Goal: Information Seeking & Learning: Learn about a topic

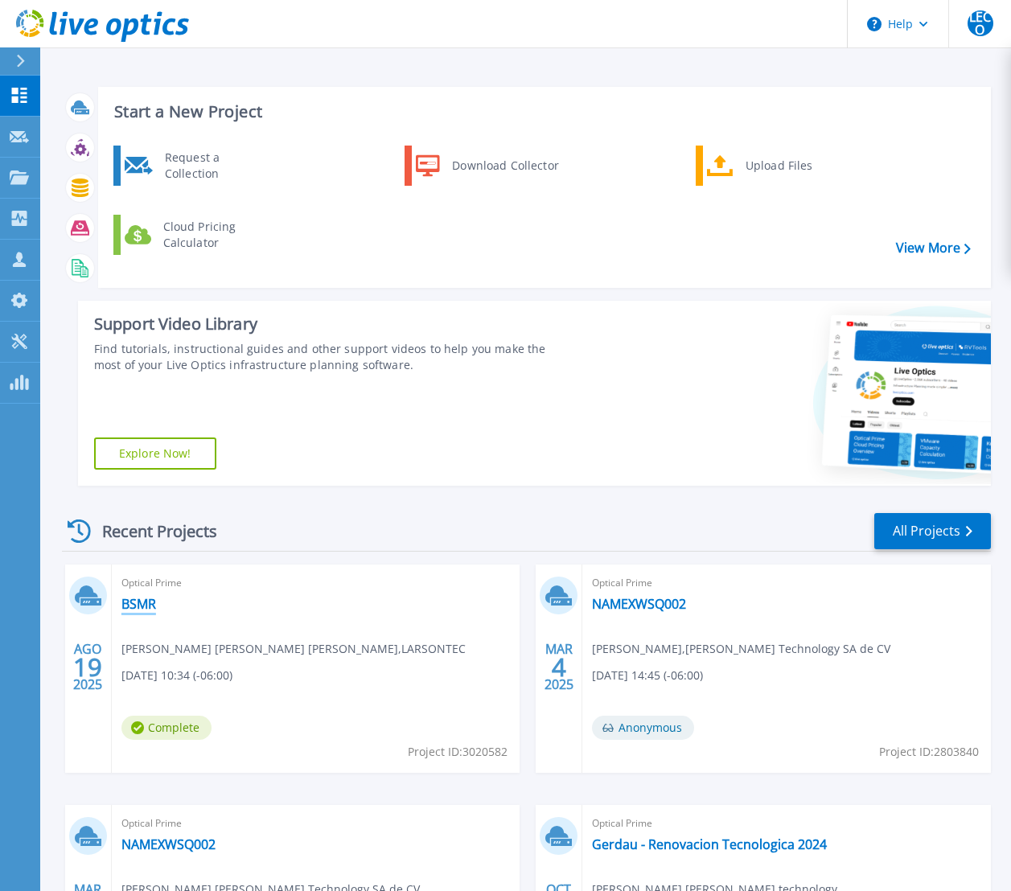
click at [148, 603] on link "BSMR" at bounding box center [138, 604] width 35 height 16
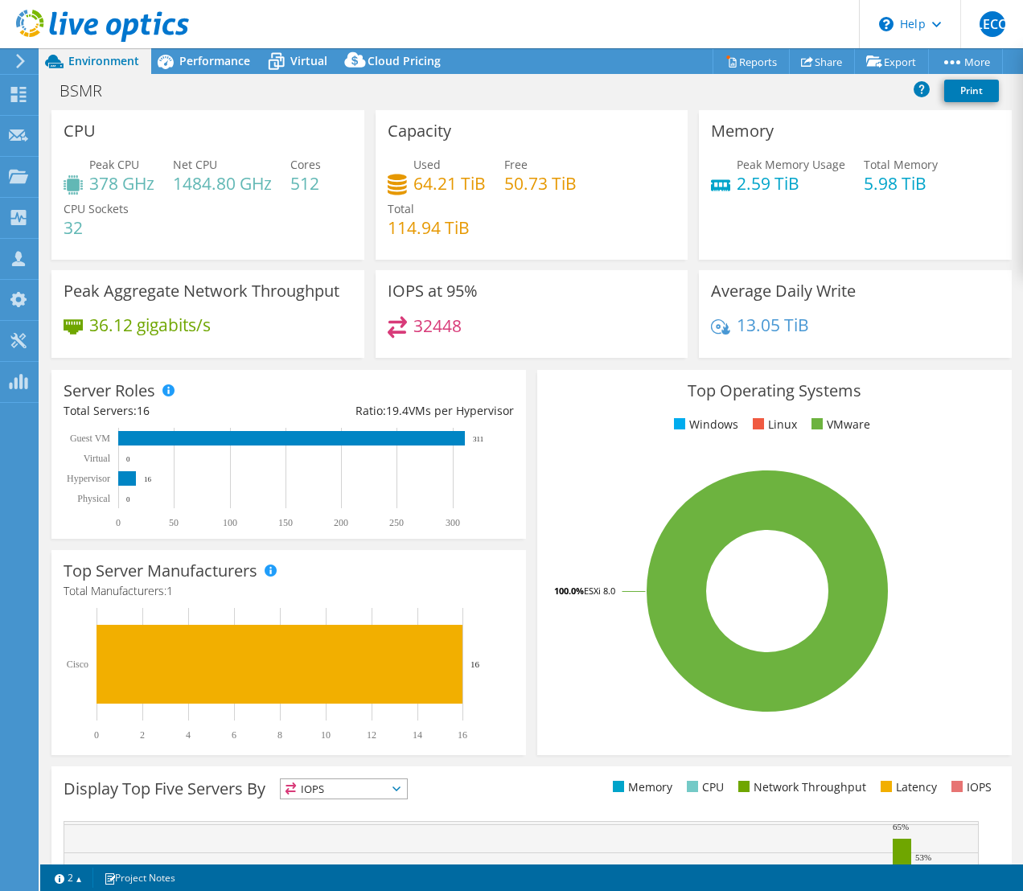
scroll to position [105, 0]
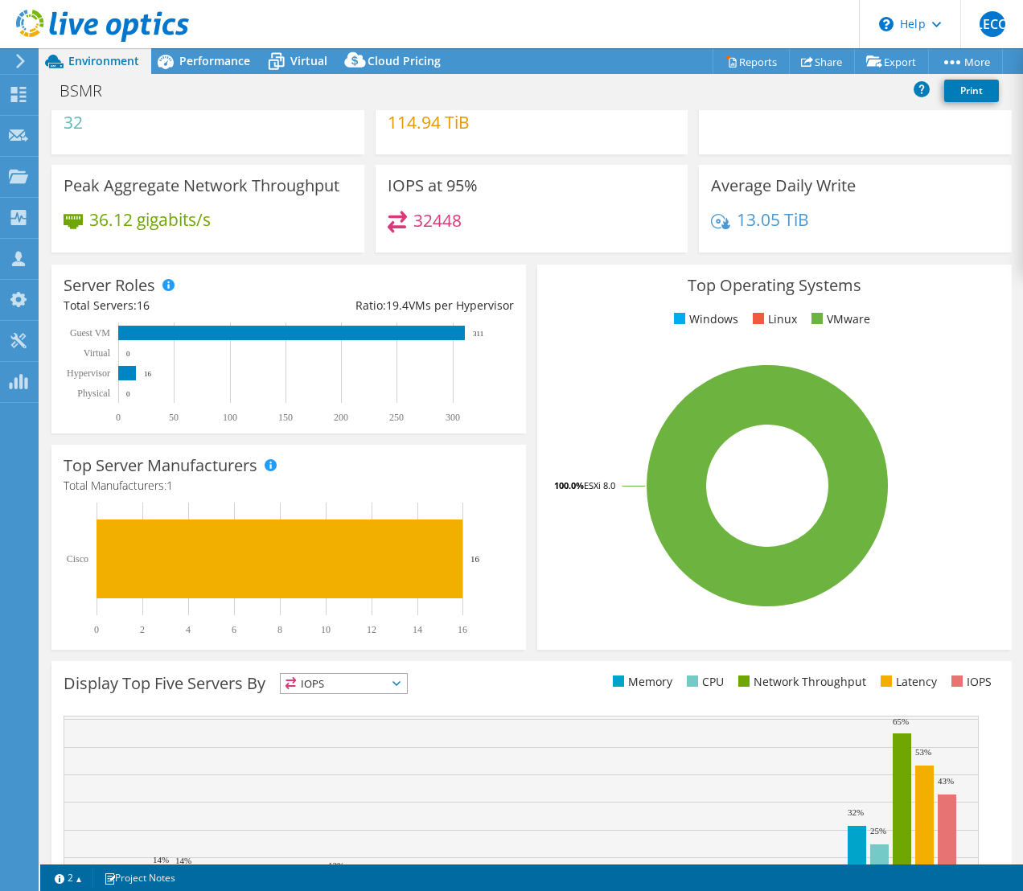
select select "USWest"
select select "USD"
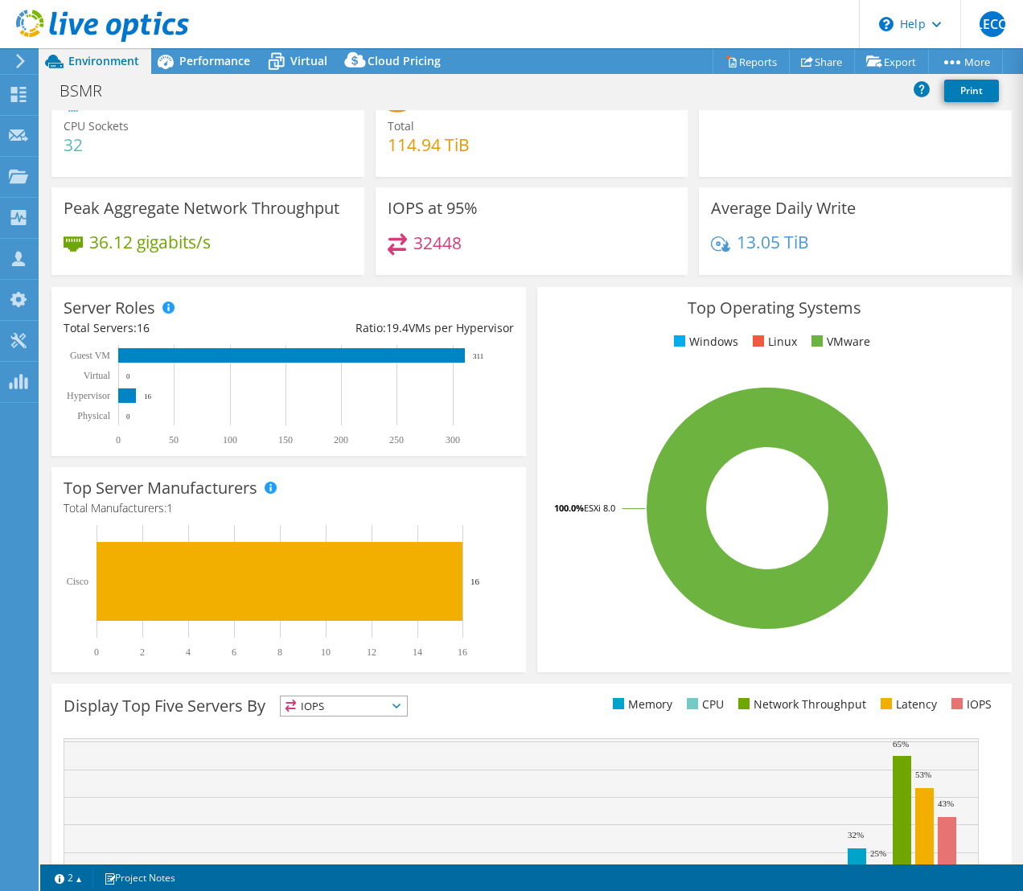
scroll to position [0, 0]
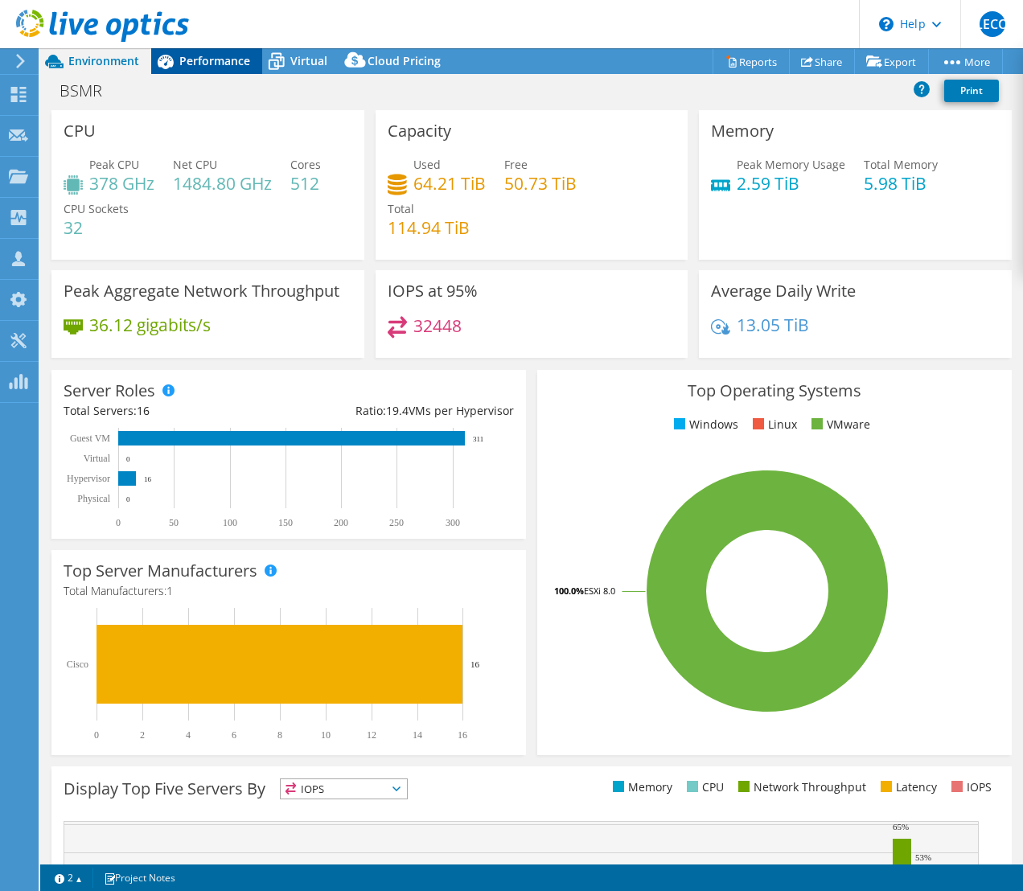
click at [232, 58] on span "Performance" at bounding box center [214, 60] width 71 height 15
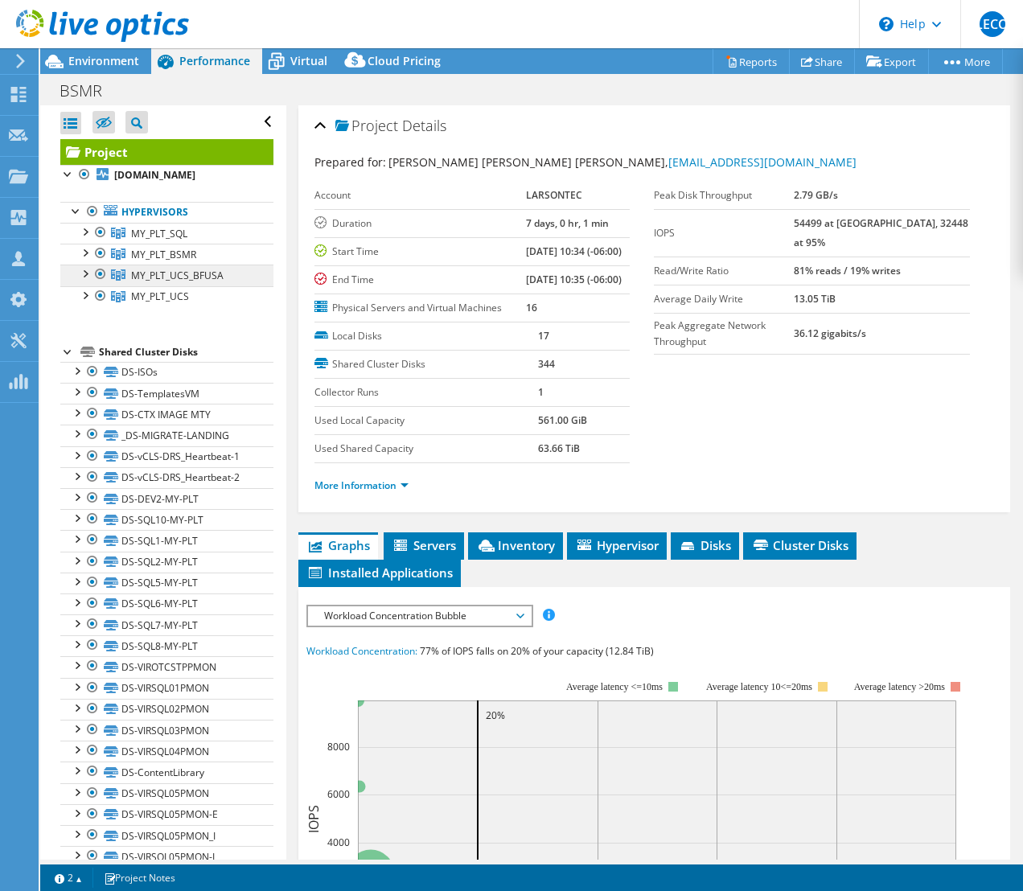
click at [207, 278] on span "MY_PLT_UCS_BFUSA" at bounding box center [177, 276] width 92 height 14
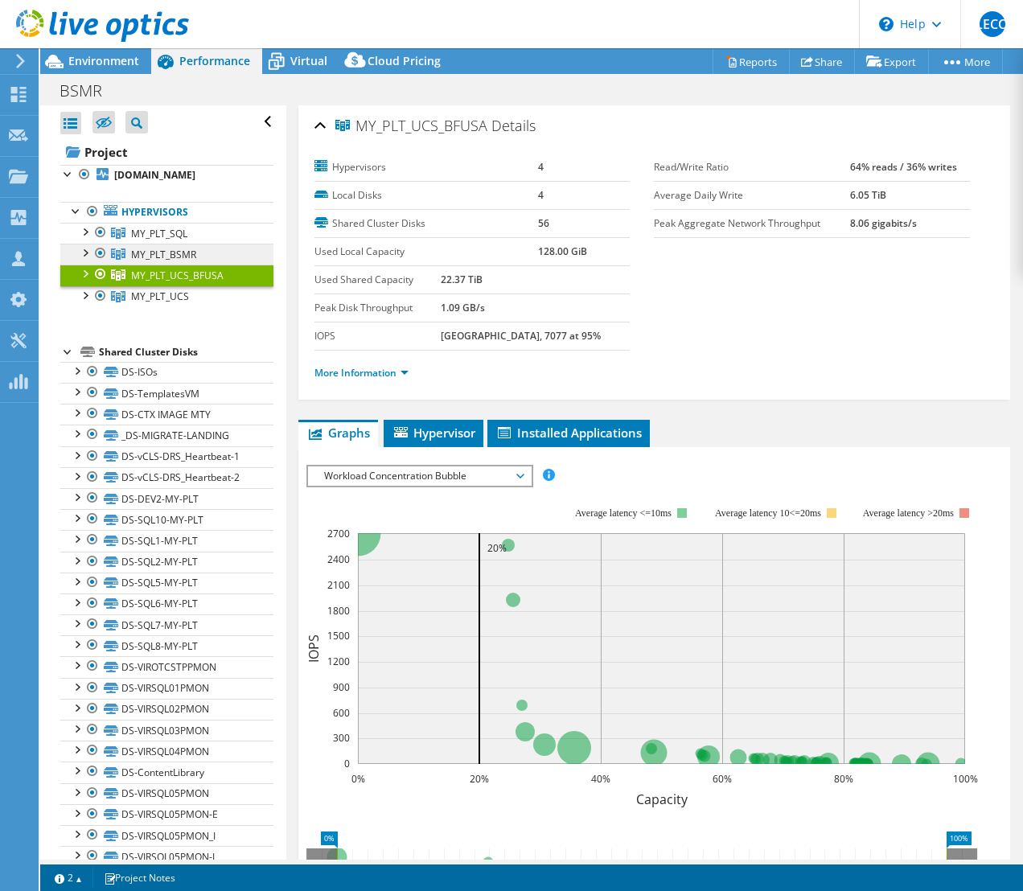
click at [156, 250] on span "MY_PLT_BSMR" at bounding box center [163, 255] width 65 height 14
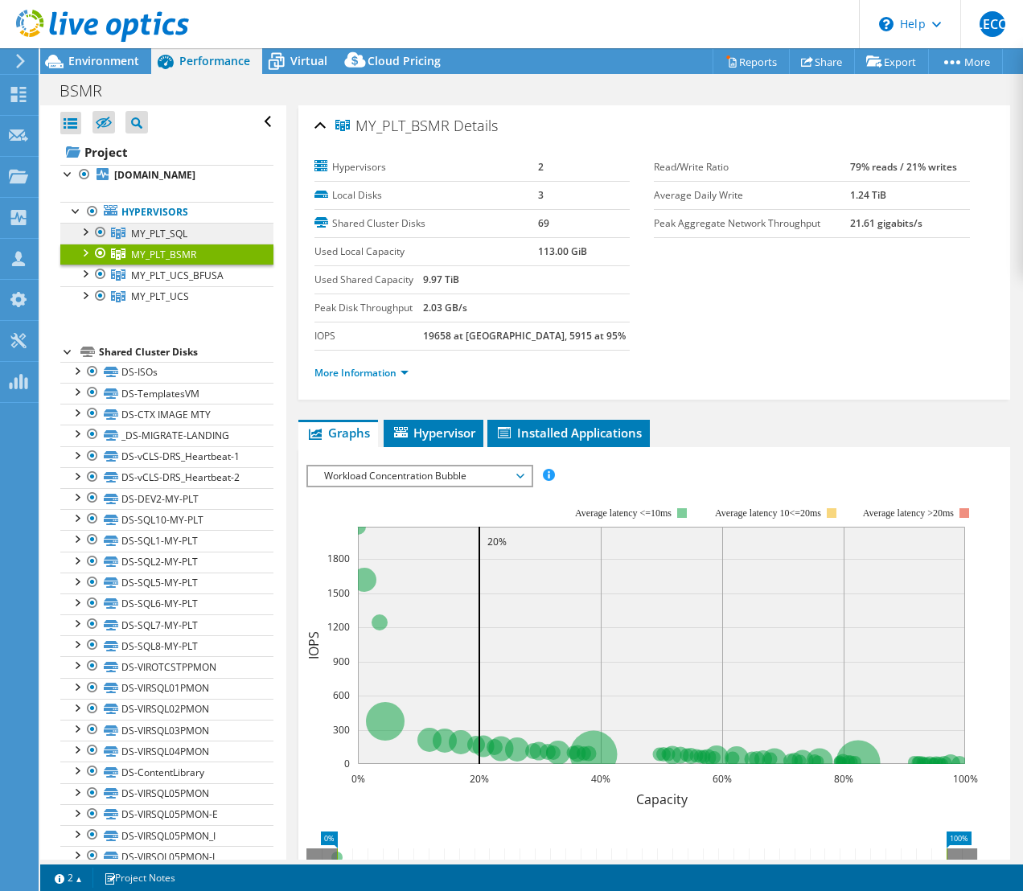
click at [163, 234] on span "MY_PLT_SQL" at bounding box center [159, 234] width 56 height 14
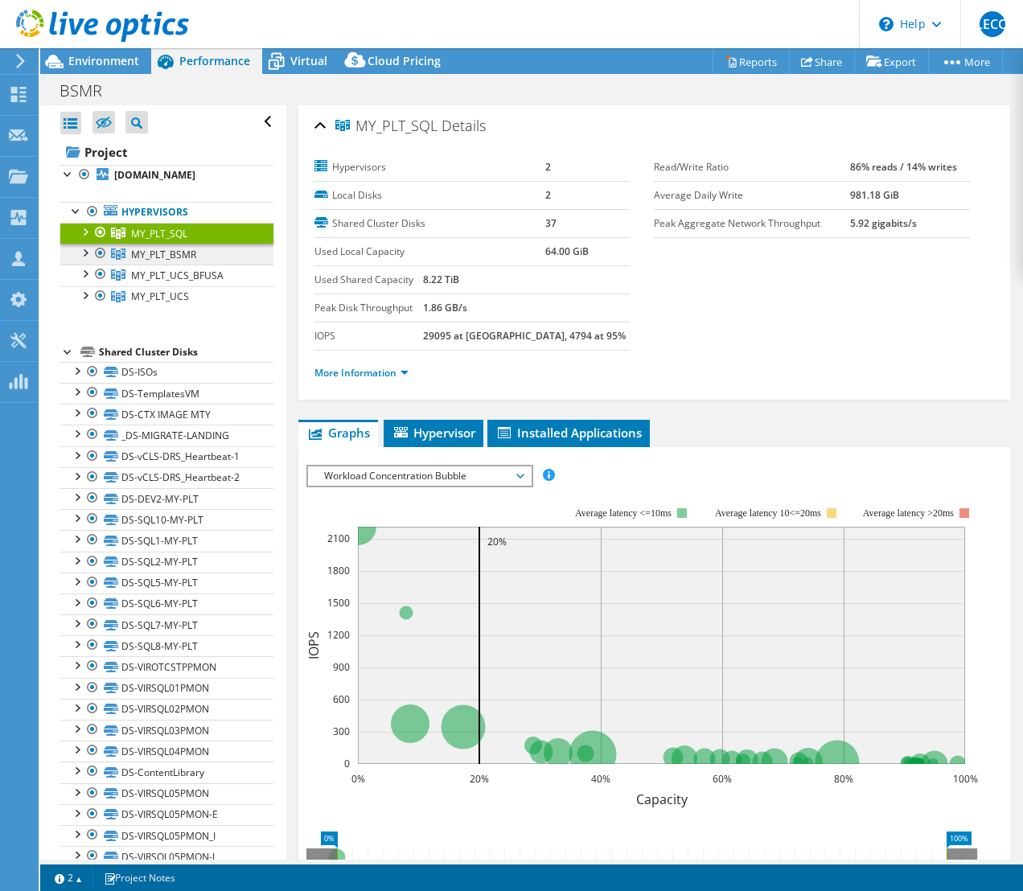
click at [151, 251] on span "MY_PLT_BSMR" at bounding box center [163, 255] width 65 height 14
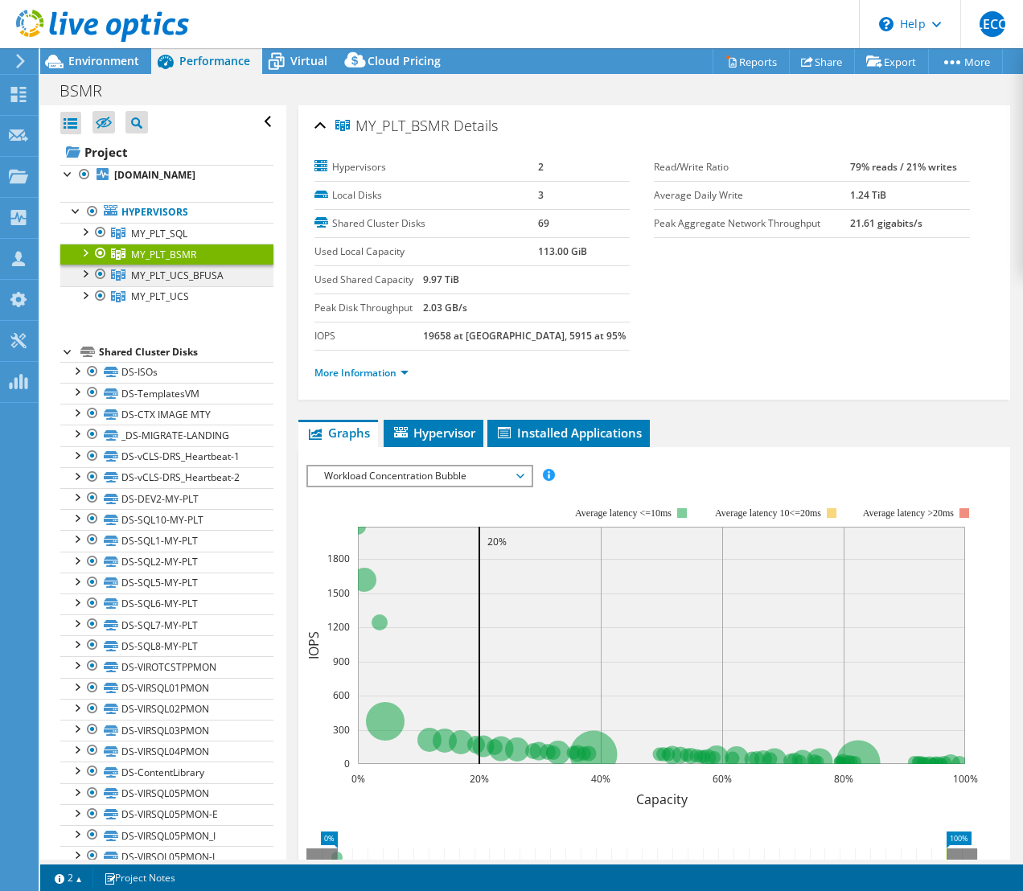
click at [158, 271] on span "MY_PLT_UCS_BFUSA" at bounding box center [177, 276] width 92 height 14
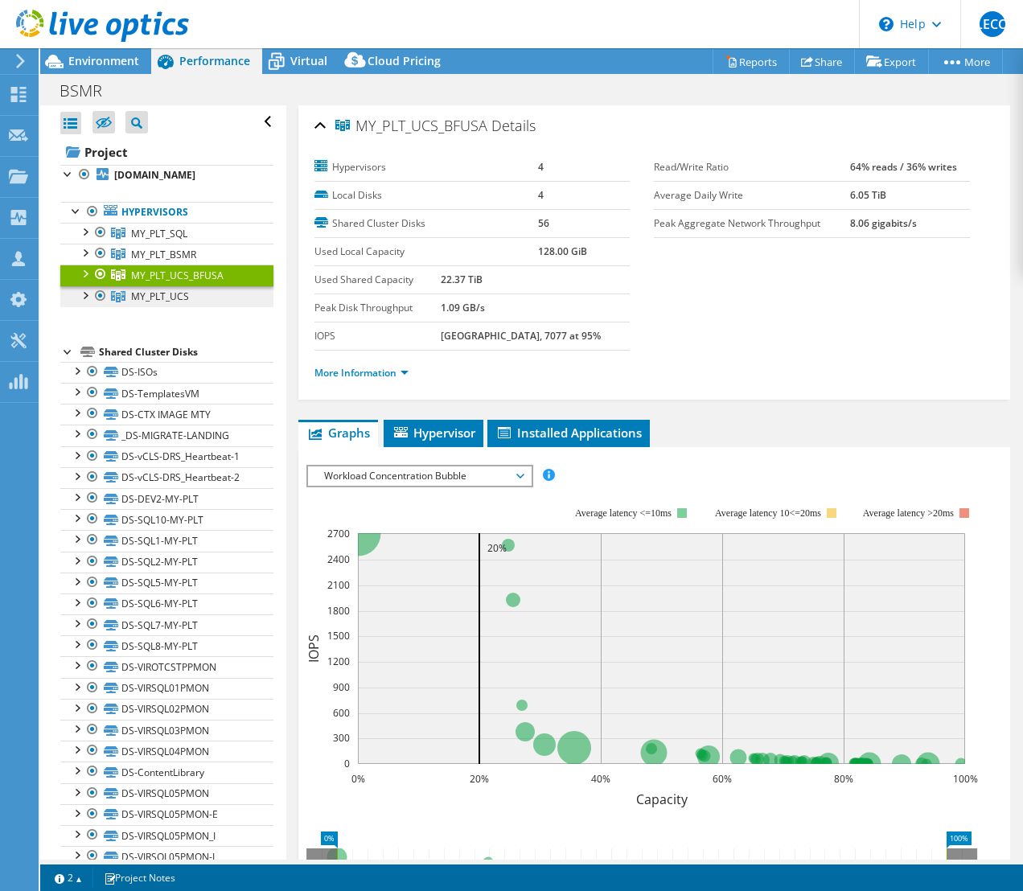
click at [139, 296] on span "MY_PLT_UCS" at bounding box center [160, 296] width 58 height 14
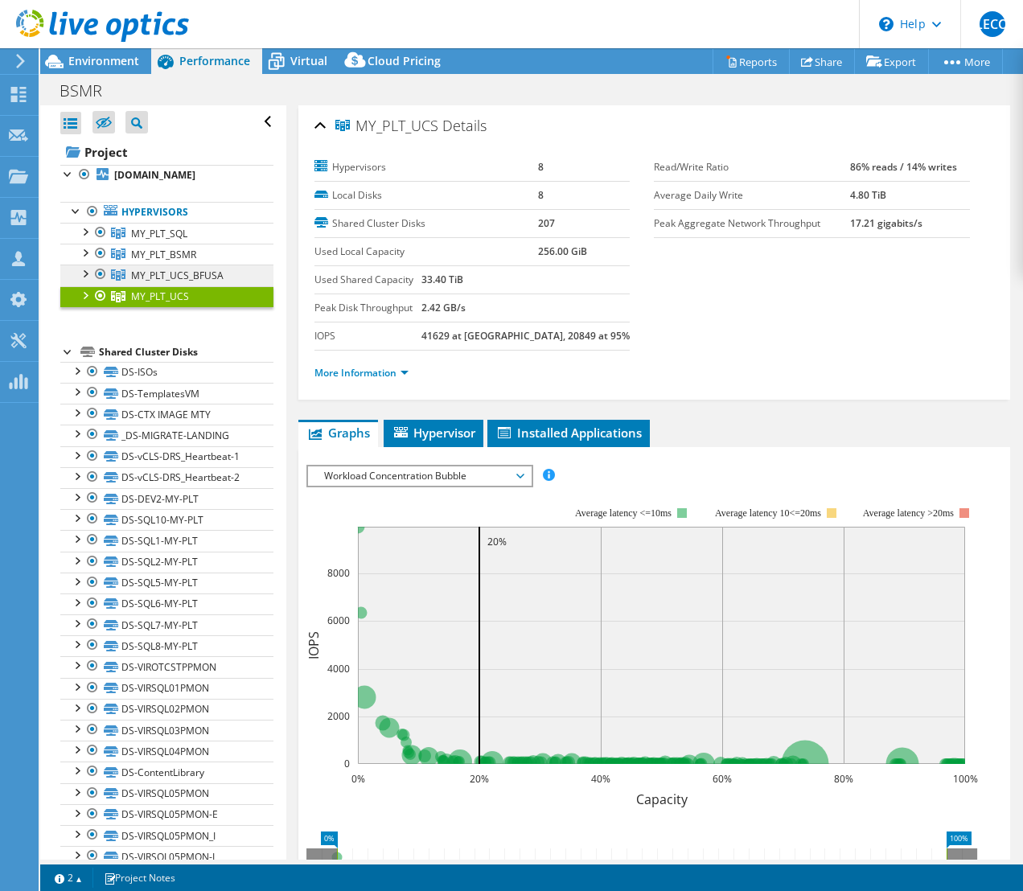
click at [163, 272] on span "MY_PLT_UCS_BFUSA" at bounding box center [177, 276] width 92 height 14
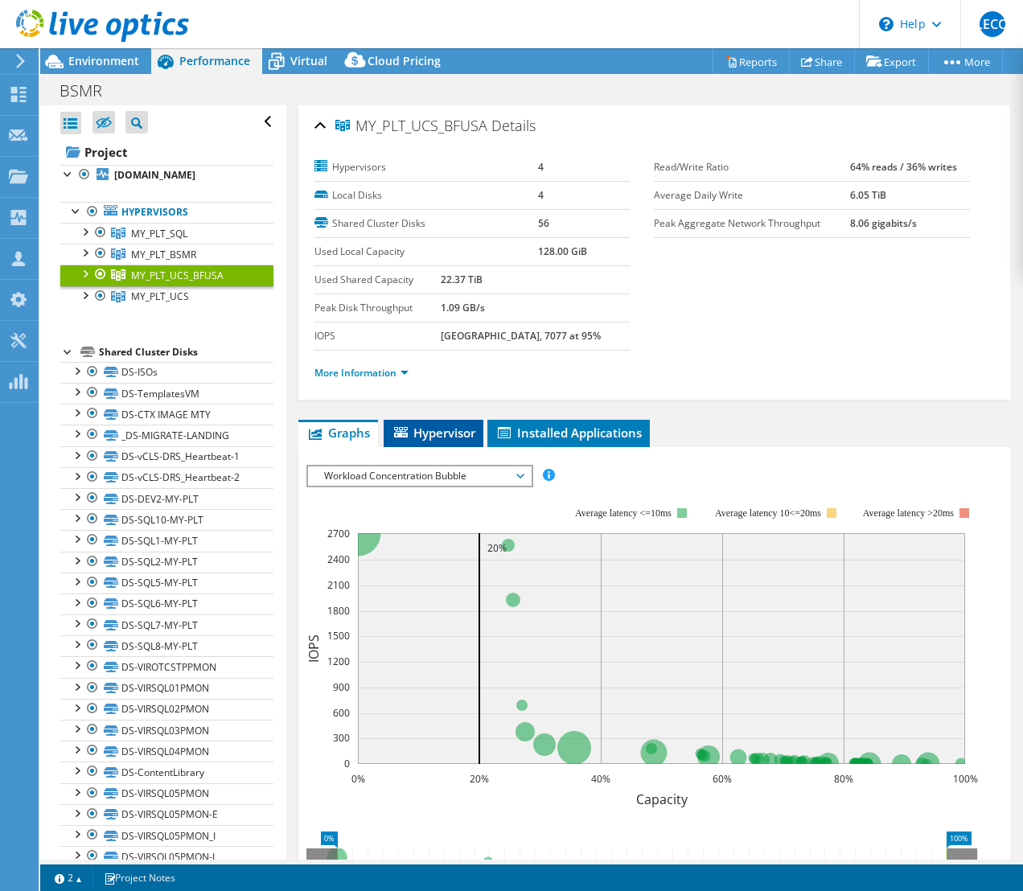
click at [448, 425] on span "Hypervisor" at bounding box center [434, 433] width 84 height 16
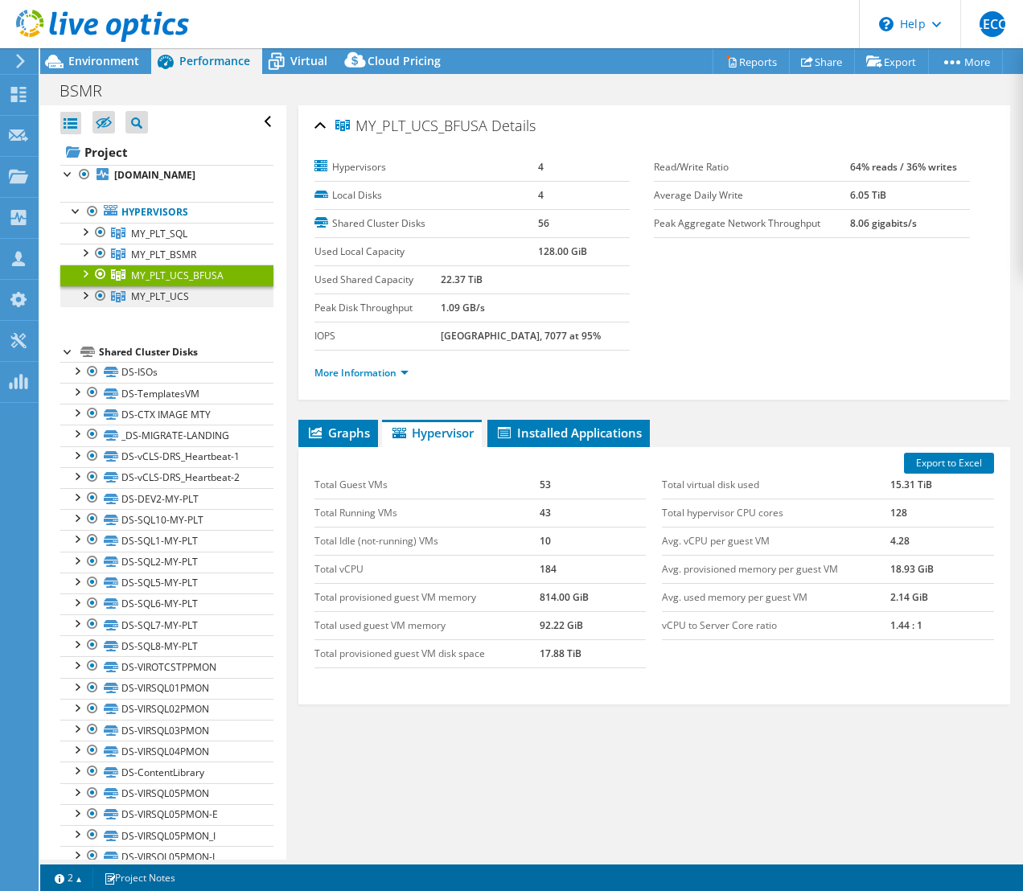
click at [137, 292] on span "MY_PLT_UCS" at bounding box center [160, 296] width 58 height 14
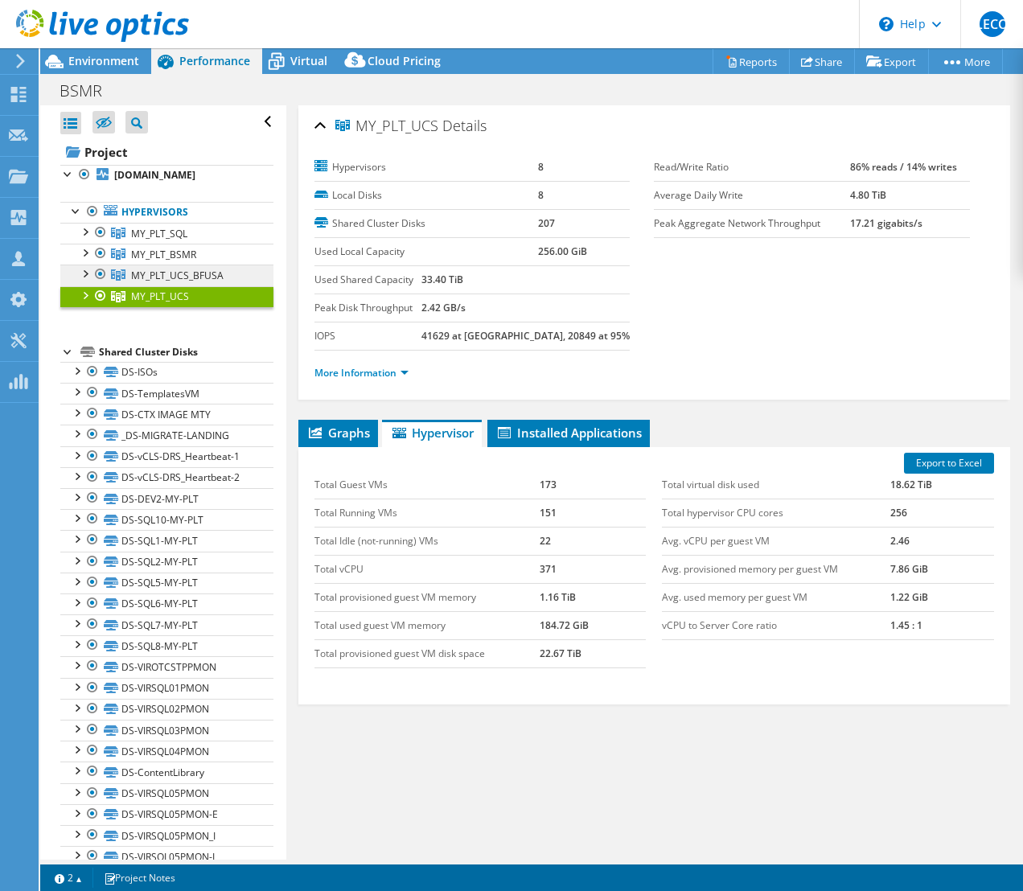
click at [144, 277] on span "MY_PLT_UCS_BFUSA" at bounding box center [177, 276] width 92 height 14
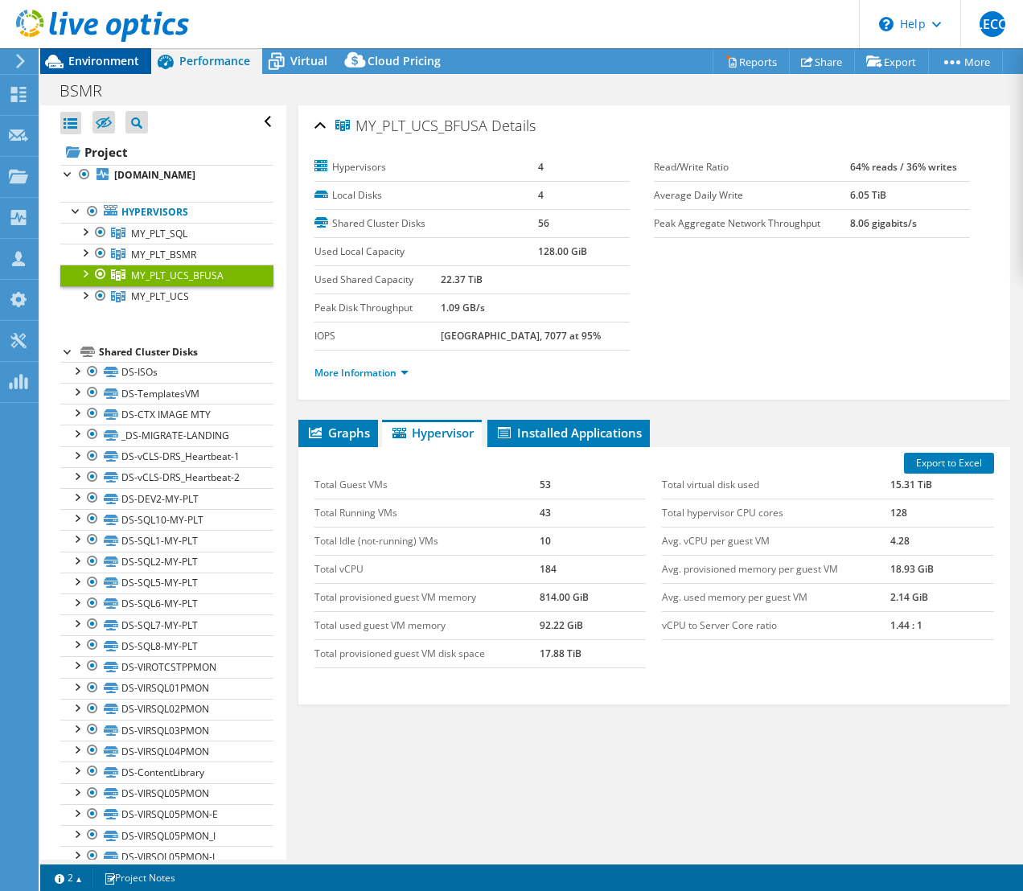
click at [88, 56] on span "Environment" at bounding box center [103, 60] width 71 height 15
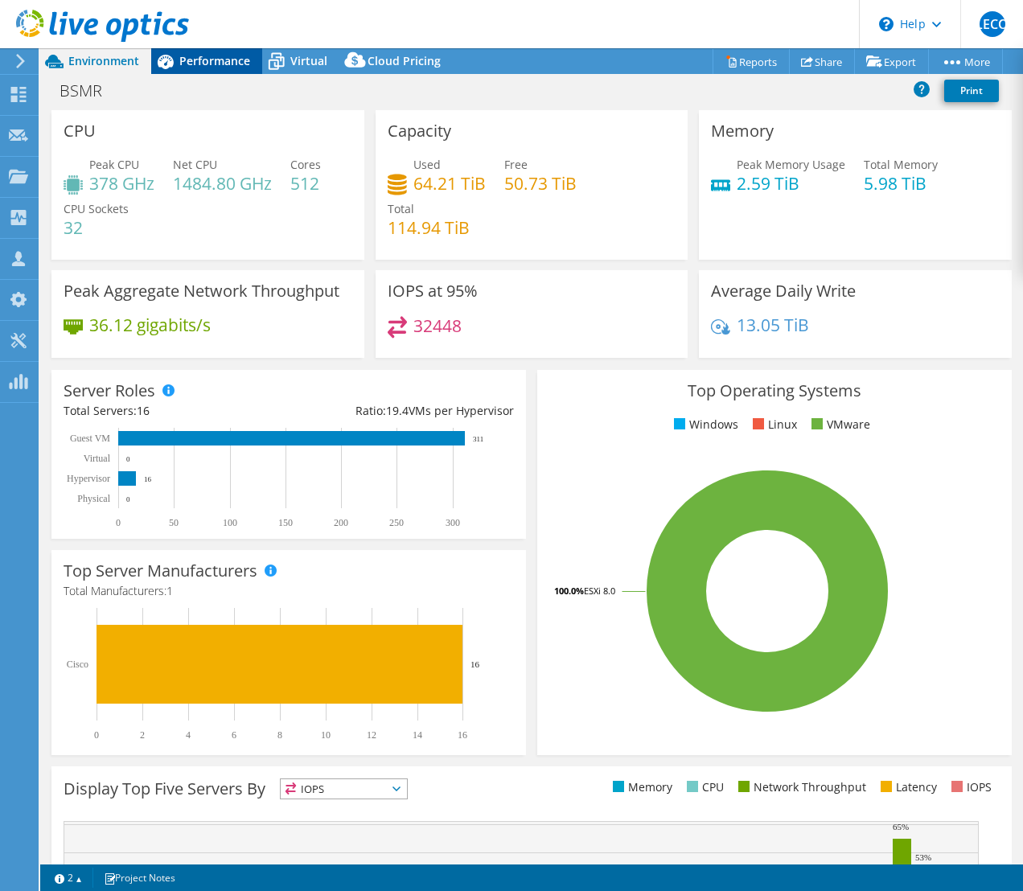
click at [219, 64] on span "Performance" at bounding box center [214, 60] width 71 height 15
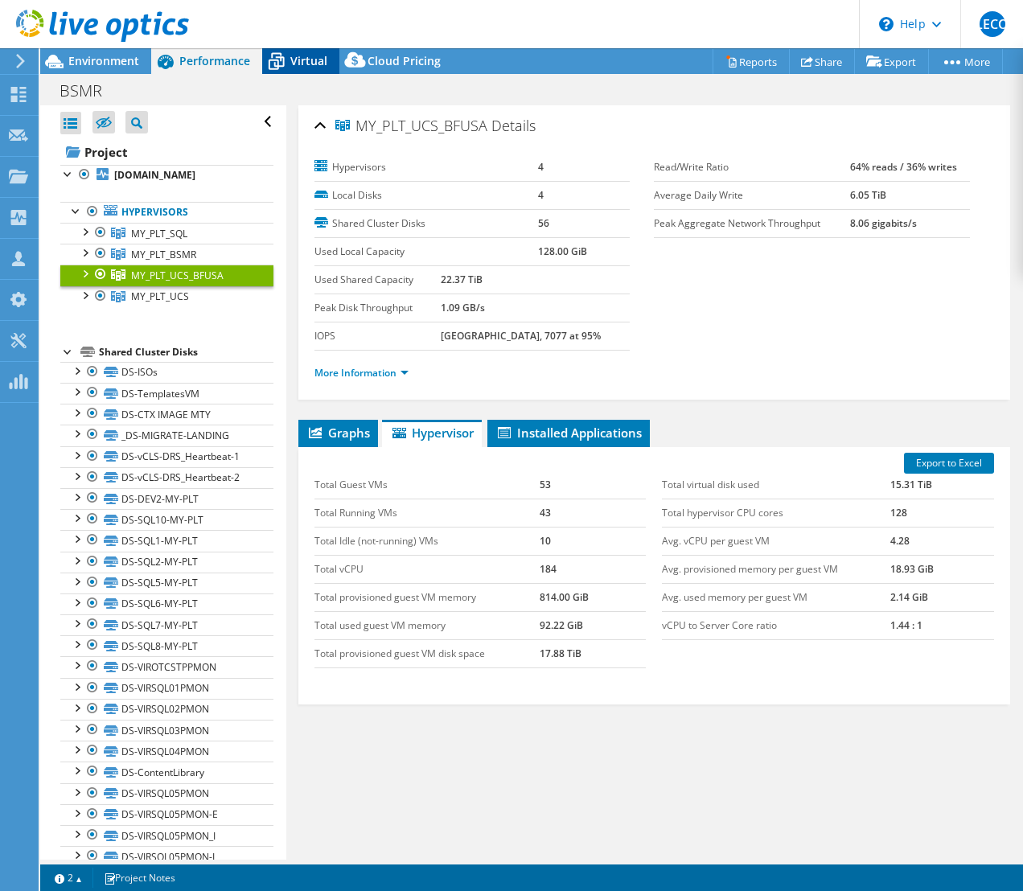
click at [279, 59] on icon at bounding box center [277, 62] width 16 height 13
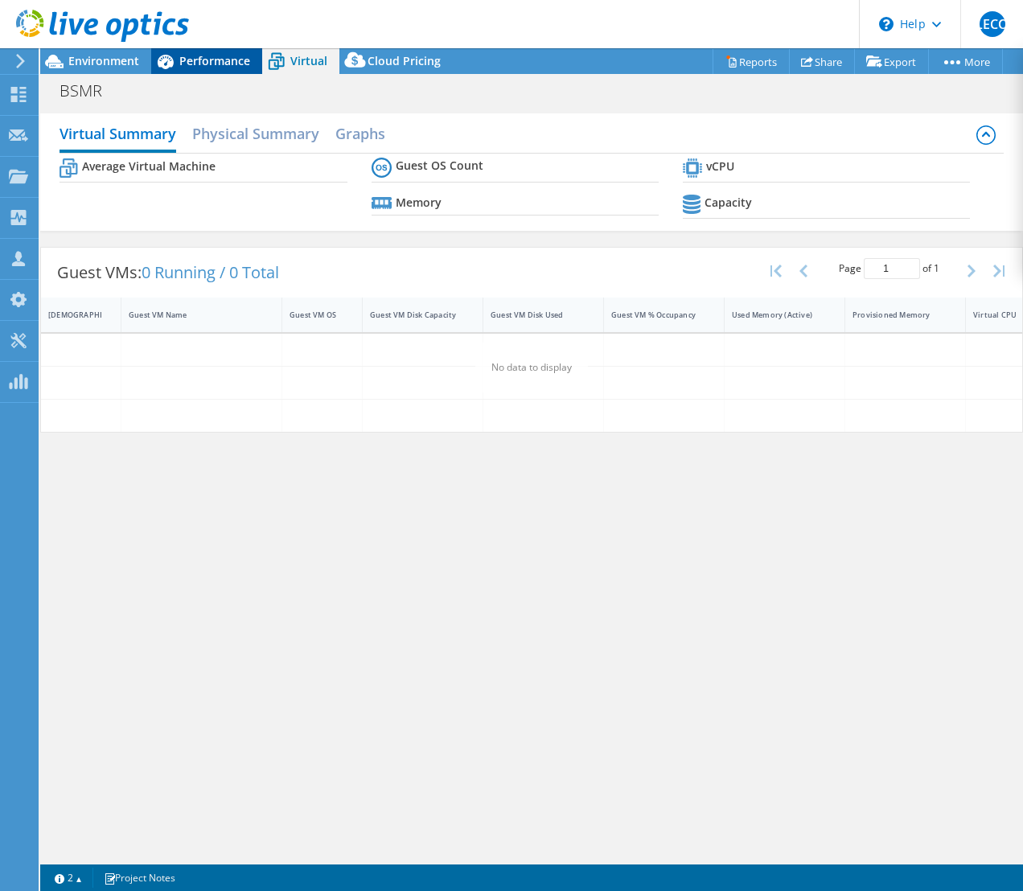
click at [203, 57] on span "Performance" at bounding box center [214, 60] width 71 height 15
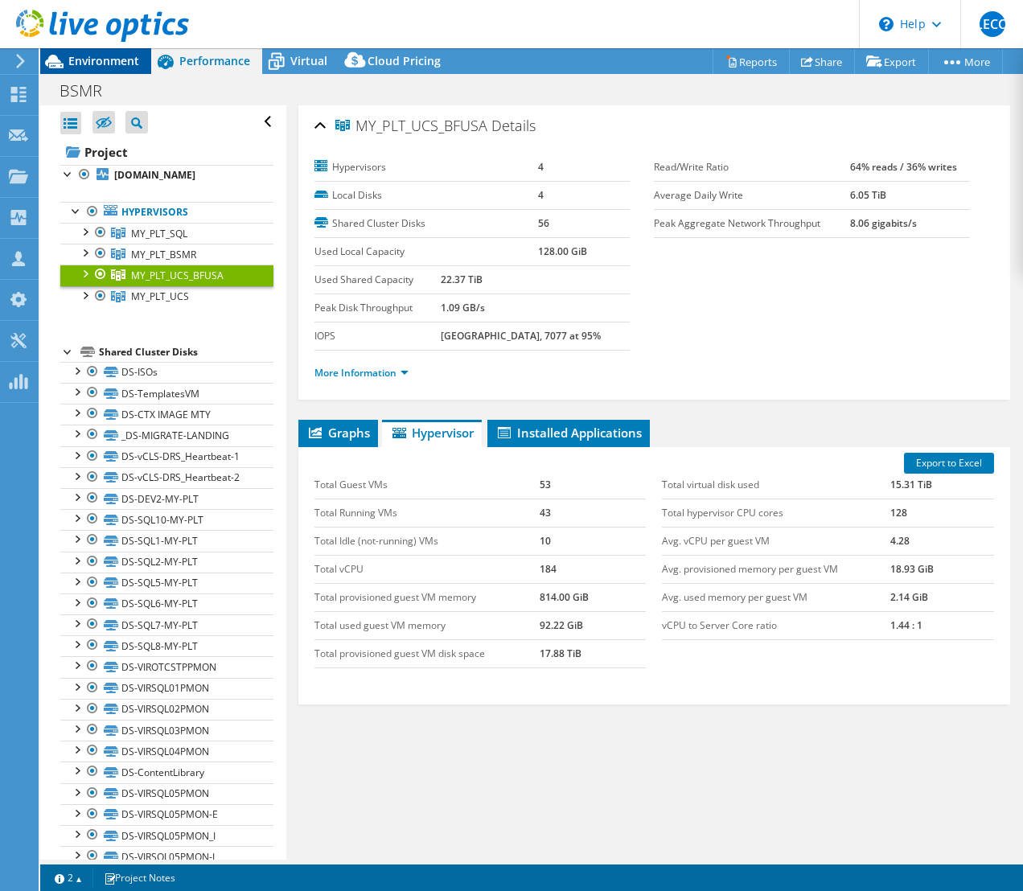
click at [72, 54] on span "Environment" at bounding box center [103, 60] width 71 height 15
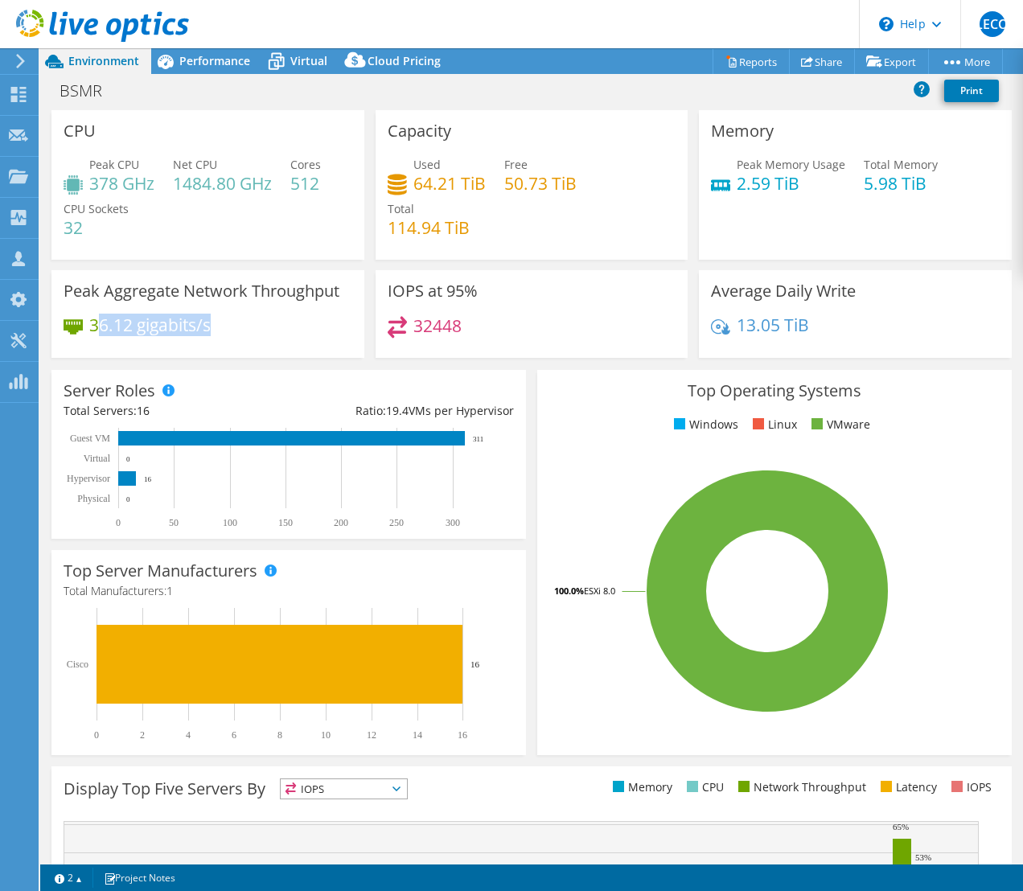
drag, startPoint x: 94, startPoint y: 323, endPoint x: 279, endPoint y: 318, distance: 185.0
click at [279, 318] on div "36.12 gigabits/s" at bounding box center [208, 333] width 289 height 34
click at [227, 327] on div "36.12 gigabits/s" at bounding box center [208, 333] width 289 height 34
drag, startPoint x: 225, startPoint y: 327, endPoint x: 92, endPoint y: 325, distance: 132.7
click at [92, 325] on div "36.12 gigabits/s" at bounding box center [208, 333] width 289 height 34
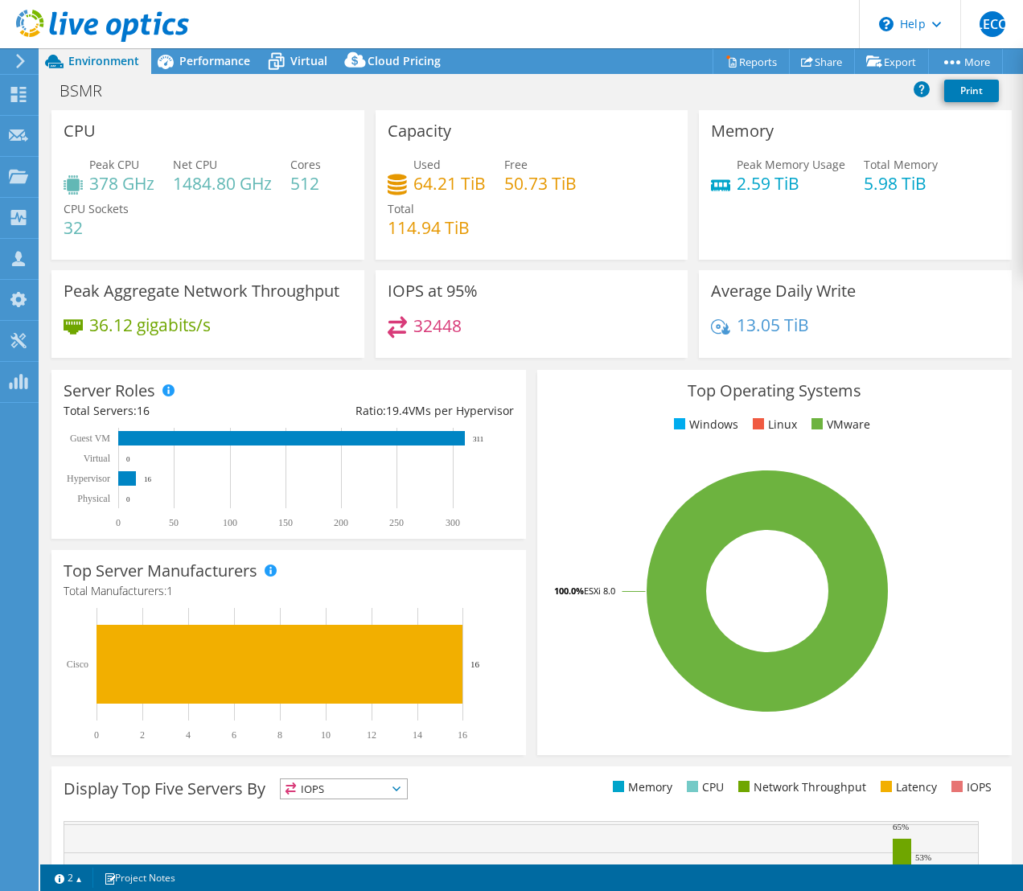
click at [245, 323] on div "36.12 gigabits/s" at bounding box center [208, 333] width 289 height 34
drag, startPoint x: 214, startPoint y: 327, endPoint x: 92, endPoint y: 327, distance: 122.2
click at [92, 327] on div "36.12 gigabits/s" at bounding box center [208, 333] width 289 height 34
click at [252, 340] on div "36.12 gigabits/s" at bounding box center [208, 333] width 289 height 34
drag, startPoint x: 232, startPoint y: 323, endPoint x: 91, endPoint y: 326, distance: 141.5
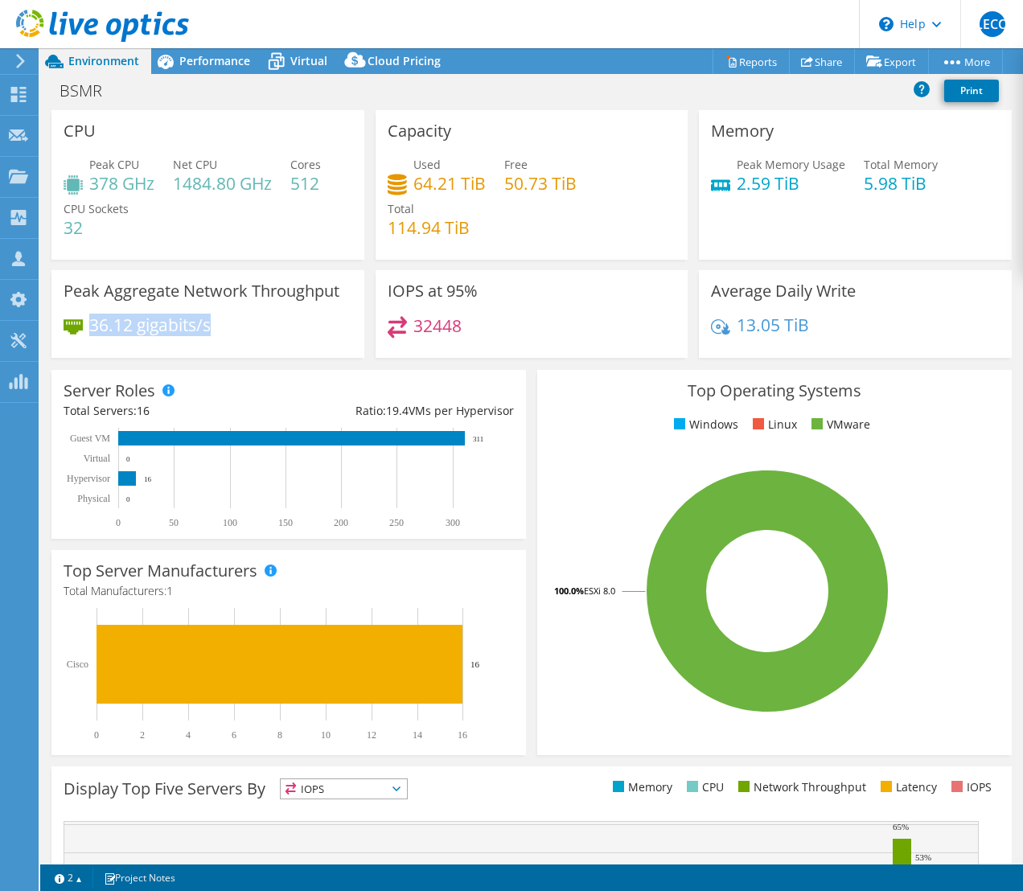
click at [91, 326] on div "36.12 gigabits/s" at bounding box center [208, 333] width 289 height 34
click at [225, 325] on div "36.12 gigabits/s" at bounding box center [208, 333] width 289 height 34
drag, startPoint x: 211, startPoint y: 326, endPoint x: 91, endPoint y: 318, distance: 120.9
click at [91, 318] on div "36.12 gigabits/s" at bounding box center [208, 333] width 289 height 34
click at [195, 339] on div "36.12 gigabits/s" at bounding box center [208, 333] width 289 height 34
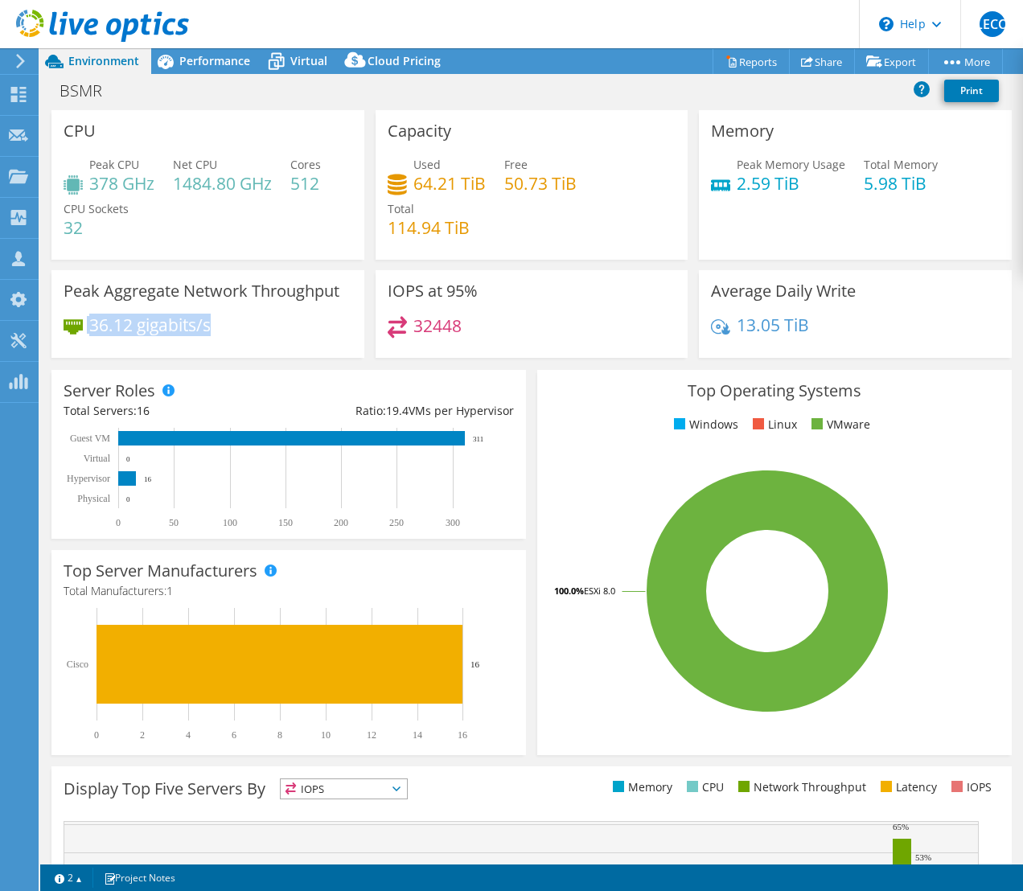
drag, startPoint x: 215, startPoint y: 328, endPoint x: 84, endPoint y: 320, distance: 131.3
click at [84, 320] on div "36.12 gigabits/s" at bounding box center [208, 333] width 289 height 34
click at [200, 57] on span "Performance" at bounding box center [214, 60] width 71 height 15
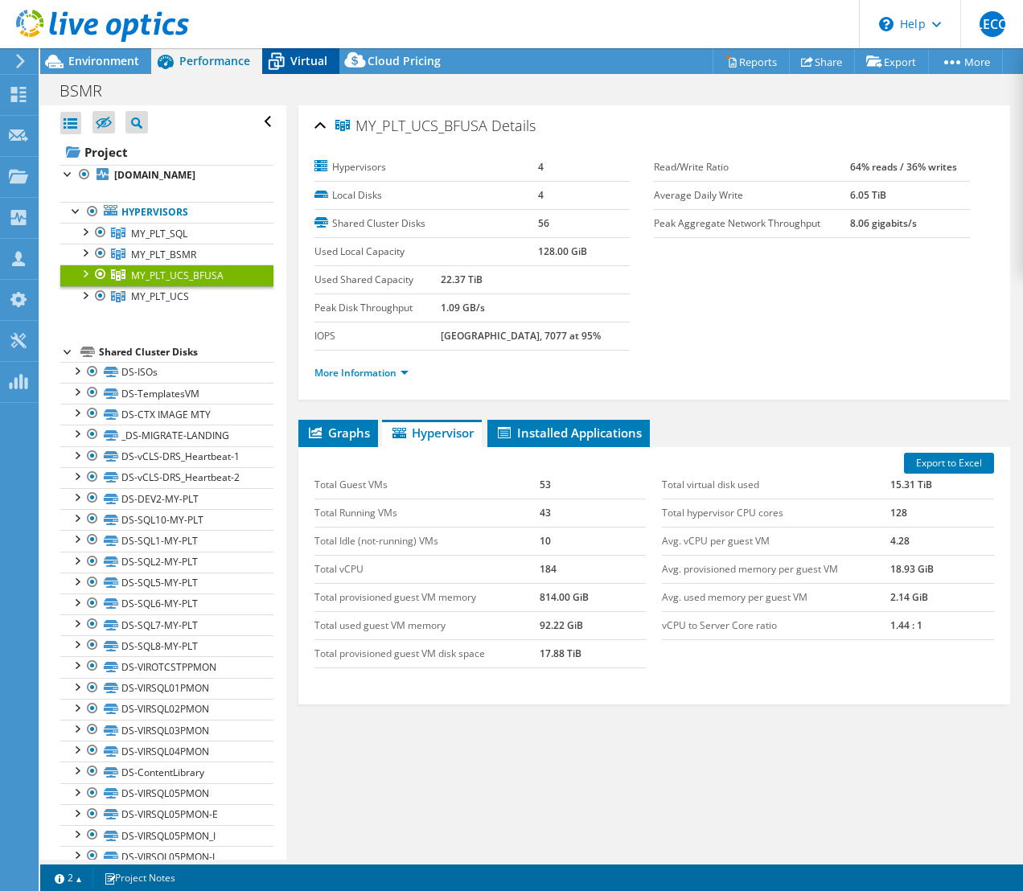
click at [285, 58] on icon at bounding box center [276, 61] width 28 height 28
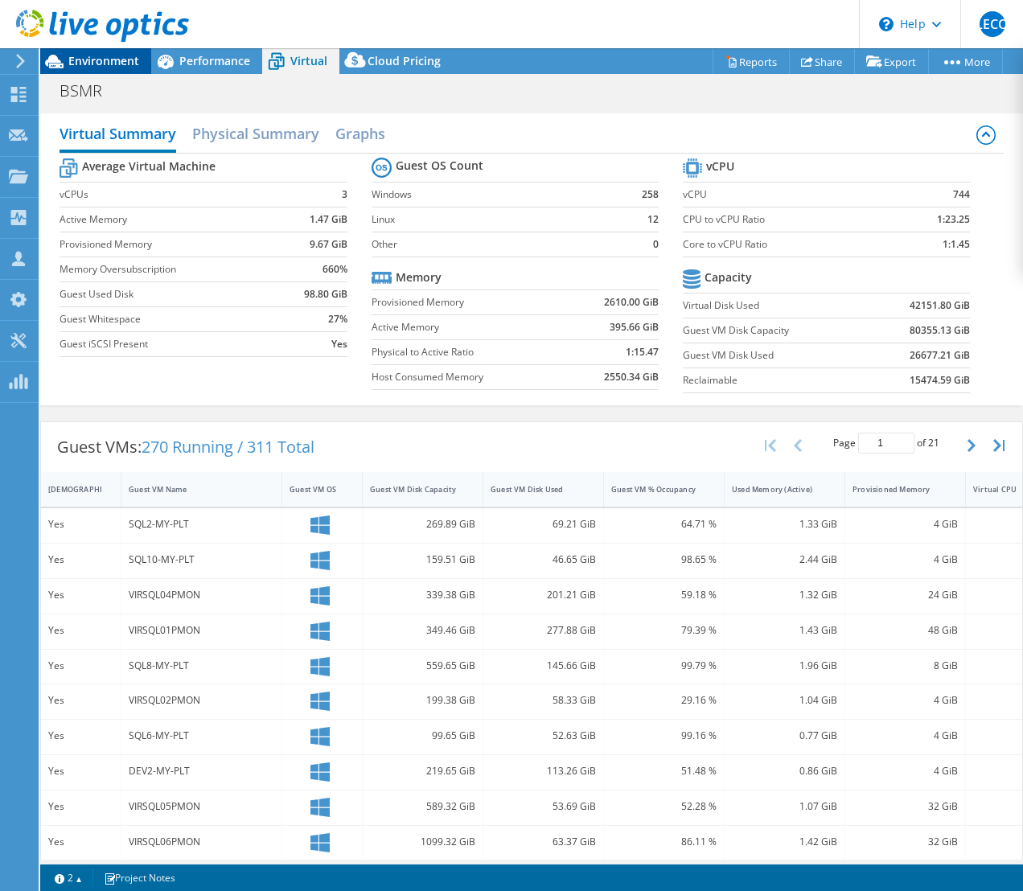
click at [84, 53] on span "Environment" at bounding box center [103, 60] width 71 height 15
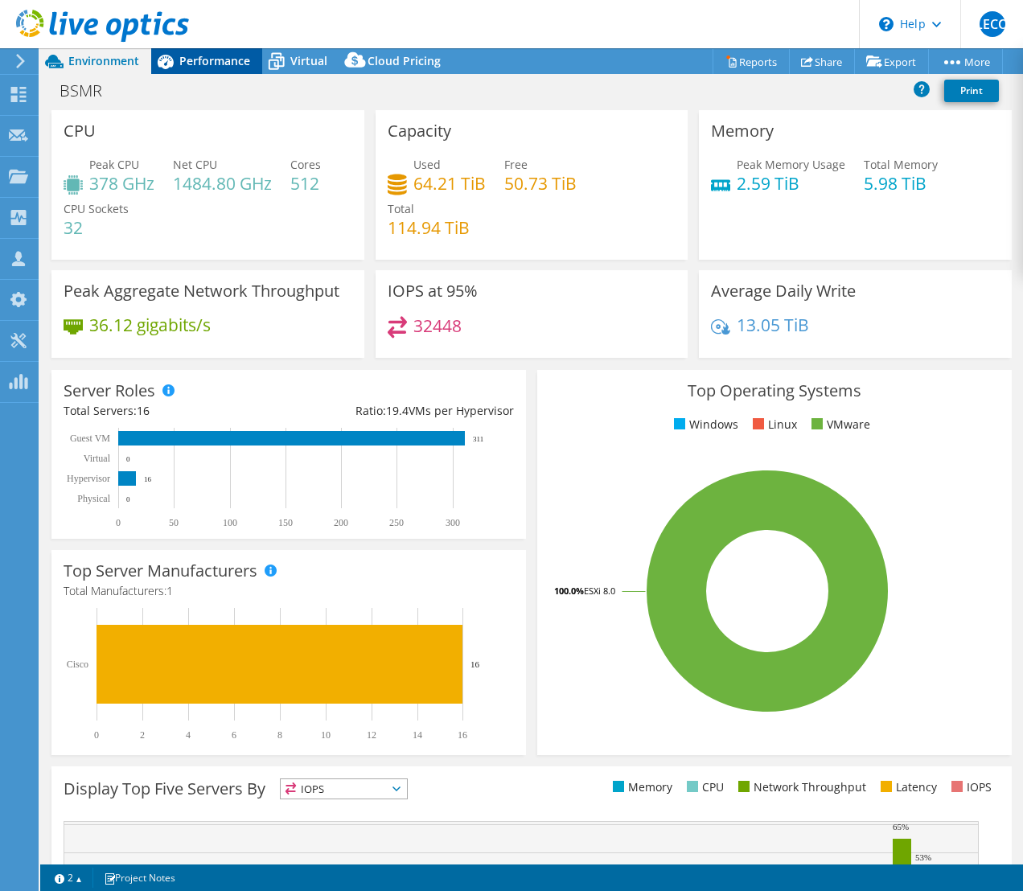
click at [211, 59] on span "Performance" at bounding box center [214, 60] width 71 height 15
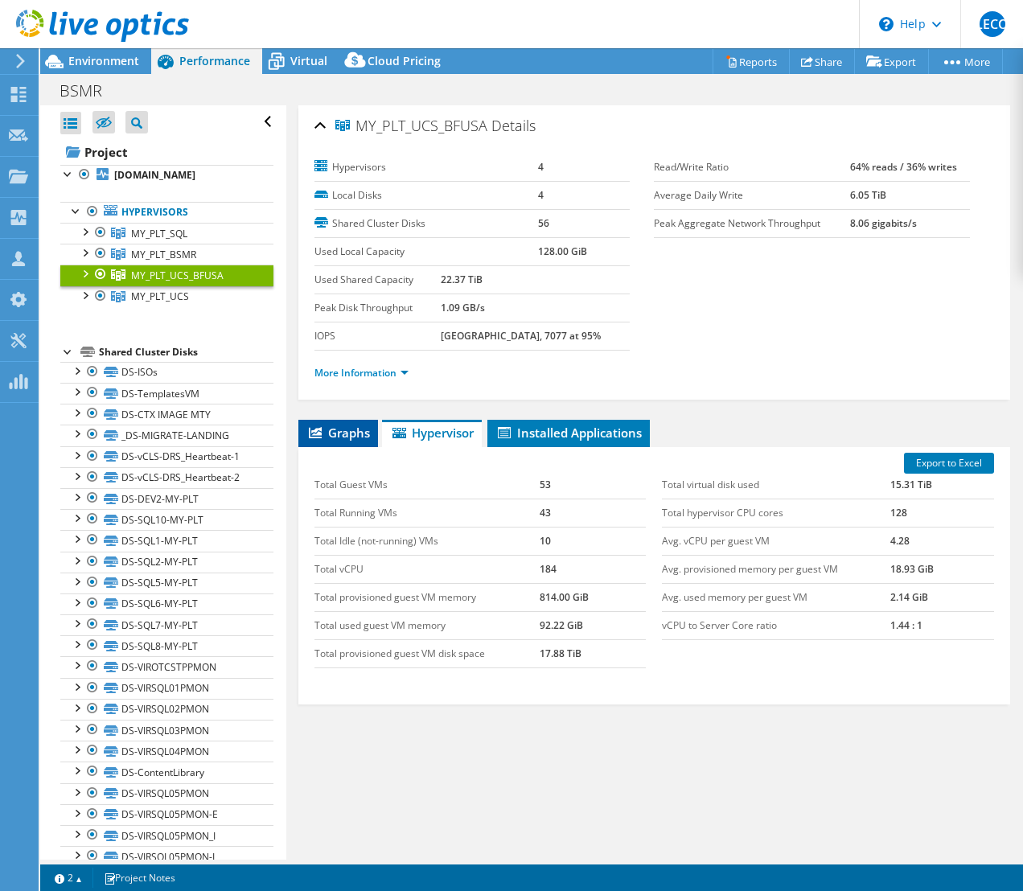
click at [337, 428] on span "Graphs" at bounding box center [338, 433] width 64 height 16
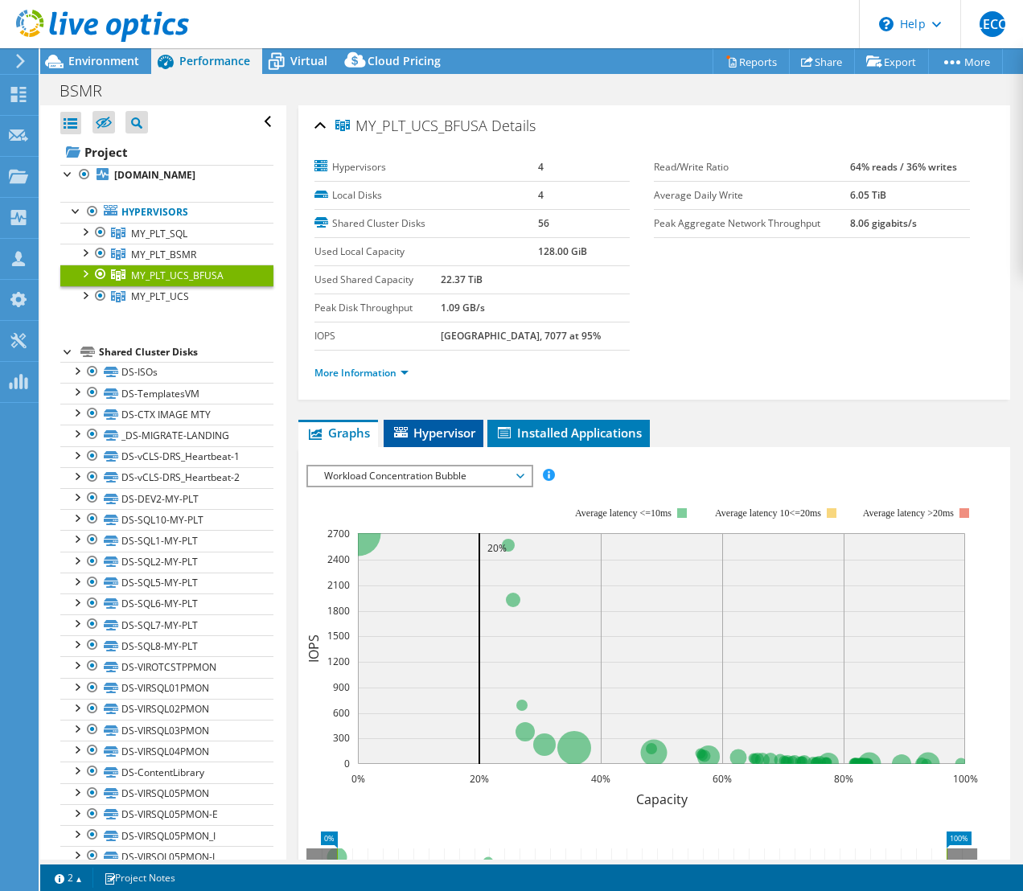
click at [443, 430] on span "Hypervisor" at bounding box center [434, 433] width 84 height 16
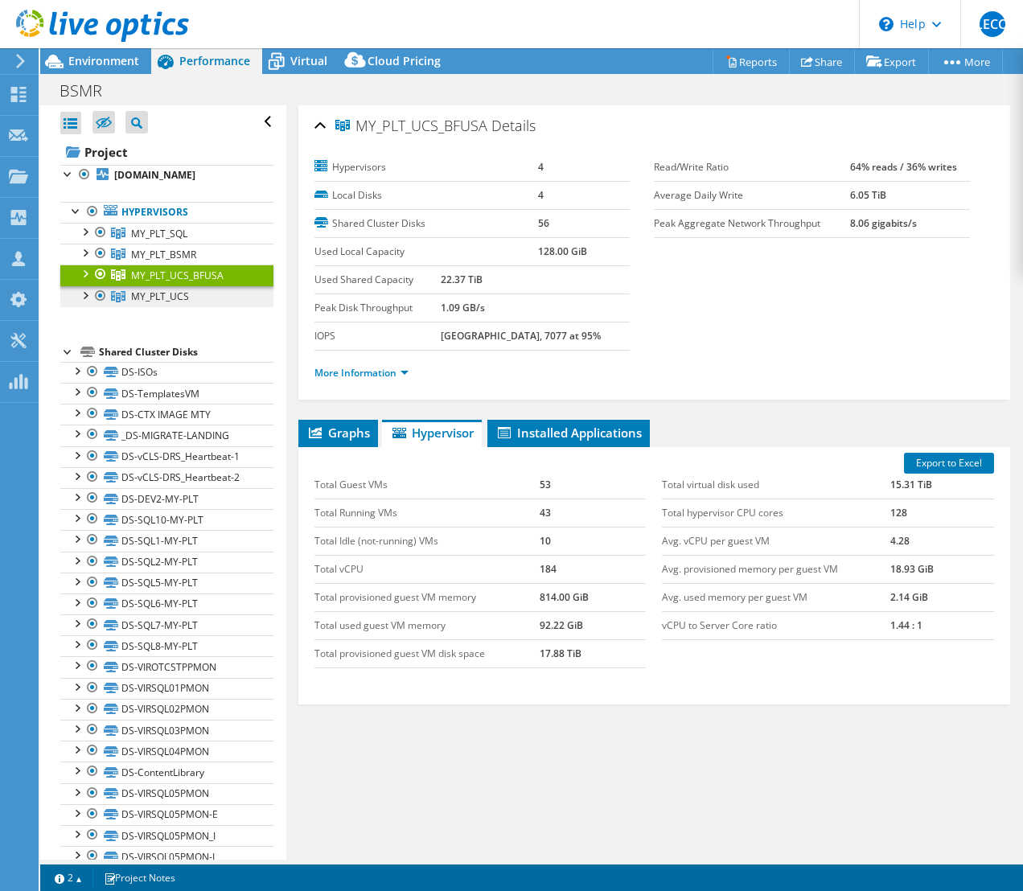
click at [139, 299] on span "MY_PLT_UCS" at bounding box center [160, 296] width 58 height 14
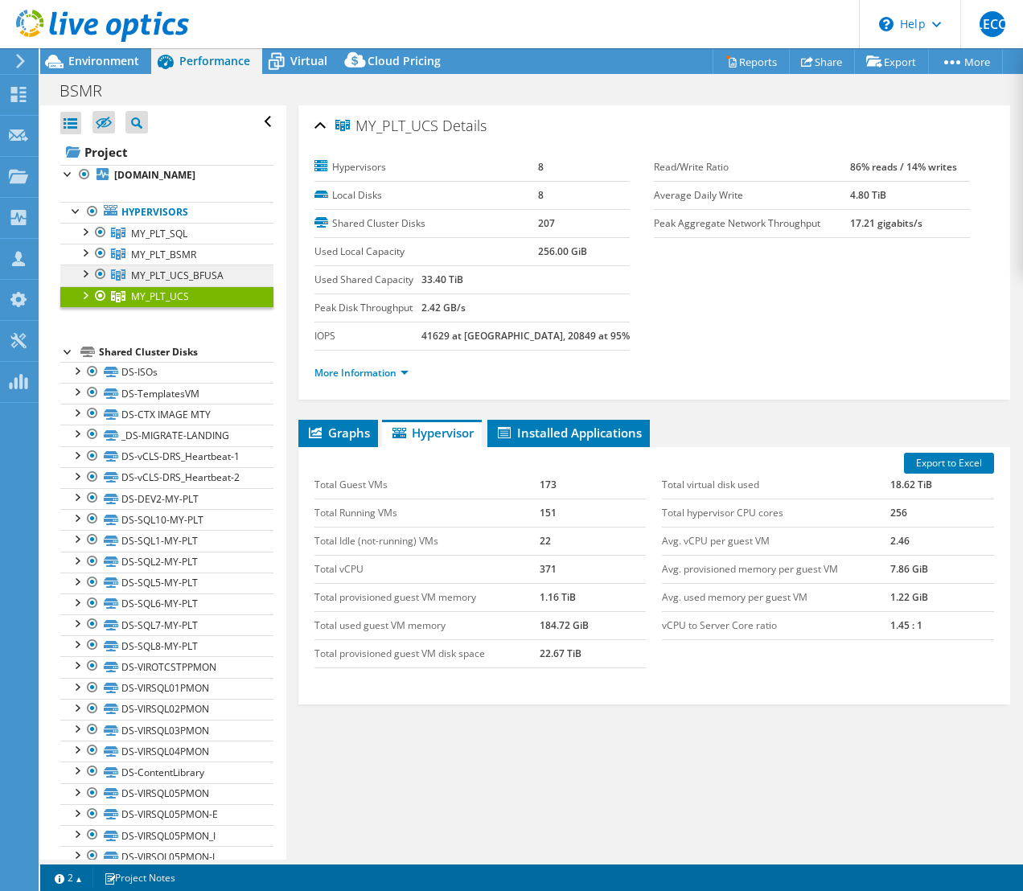
click at [156, 280] on span "MY_PLT_UCS_BFUSA" at bounding box center [177, 276] width 92 height 14
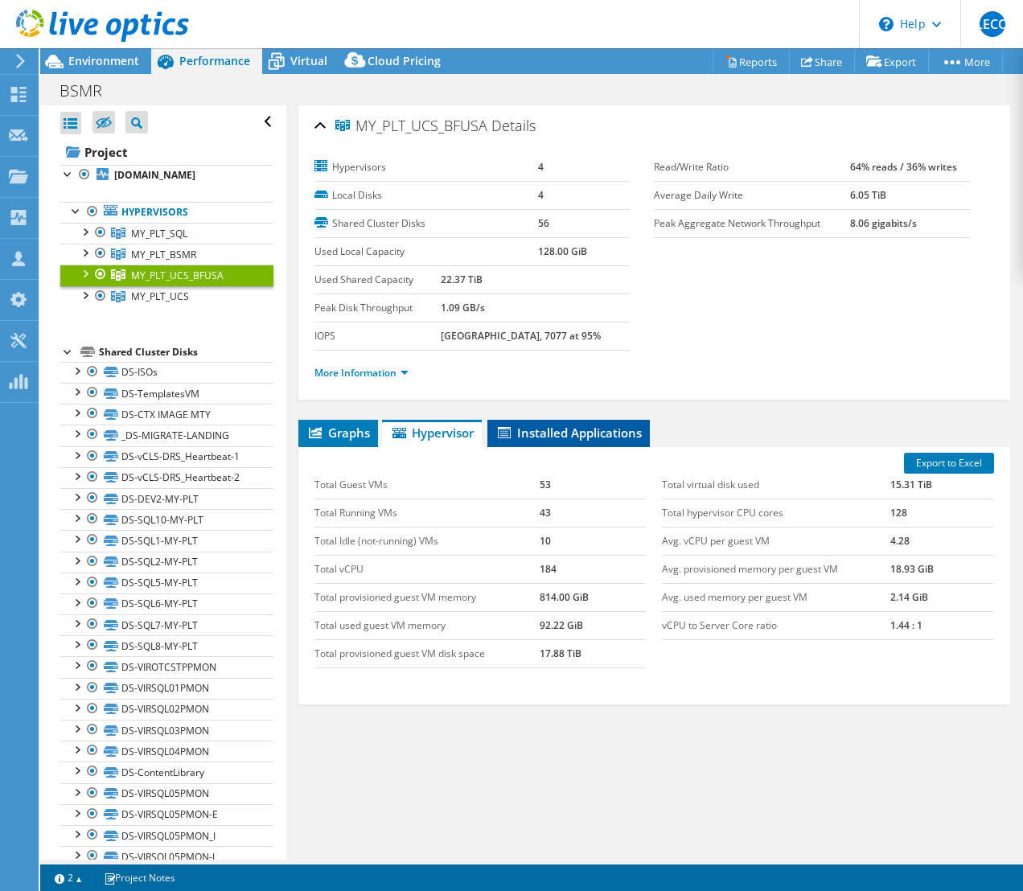
click at [550, 431] on span "Installed Applications" at bounding box center [568, 433] width 146 height 16
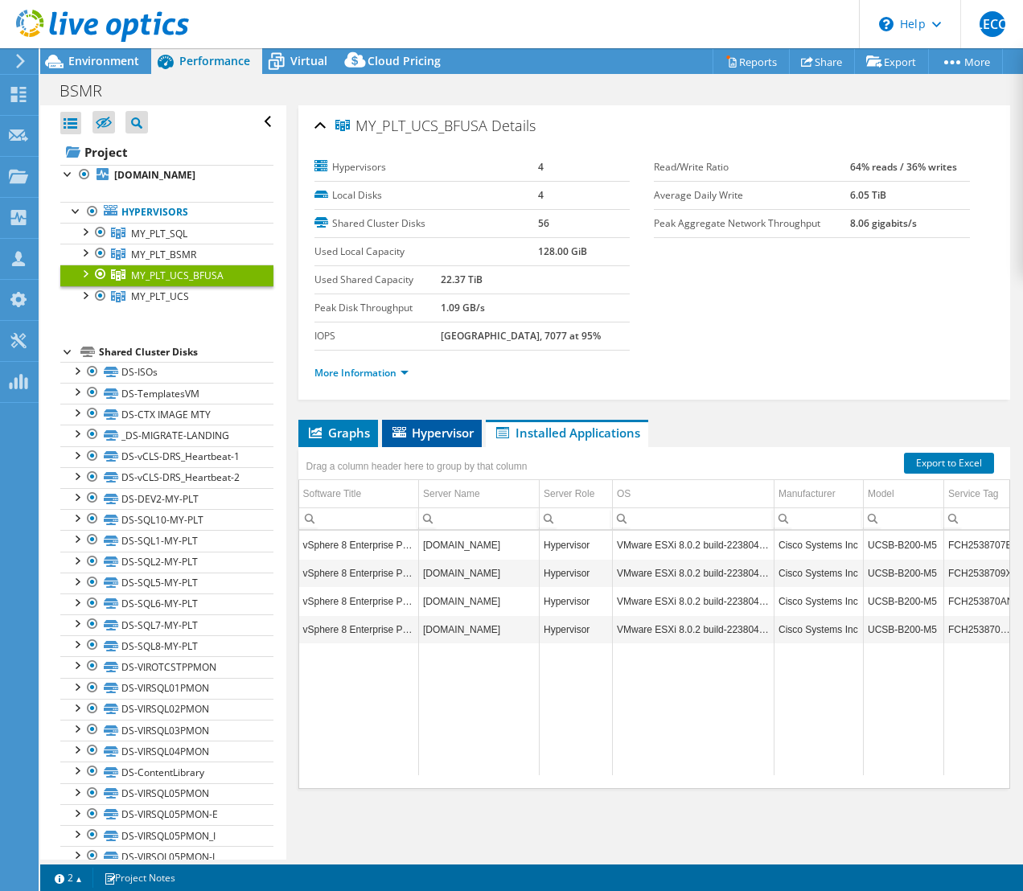
click at [400, 431] on icon at bounding box center [399, 432] width 14 height 10
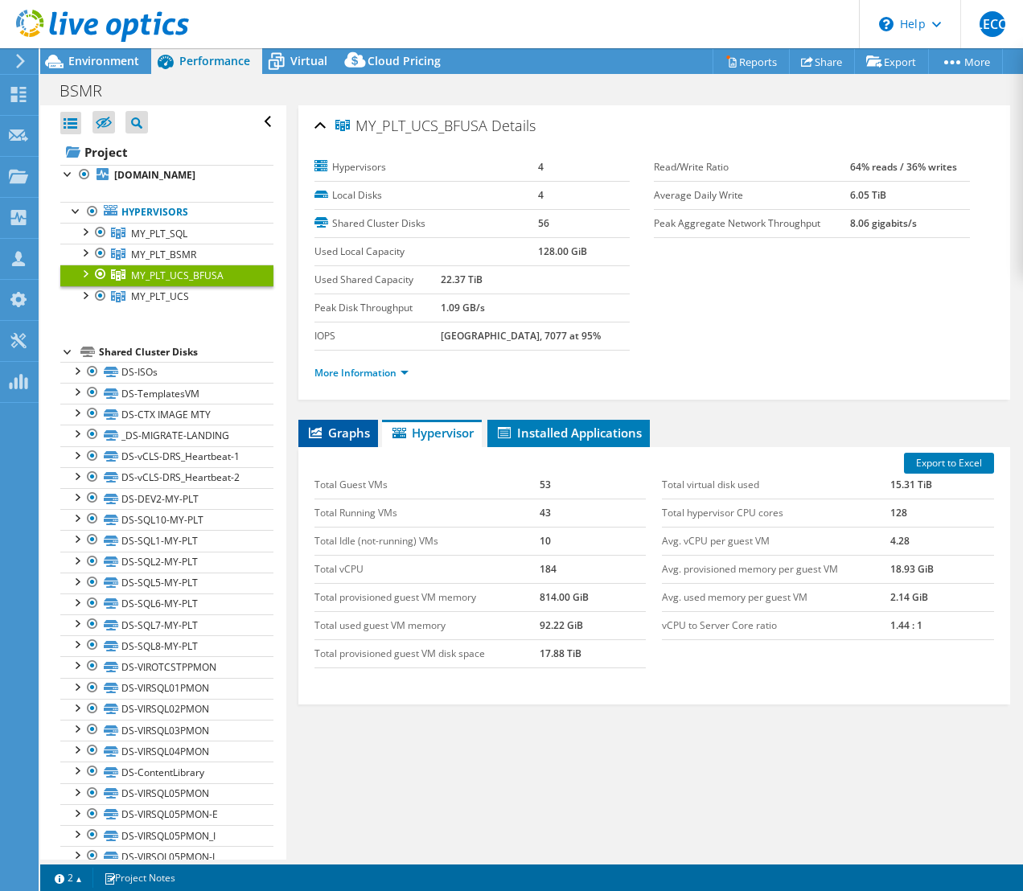
click at [343, 433] on span "Graphs" at bounding box center [338, 433] width 64 height 16
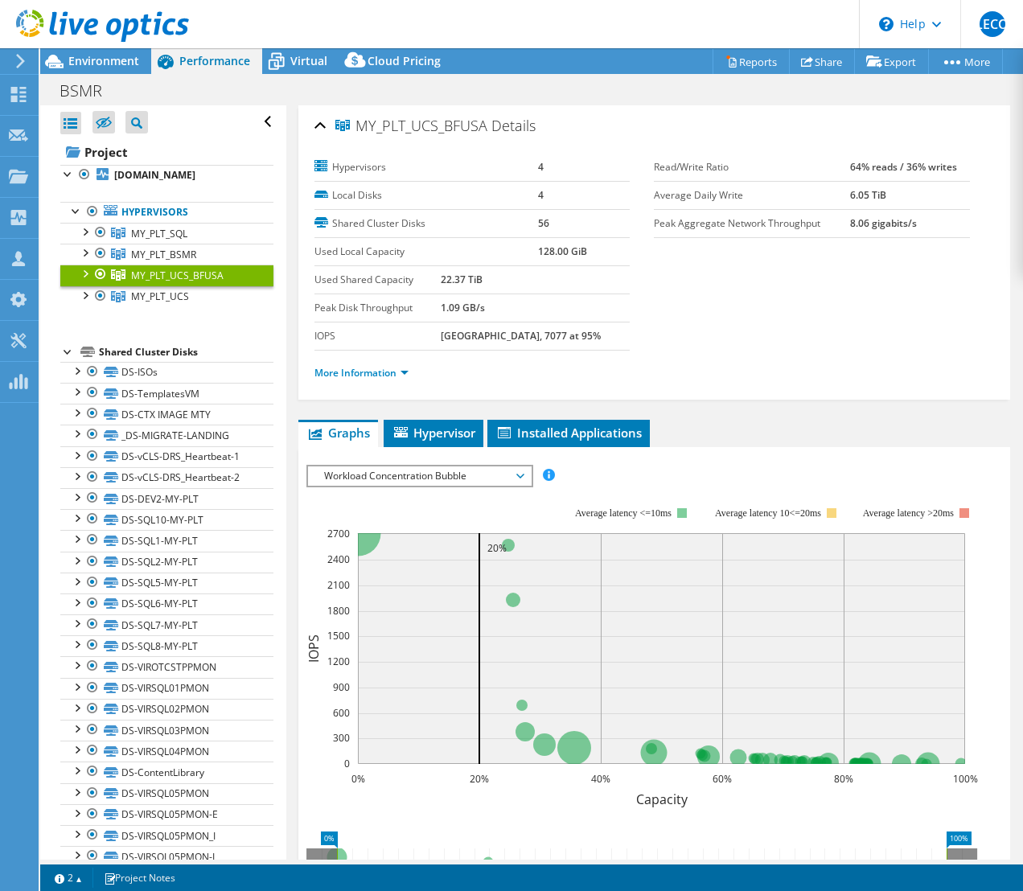
click at [374, 429] on li "Graphs" at bounding box center [338, 433] width 80 height 27
click at [432, 432] on span "Hypervisor" at bounding box center [434, 433] width 84 height 16
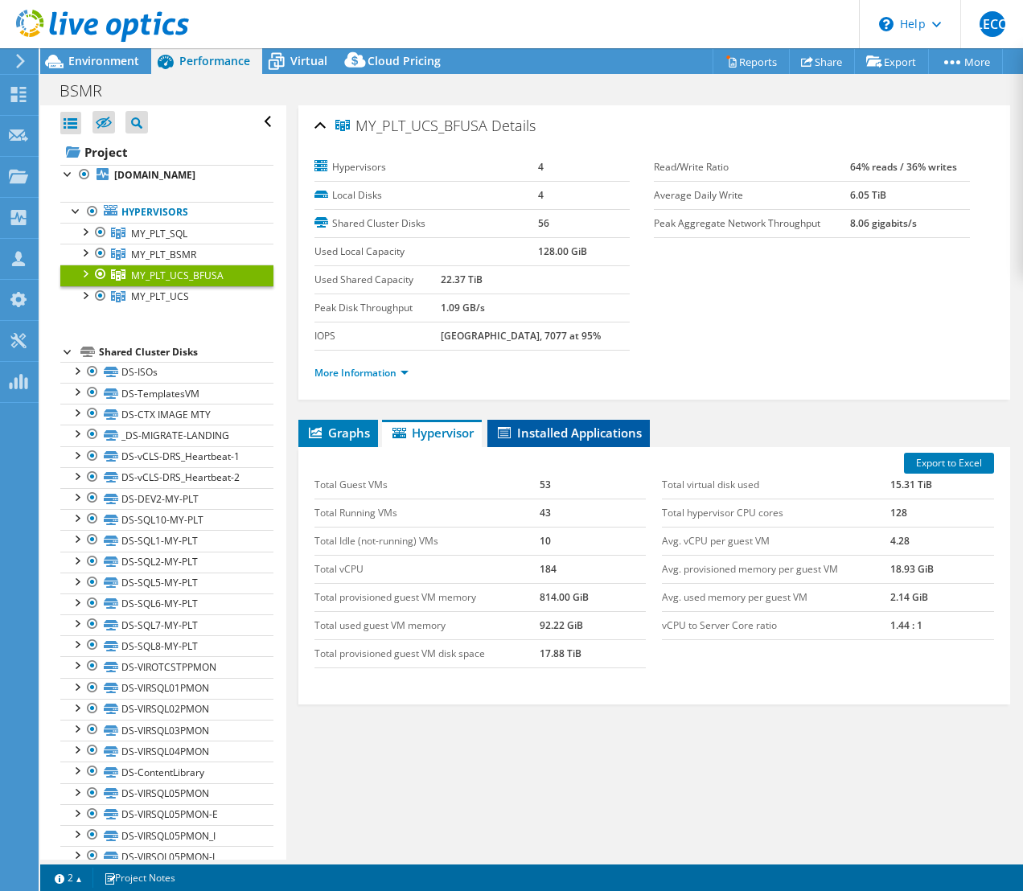
click at [548, 444] on li "Installed Applications" at bounding box center [568, 433] width 162 height 27
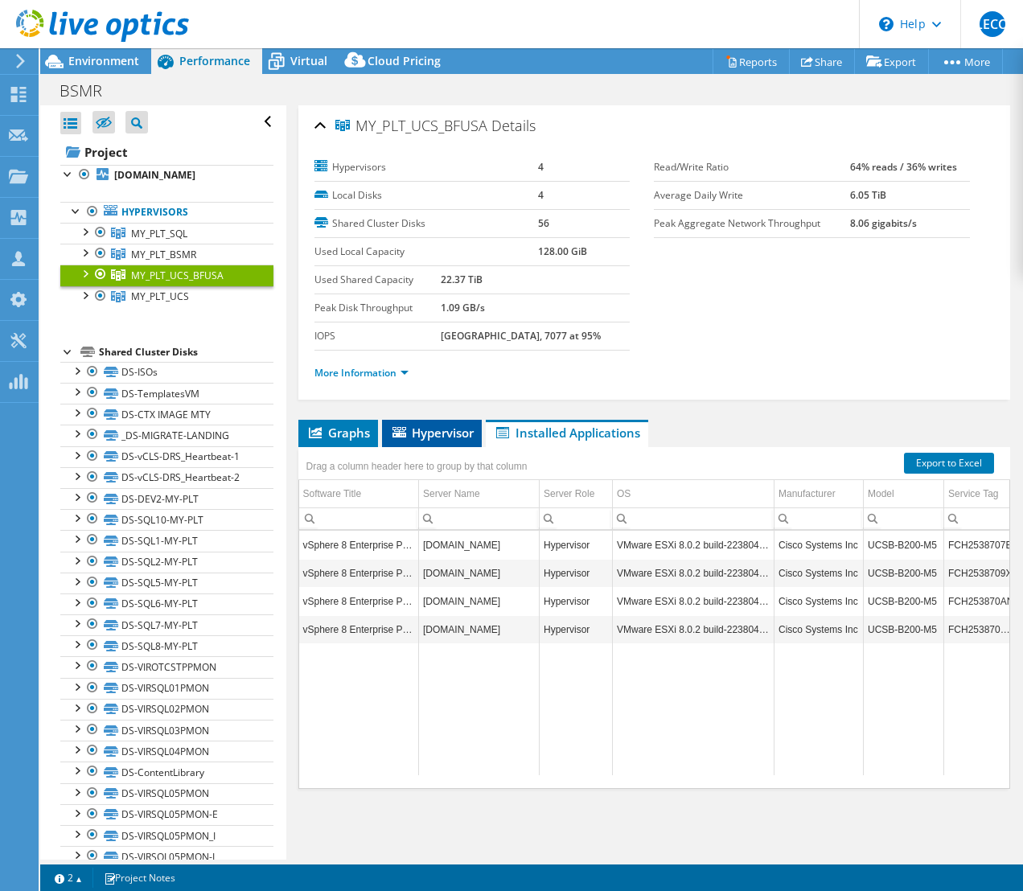
click at [438, 427] on span "Hypervisor" at bounding box center [432, 433] width 84 height 16
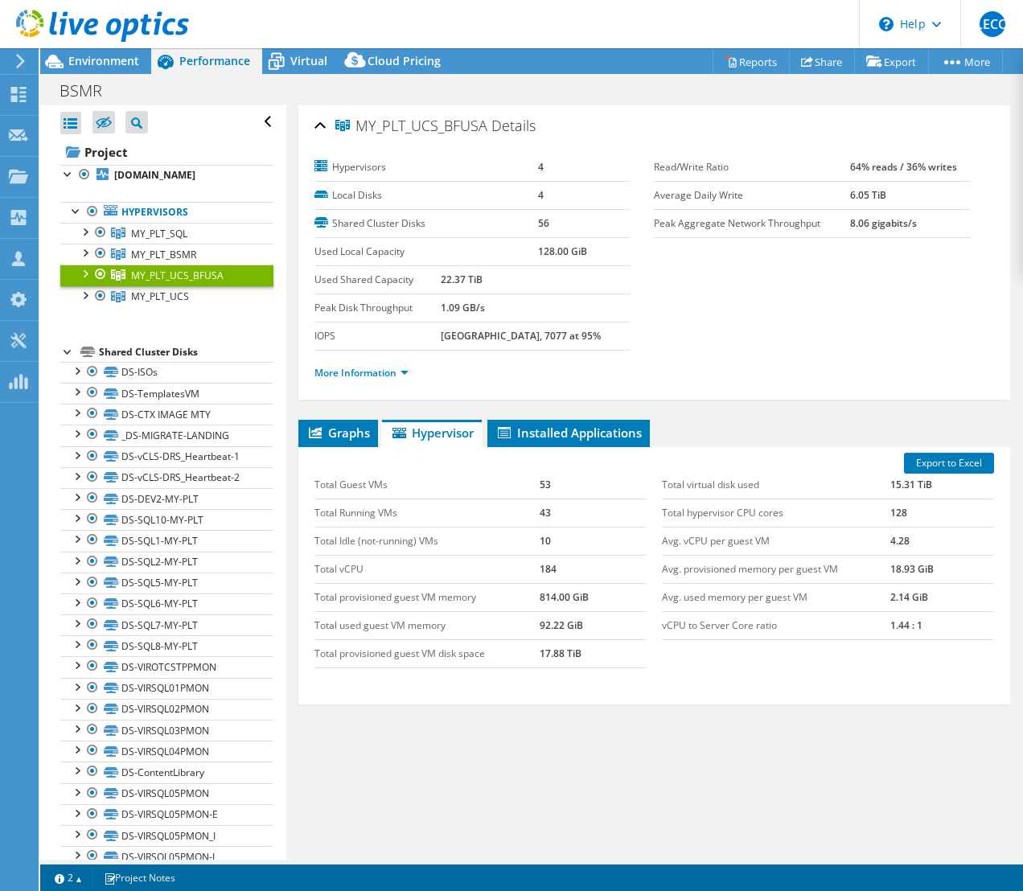
click at [294, 422] on div "MY_PLT_UCS_BFUSA Details Hypervisors 4 Local Disks 4 Shared Cluster Disks 56 Us…" at bounding box center [654, 482] width 737 height 754
click at [92, 277] on div at bounding box center [100, 274] width 16 height 19
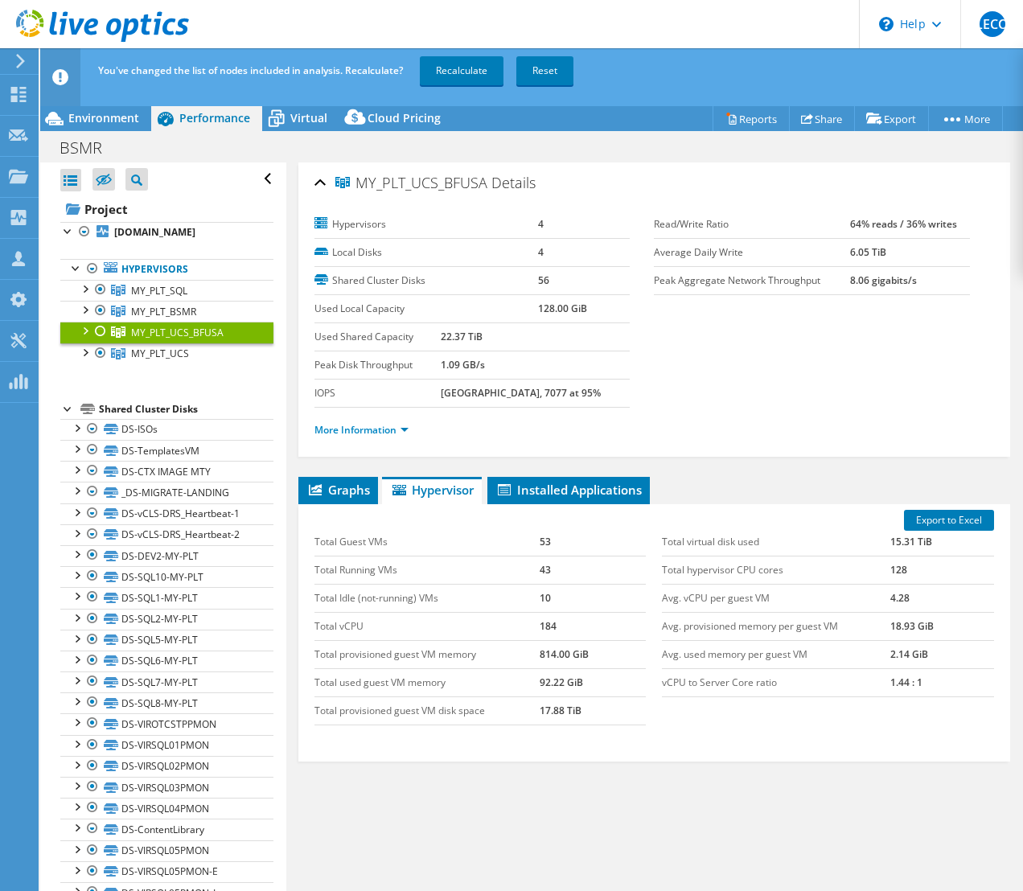
click at [85, 330] on div at bounding box center [84, 330] width 16 height 16
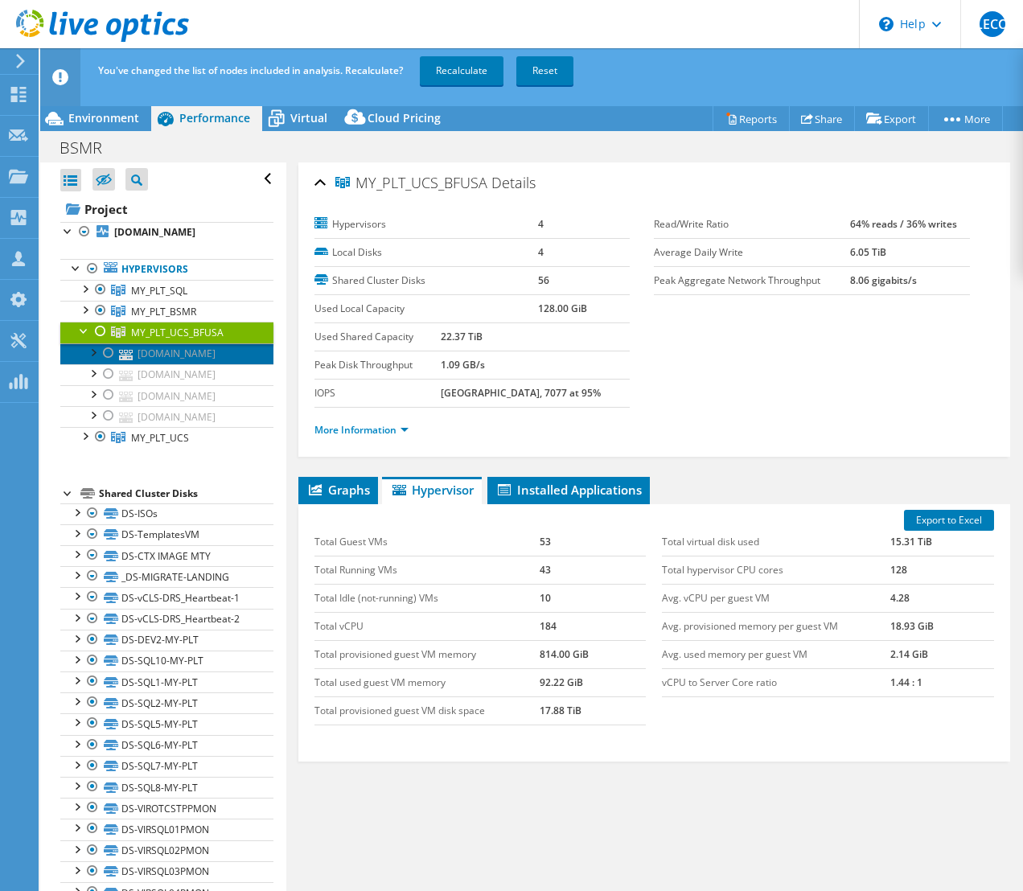
click at [169, 361] on link "ucs202-my-plt.bfusa.com" at bounding box center [166, 353] width 213 height 21
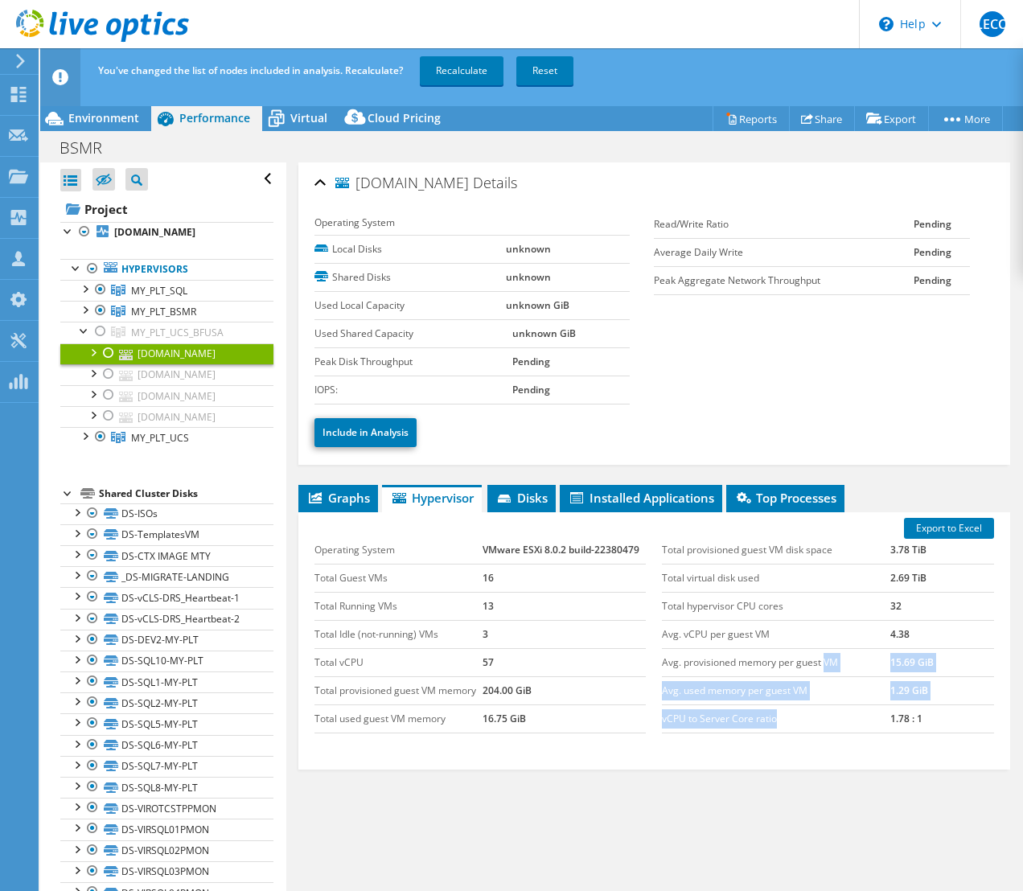
drag, startPoint x: 773, startPoint y: 717, endPoint x: 817, endPoint y: 667, distance: 66.7
click at [817, 667] on tbody "Total provisioned guest VM disk space 3.78 TiB Total virtual disk used 2.69 TiB…" at bounding box center [828, 634] width 332 height 197
click at [826, 676] on td "Avg. used memory per guest VM" at bounding box center [776, 690] width 228 height 28
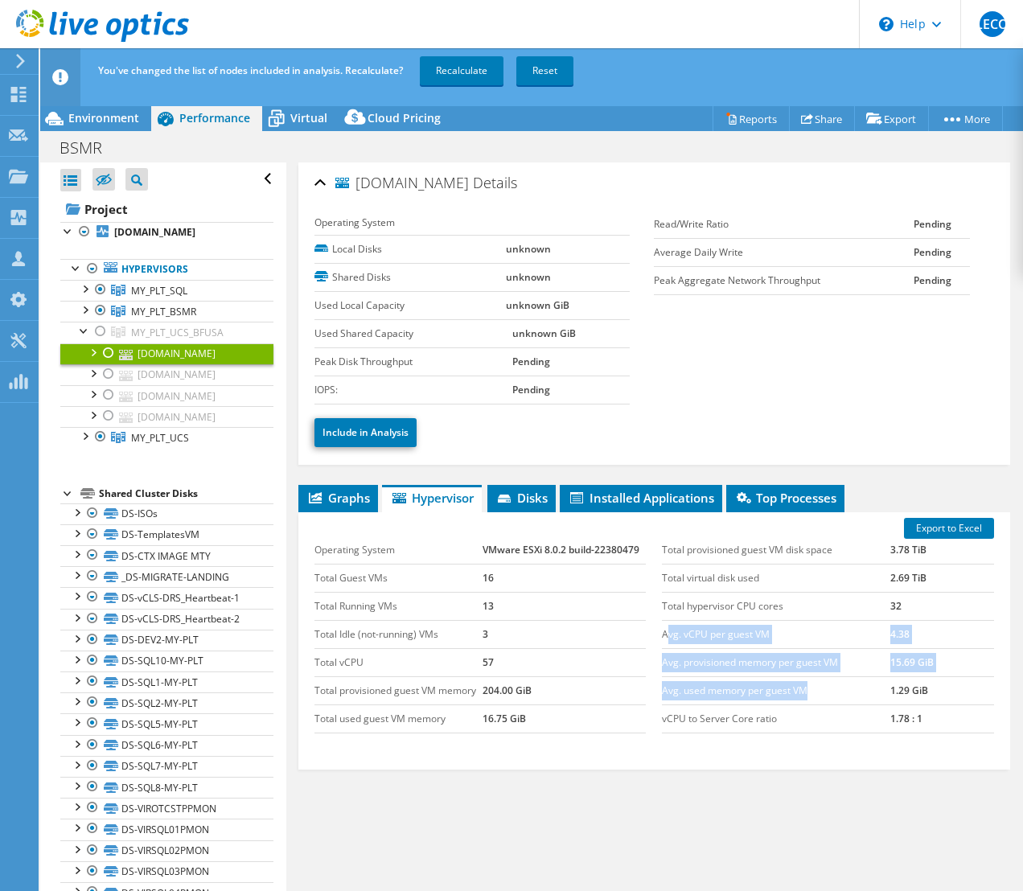
drag, startPoint x: 817, startPoint y: 689, endPoint x: 660, endPoint y: 632, distance: 166.9
click at [662, 632] on tbody "Total provisioned guest VM disk space 3.78 TiB Total virtual disk used 2.69 TiB…" at bounding box center [828, 634] width 332 height 197
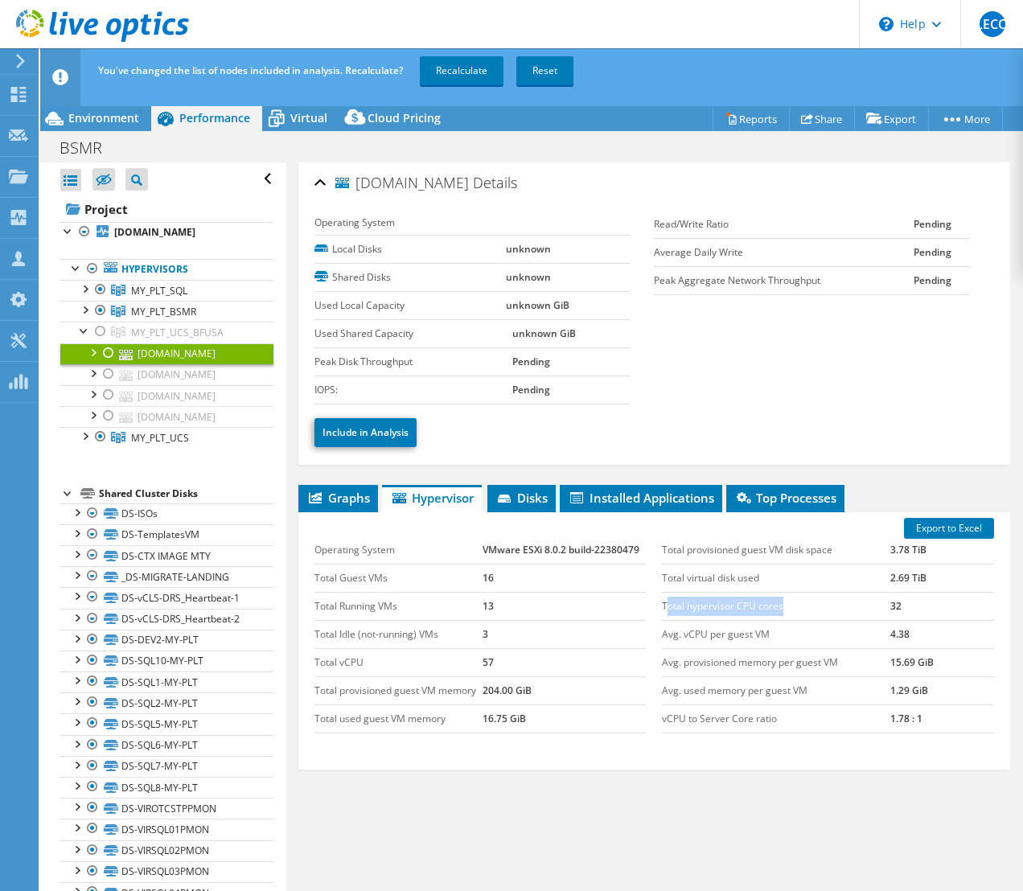
drag, startPoint x: 659, startPoint y: 602, endPoint x: 806, endPoint y: 599, distance: 146.4
click at [806, 599] on td "Total hypervisor CPU cores" at bounding box center [776, 606] width 228 height 28
drag, startPoint x: 702, startPoint y: 564, endPoint x: 674, endPoint y: 556, distance: 29.5
click at [674, 556] on tbody "Total provisioned guest VM disk space 3.78 TiB Total virtual disk used 2.69 TiB…" at bounding box center [828, 634] width 332 height 197
click at [674, 554] on td "Total provisioned guest VM disk space" at bounding box center [776, 550] width 228 height 28
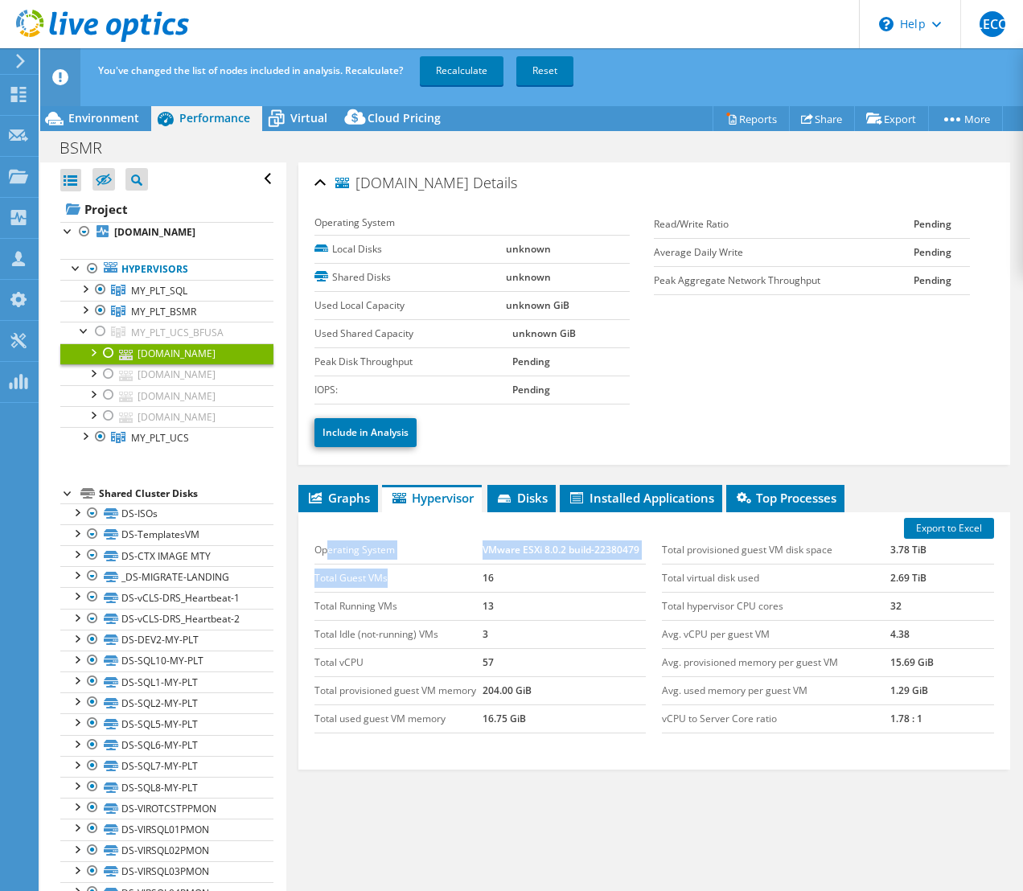
drag, startPoint x: 326, startPoint y: 546, endPoint x: 464, endPoint y: 570, distance: 140.4
click at [464, 570] on tbody "Operating System VMware ESXi 8.0.2 build-22380479 Total Guest VMs 16 Total Runn…" at bounding box center [480, 634] width 332 height 197
click at [416, 572] on td "Total Guest VMs" at bounding box center [398, 578] width 168 height 28
drag, startPoint x: 332, startPoint y: 602, endPoint x: 523, endPoint y: 603, distance: 191.4
click at [523, 603] on tr "Total Running VMs 13" at bounding box center [480, 606] width 332 height 28
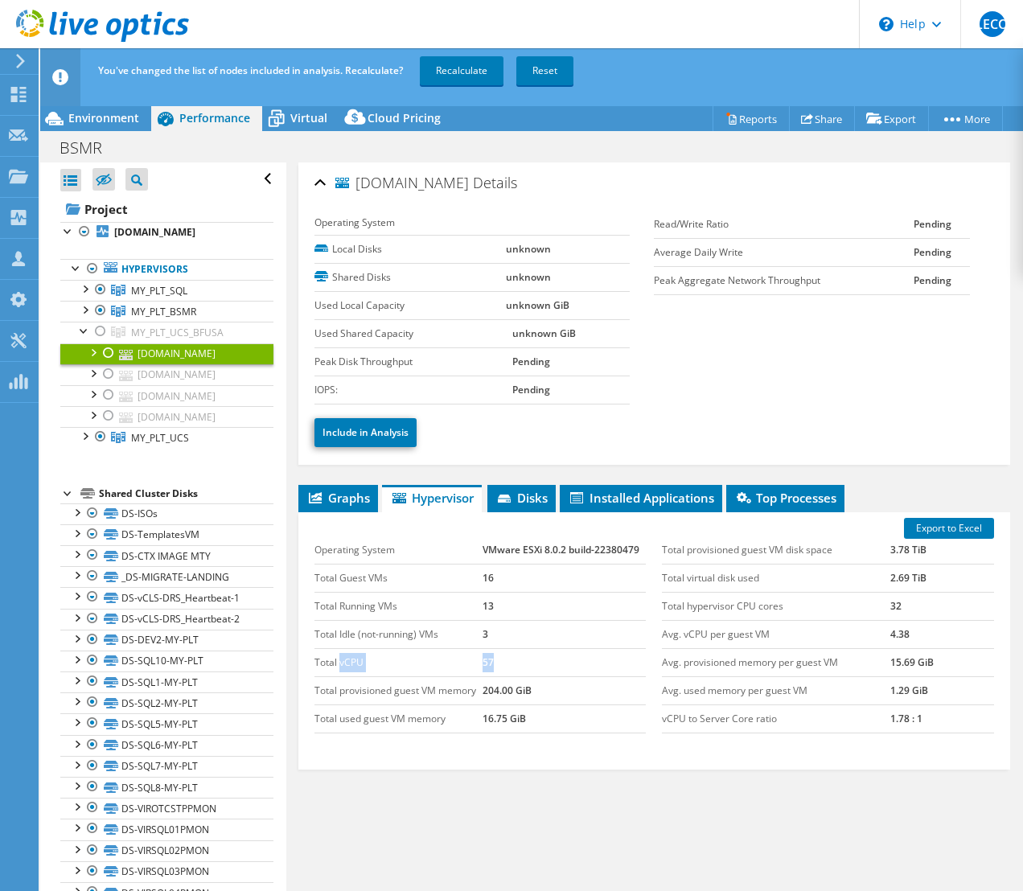
drag, startPoint x: 496, startPoint y: 669, endPoint x: 338, endPoint y: 666, distance: 158.4
click at [338, 666] on tr "Total vCPU 57" at bounding box center [480, 662] width 332 height 28
drag, startPoint x: 563, startPoint y: 717, endPoint x: 513, endPoint y: 716, distance: 49.9
click at [513, 716] on td "16.75 GiB" at bounding box center [563, 718] width 163 height 28
click at [163, 385] on link "ucs101-my-plt.bfusa.com" at bounding box center [166, 374] width 213 height 21
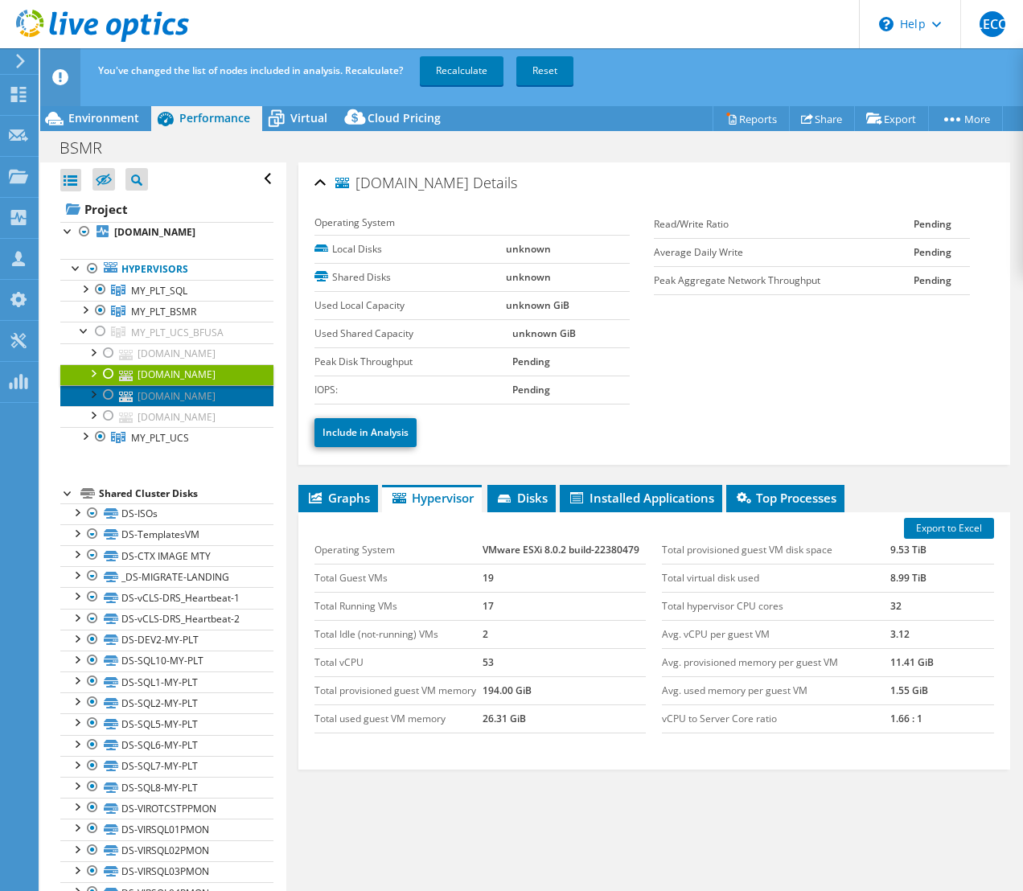
click at [201, 406] on link "ucs102-my-plt.bfusa.com" at bounding box center [166, 395] width 213 height 21
drag, startPoint x: 898, startPoint y: 663, endPoint x: 872, endPoint y: 660, distance: 25.9
click at [872, 660] on tr "Avg. provisioned memory per guest VM 24.50 GiB" at bounding box center [828, 662] width 332 height 28
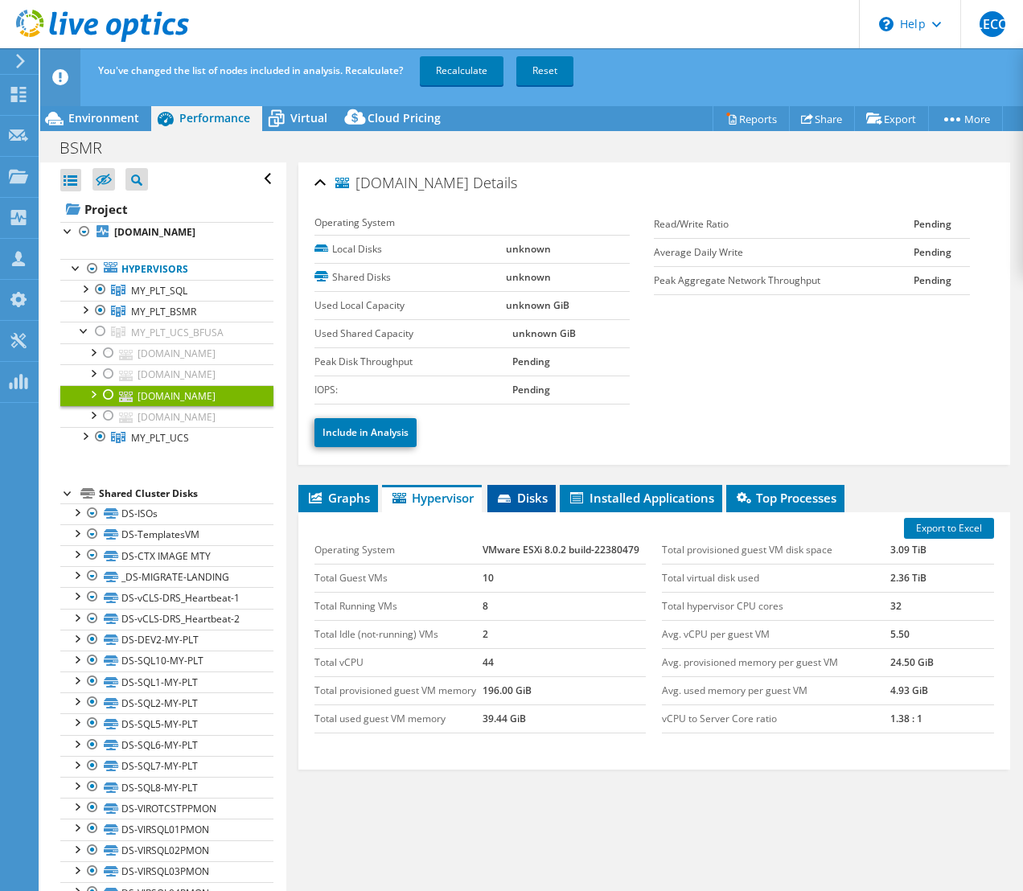
click at [527, 492] on span "Disks" at bounding box center [521, 498] width 52 height 16
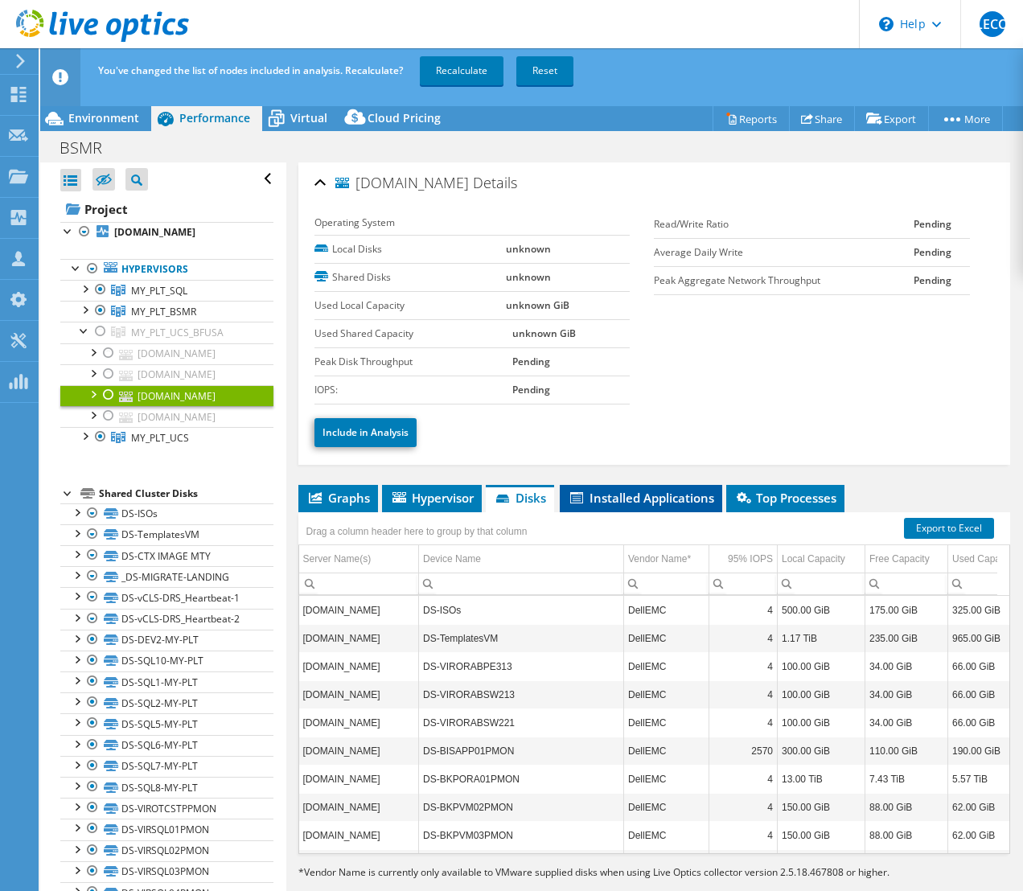
click at [642, 503] on span "Installed Applications" at bounding box center [641, 498] width 146 height 16
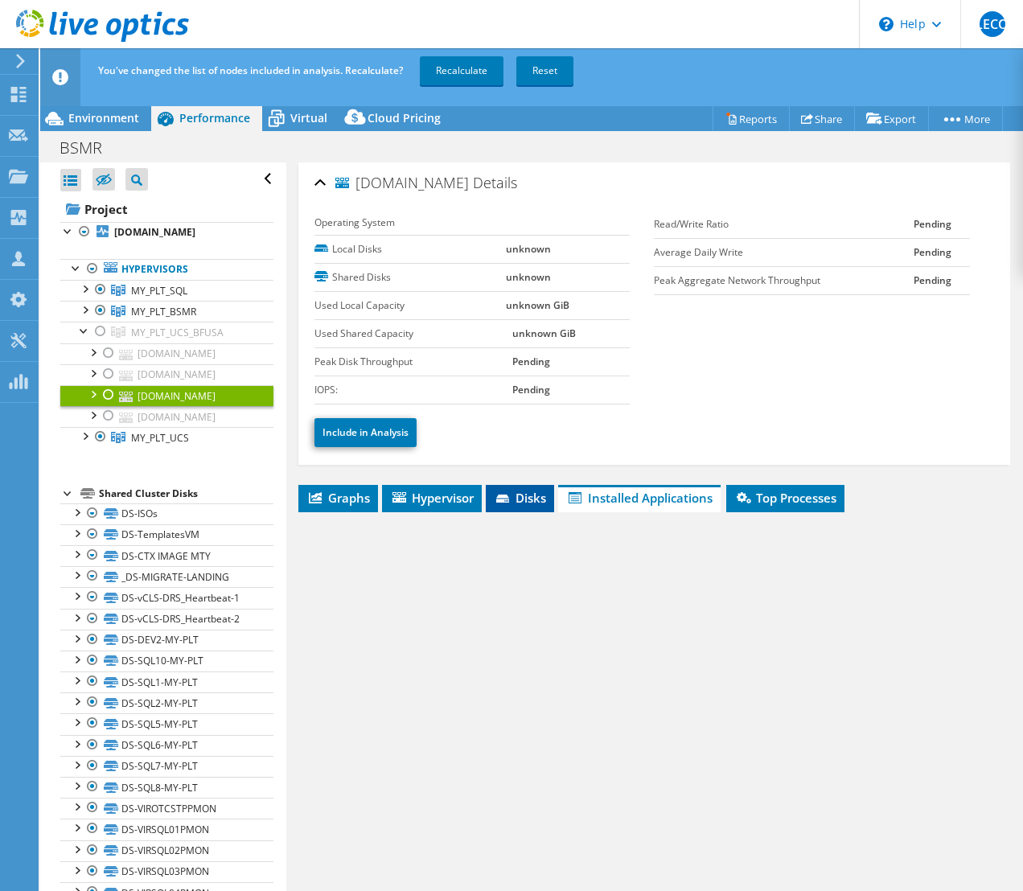
click at [506, 497] on icon at bounding box center [502, 498] width 13 height 8
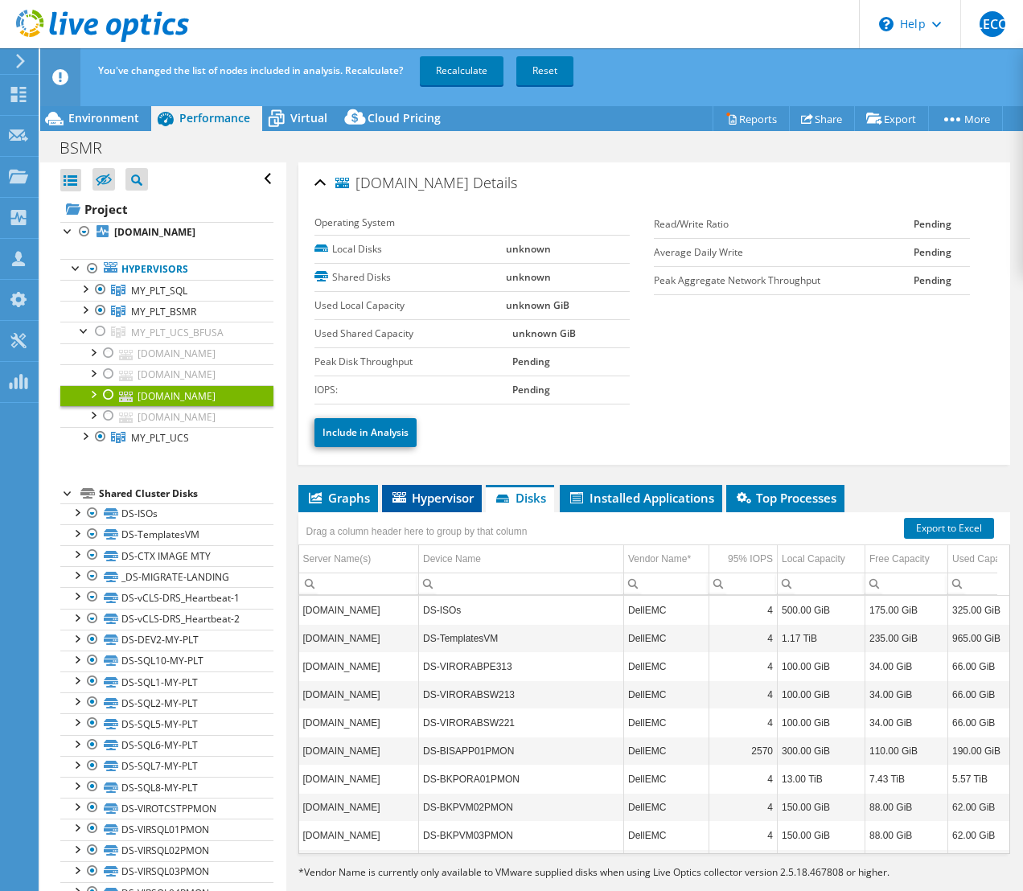
click at [441, 499] on span "Hypervisor" at bounding box center [432, 498] width 84 height 16
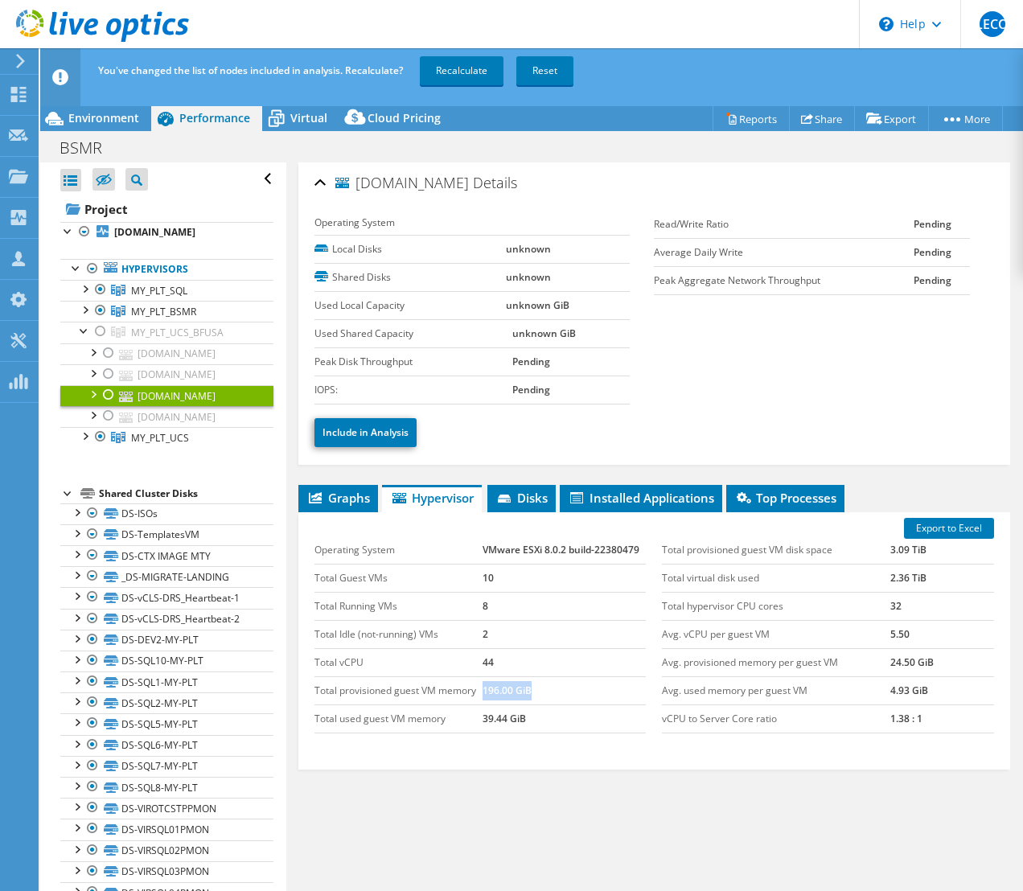
drag, startPoint x: 478, startPoint y: 686, endPoint x: 520, endPoint y: 722, distance: 55.9
click at [535, 700] on tr "Total provisioned guest VM memory 196.00 GiB" at bounding box center [480, 690] width 332 height 28
drag, startPoint x: 526, startPoint y: 718, endPoint x: 488, endPoint y: 690, distance: 47.1
click at [488, 690] on tbody "Operating System VMware ESXi 8.0.2 build-22380479 Total Guest VMs 10 Total Runn…" at bounding box center [480, 634] width 332 height 197
click at [519, 491] on span "Disks" at bounding box center [521, 498] width 52 height 16
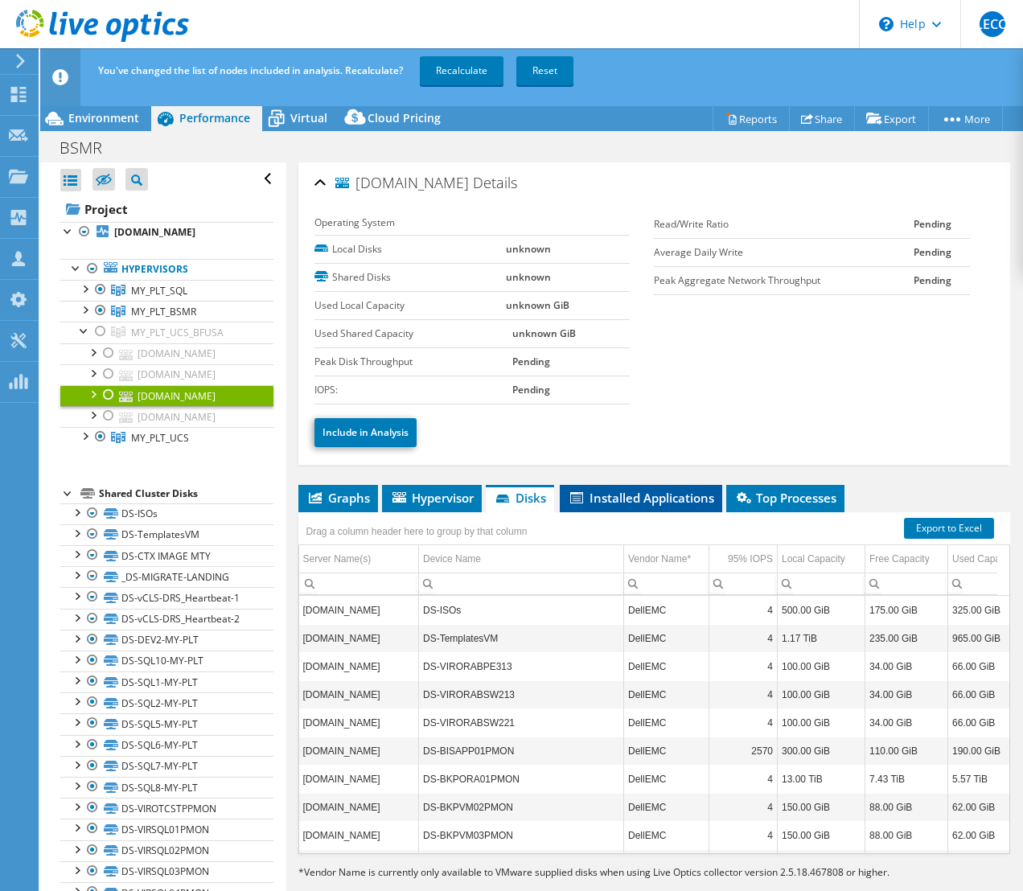
click at [655, 490] on span "Installed Applications" at bounding box center [641, 498] width 146 height 16
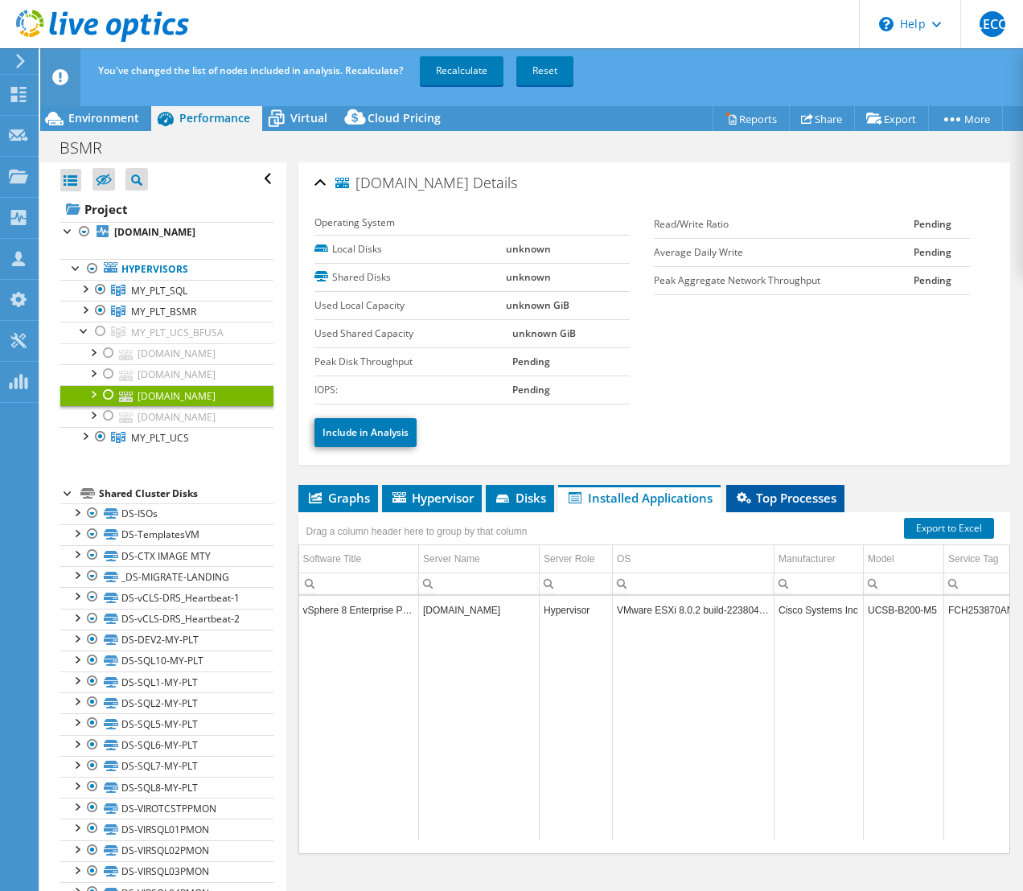
click at [768, 490] on span "Top Processes" at bounding box center [785, 498] width 102 height 16
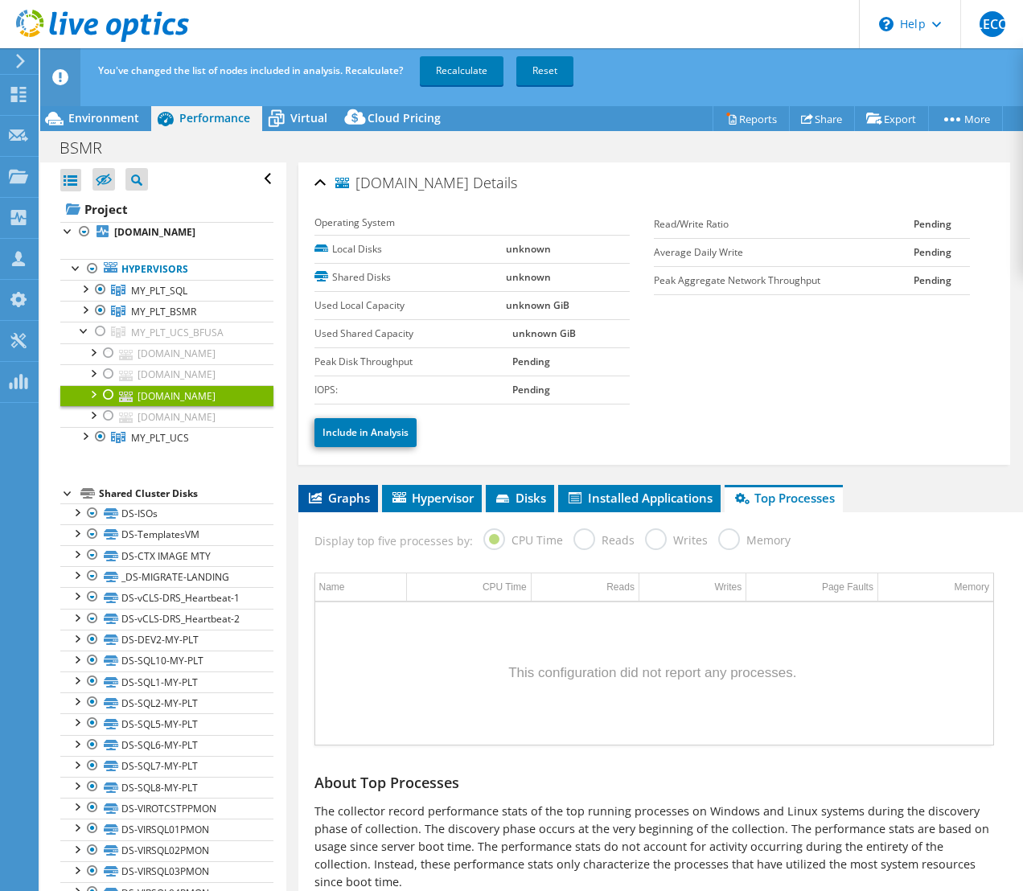
click at [365, 496] on span "Graphs" at bounding box center [338, 498] width 64 height 16
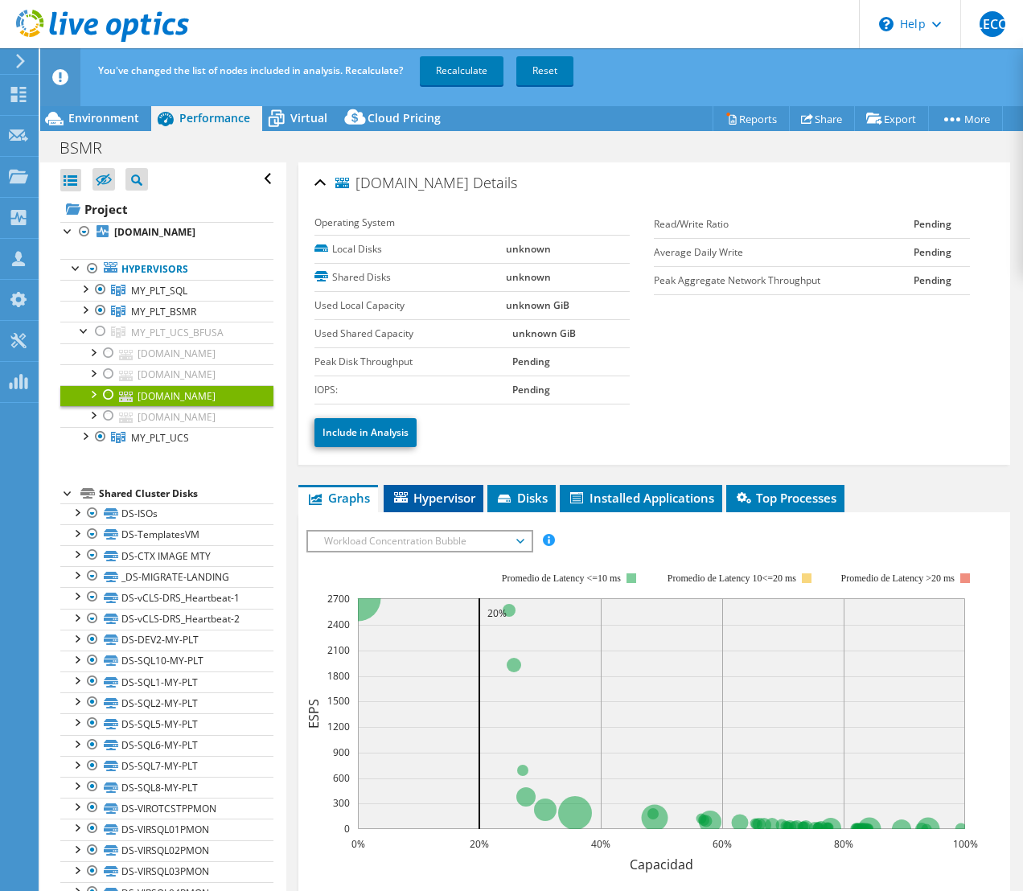
click at [411, 491] on span "Hypervisor" at bounding box center [434, 498] width 84 height 16
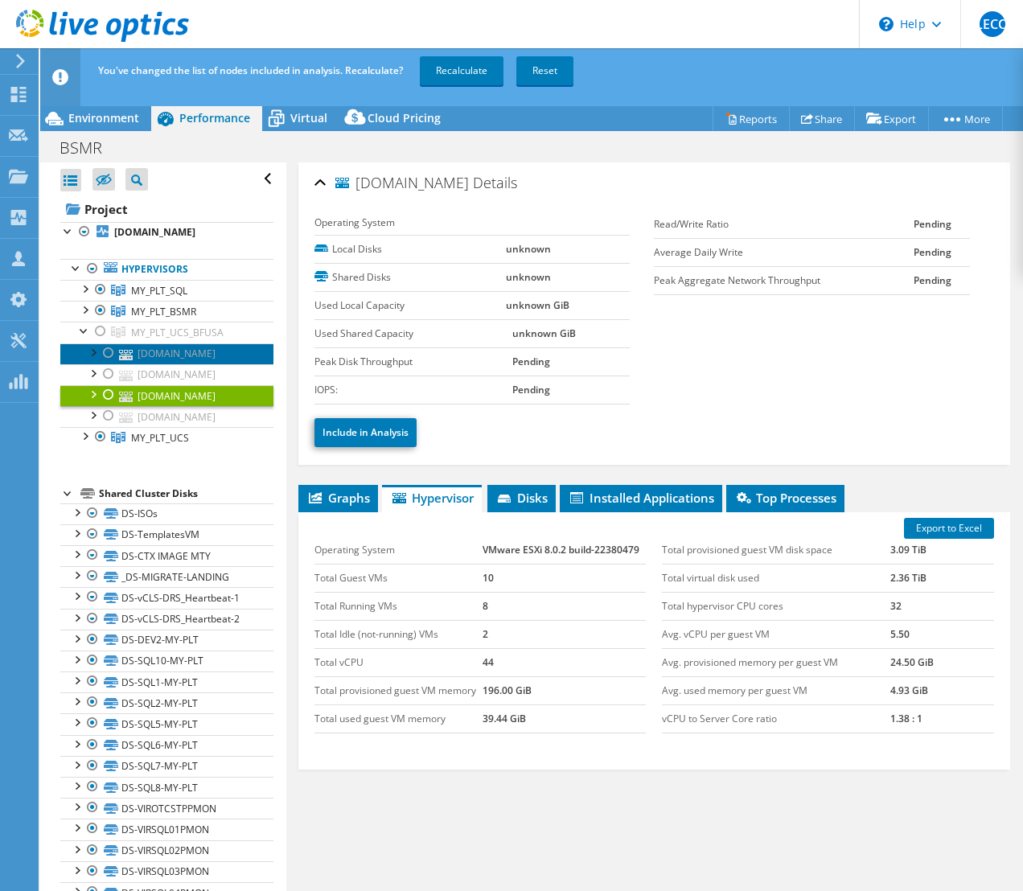
click at [220, 350] on link "ucs202-my-plt.bfusa.com" at bounding box center [166, 353] width 213 height 21
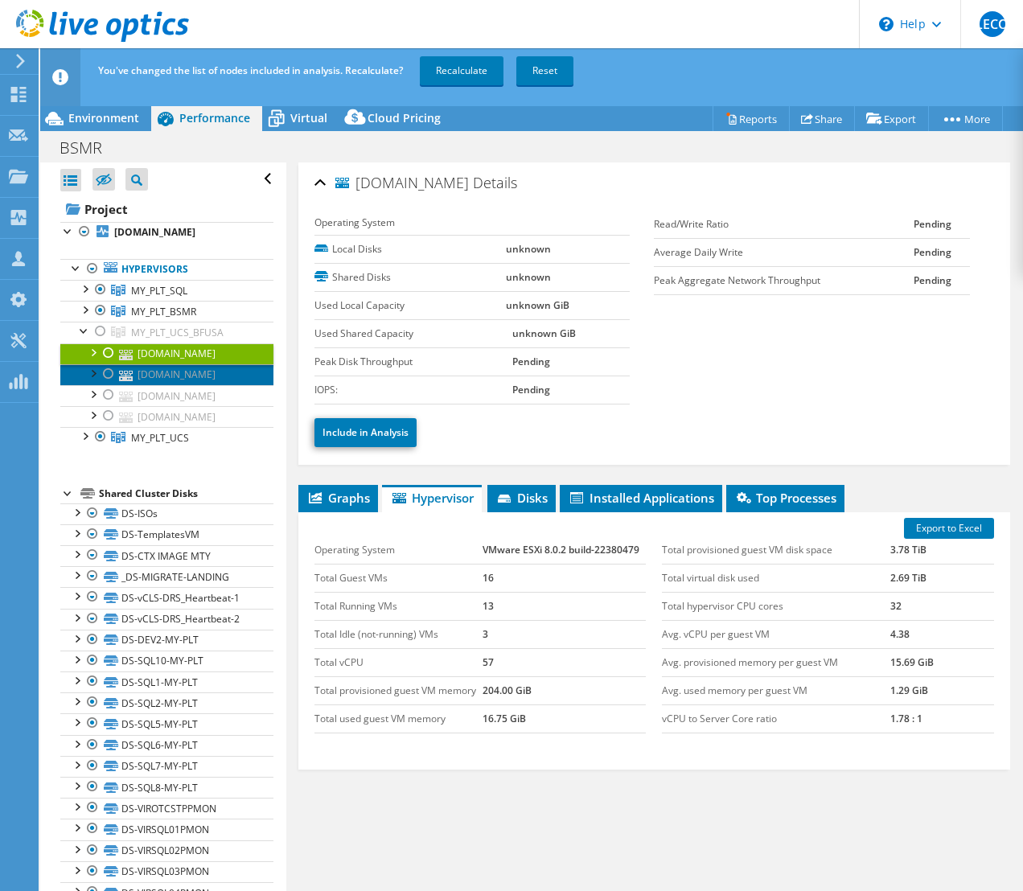
click at [190, 385] on link "ucs101-my-plt.bfusa.com" at bounding box center [166, 374] width 213 height 21
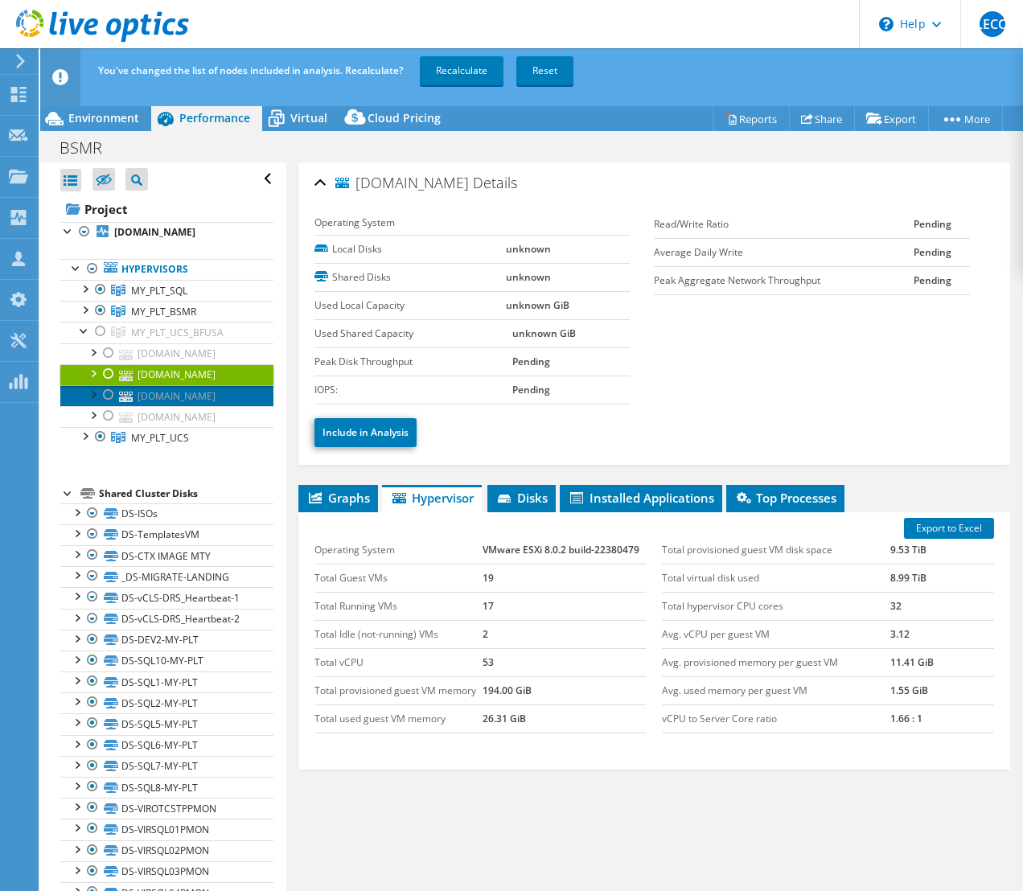
click at [199, 406] on link "ucs102-my-plt.bfusa.com" at bounding box center [166, 395] width 213 height 21
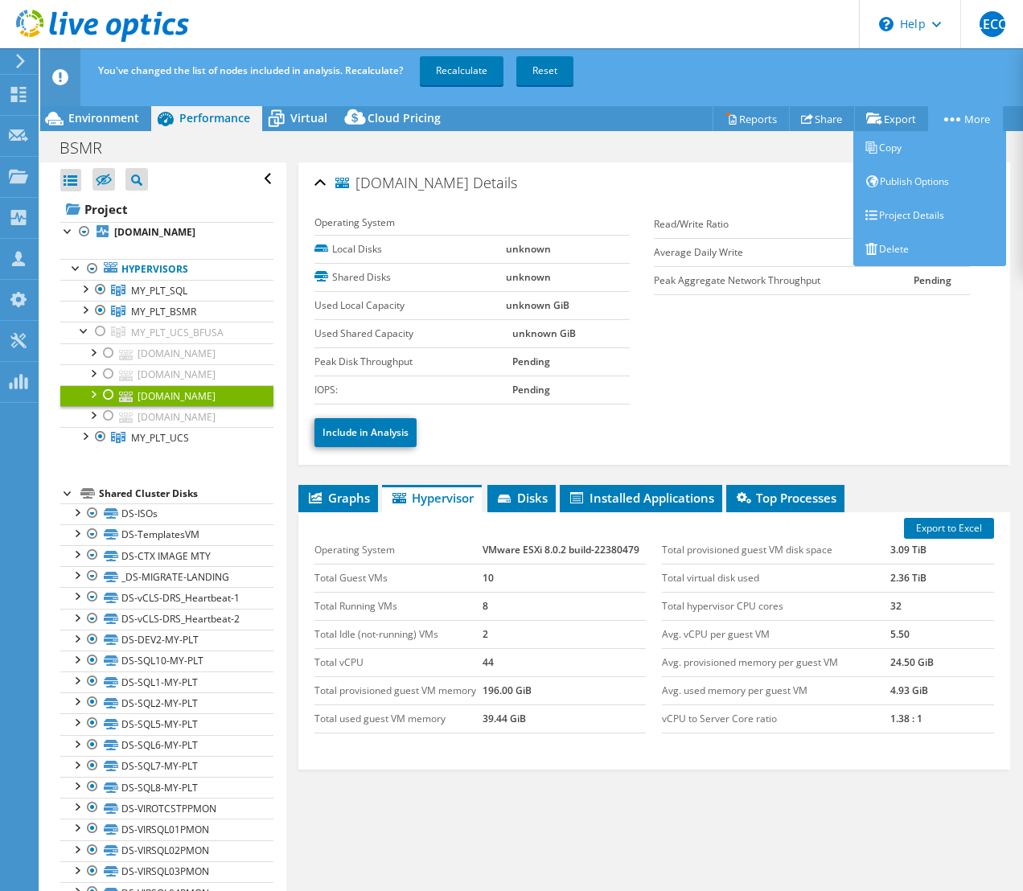
click at [950, 116] on link "More" at bounding box center [965, 118] width 75 height 25
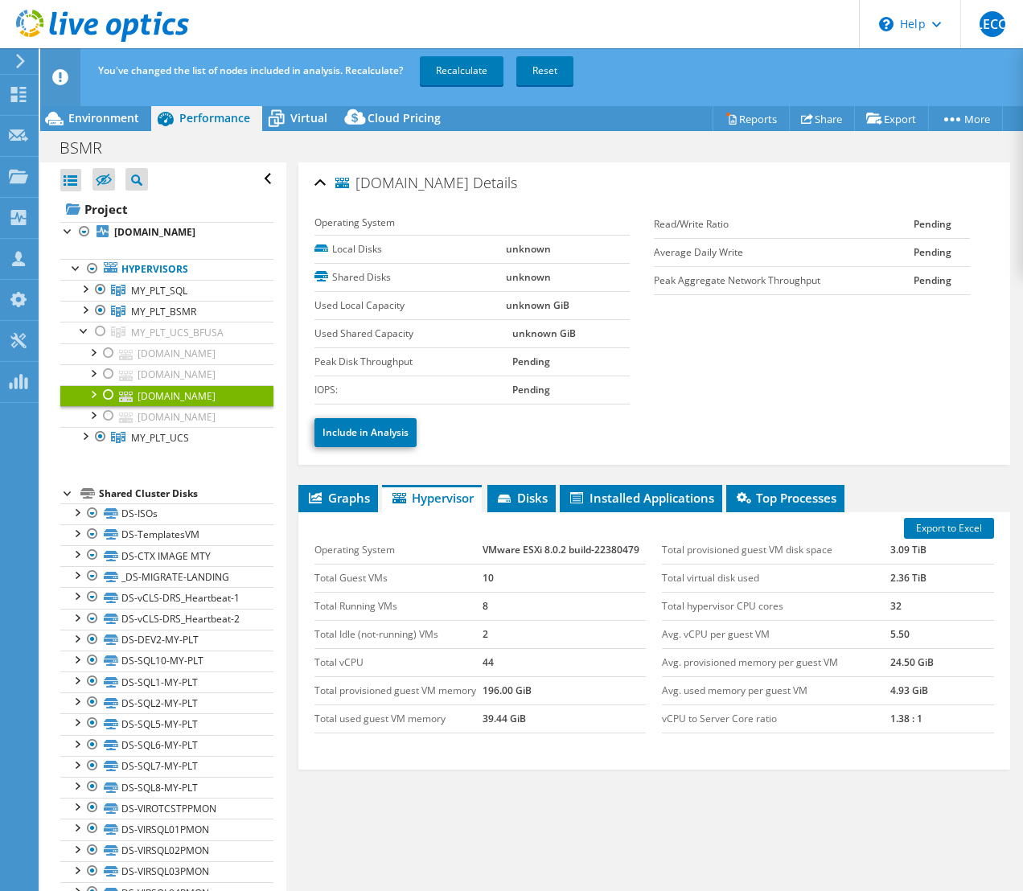
click at [641, 481] on div "ucs102-my-plt.bfusa.com Details Operating System Local Disks unknown Shared Dis…" at bounding box center [654, 539] width 737 height 754
click at [514, 490] on span "Disks" at bounding box center [521, 498] width 52 height 16
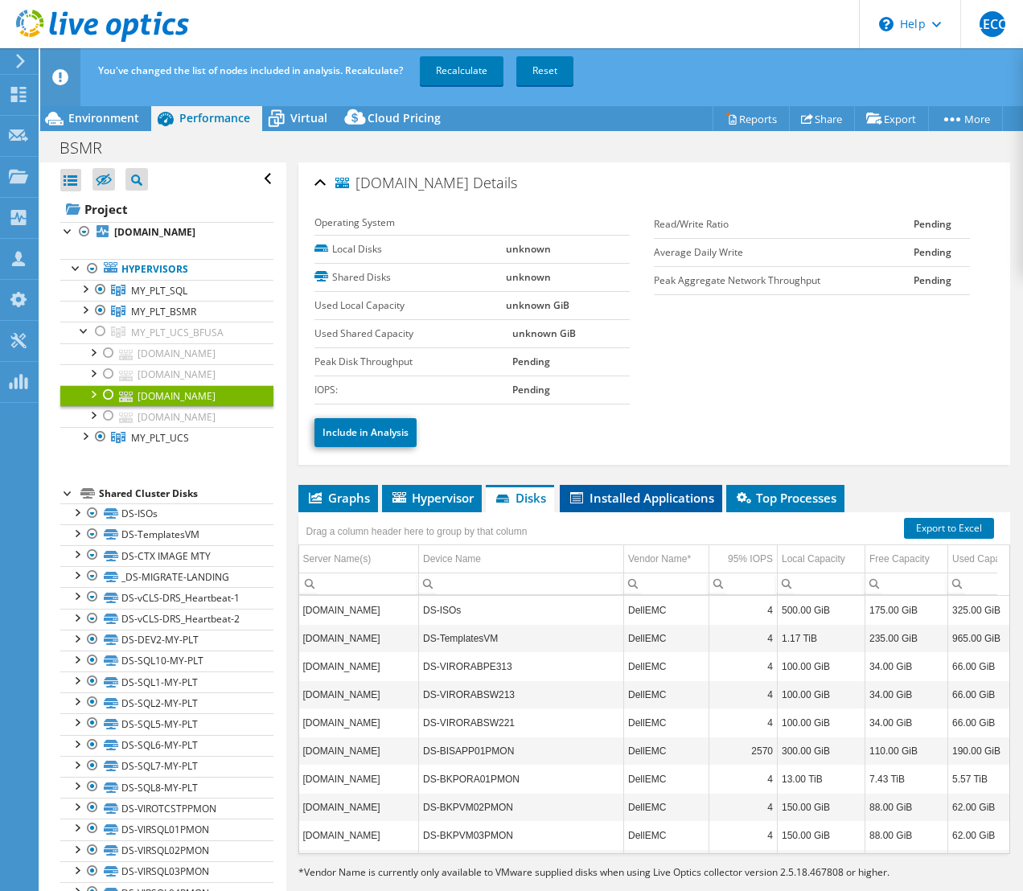
click at [652, 494] on span "Installed Applications" at bounding box center [641, 498] width 146 height 16
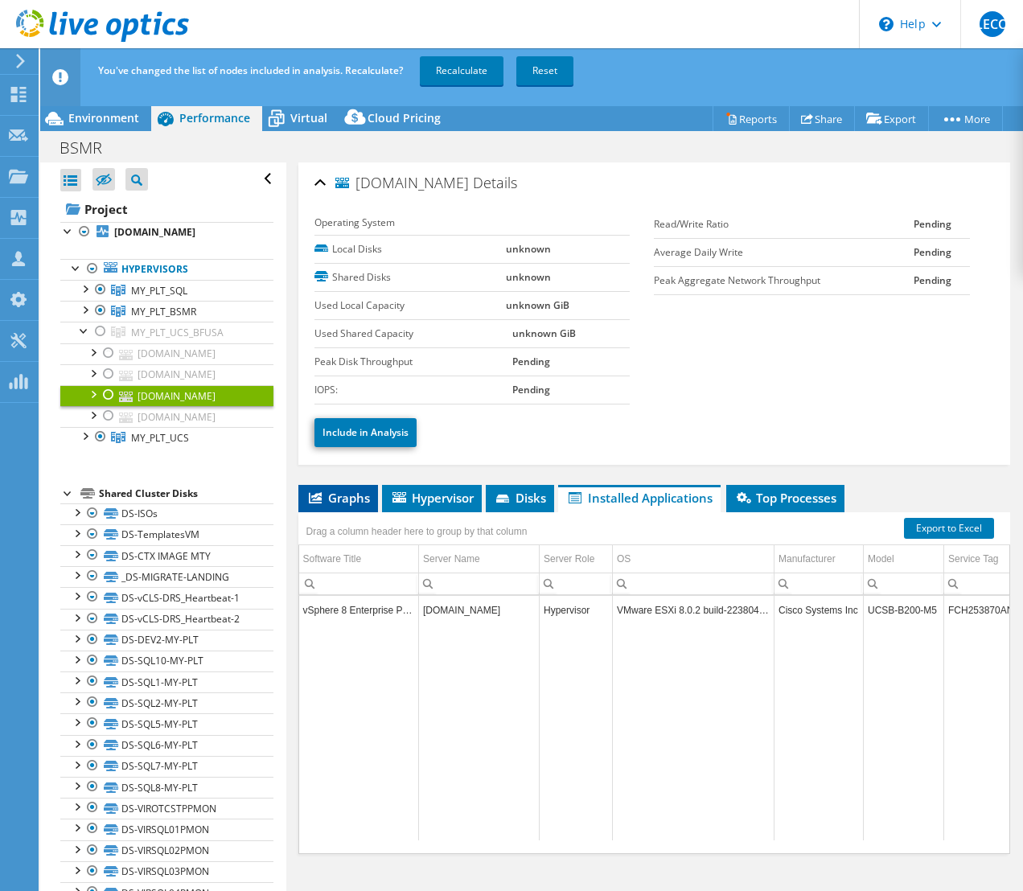
click at [336, 499] on span "Graphs" at bounding box center [338, 498] width 64 height 16
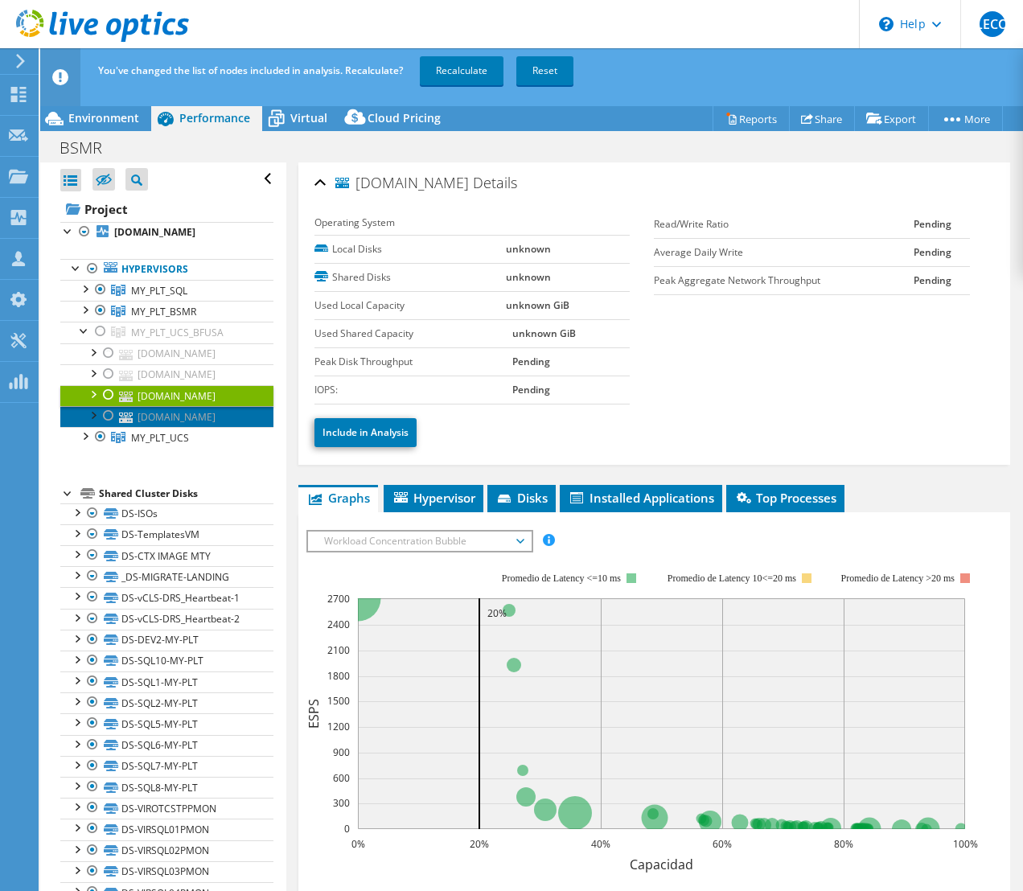
click at [172, 427] on link "ucs201-my-plt.bfusa.com" at bounding box center [166, 416] width 213 height 21
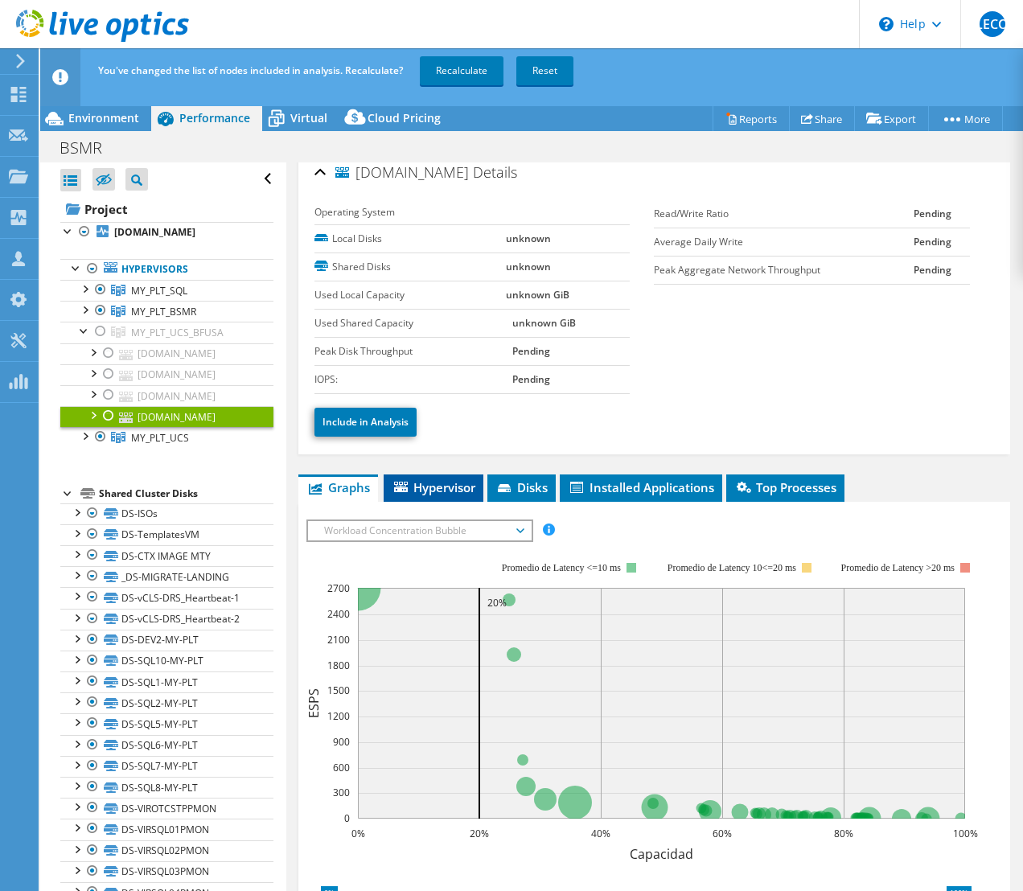
click at [442, 479] on span "Hypervisor" at bounding box center [434, 487] width 84 height 16
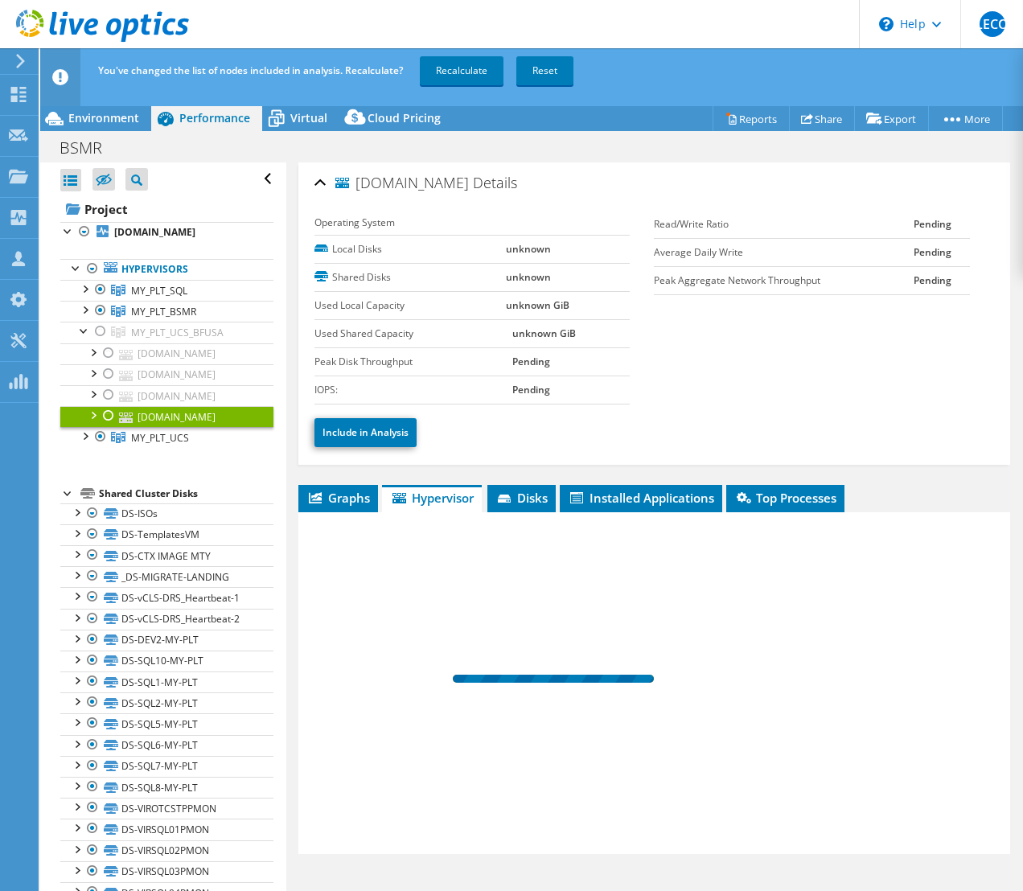
scroll to position [0, 0]
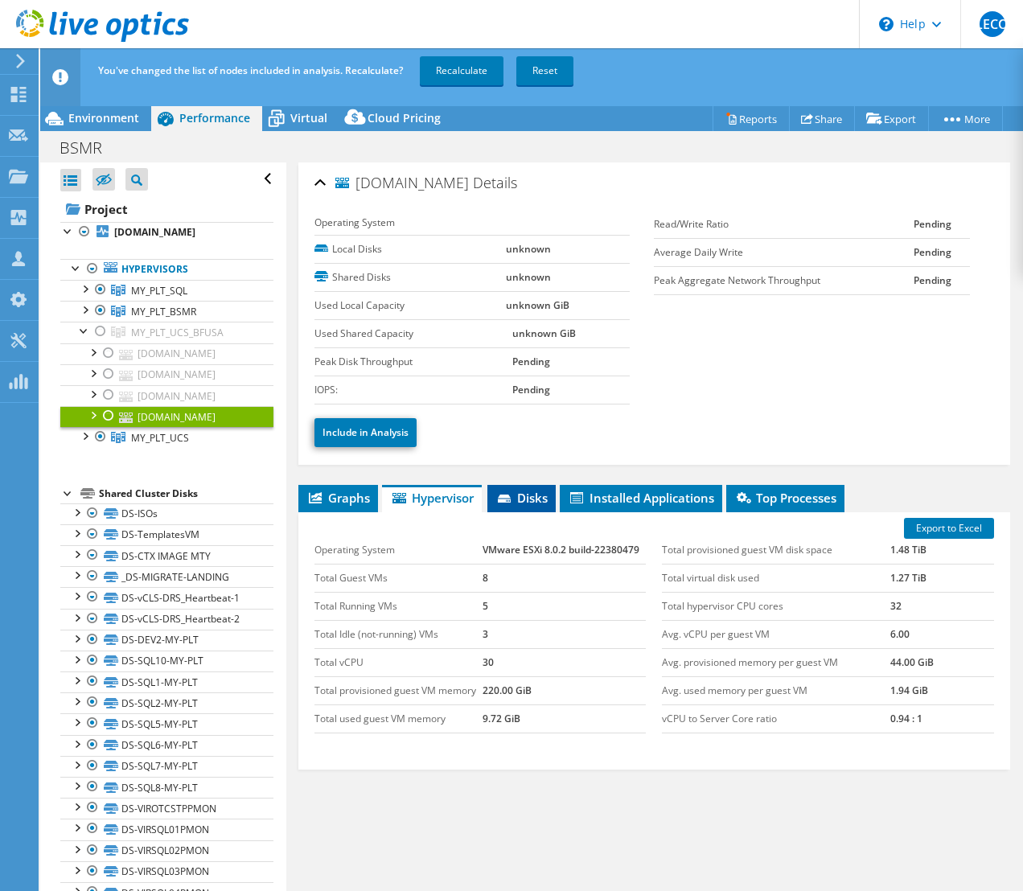
click at [524, 490] on span "Disks" at bounding box center [521, 498] width 52 height 16
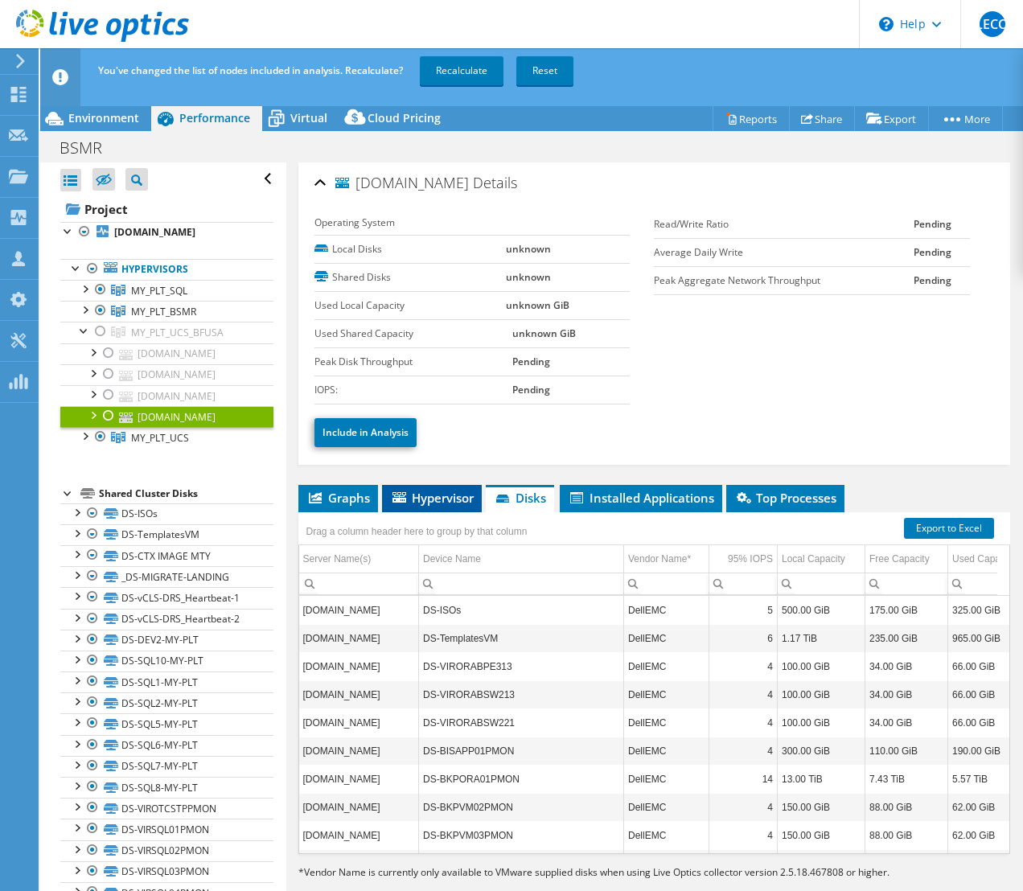
click at [411, 504] on span "Hypervisor" at bounding box center [432, 498] width 84 height 16
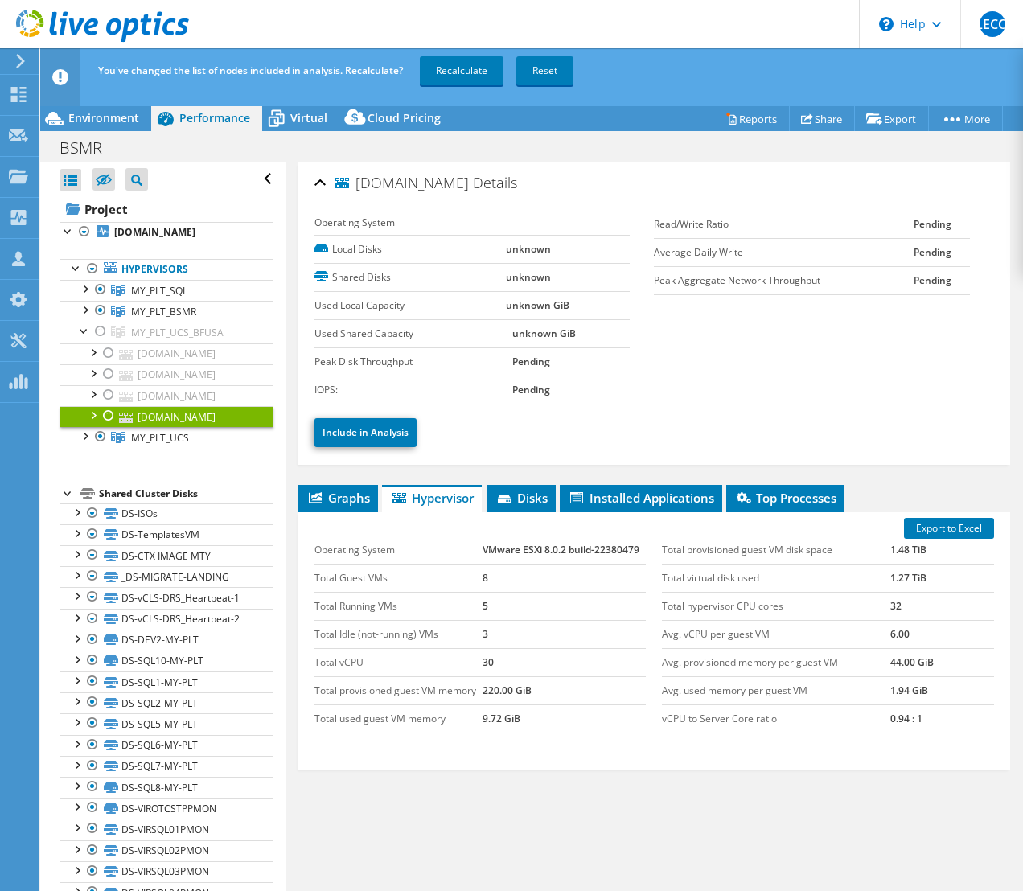
click at [500, 556] on td "VMware ESXi 8.0.2 build-22380479" at bounding box center [563, 550] width 163 height 28
drag, startPoint x: 494, startPoint y: 543, endPoint x: 636, endPoint y: 545, distance: 141.5
click at [636, 545] on td "VMware ESXi 8.0.2 build-22380479" at bounding box center [563, 550] width 163 height 28
click at [639, 548] on td "VMware ESXi 8.0.2 build-22380479" at bounding box center [563, 550] width 163 height 28
drag, startPoint x: 576, startPoint y: 553, endPoint x: 478, endPoint y: 550, distance: 98.9
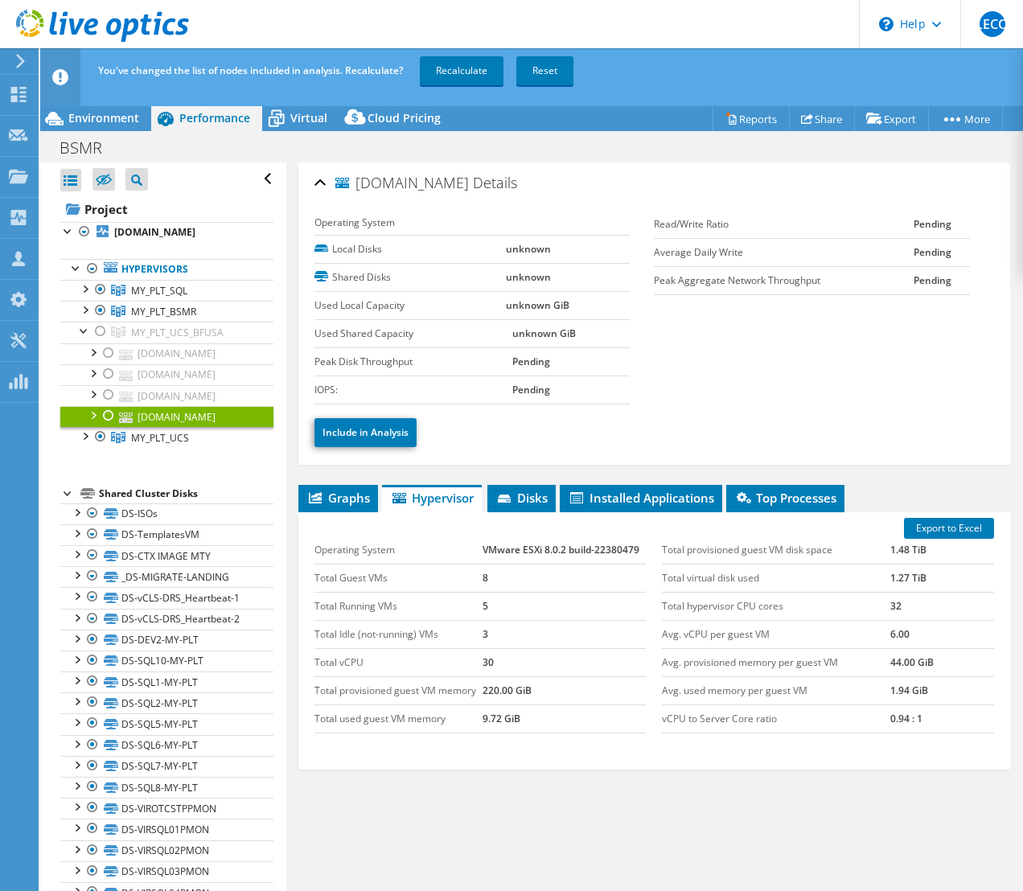
click at [478, 550] on tr "Operating System VMware ESXi 8.0.2 build-22380479" at bounding box center [480, 550] width 332 height 28
click at [513, 494] on icon at bounding box center [506, 499] width 16 height 10
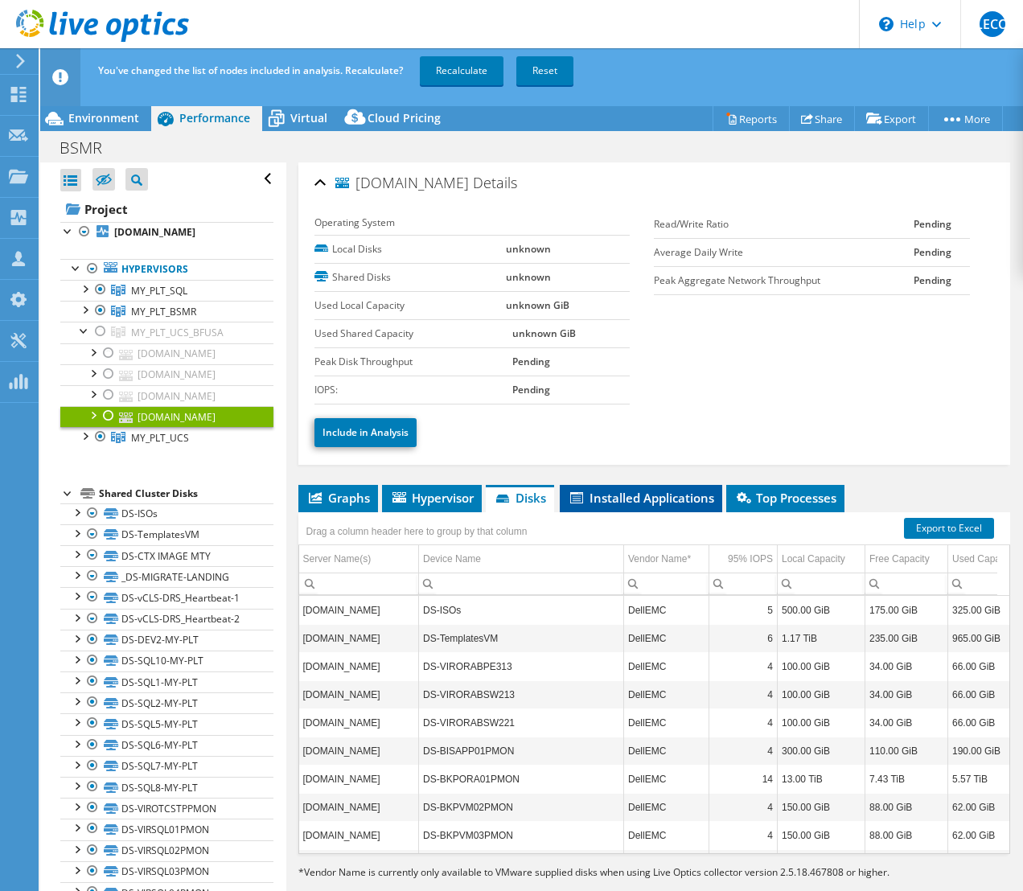
click at [614, 490] on span "Installed Applications" at bounding box center [641, 498] width 146 height 16
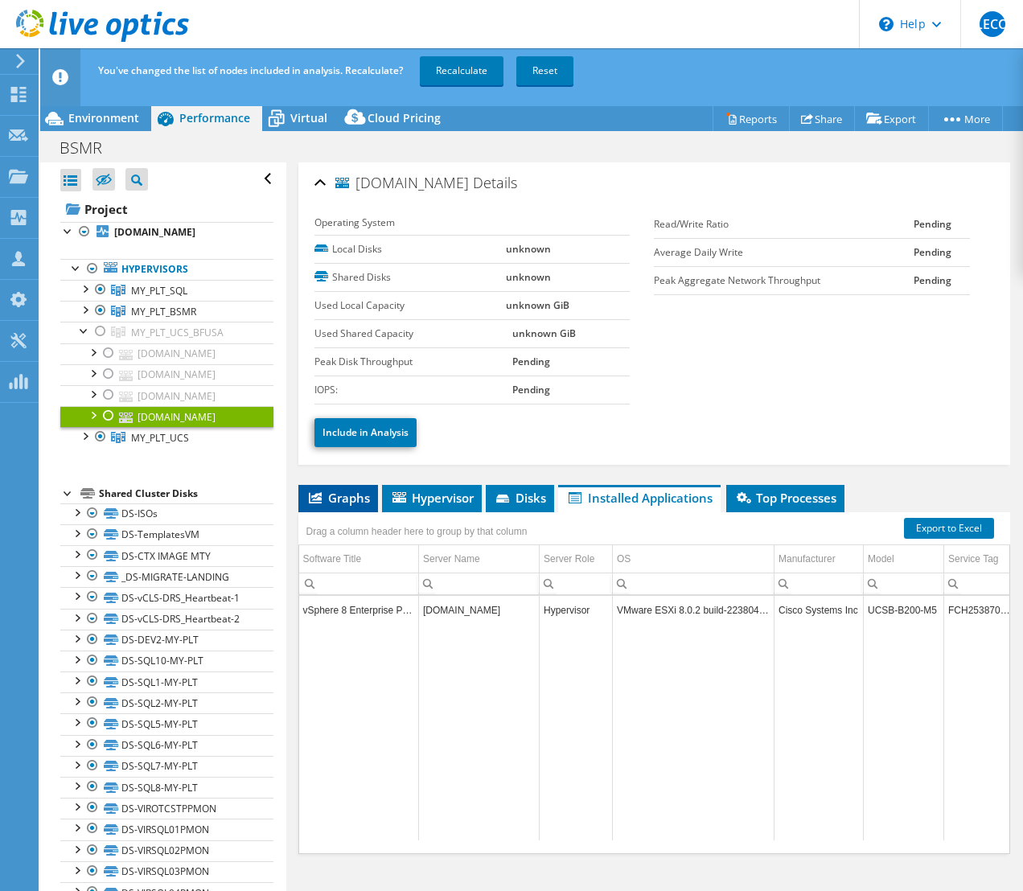
click at [347, 499] on span "Graphs" at bounding box center [338, 498] width 64 height 16
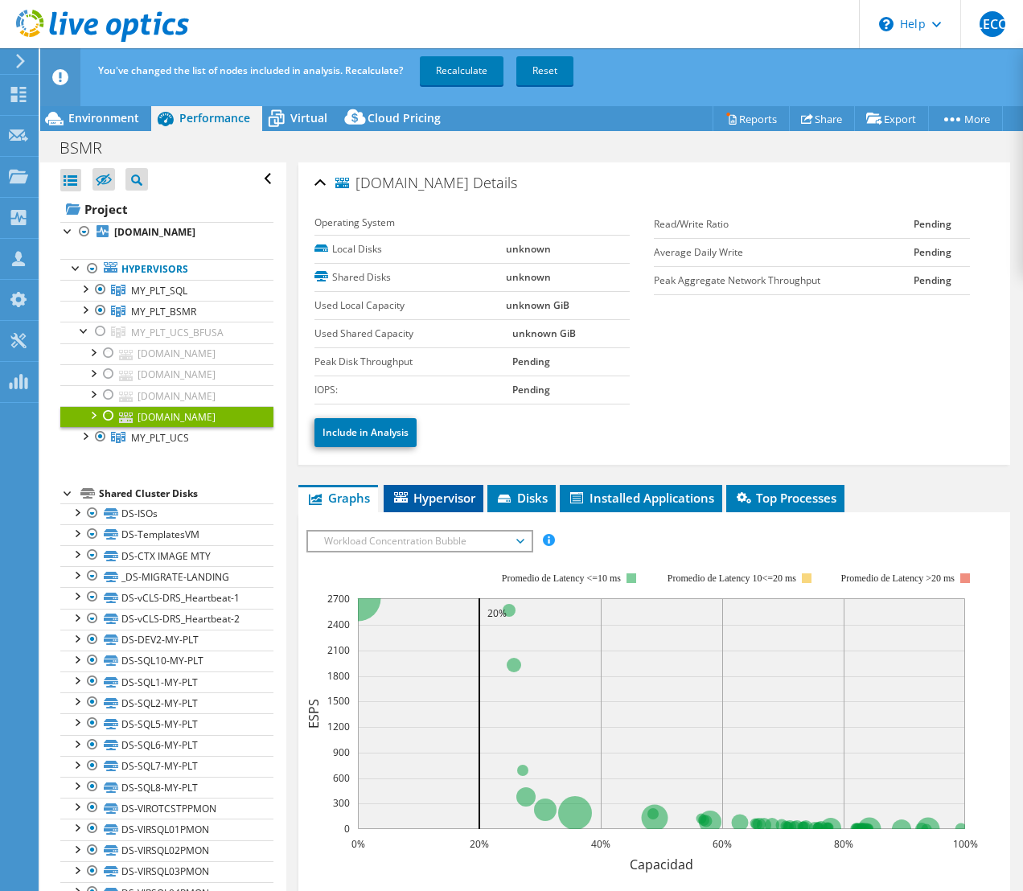
click at [445, 492] on span "Hypervisor" at bounding box center [434, 498] width 84 height 16
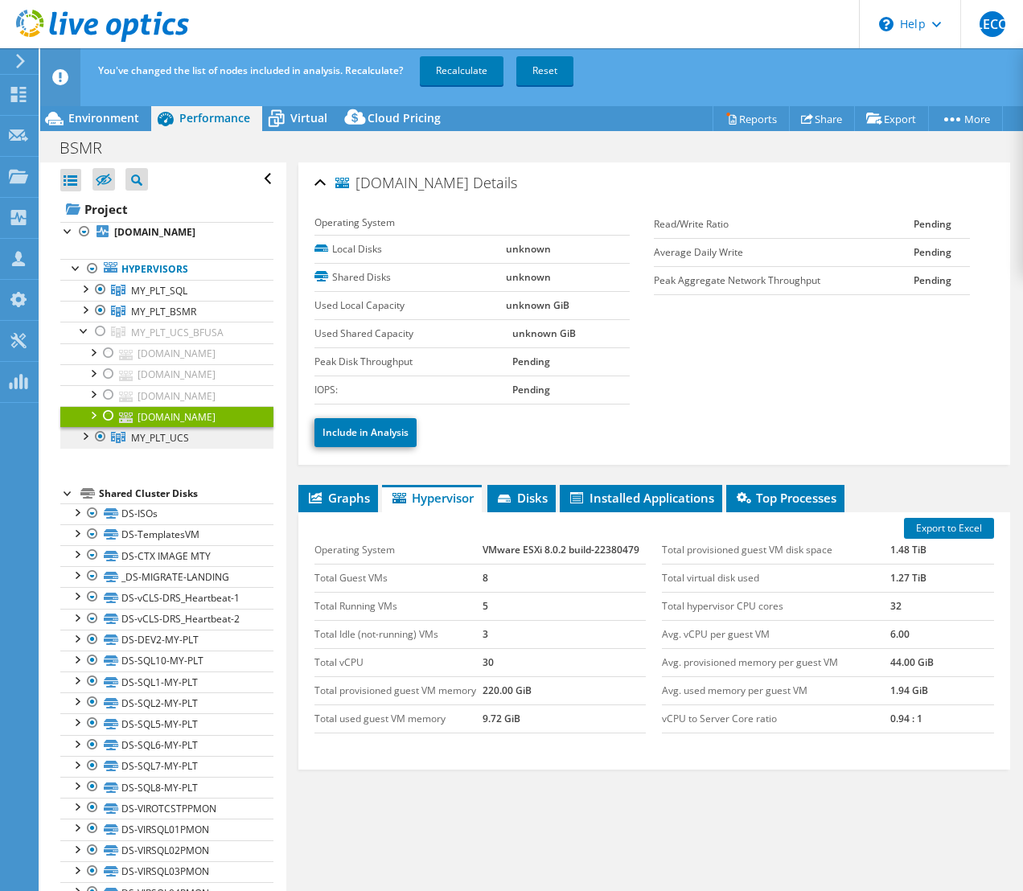
click at [179, 445] on span "MY_PLT_UCS" at bounding box center [160, 438] width 58 height 14
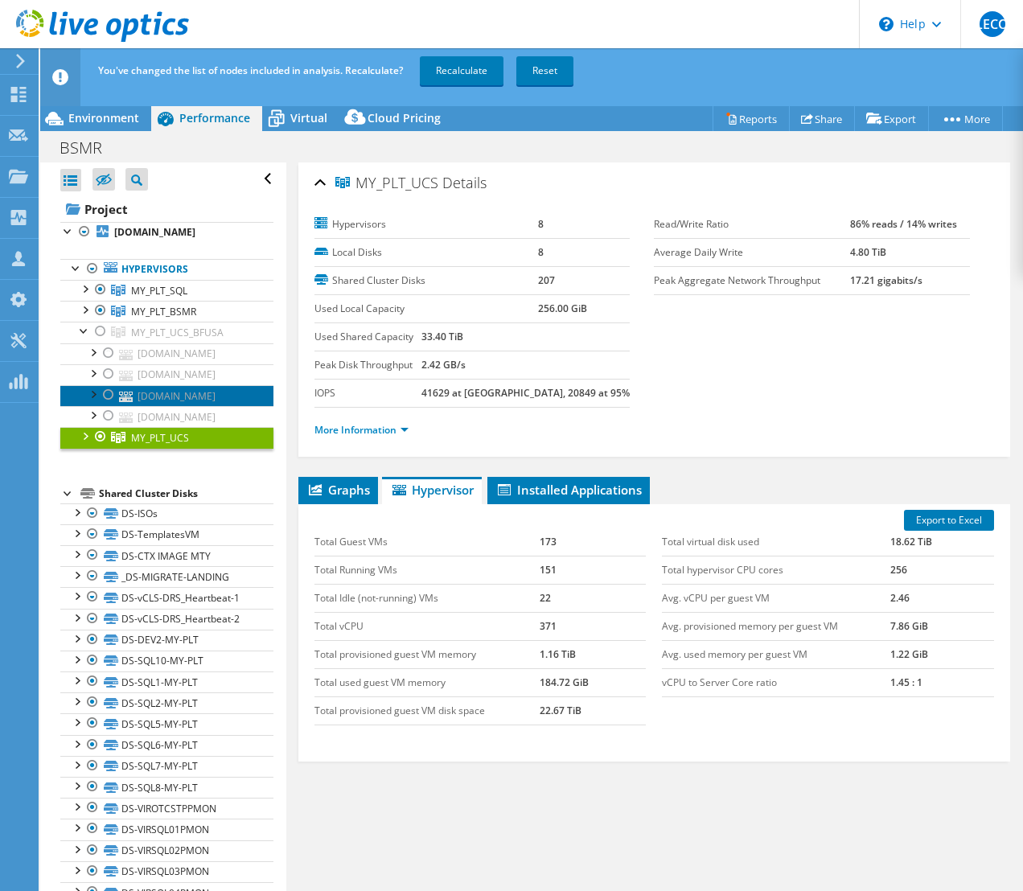
click at [186, 406] on link "ucs102-my-plt.bfusa.com" at bounding box center [166, 395] width 213 height 21
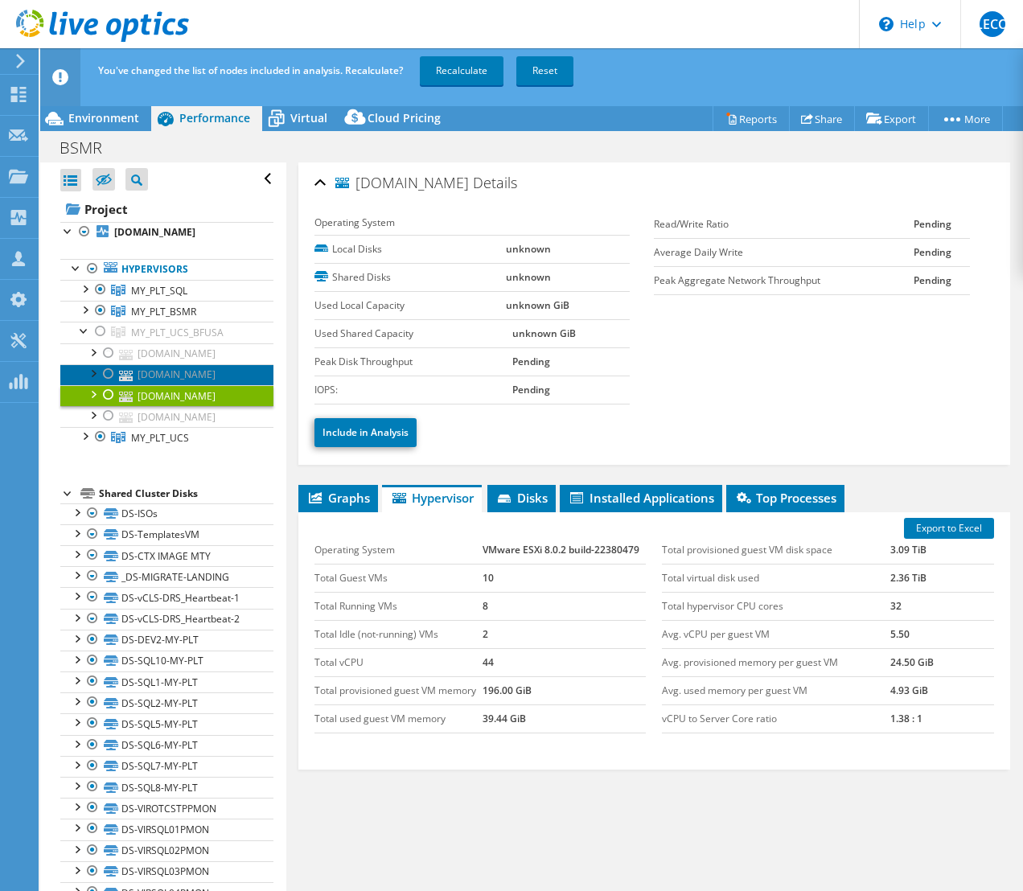
click at [189, 385] on link "ucs101-my-plt.bfusa.com" at bounding box center [166, 374] width 213 height 21
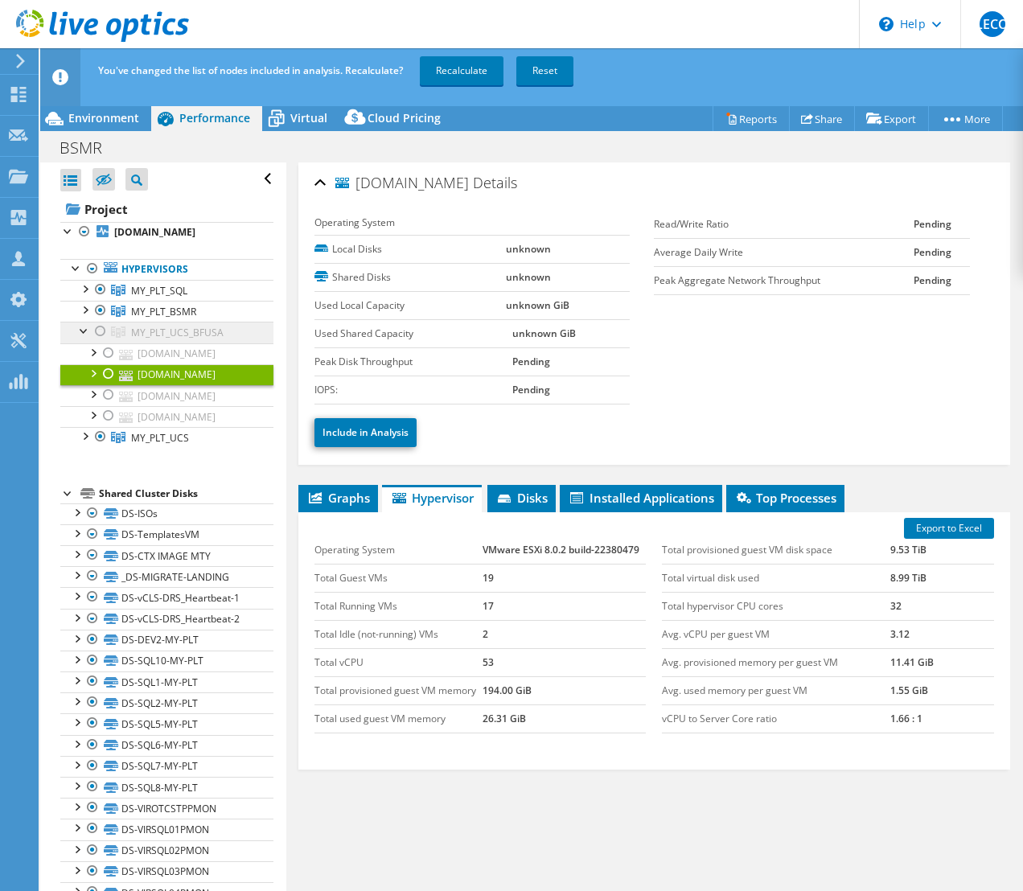
click at [175, 327] on span "MY_PLT_UCS_BFUSA" at bounding box center [177, 333] width 92 height 14
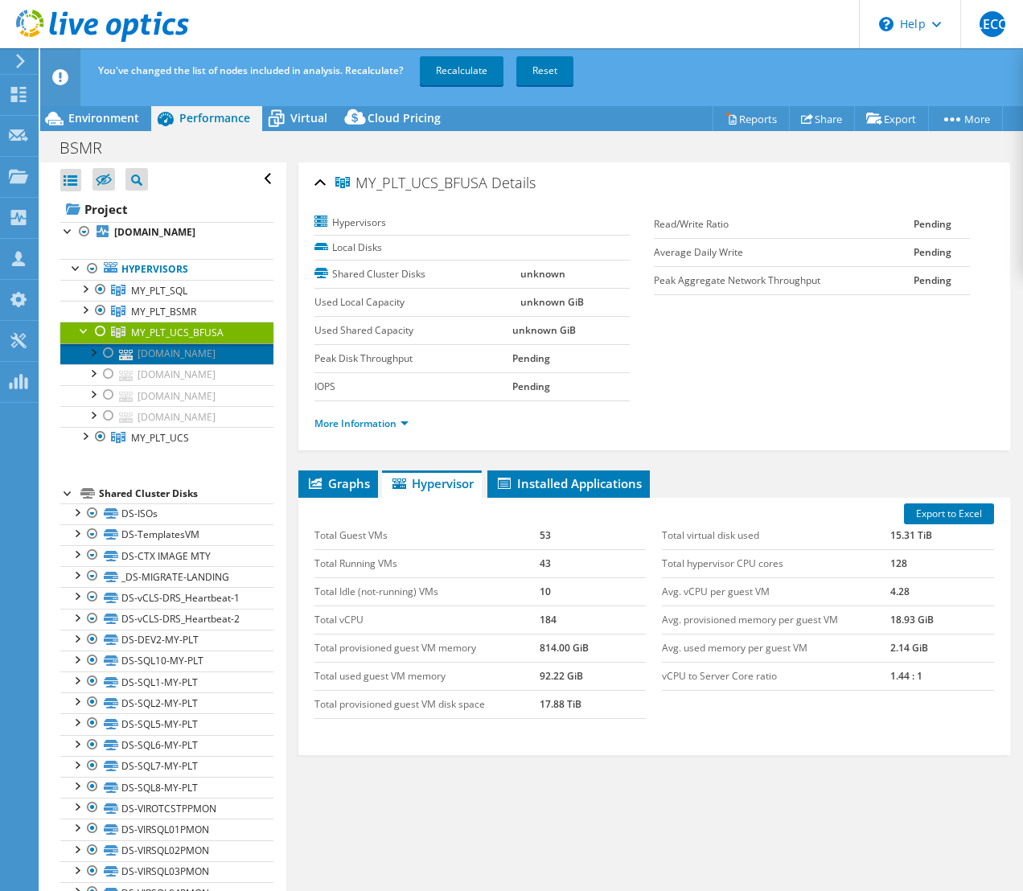
click at [171, 352] on link "ucs202-my-plt.bfusa.com" at bounding box center [166, 353] width 213 height 21
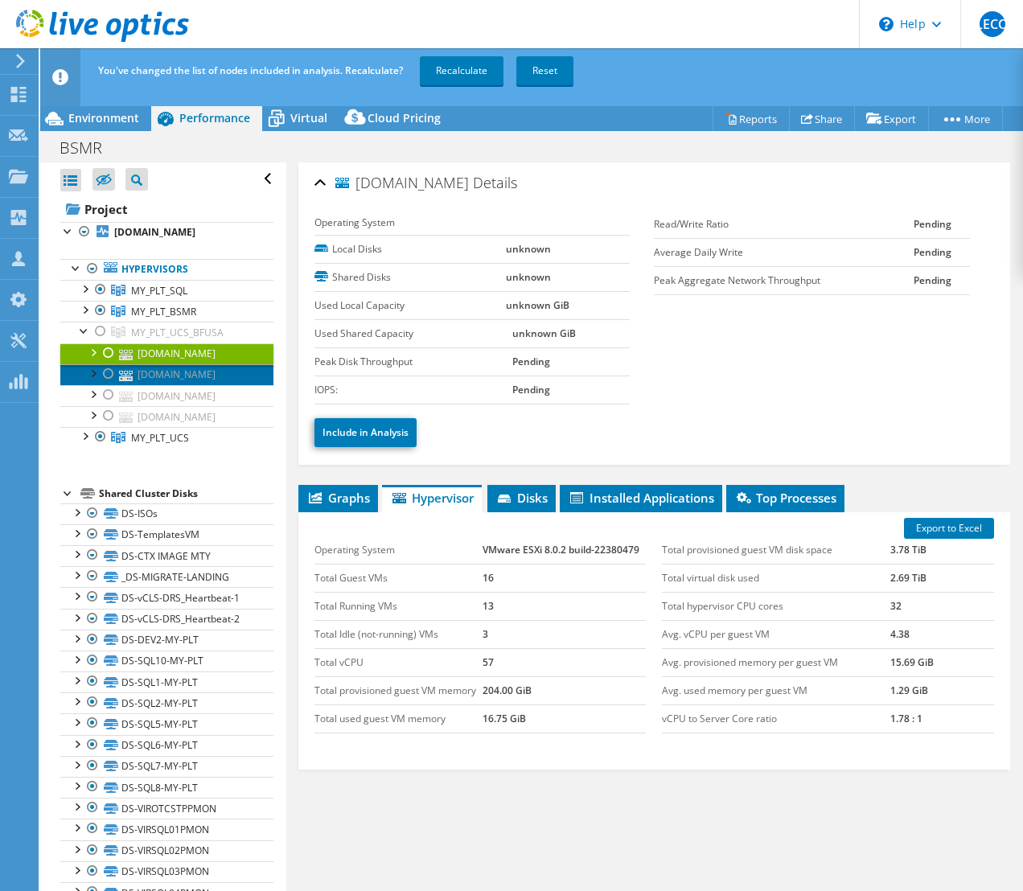
click at [199, 385] on link "ucs101-my-plt.bfusa.com" at bounding box center [166, 374] width 213 height 21
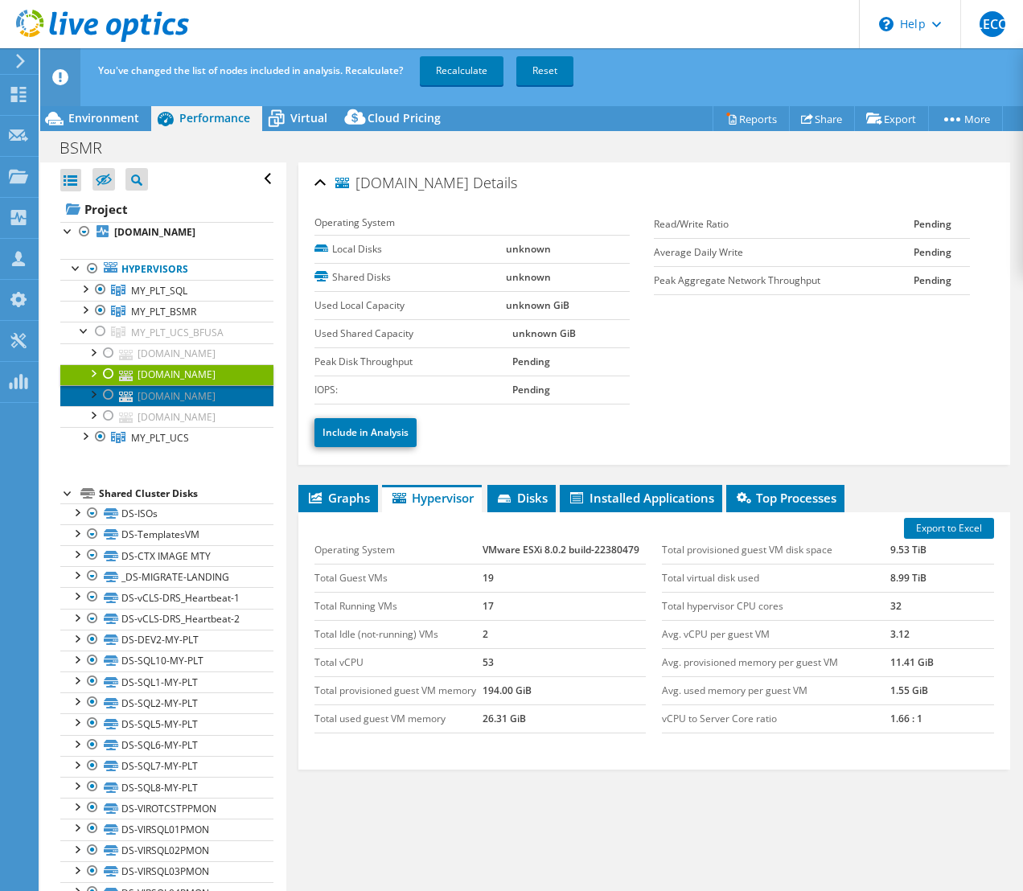
click at [178, 406] on link "ucs102-my-plt.bfusa.com" at bounding box center [166, 395] width 213 height 21
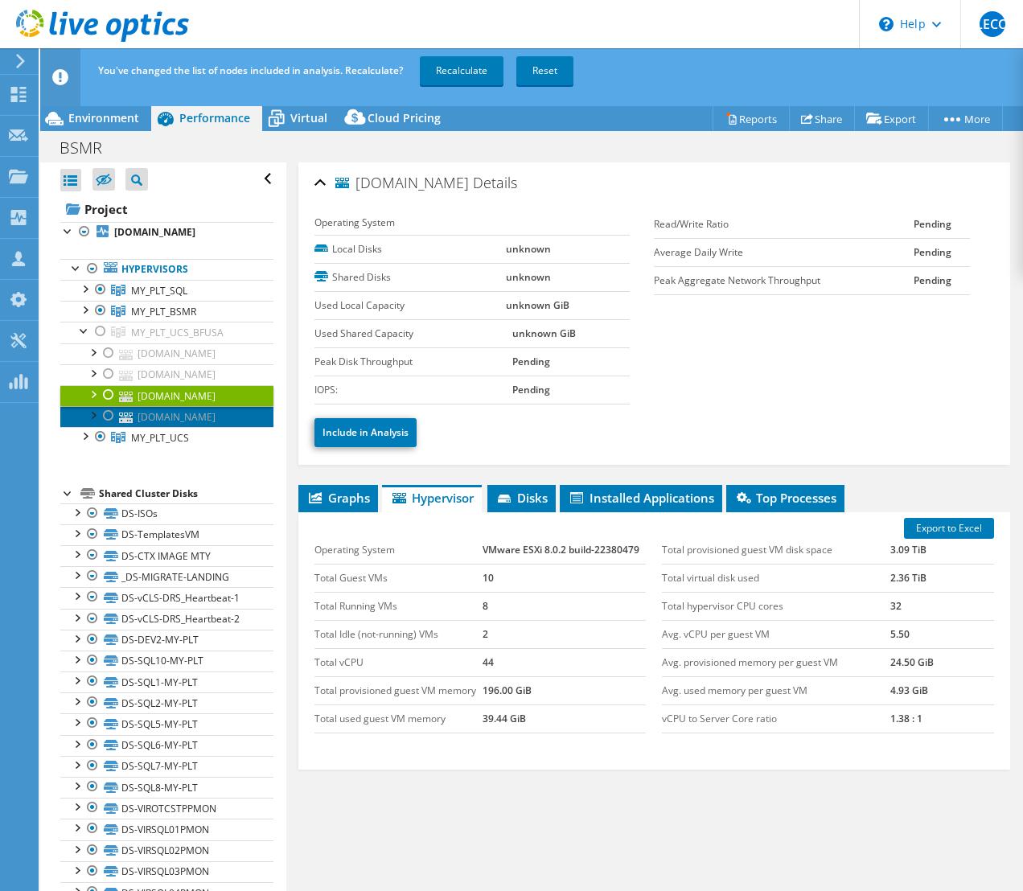
click at [166, 427] on link "ucs201-my-plt.bfusa.com" at bounding box center [166, 416] width 213 height 21
click at [176, 406] on link "ucs102-my-plt.bfusa.com" at bounding box center [166, 395] width 213 height 21
click at [82, 307] on div at bounding box center [84, 309] width 16 height 16
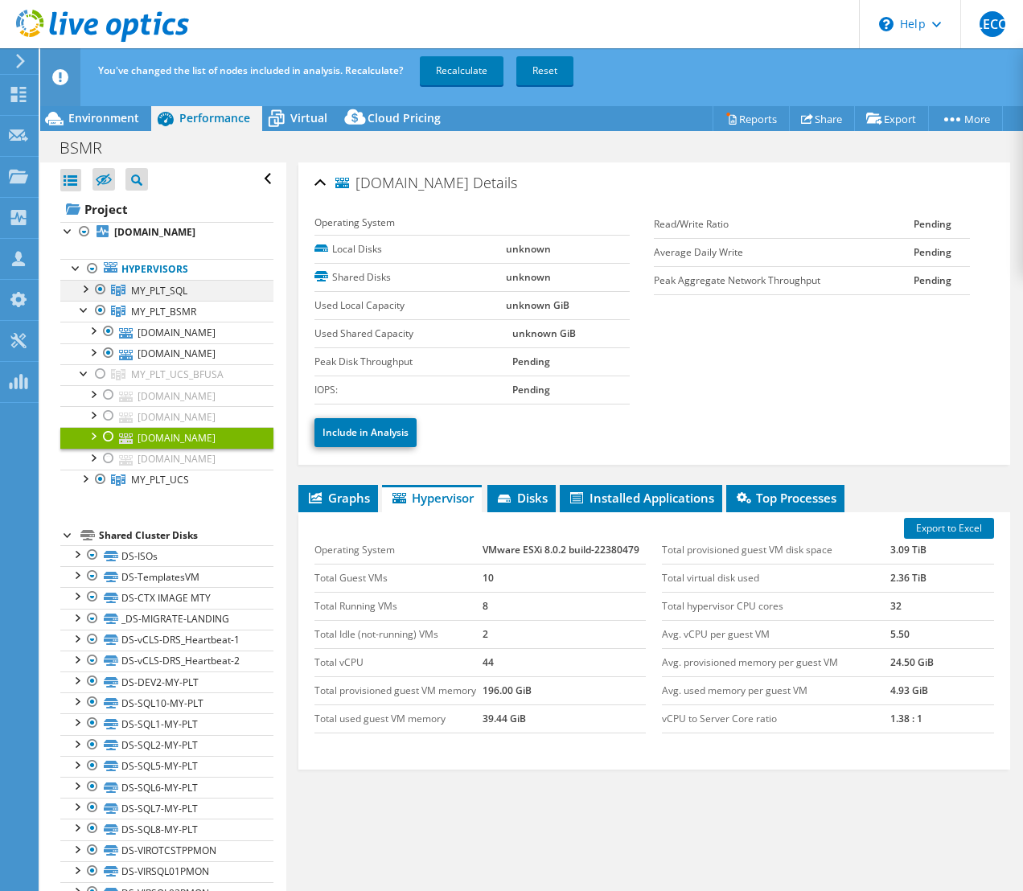
click at [83, 283] on div at bounding box center [84, 288] width 16 height 16
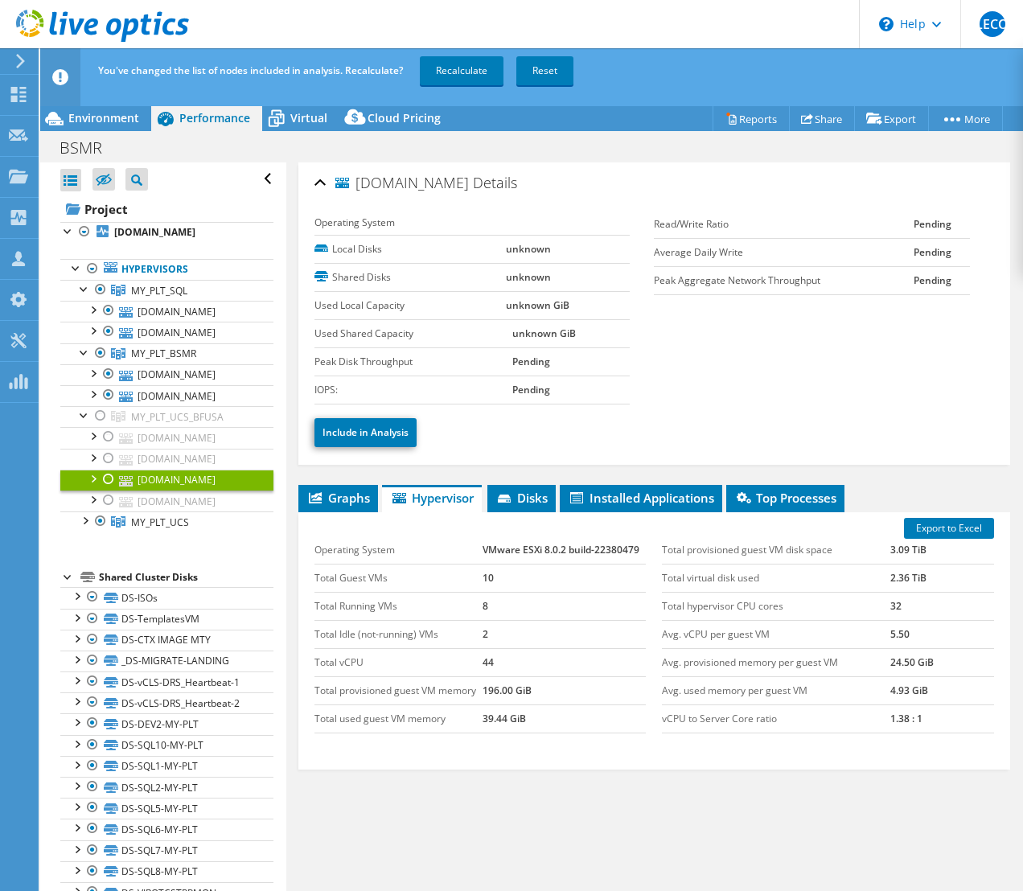
click at [746, 429] on ul "Include in Analysis" at bounding box center [653, 430] width 679 height 33
click at [91, 338] on div at bounding box center [92, 330] width 16 height 16
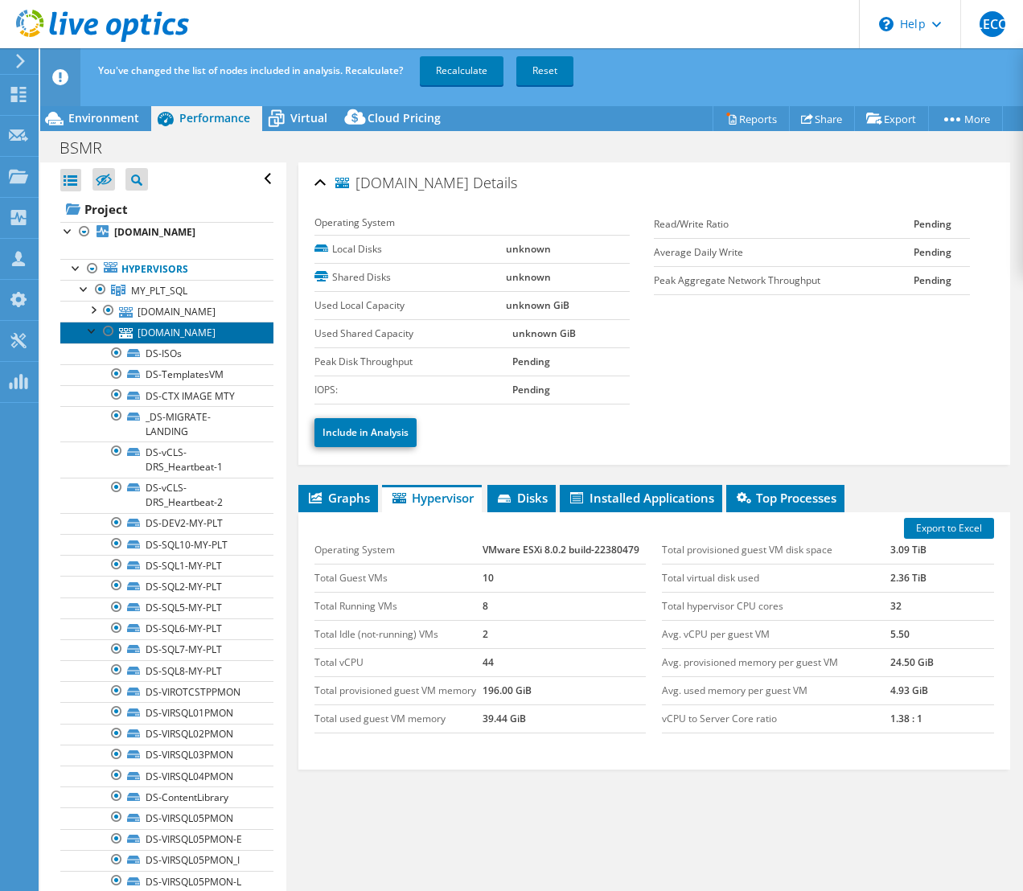
click at [162, 343] on link "ucs107-my-plt.bfusa.com" at bounding box center [166, 332] width 213 height 21
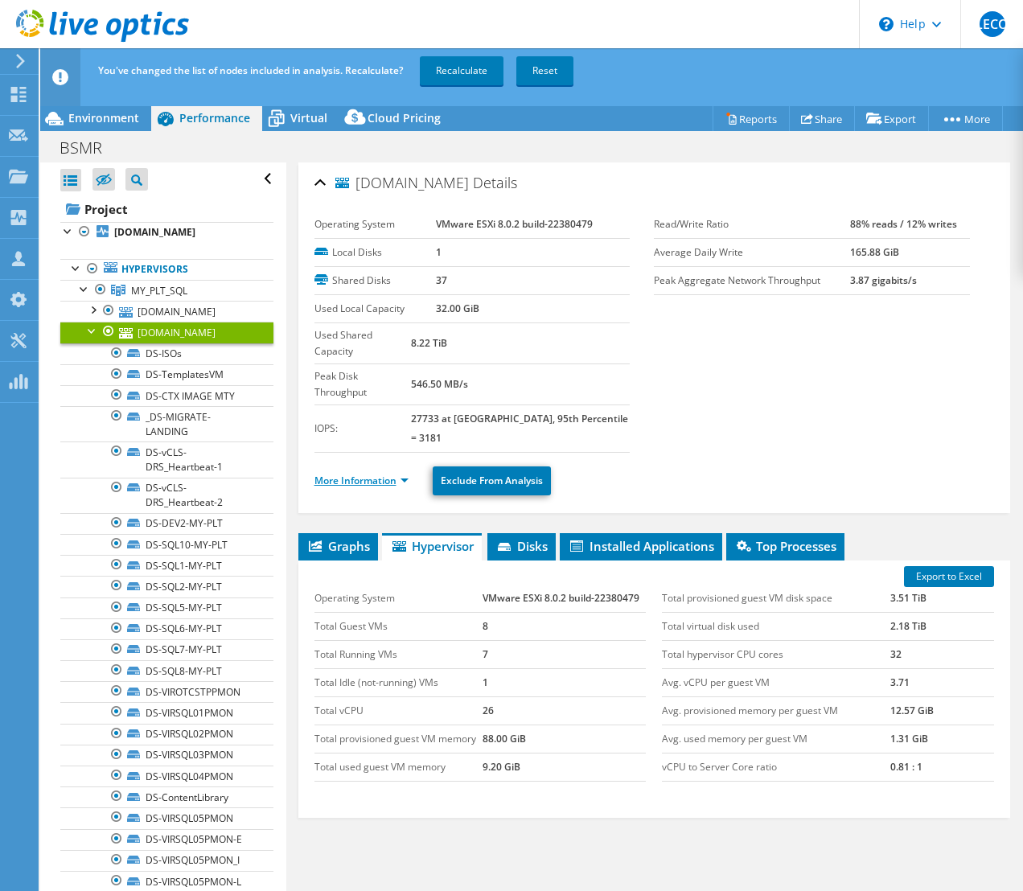
click at [380, 474] on link "More Information" at bounding box center [361, 481] width 94 height 14
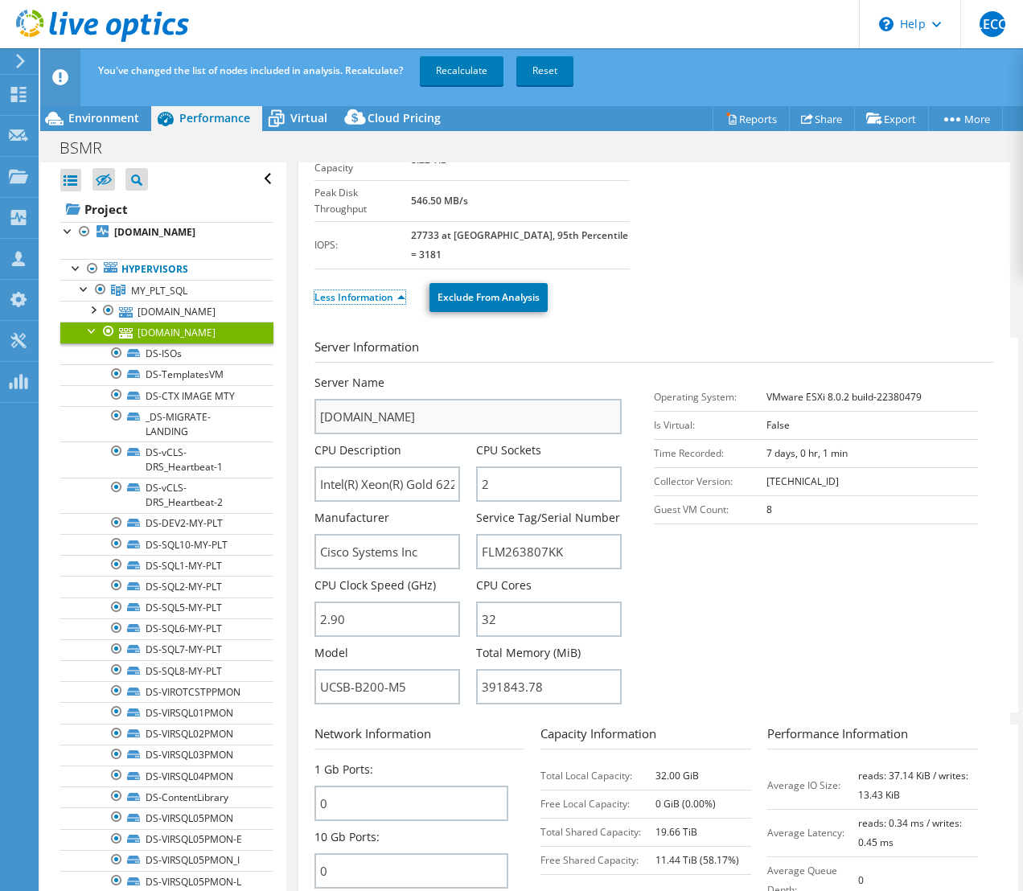
scroll to position [204, 0]
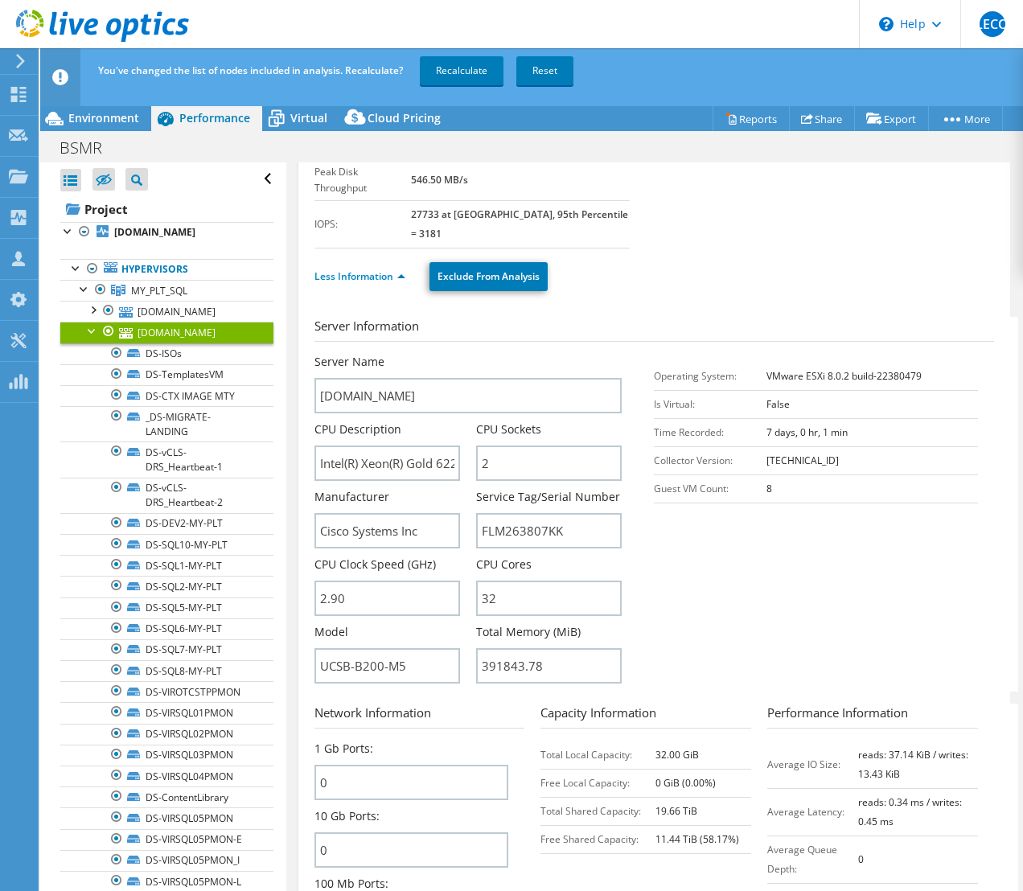
click at [90, 338] on div at bounding box center [92, 330] width 16 height 16
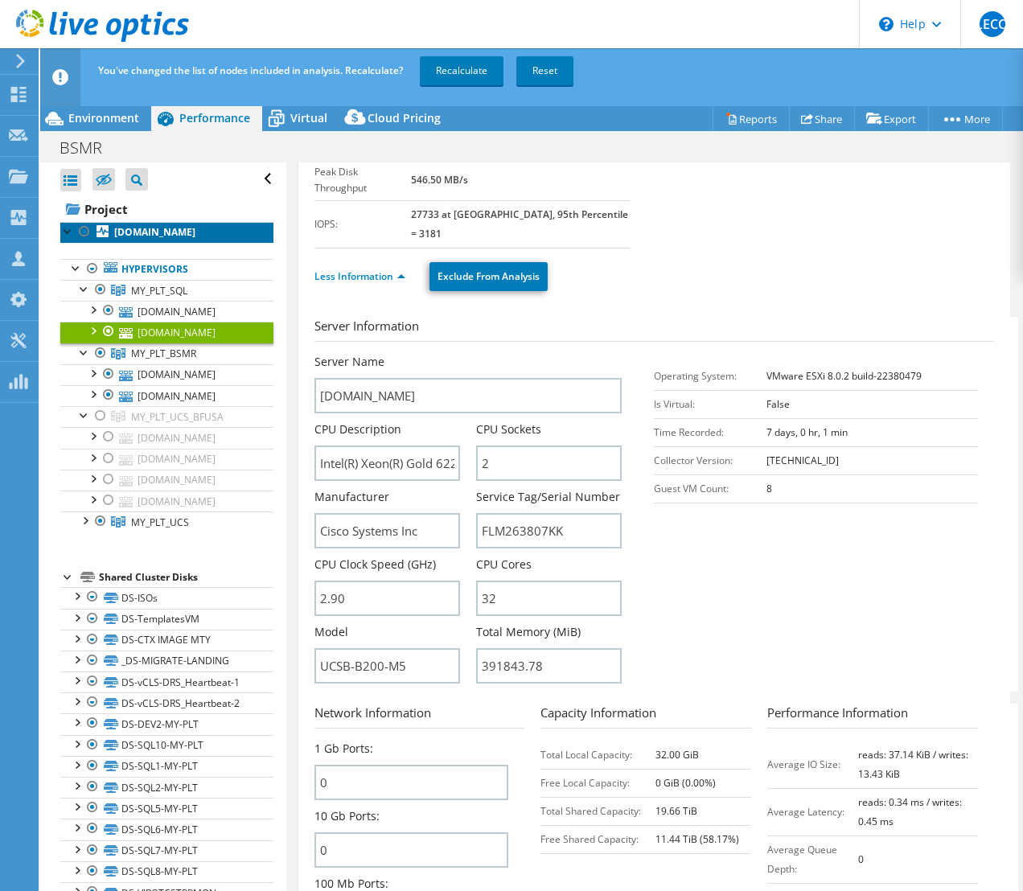
click at [174, 233] on b "ucs207-my-plt.bfusa.com" at bounding box center [154, 232] width 81 height 14
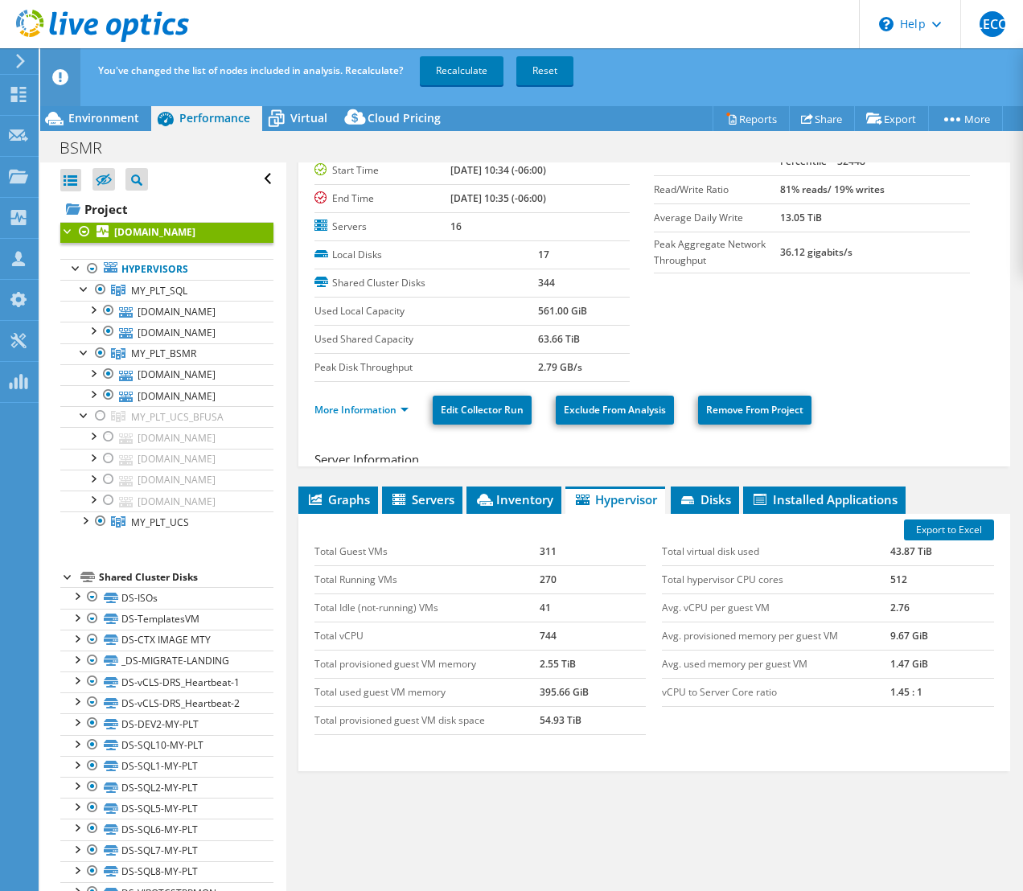
scroll to position [57, 0]
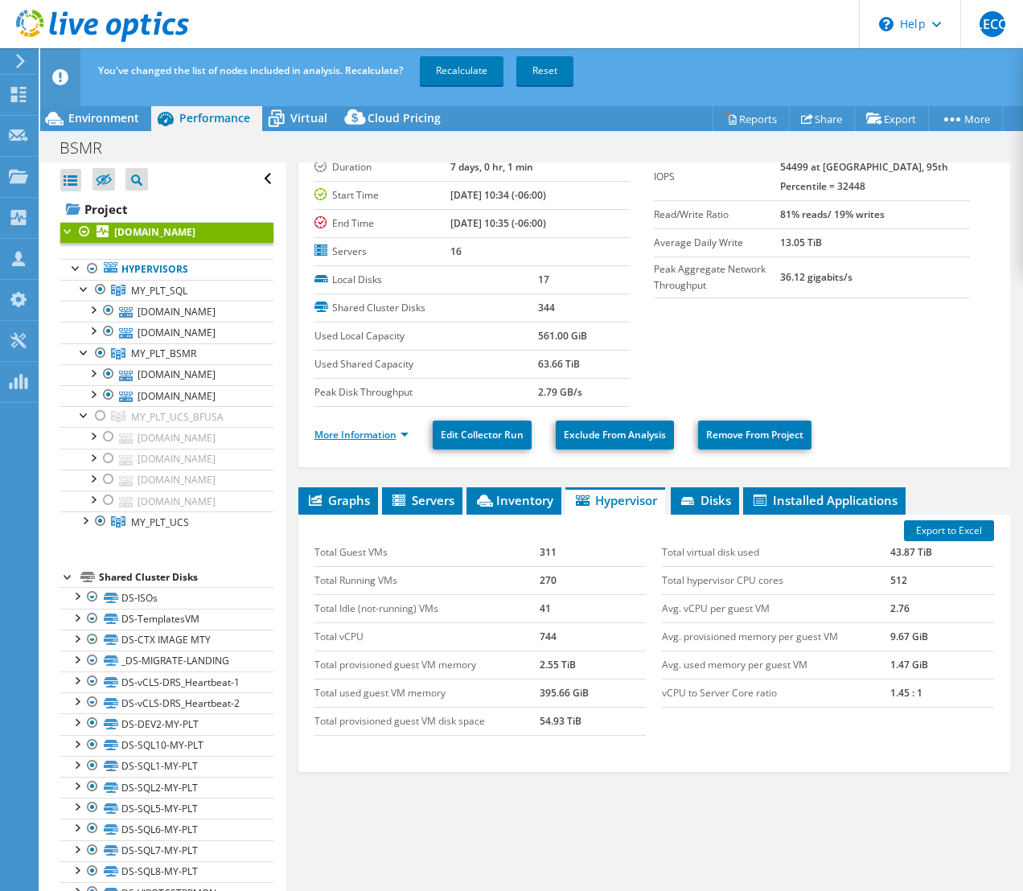
click at [371, 430] on link "More Information" at bounding box center [361, 435] width 94 height 14
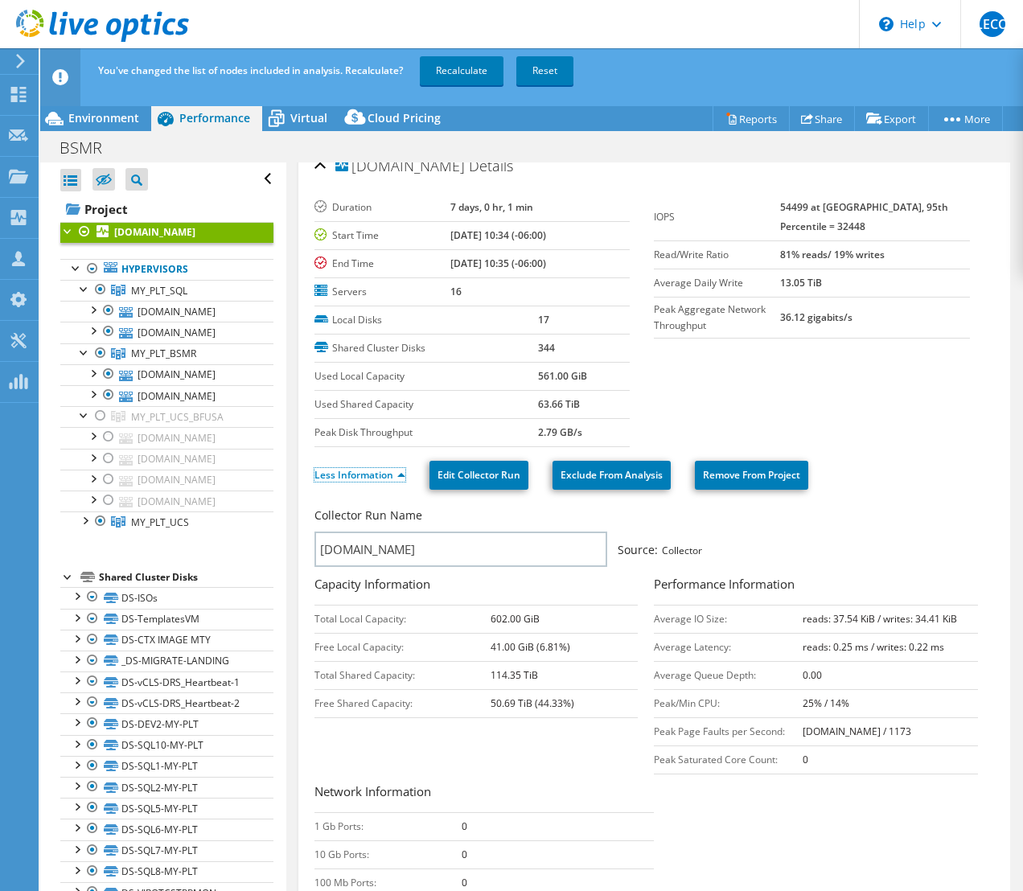
scroll to position [0, 0]
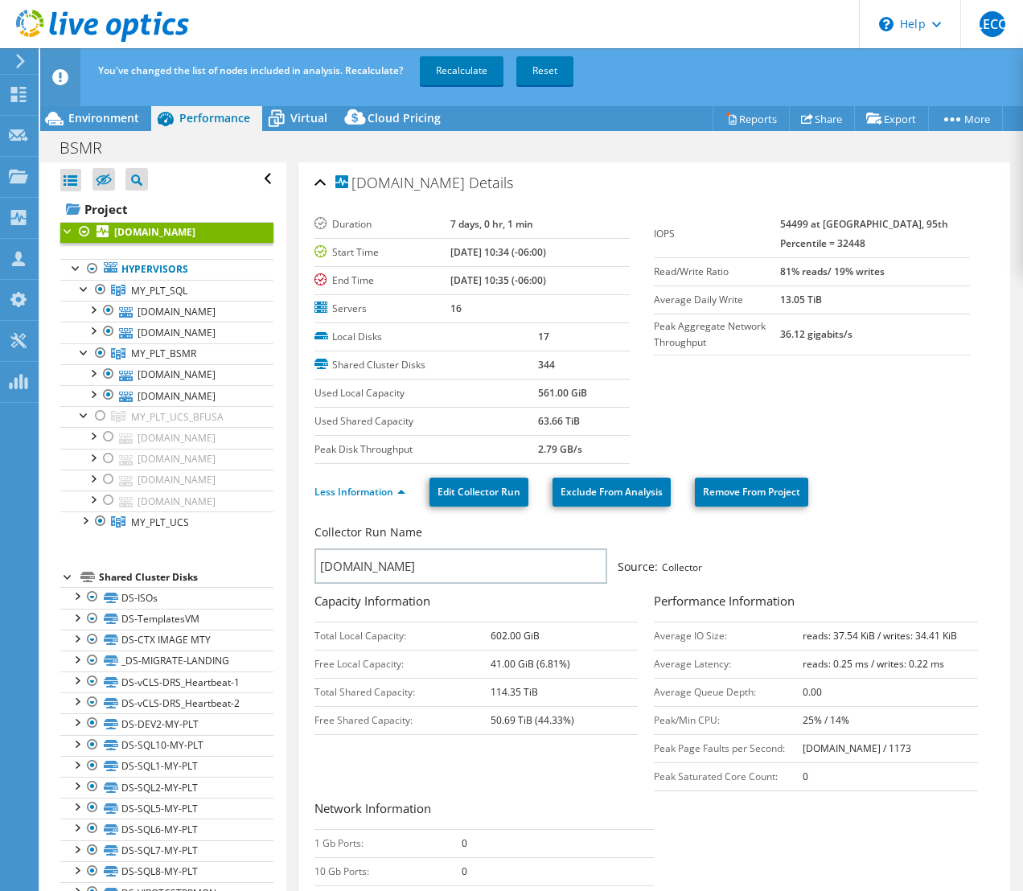
click at [65, 227] on div at bounding box center [68, 230] width 16 height 16
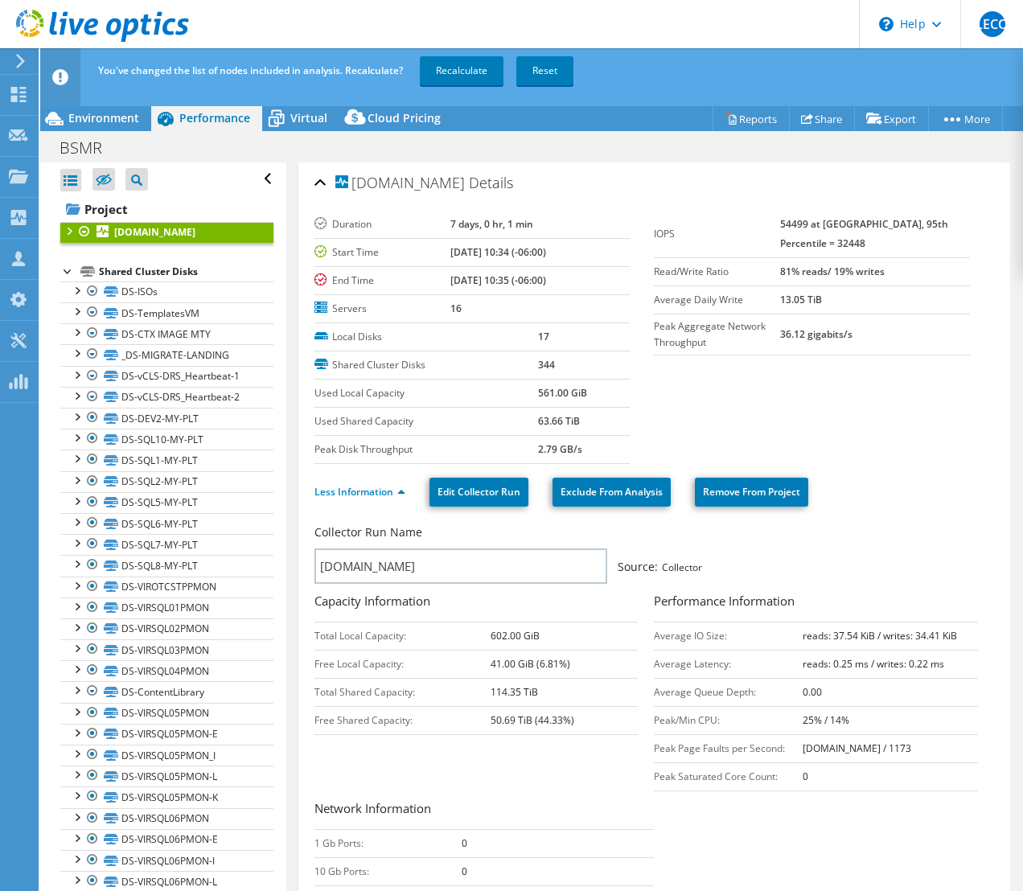
click at [65, 227] on div at bounding box center [68, 230] width 16 height 16
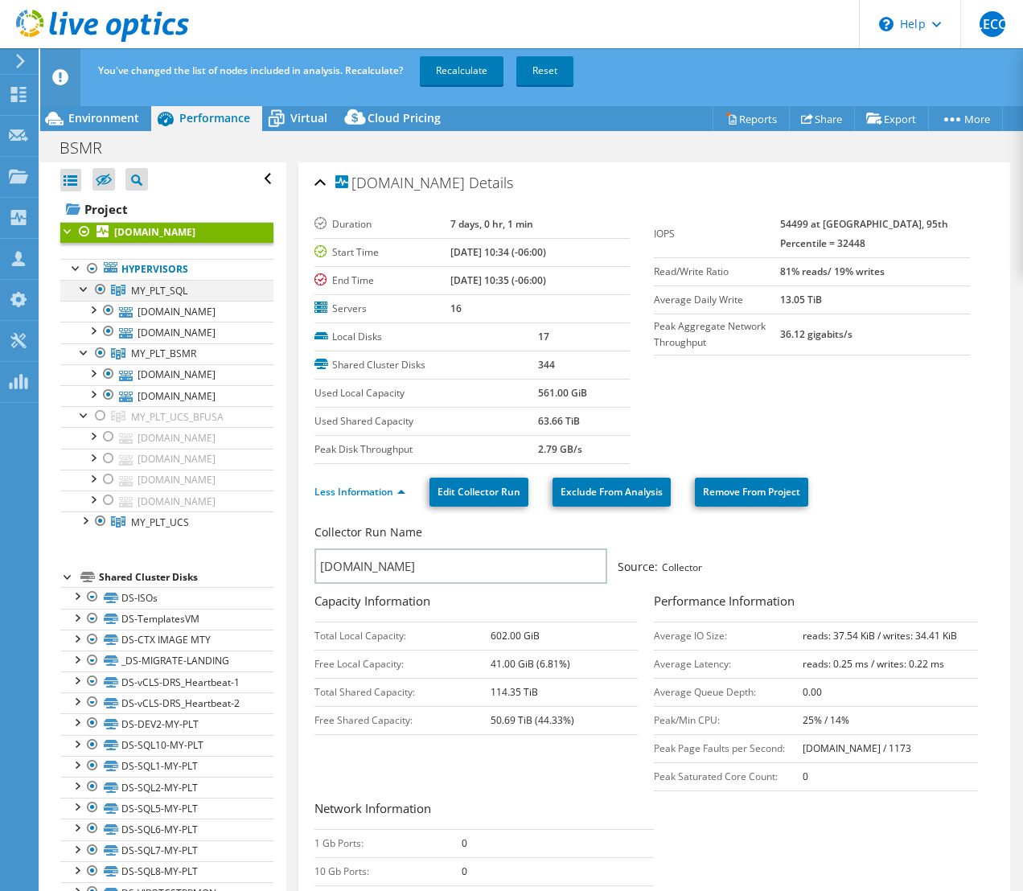
click at [88, 287] on div at bounding box center [84, 288] width 16 height 16
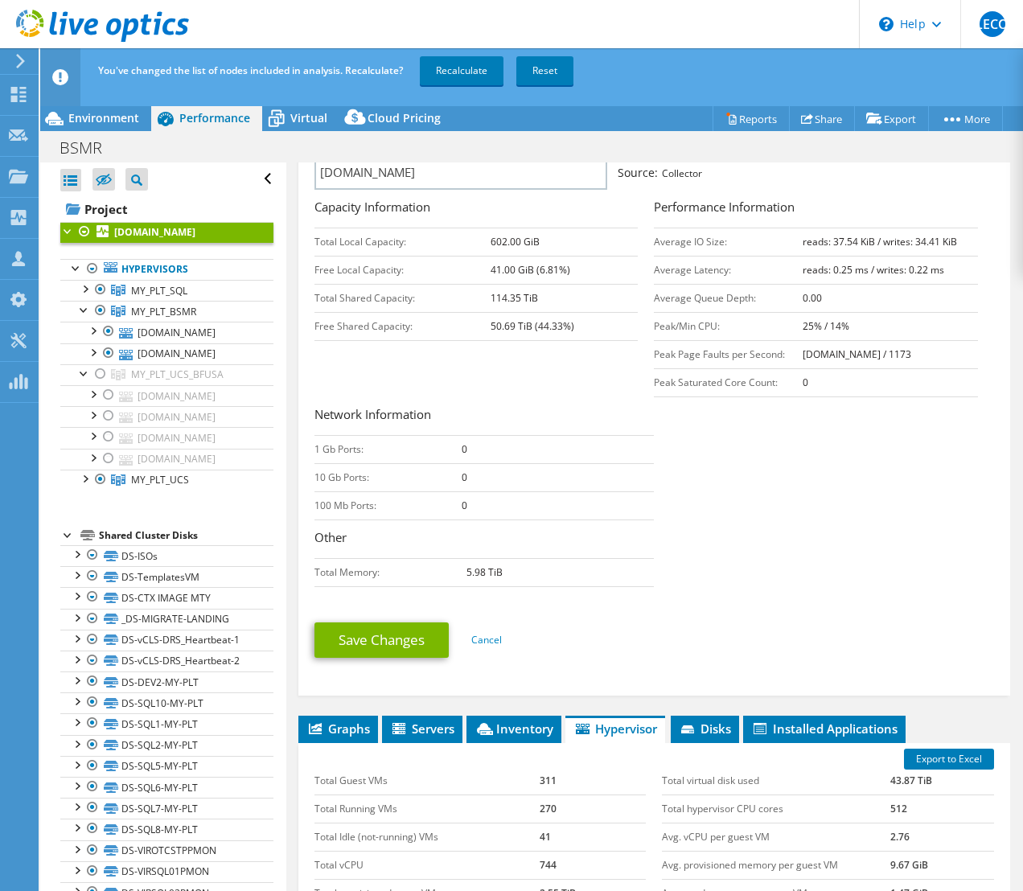
scroll to position [415, 0]
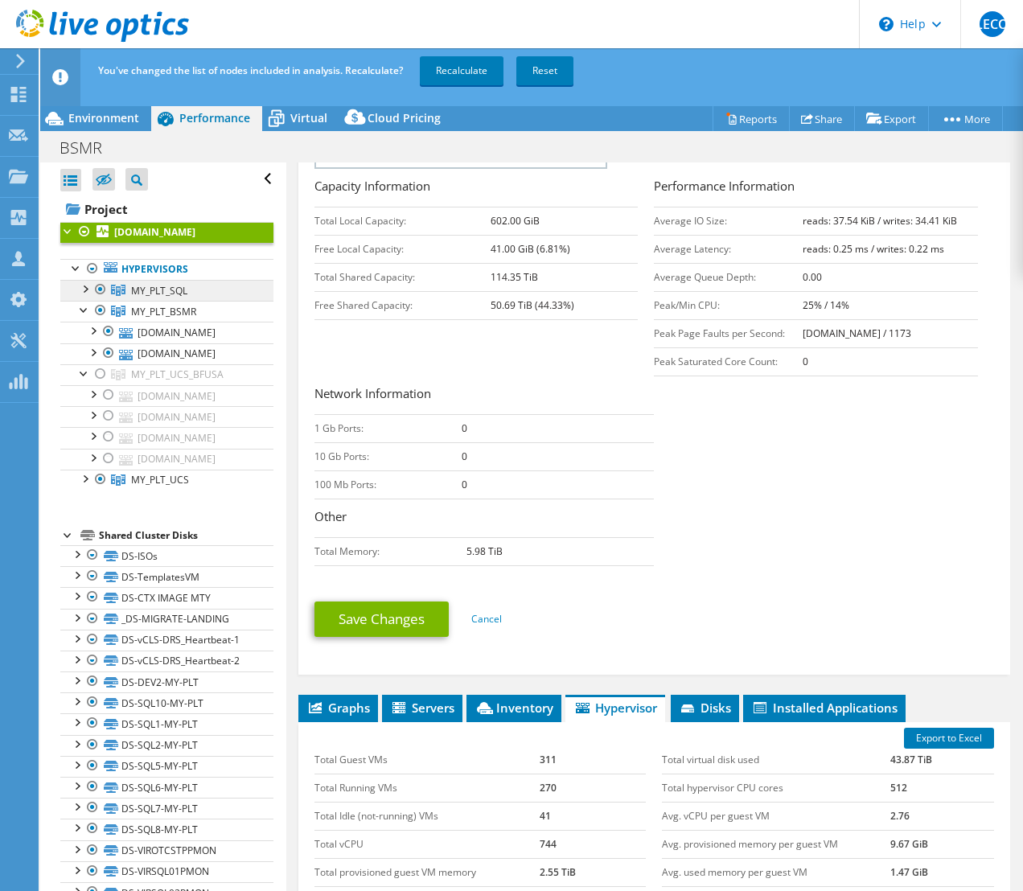
click at [161, 290] on span "MY_PLT_SQL" at bounding box center [159, 291] width 56 height 14
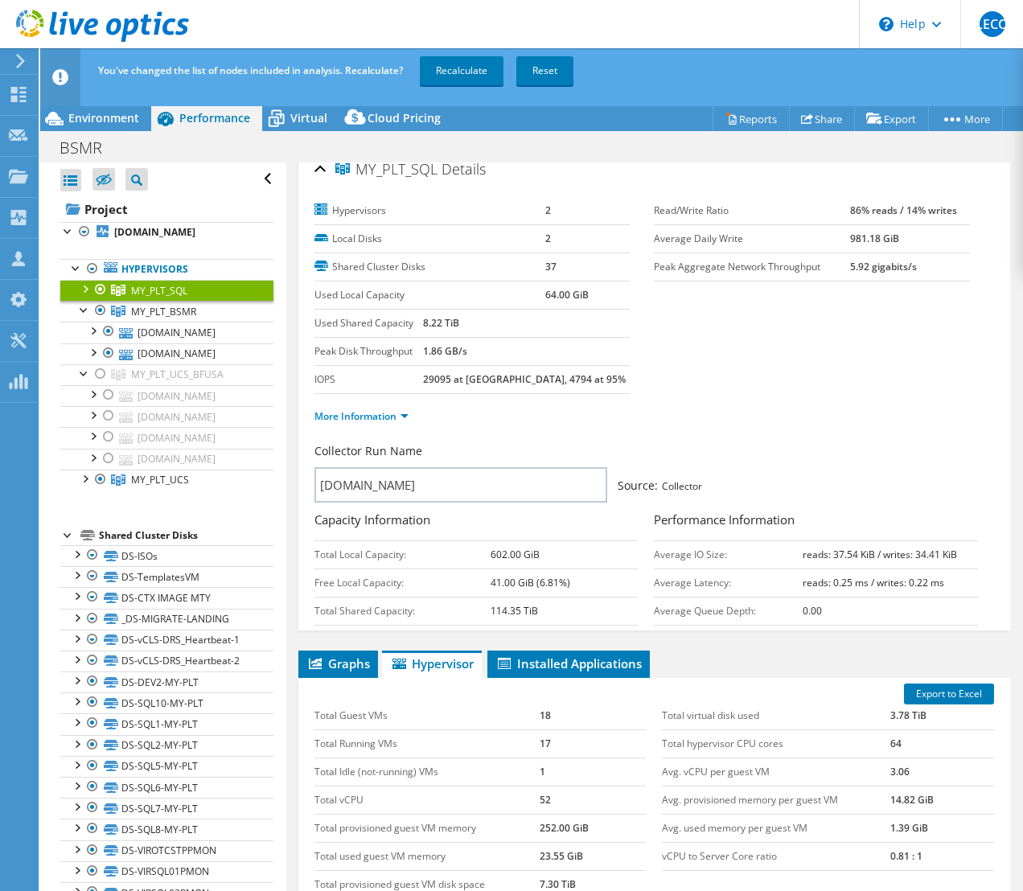
scroll to position [0, 0]
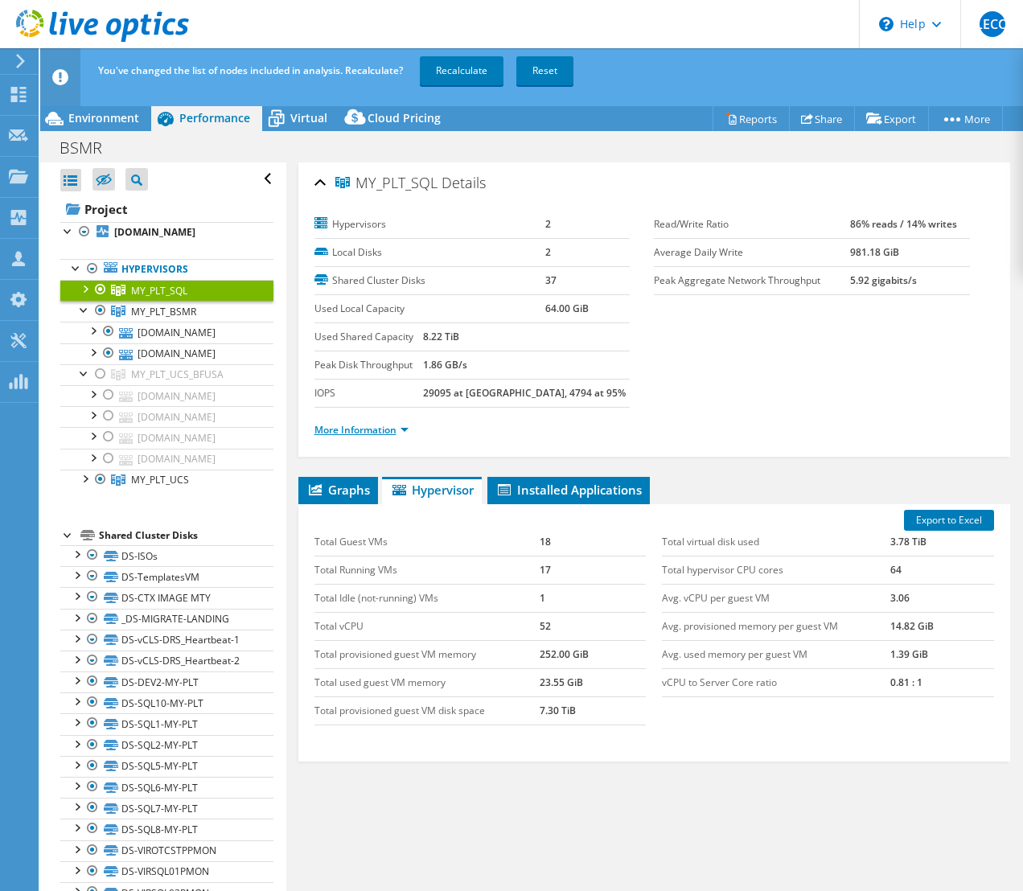
click at [322, 423] on link "More Information" at bounding box center [361, 430] width 94 height 14
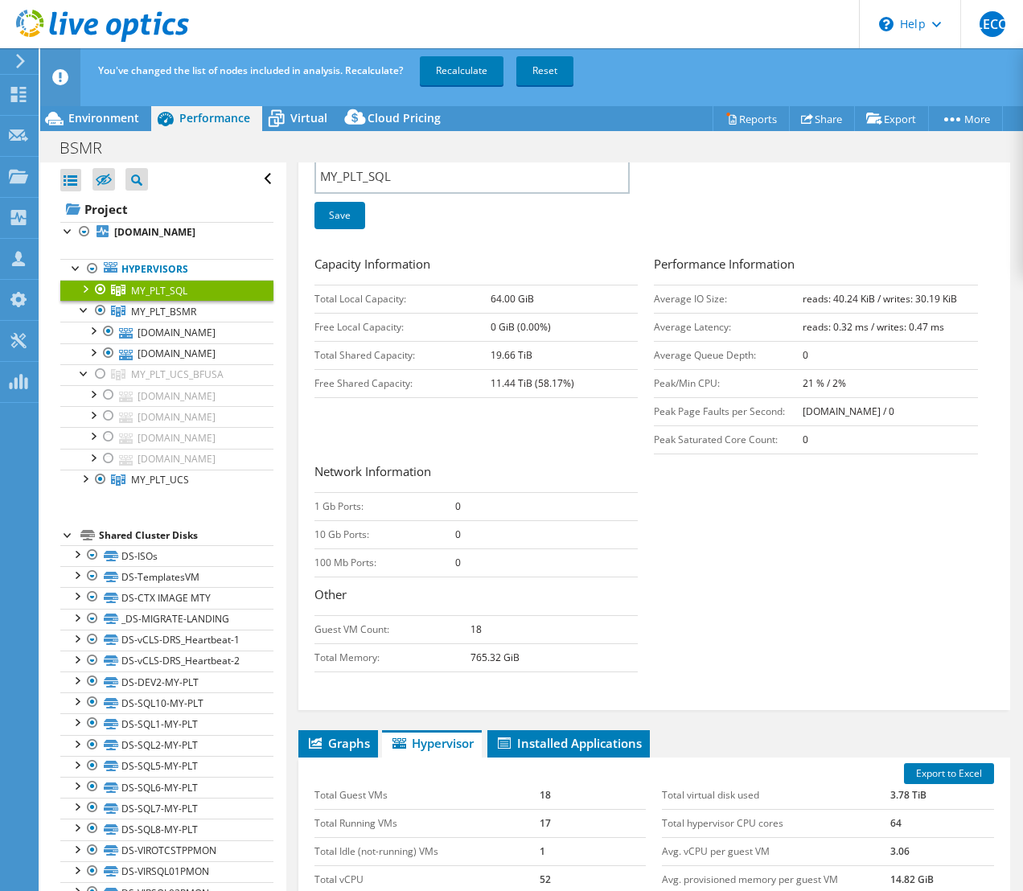
scroll to position [163, 0]
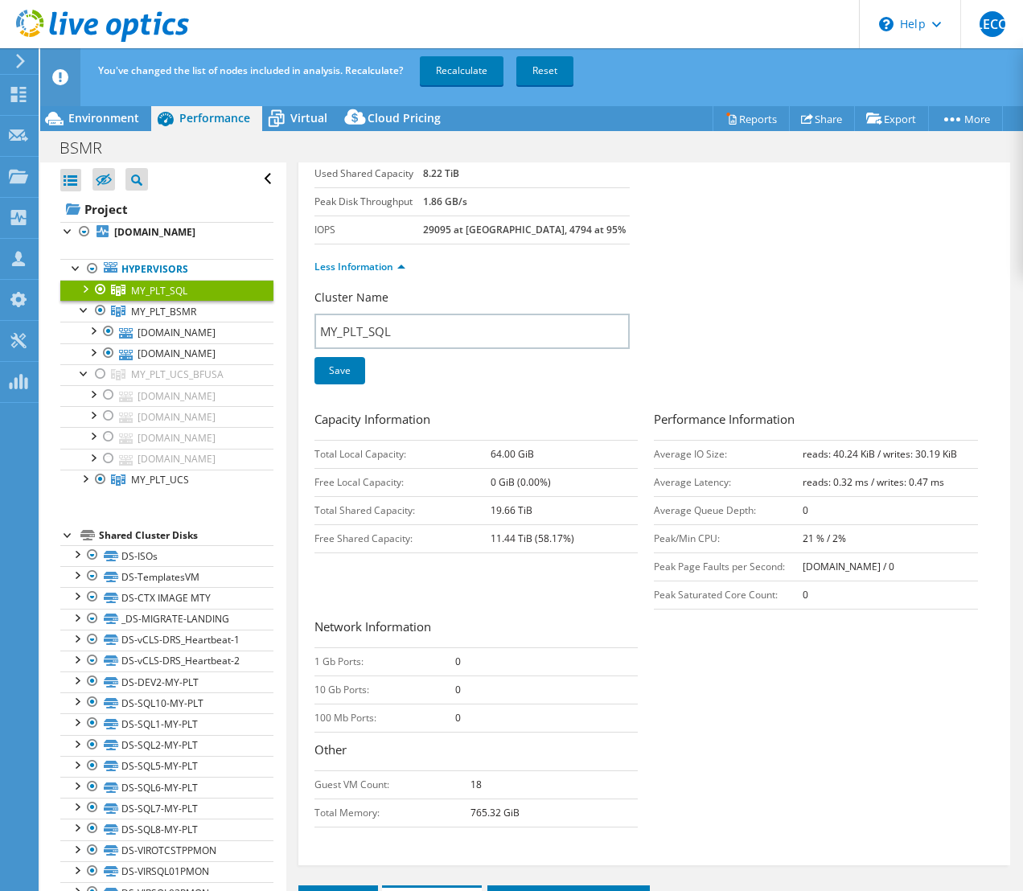
click at [85, 286] on div at bounding box center [84, 288] width 16 height 16
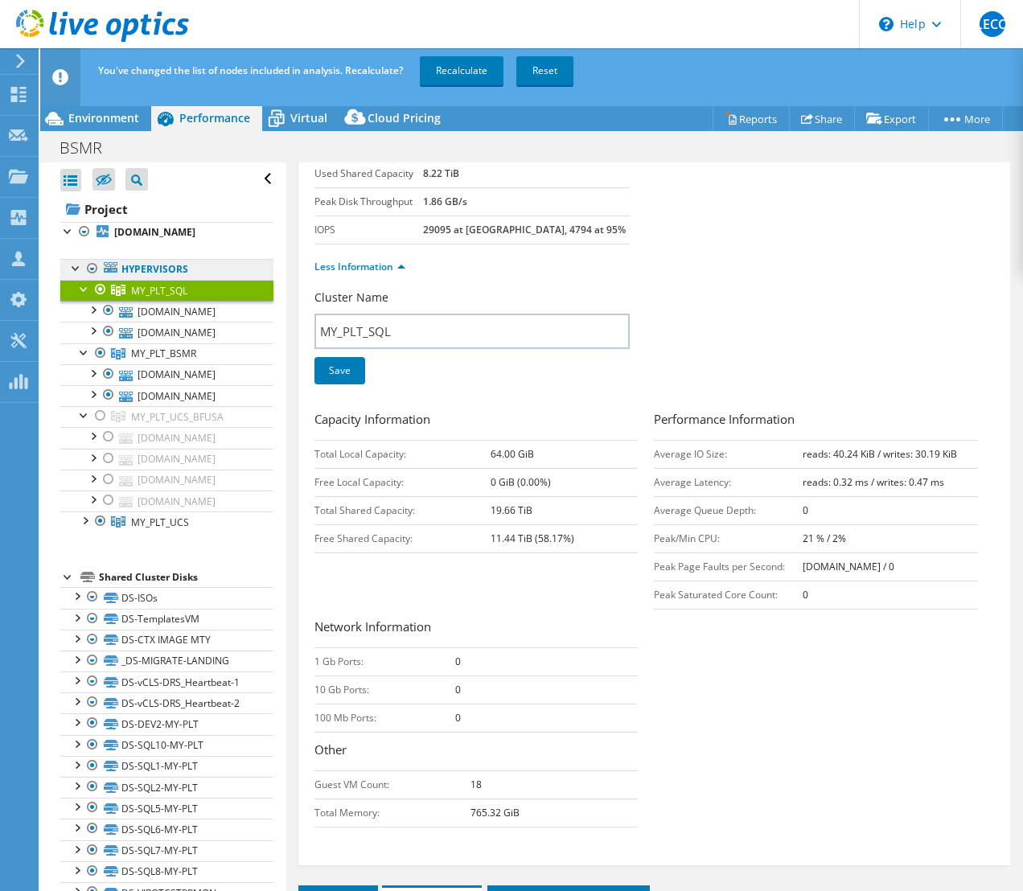
click at [180, 271] on link "Hypervisors" at bounding box center [166, 269] width 213 height 21
click at [195, 234] on b "ucs207-my-plt.bfusa.com" at bounding box center [154, 232] width 81 height 14
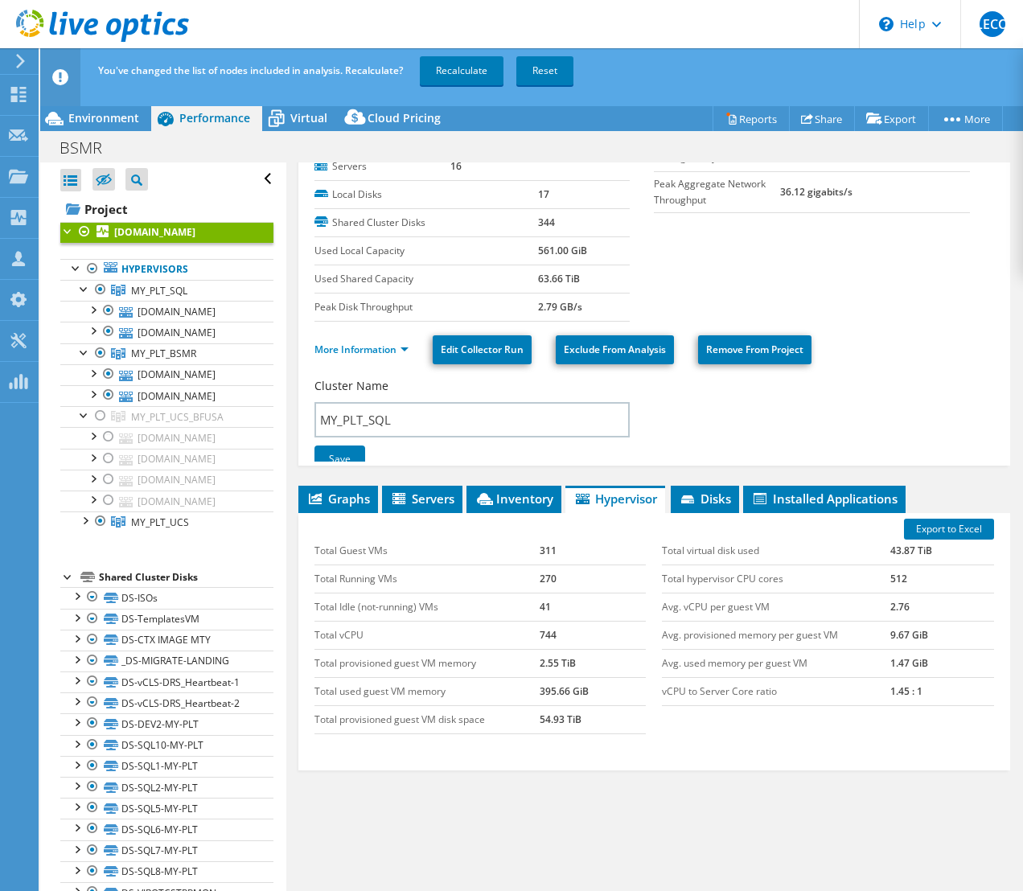
scroll to position [57, 0]
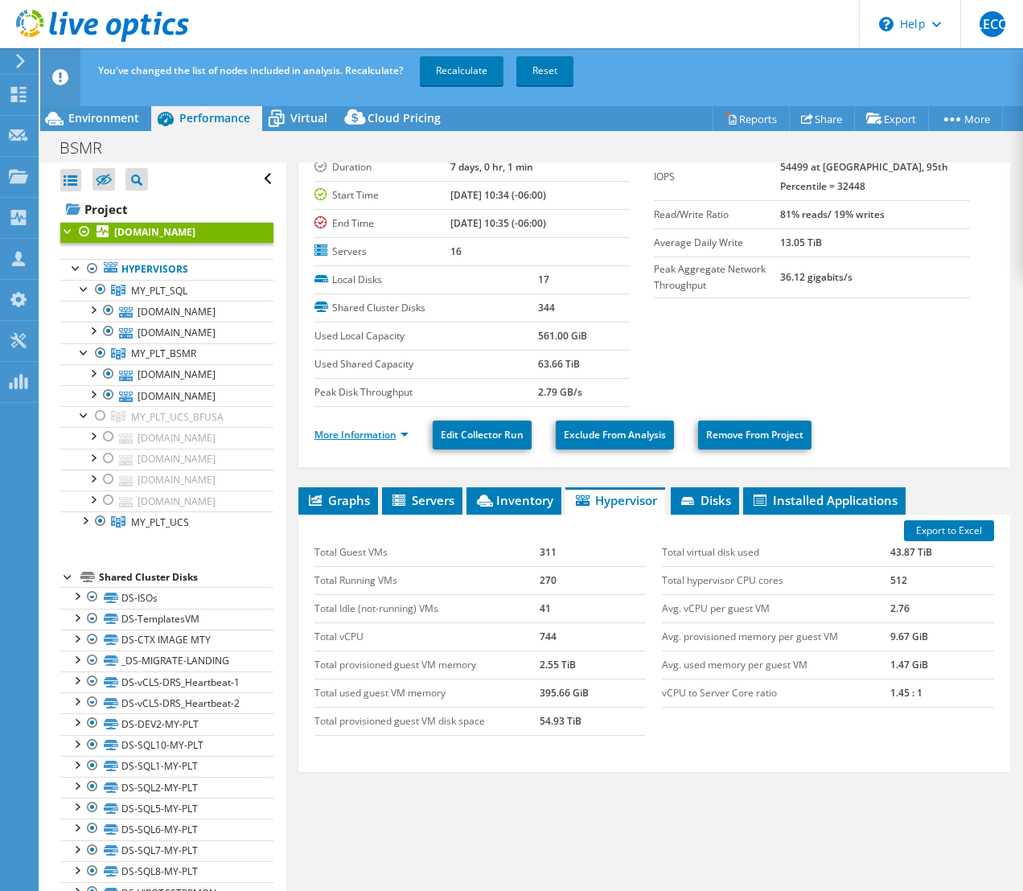
click at [392, 433] on link "More Information" at bounding box center [361, 435] width 94 height 14
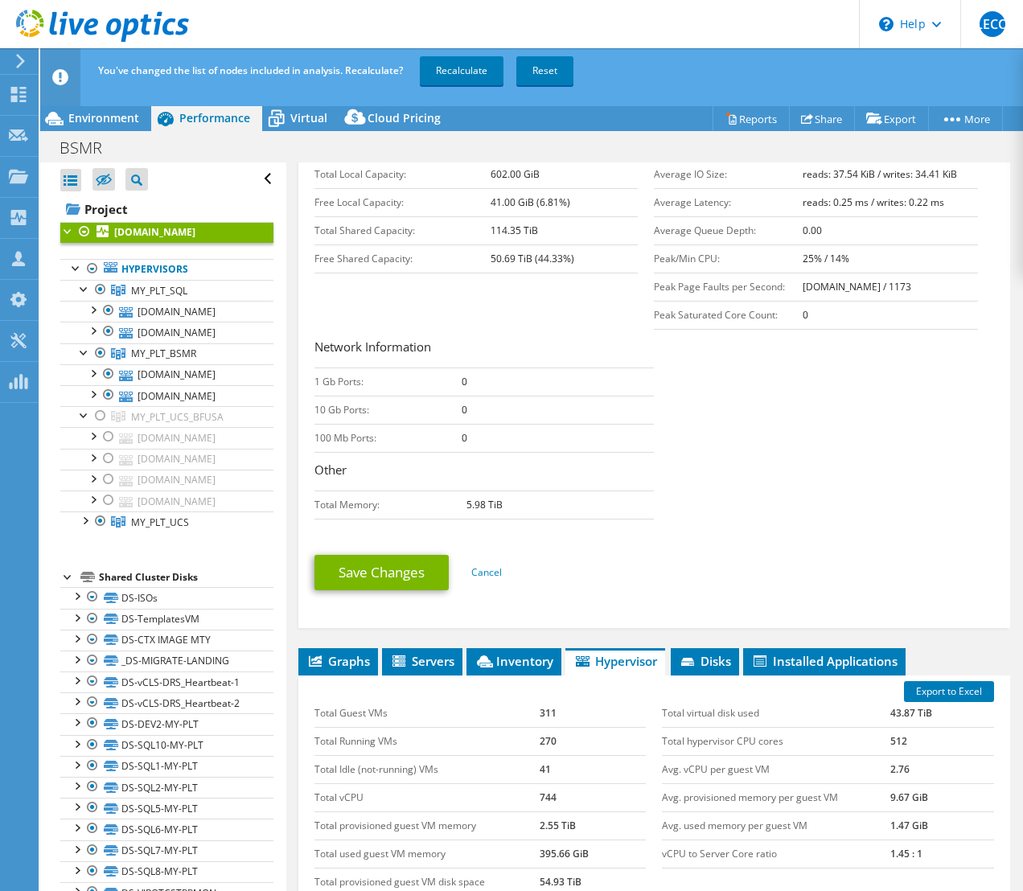
scroll to position [611, 0]
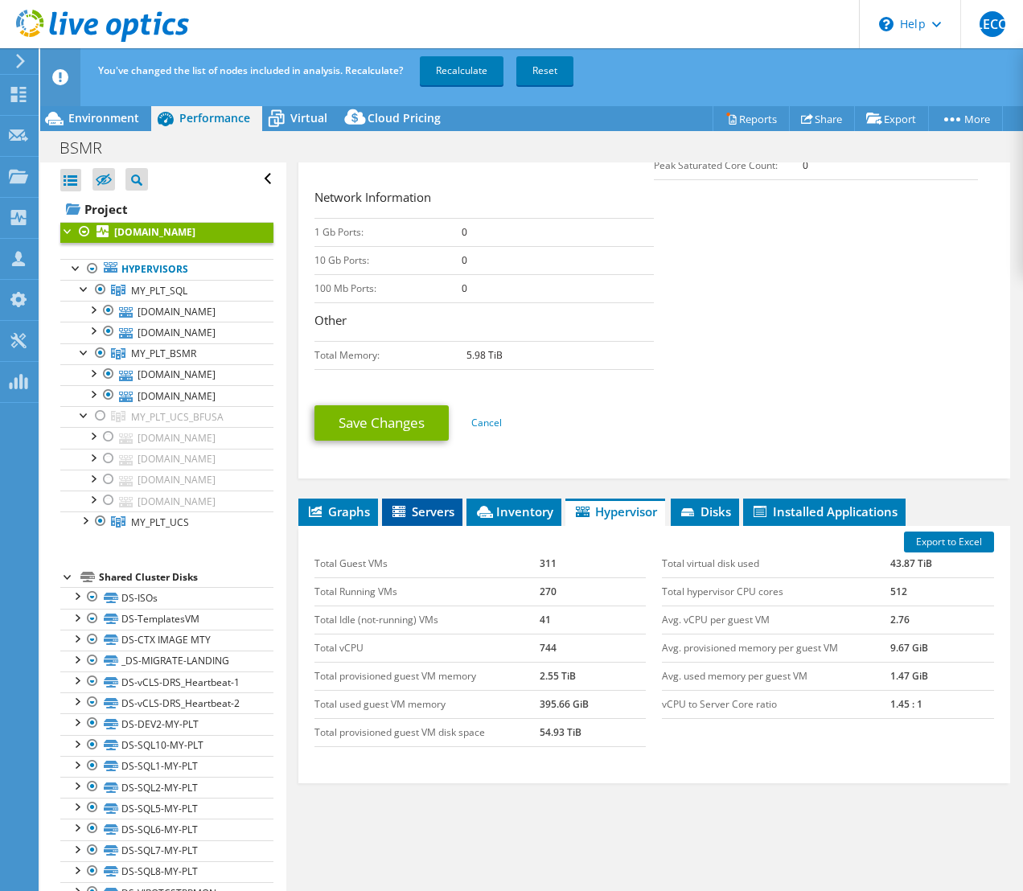
click at [437, 506] on span "Servers" at bounding box center [422, 511] width 64 height 16
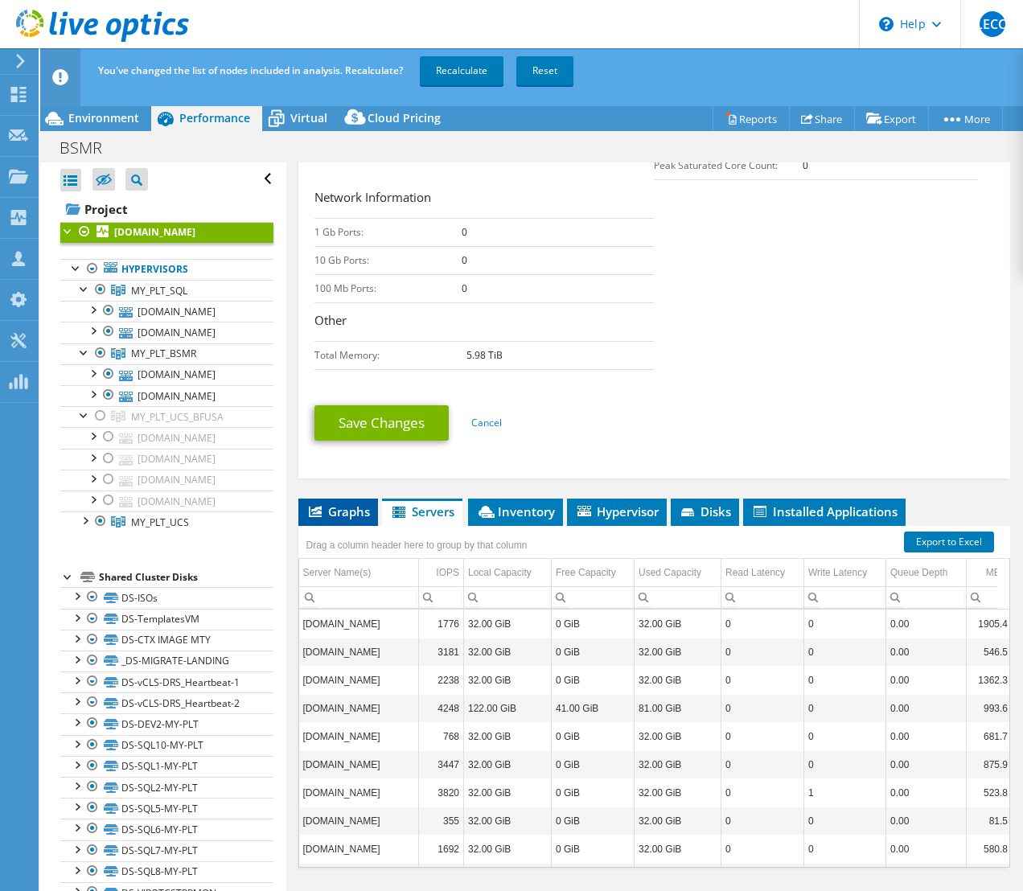
click at [332, 504] on span "Graphs" at bounding box center [338, 511] width 64 height 16
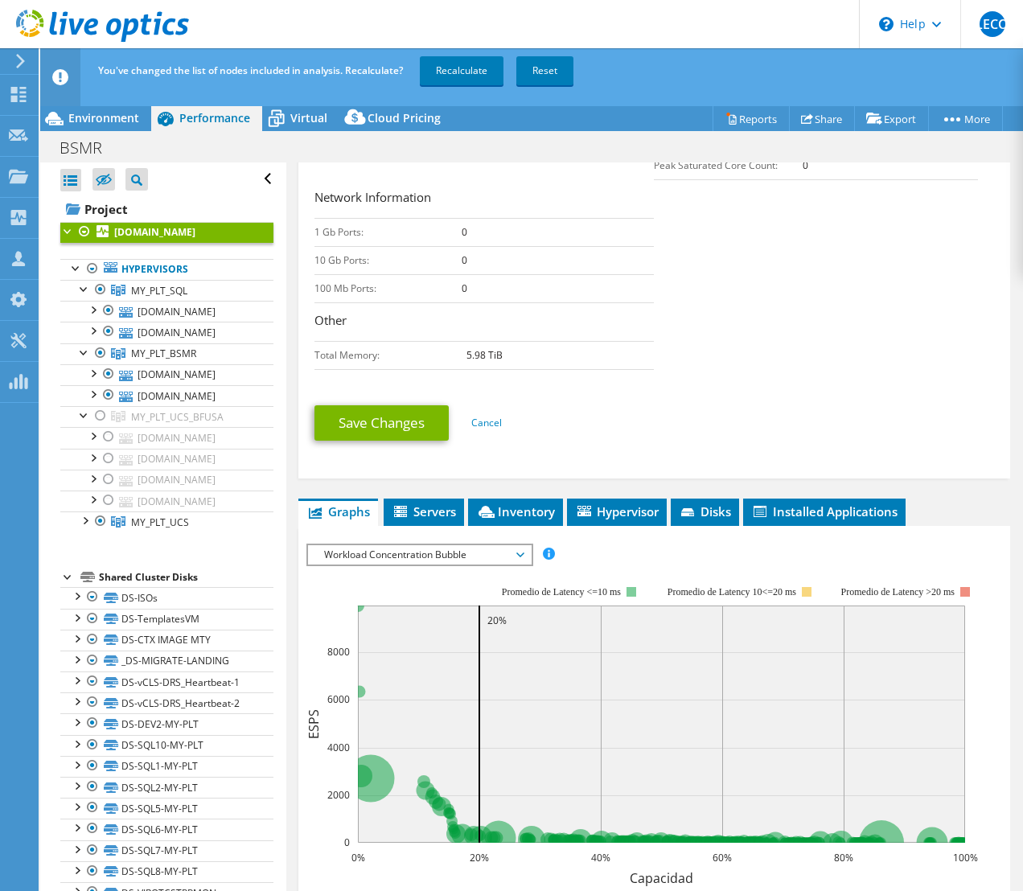
click at [515, 550] on span "Workload Concentration Bubble" at bounding box center [419, 554] width 207 height 19
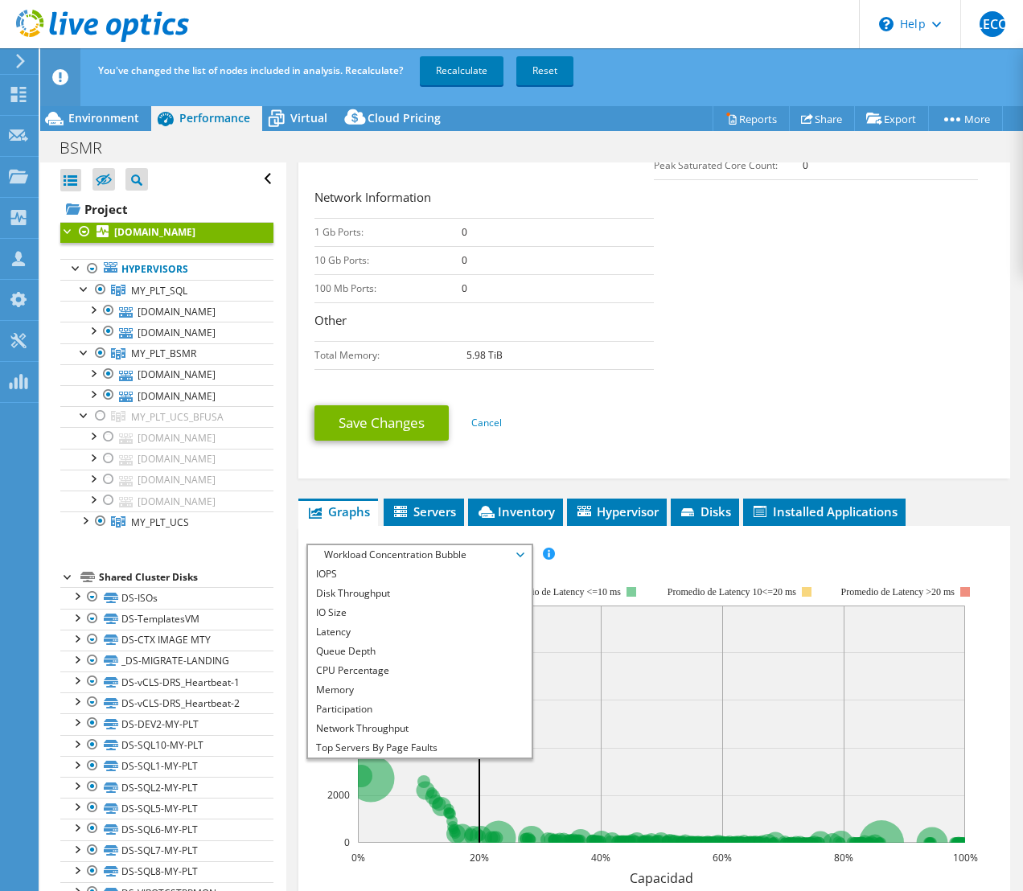
click at [638, 556] on div "IOPS Disk Throughput IO Size Latency Queue Depth CPU Percentage Memory Page Fau…" at bounding box center [654, 555] width 696 height 22
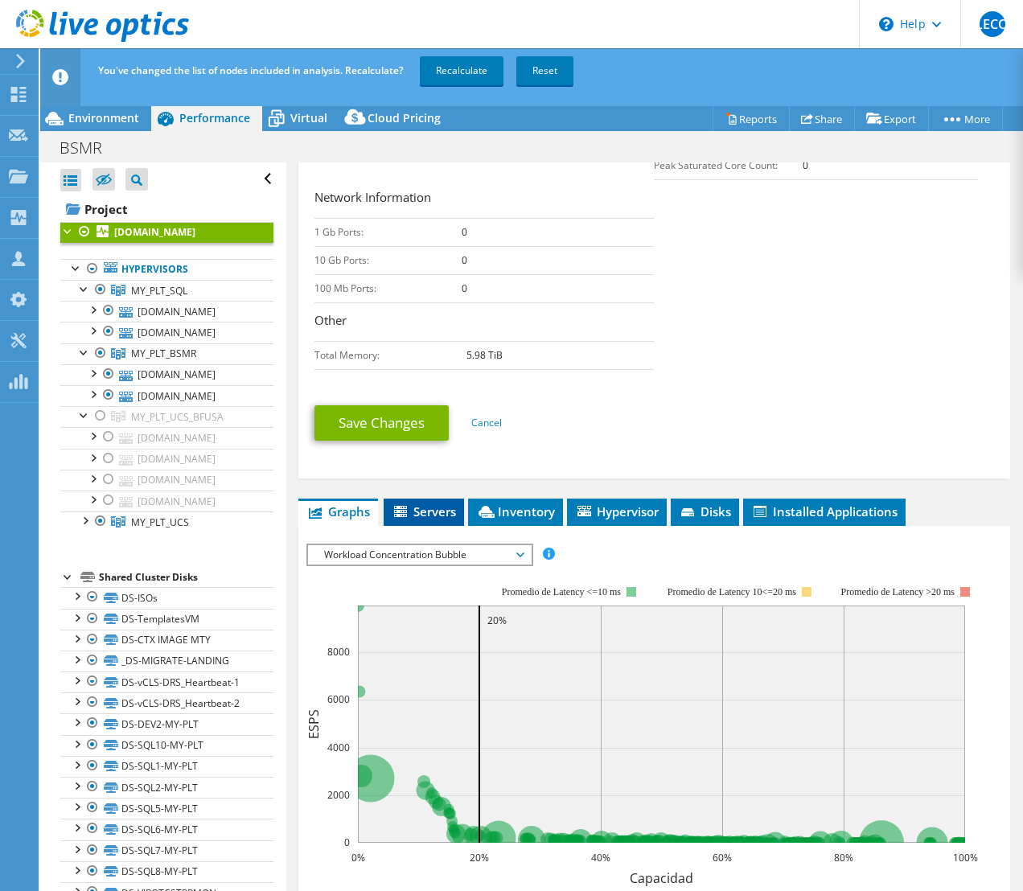
click at [413, 511] on span "Servers" at bounding box center [424, 511] width 64 height 16
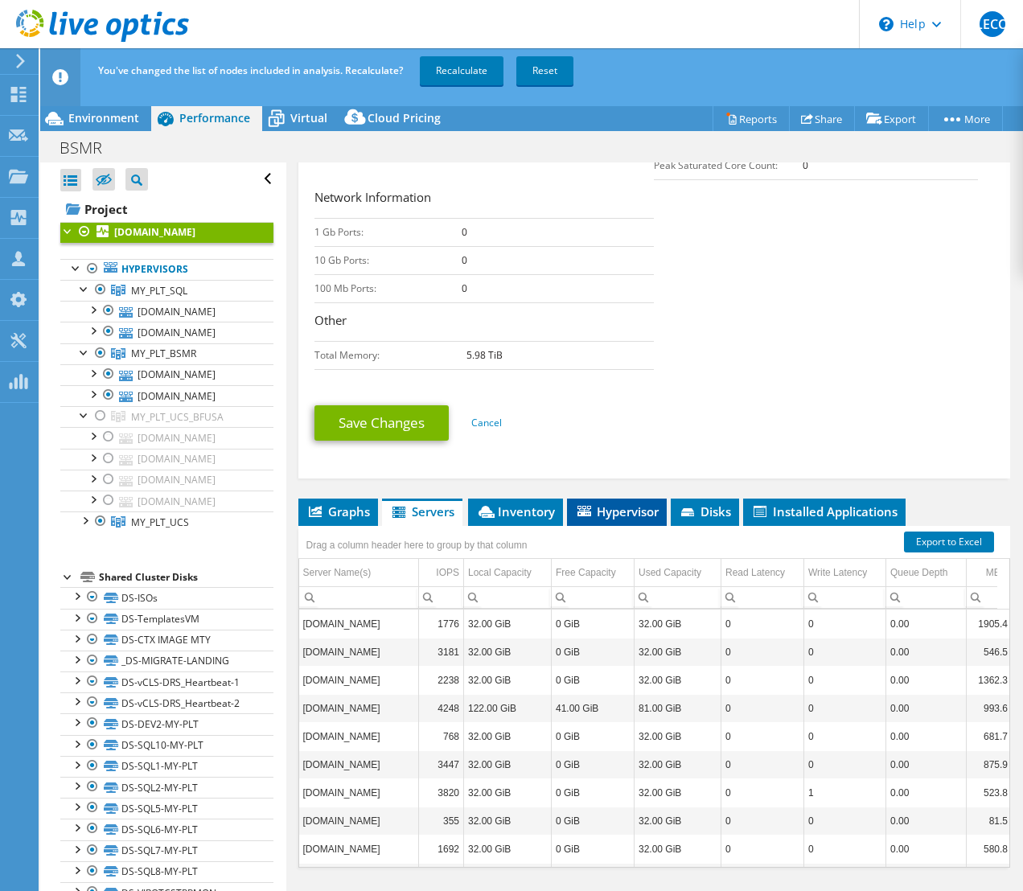
click at [620, 509] on span "Hypervisor" at bounding box center [617, 511] width 84 height 16
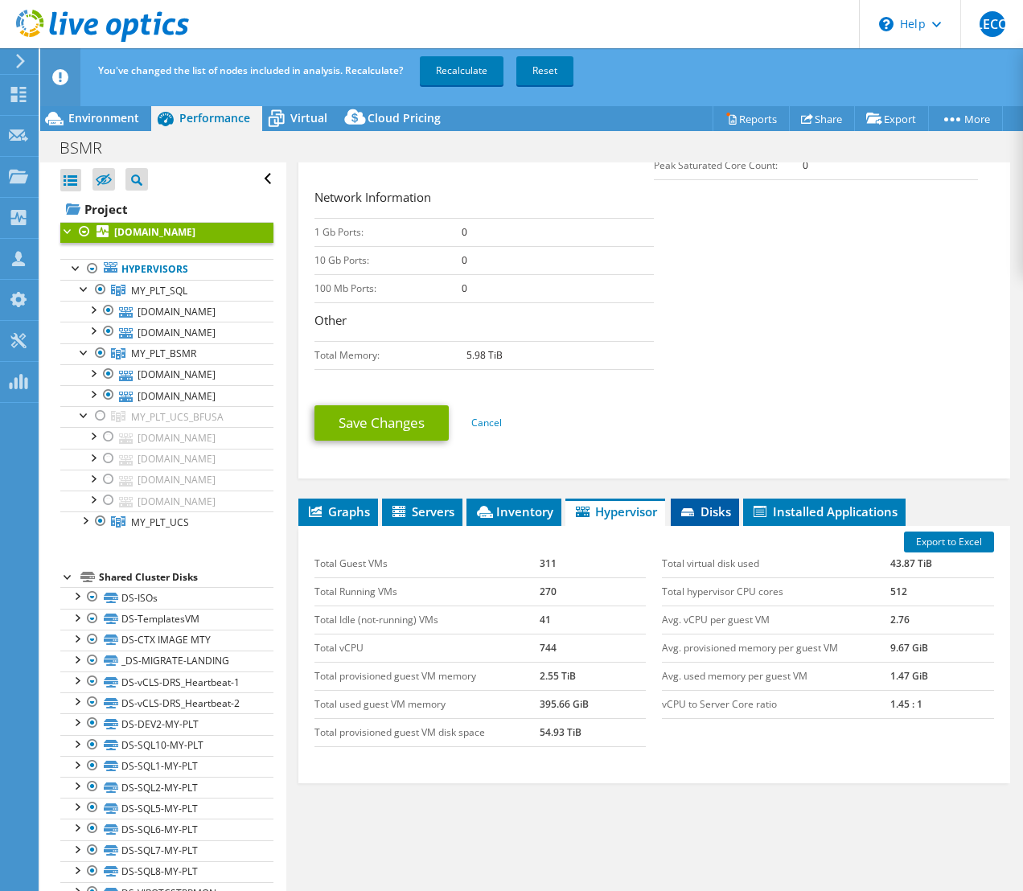
click at [710, 503] on span "Disks" at bounding box center [705, 511] width 52 height 16
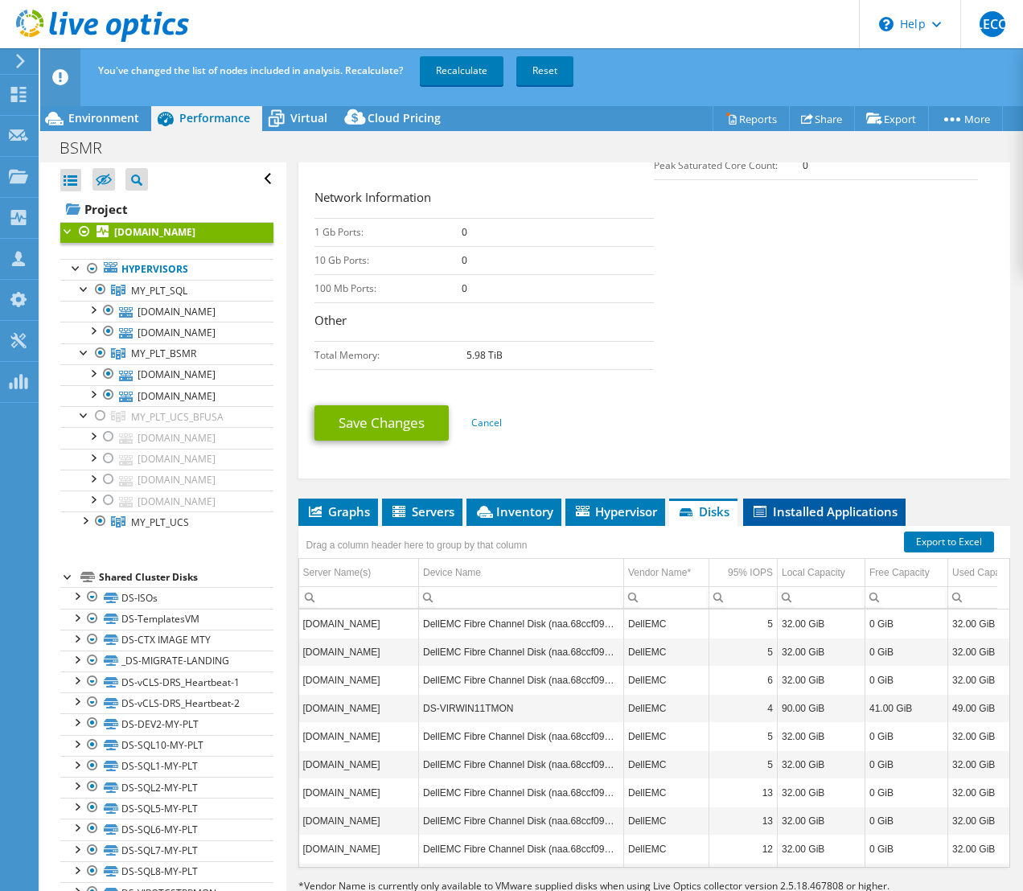
click at [773, 503] on span "Installed Applications" at bounding box center [824, 511] width 146 height 16
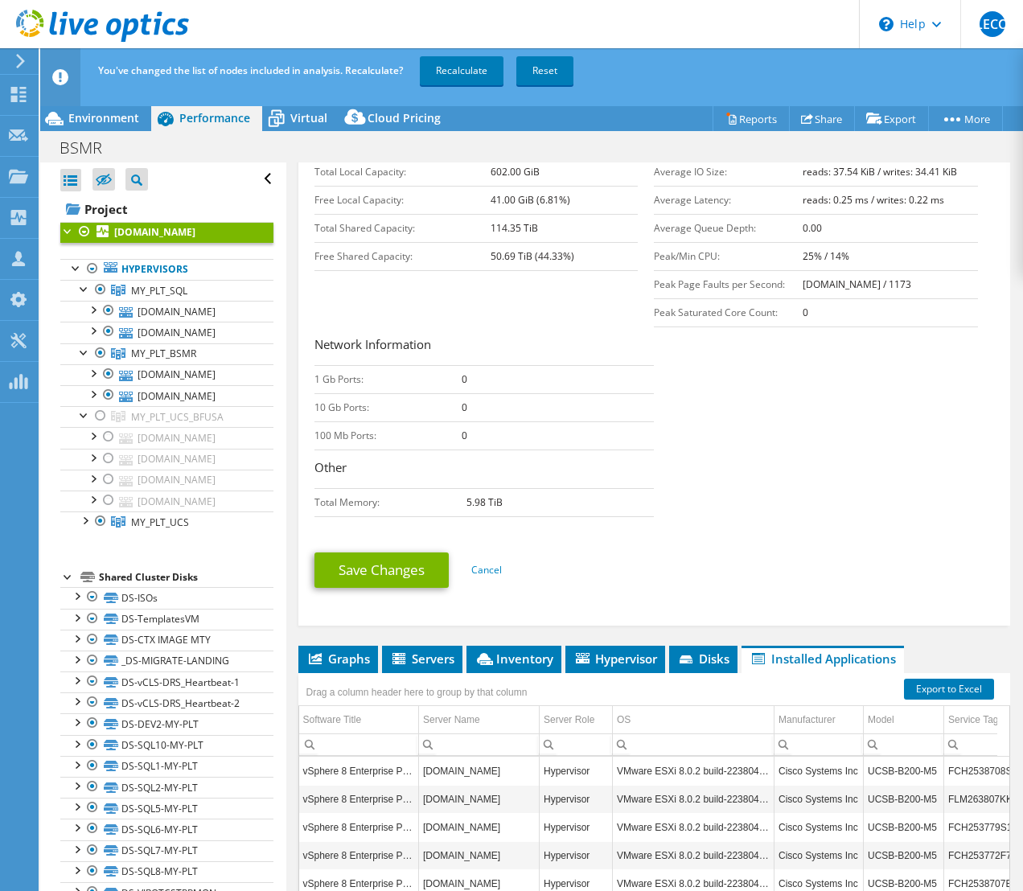
scroll to position [427, 0]
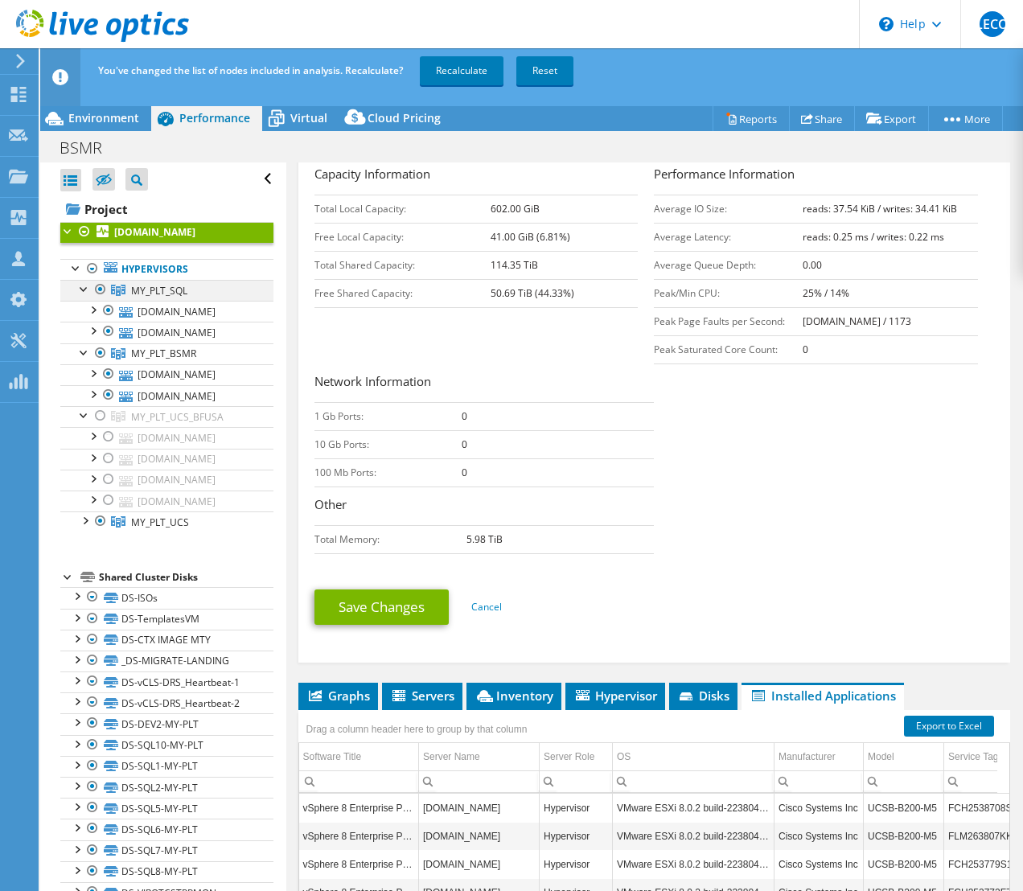
click at [82, 289] on div at bounding box center [84, 288] width 16 height 16
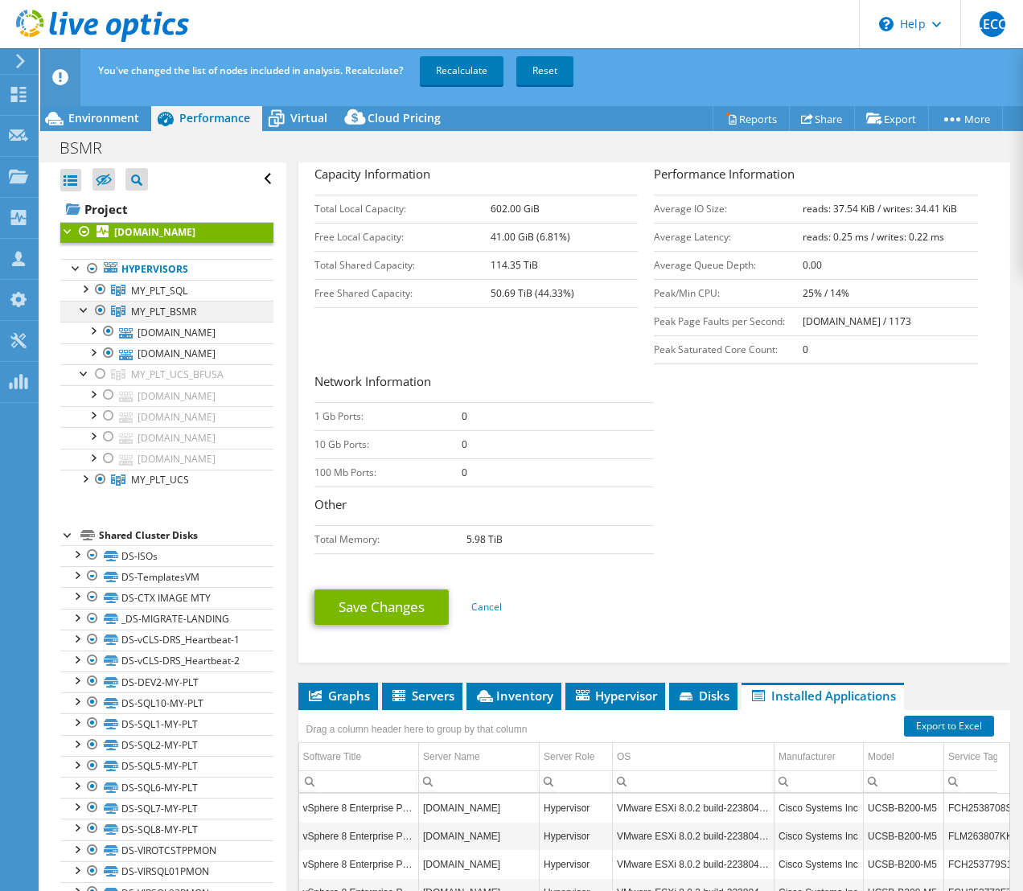
click at [84, 311] on div at bounding box center [84, 309] width 16 height 16
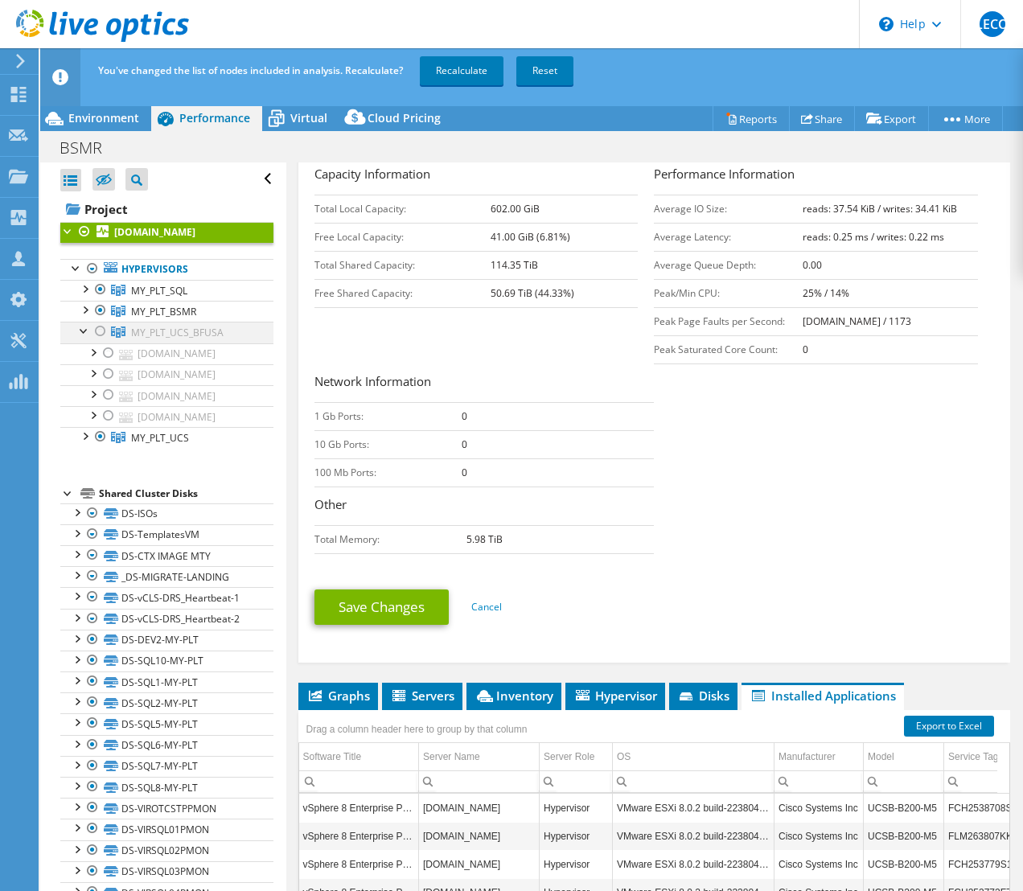
click at [81, 332] on div at bounding box center [84, 330] width 16 height 16
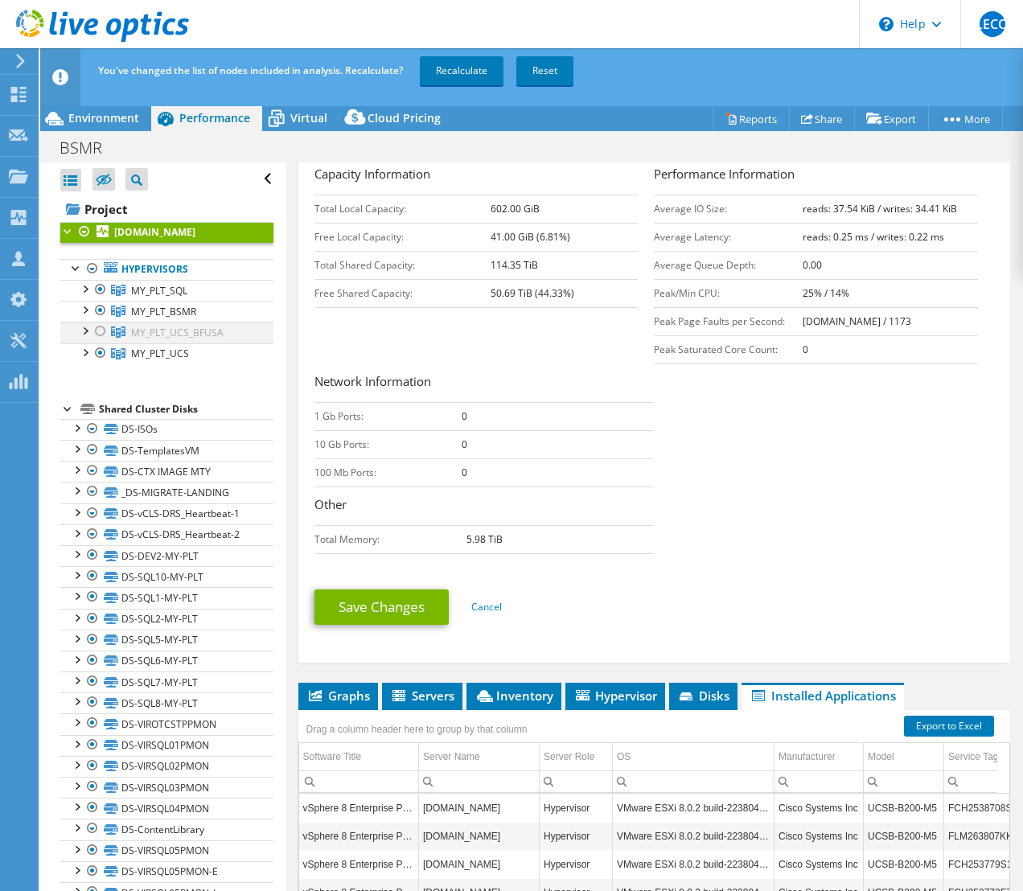
click at [99, 330] on div at bounding box center [100, 331] width 16 height 19
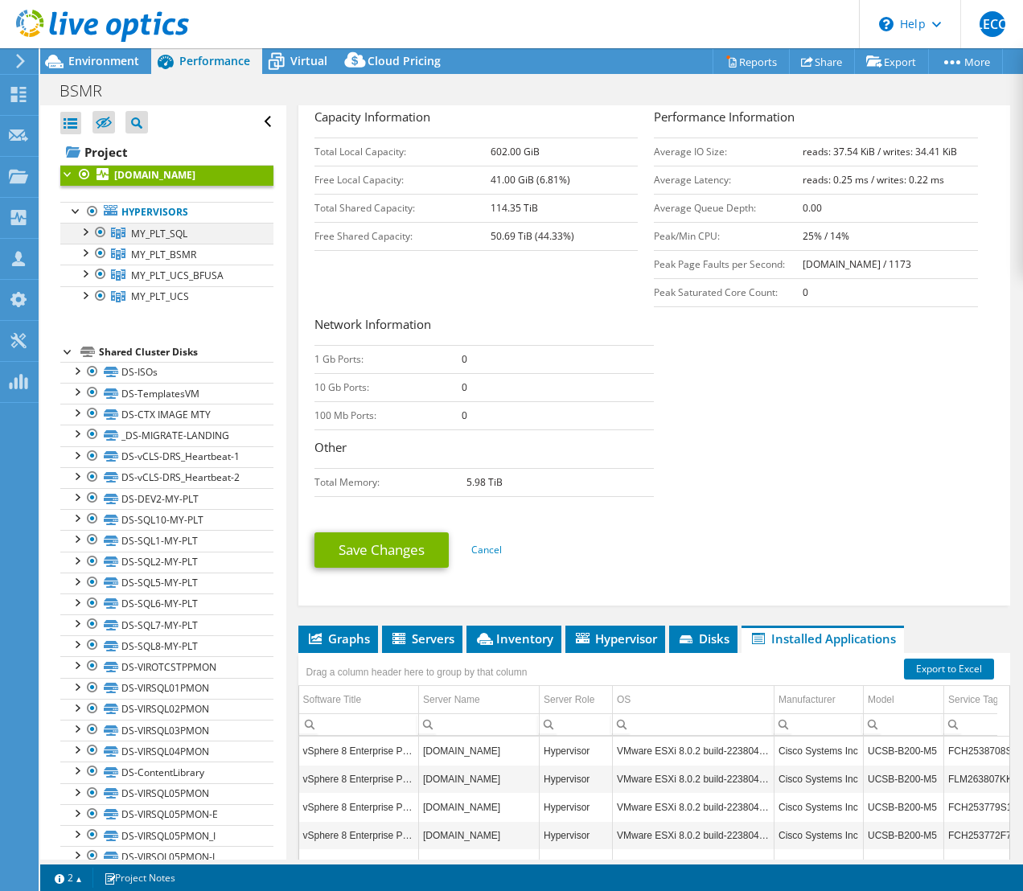
click at [84, 232] on div at bounding box center [84, 231] width 16 height 16
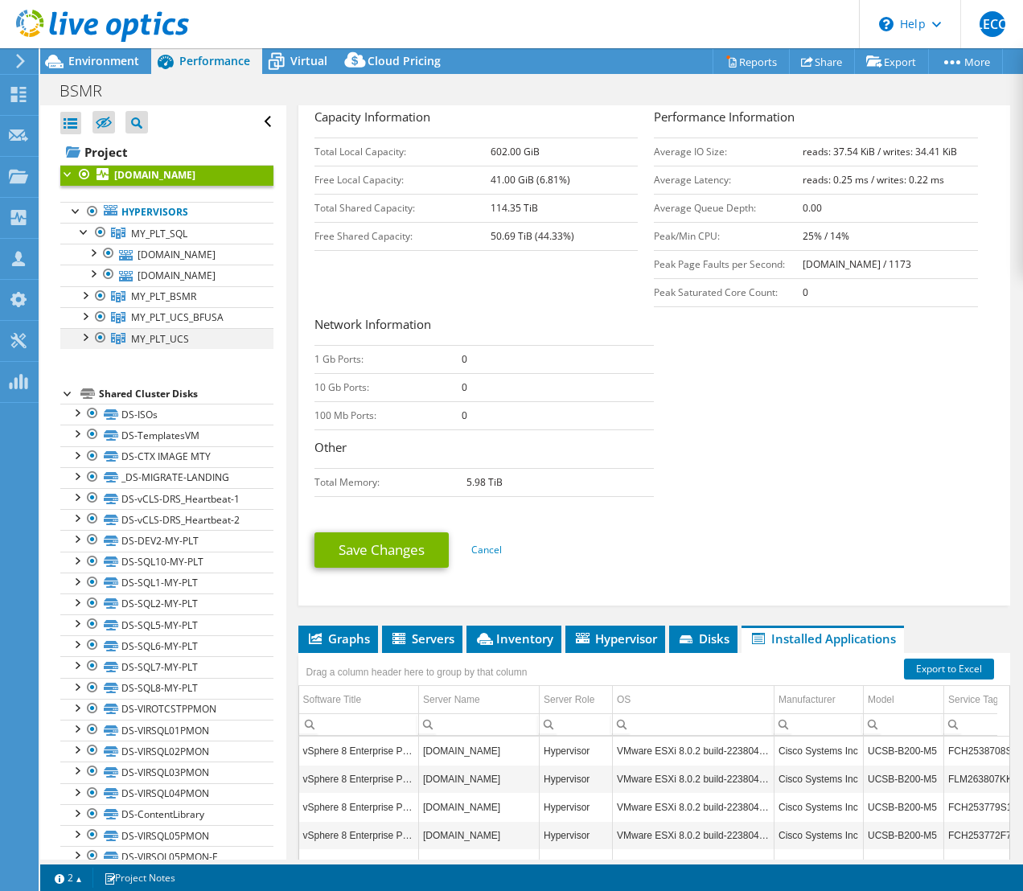
click at [84, 344] on div at bounding box center [84, 336] width 16 height 16
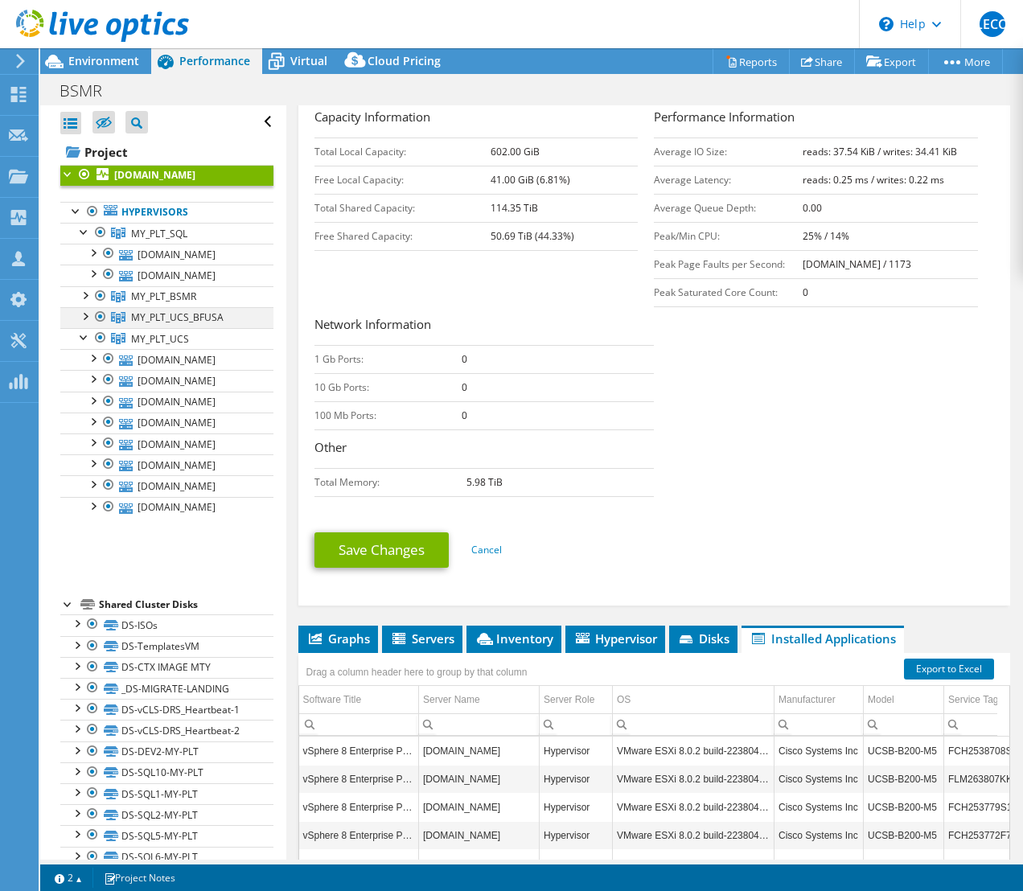
click at [84, 323] on div at bounding box center [84, 315] width 16 height 16
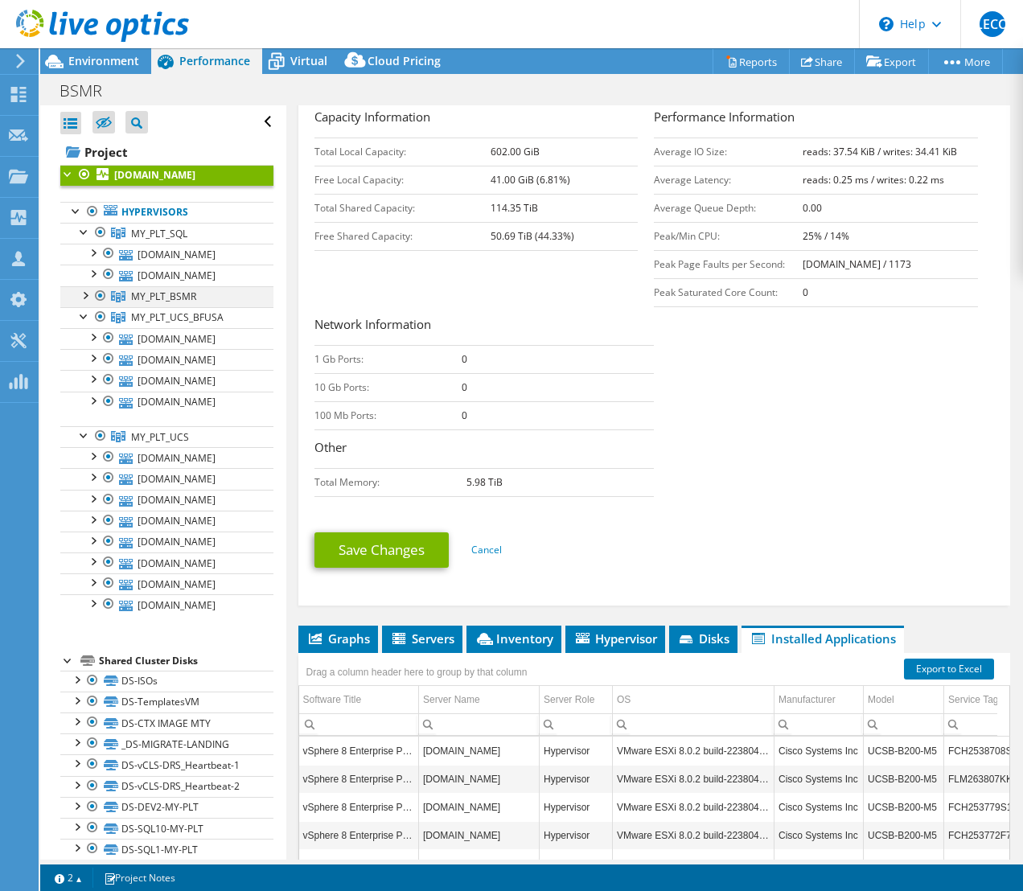
click at [86, 302] on div at bounding box center [84, 294] width 16 height 16
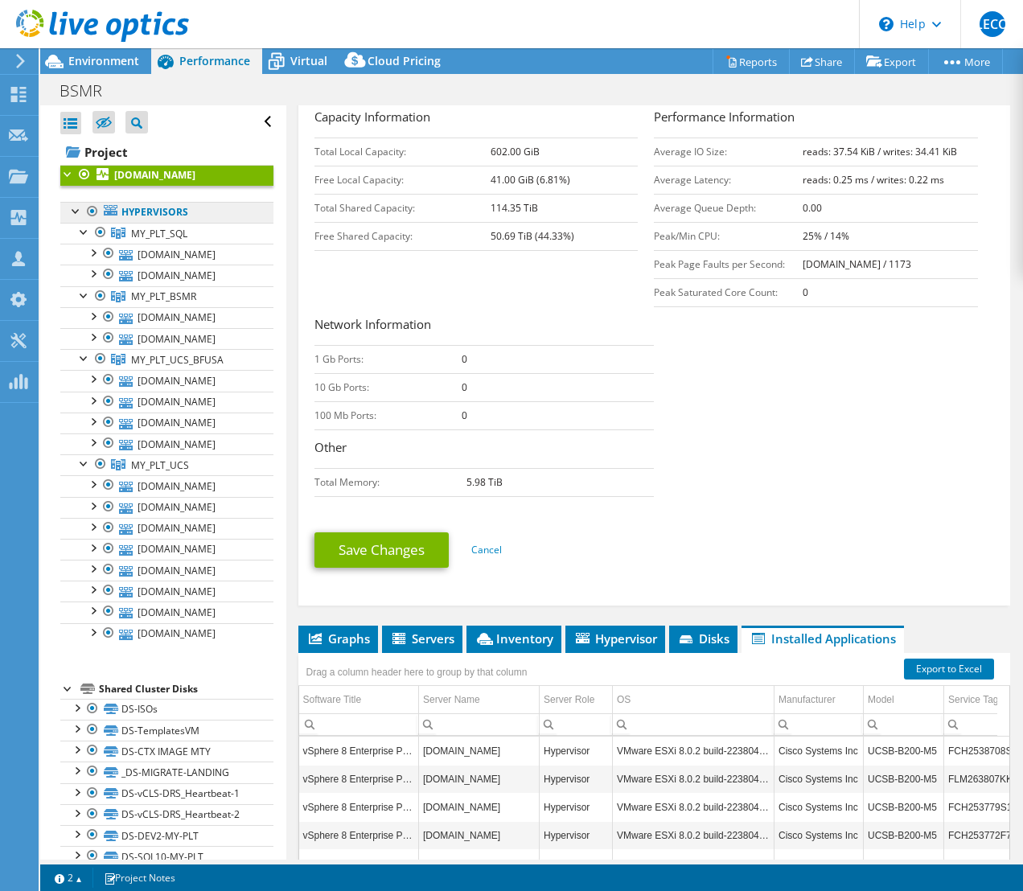
click at [190, 209] on link "Hypervisors" at bounding box center [166, 212] width 213 height 21
click at [145, 218] on link "Hypervisors" at bounding box center [166, 212] width 213 height 21
click at [150, 231] on span "MY_PLT_SQL" at bounding box center [159, 234] width 56 height 14
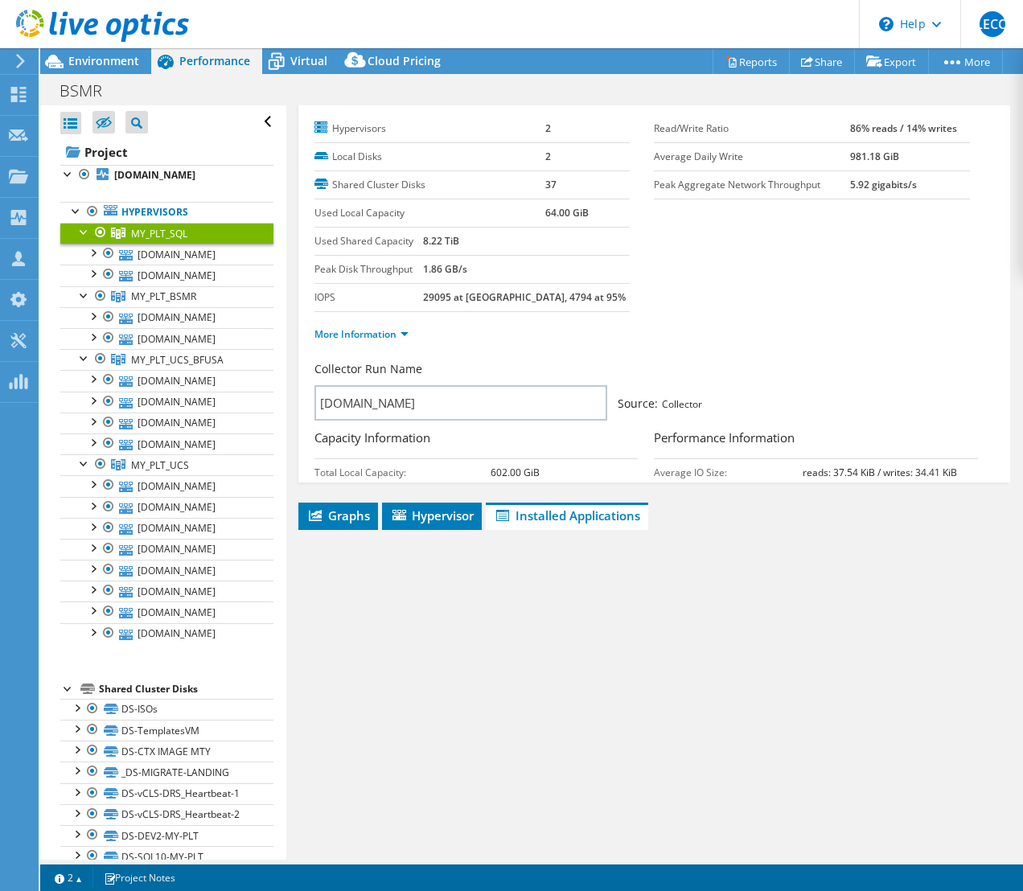
scroll to position [0, 0]
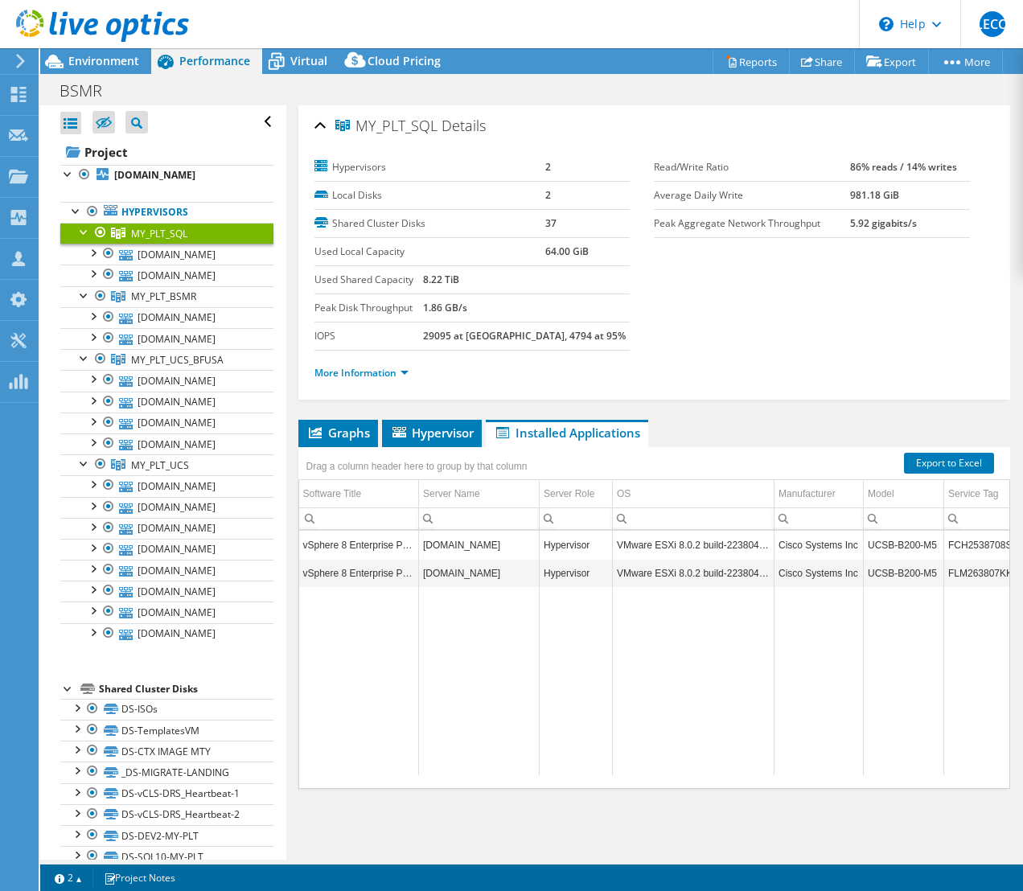
click at [79, 228] on div at bounding box center [84, 231] width 16 height 16
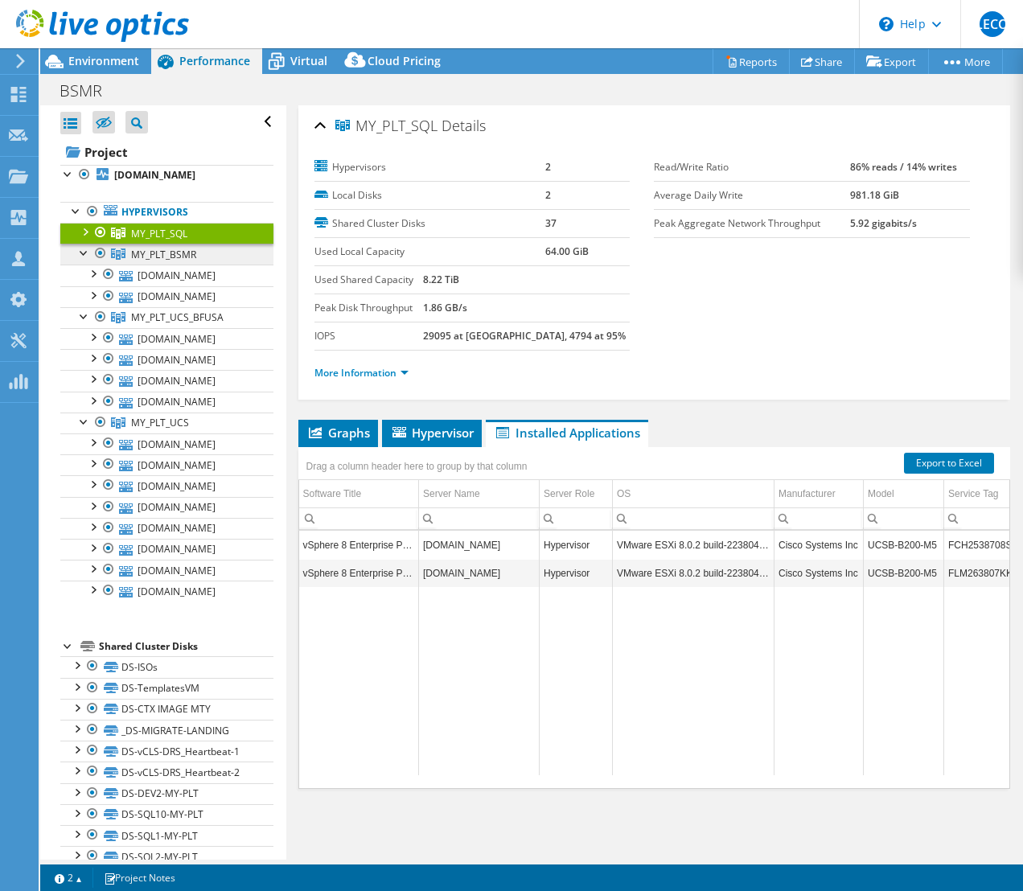
click at [150, 254] on span "MY_PLT_BSMR" at bounding box center [163, 255] width 65 height 14
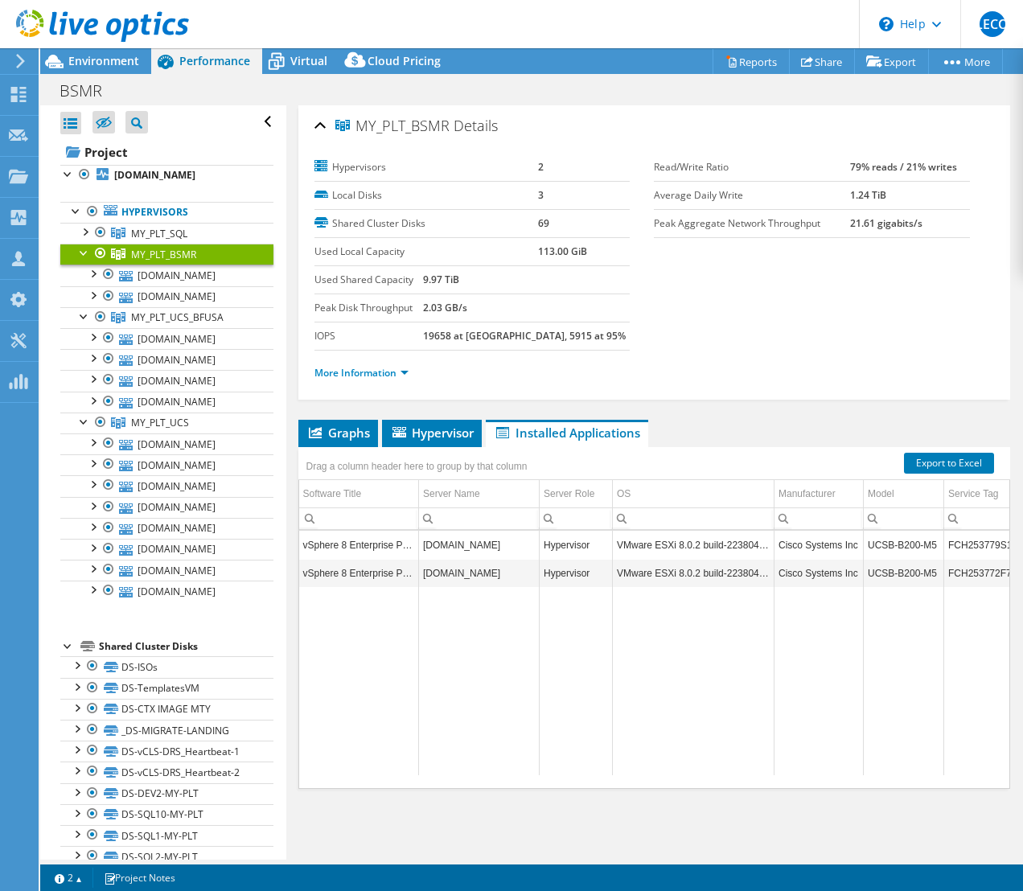
click at [86, 255] on div at bounding box center [84, 252] width 16 height 16
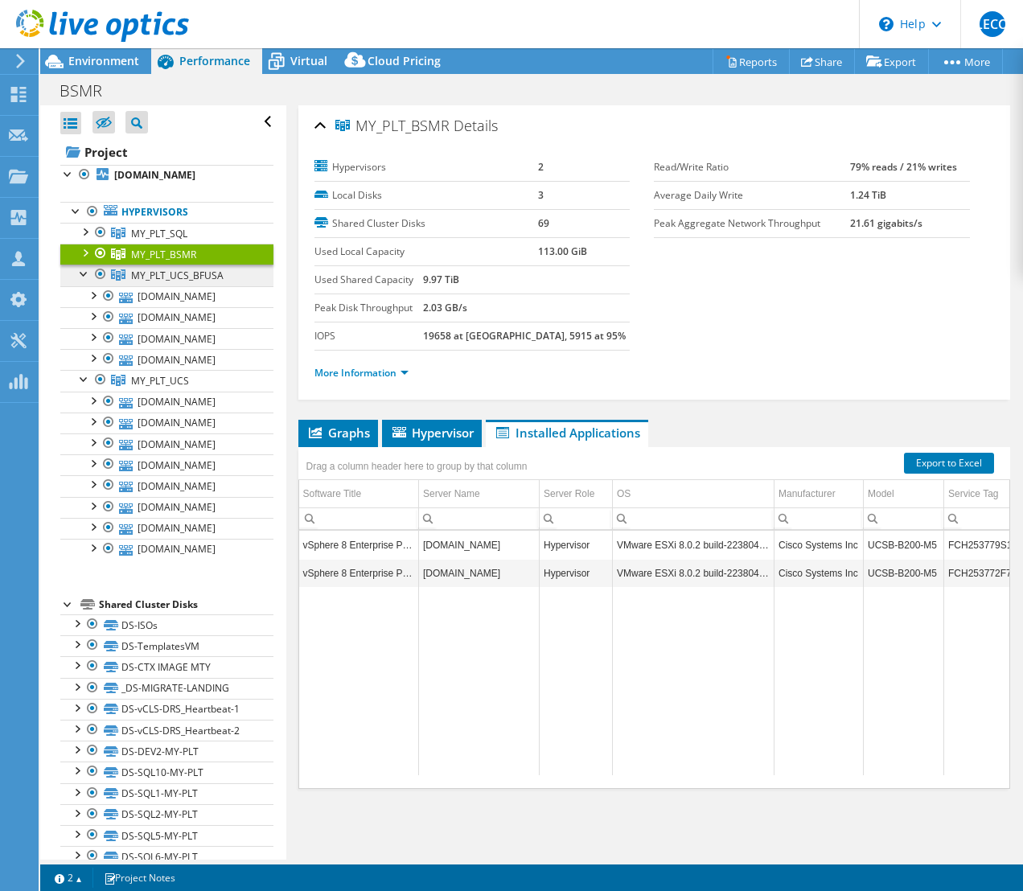
click at [155, 276] on span "MY_PLT_UCS_BFUSA" at bounding box center [177, 276] width 92 height 14
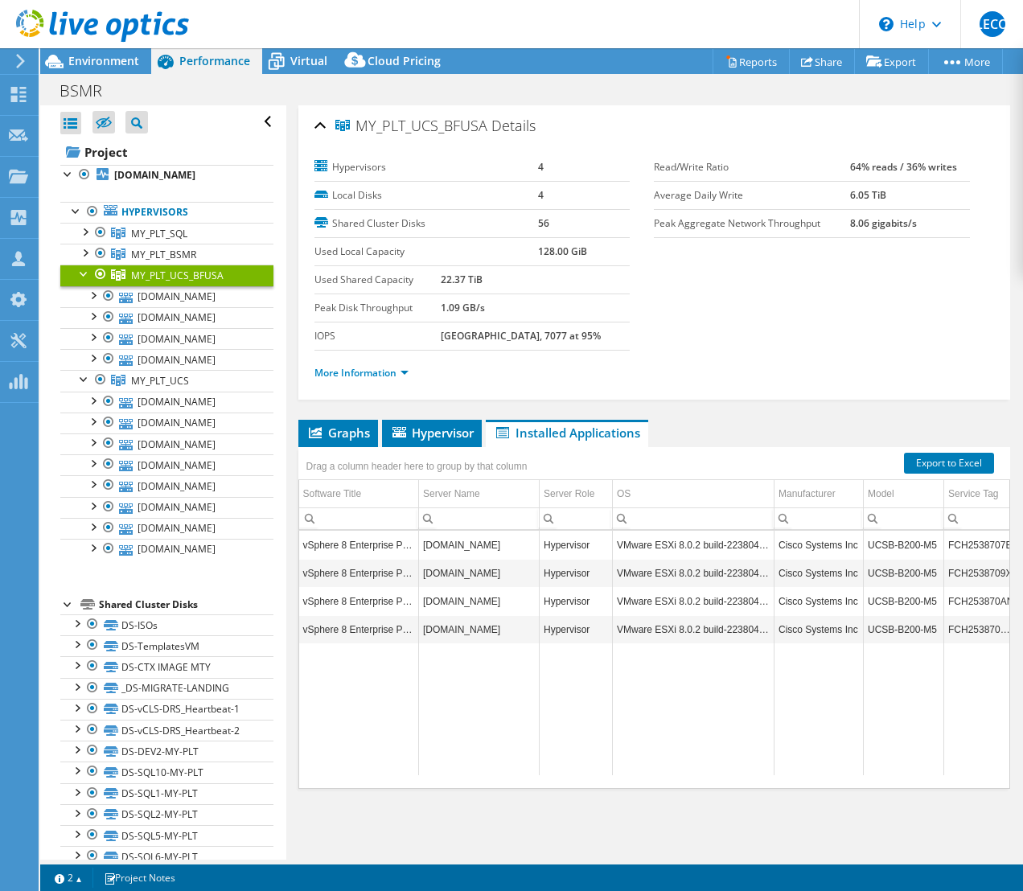
click at [80, 274] on div at bounding box center [84, 273] width 16 height 16
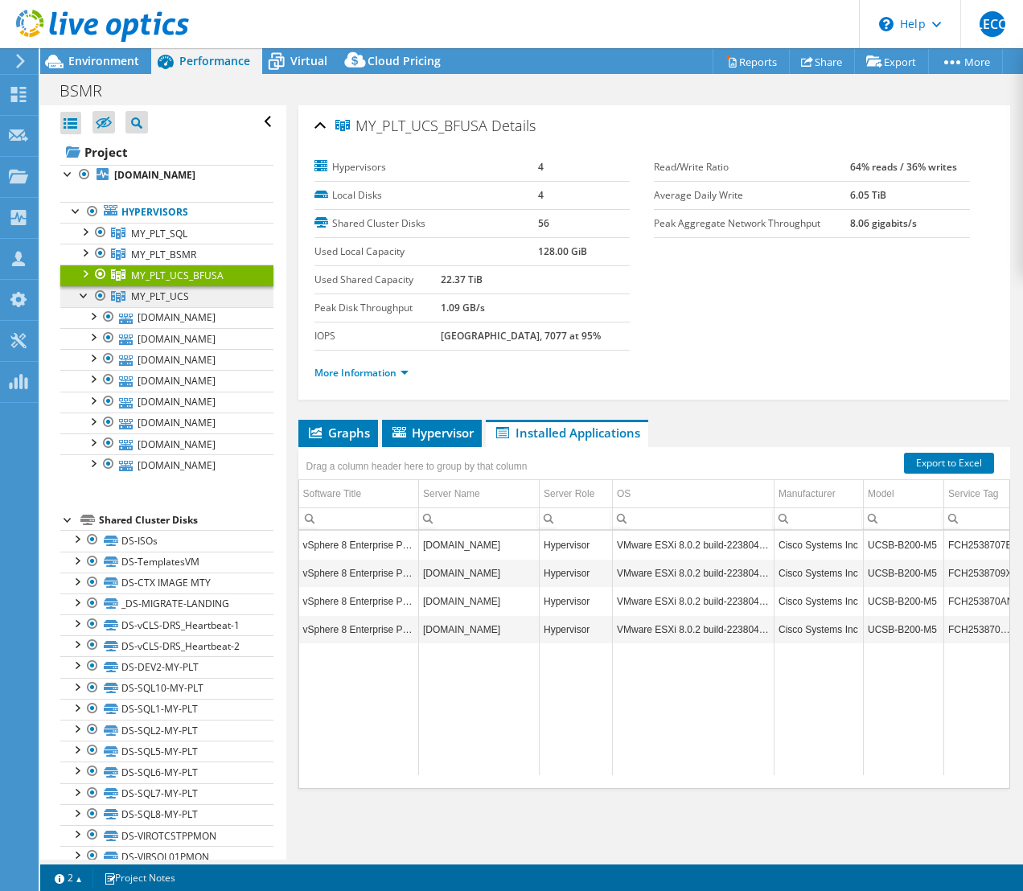
click at [153, 297] on span "MY_PLT_UCS" at bounding box center [160, 296] width 58 height 14
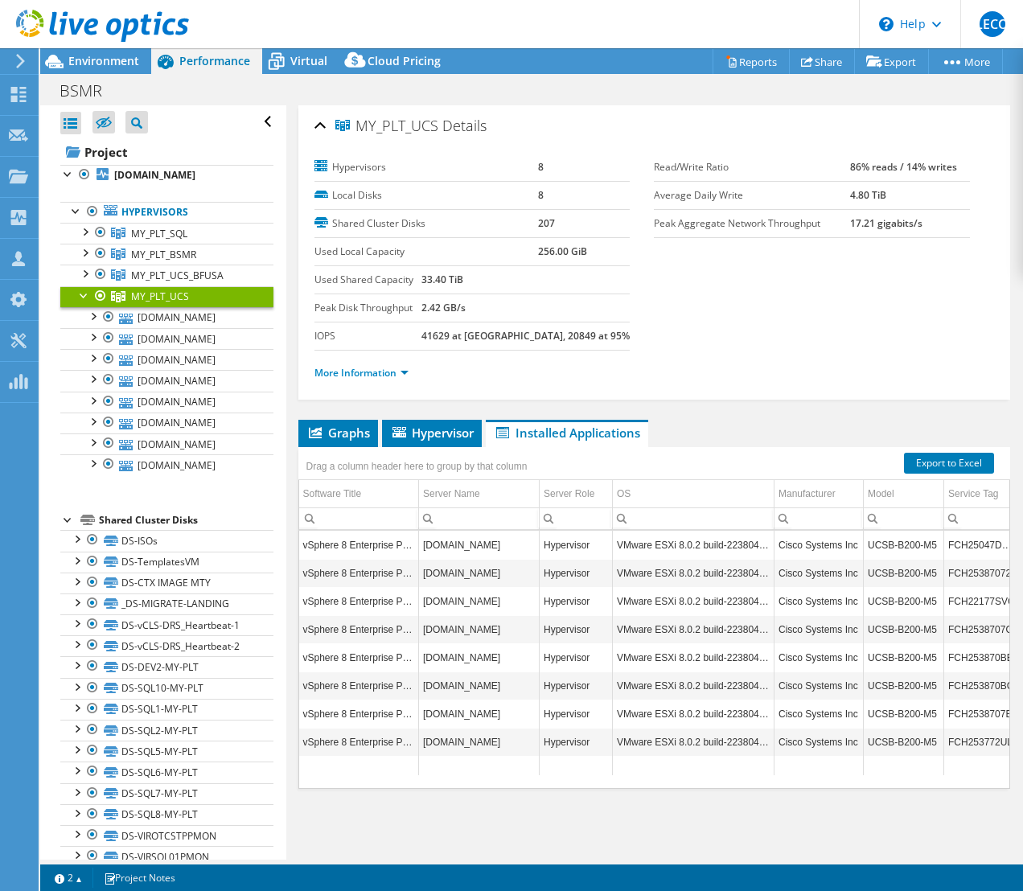
click at [86, 294] on div at bounding box center [84, 294] width 16 height 16
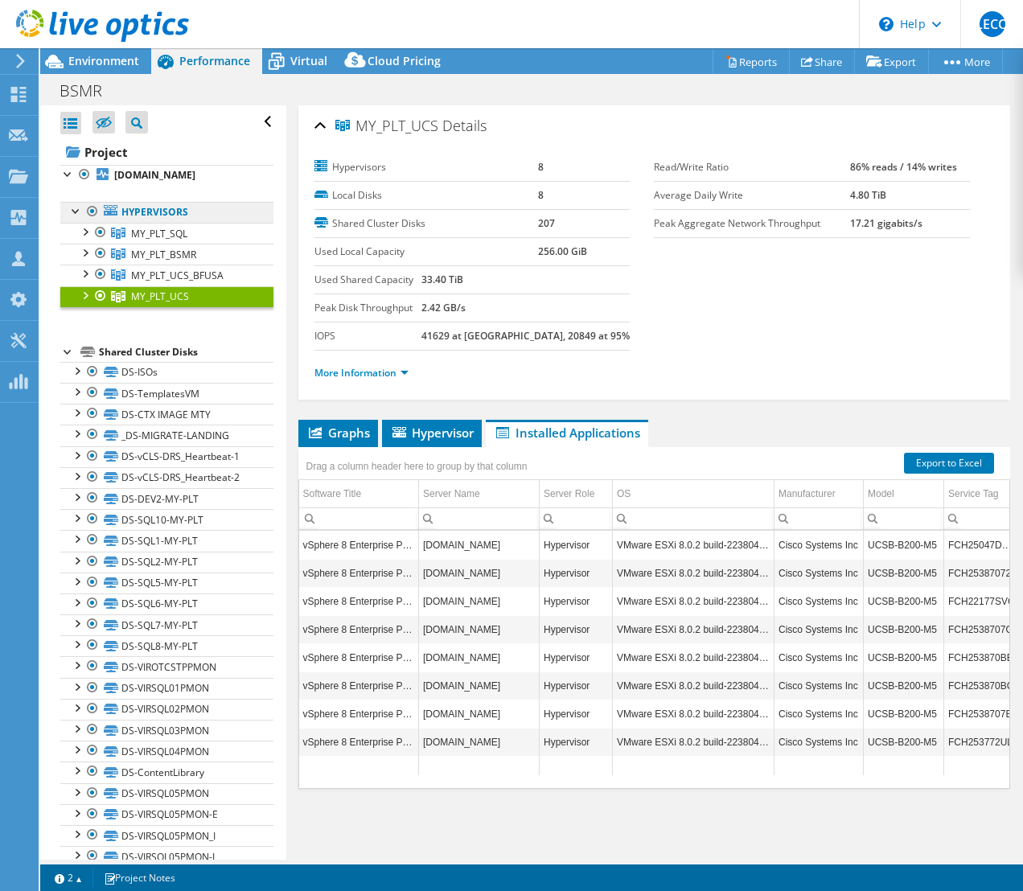
click at [158, 210] on link "Hypervisors" at bounding box center [166, 212] width 213 height 21
click at [195, 170] on b "ucs207-my-plt.bfusa.com" at bounding box center [154, 175] width 81 height 14
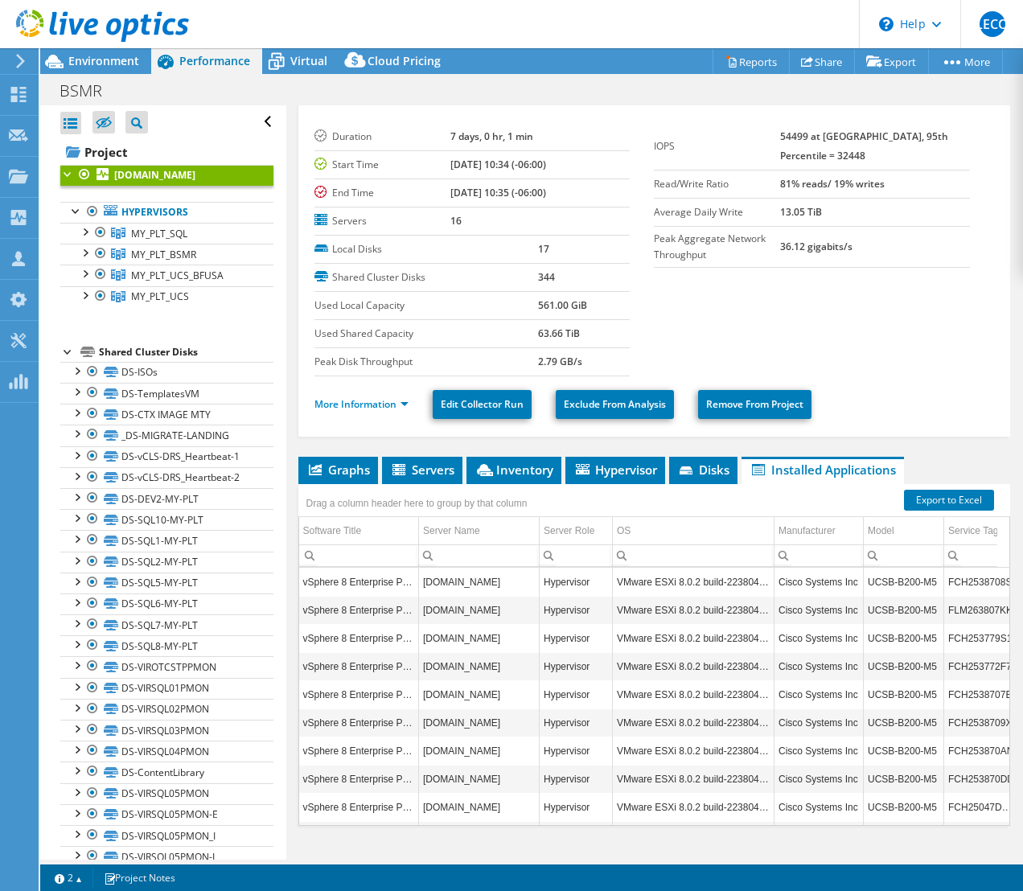
scroll to position [57, 0]
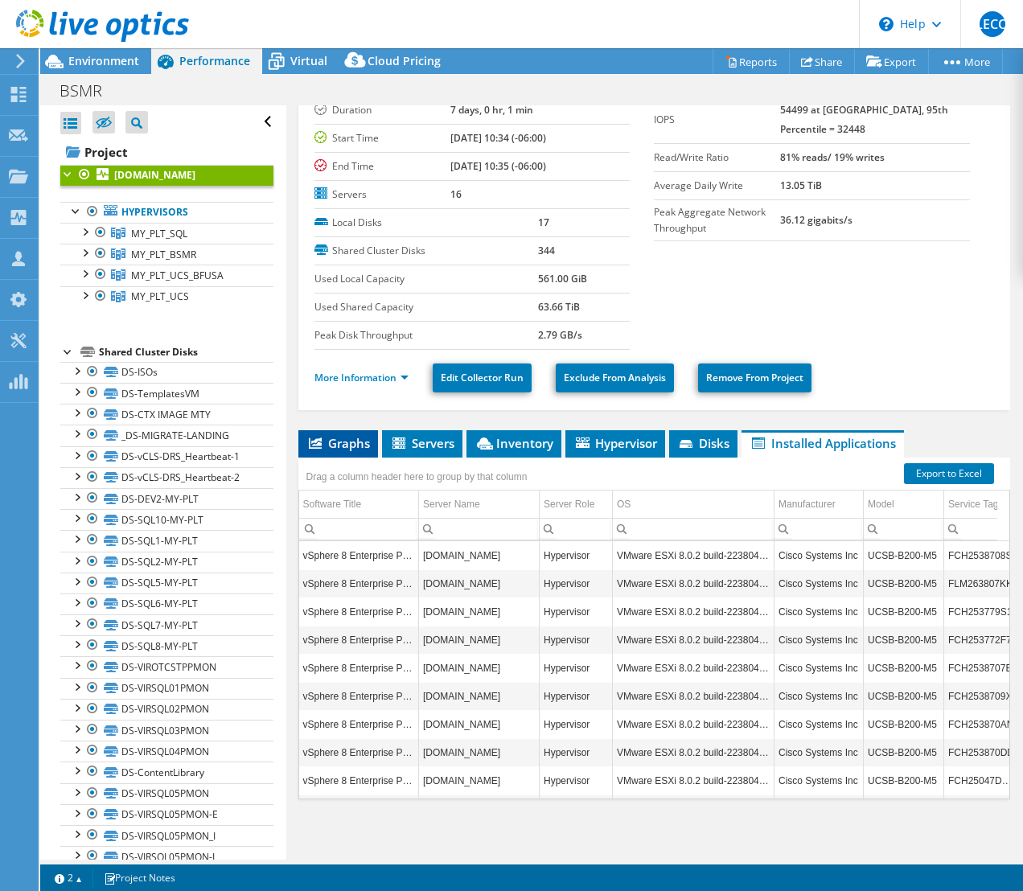
click at [313, 437] on icon at bounding box center [315, 442] width 13 height 11
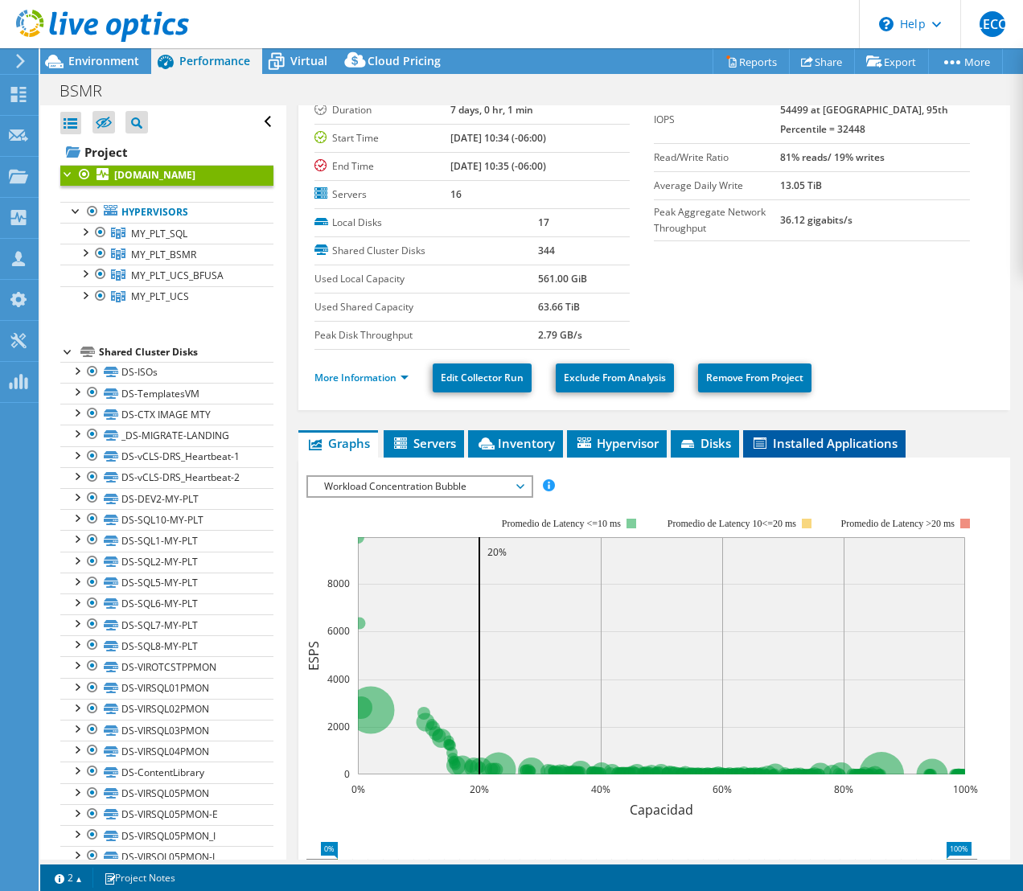
click at [810, 441] on span "Installed Applications" at bounding box center [824, 443] width 146 height 16
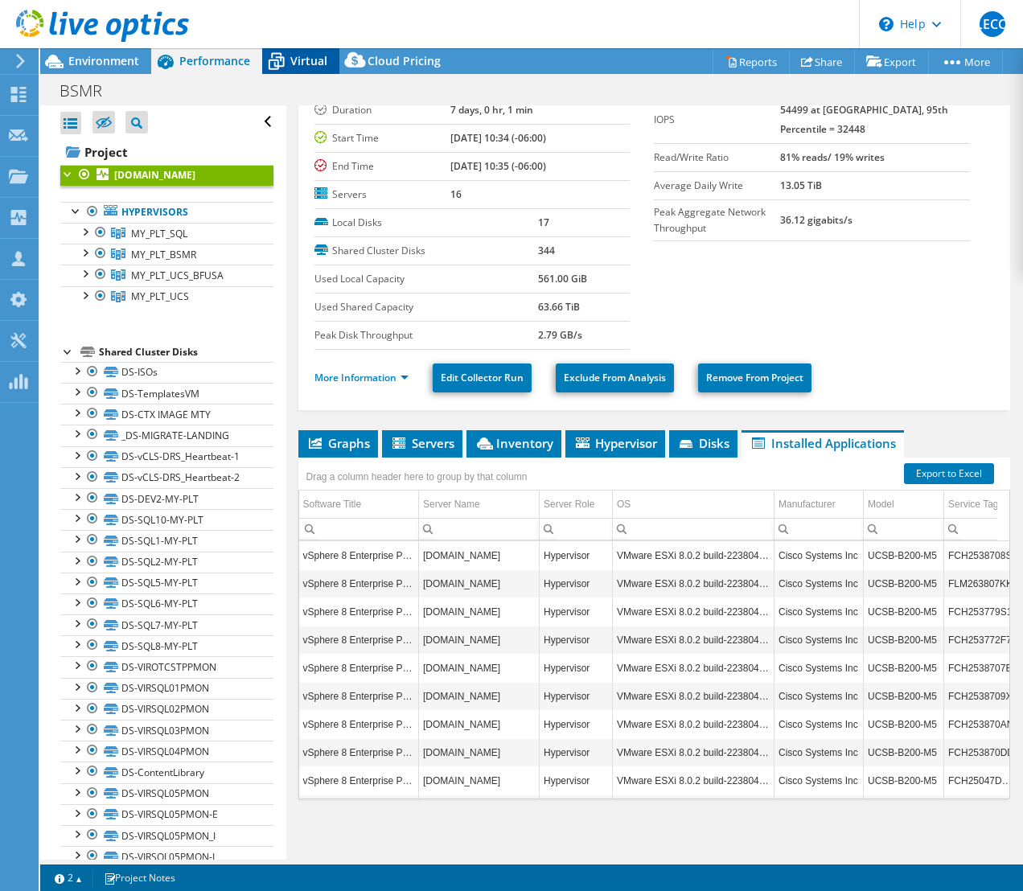
click at [305, 52] on div "Virtual" at bounding box center [300, 61] width 77 height 26
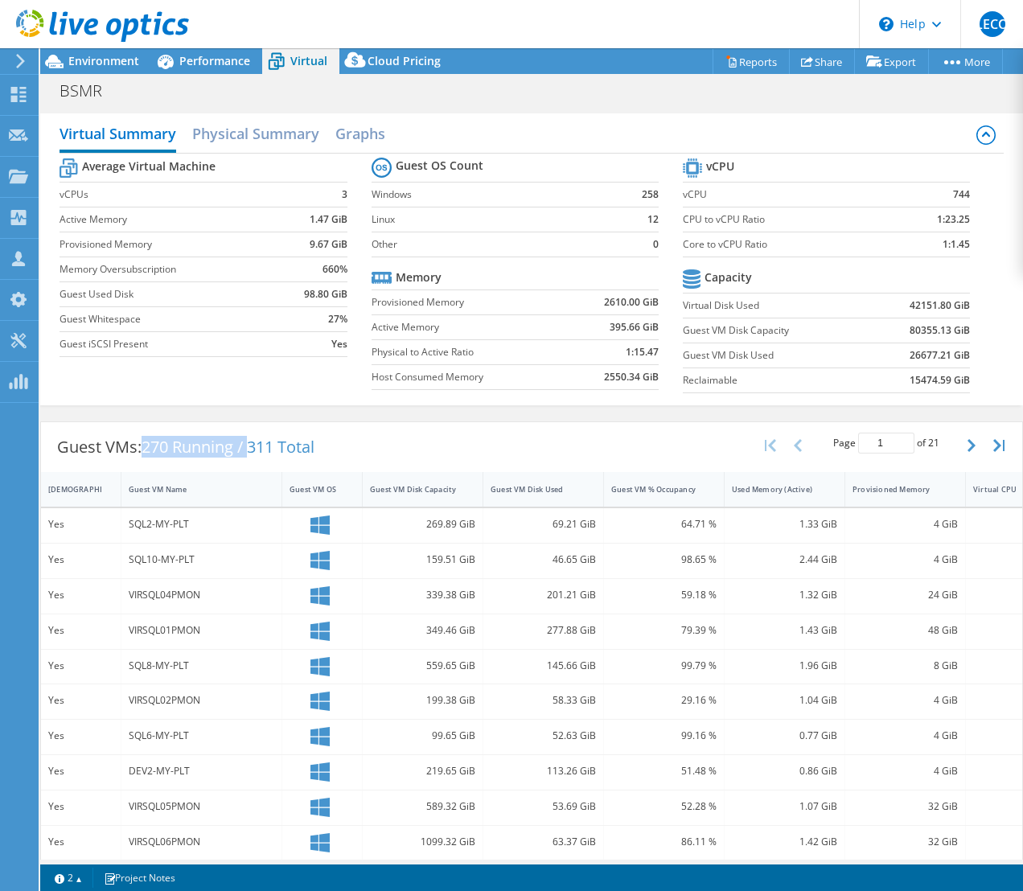
drag, startPoint x: 144, startPoint y: 448, endPoint x: 253, endPoint y: 445, distance: 109.4
click at [253, 445] on div "Guest VMs: 270 Running / 311 Total" at bounding box center [185, 447] width 289 height 50
drag, startPoint x: 254, startPoint y: 454, endPoint x: 289, endPoint y: 456, distance: 34.6
click at [289, 456] on span "270 Running / 311 Total" at bounding box center [228, 447] width 173 height 22
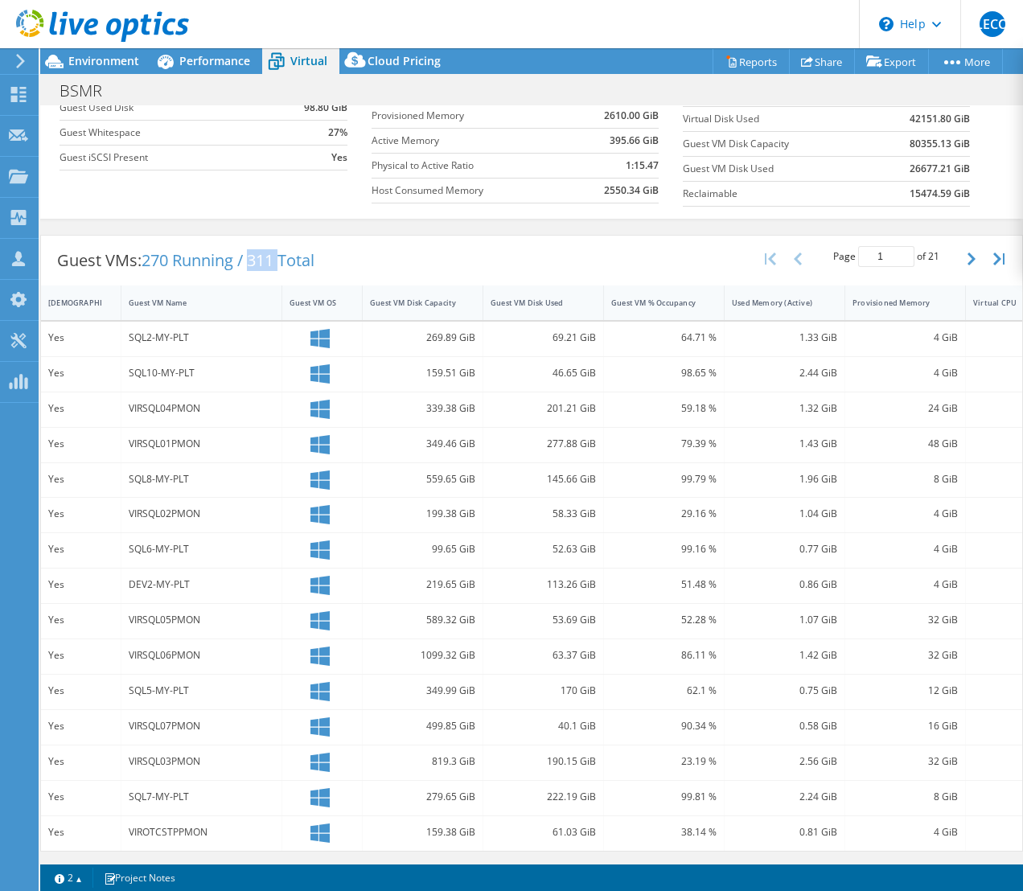
scroll to position [0, 0]
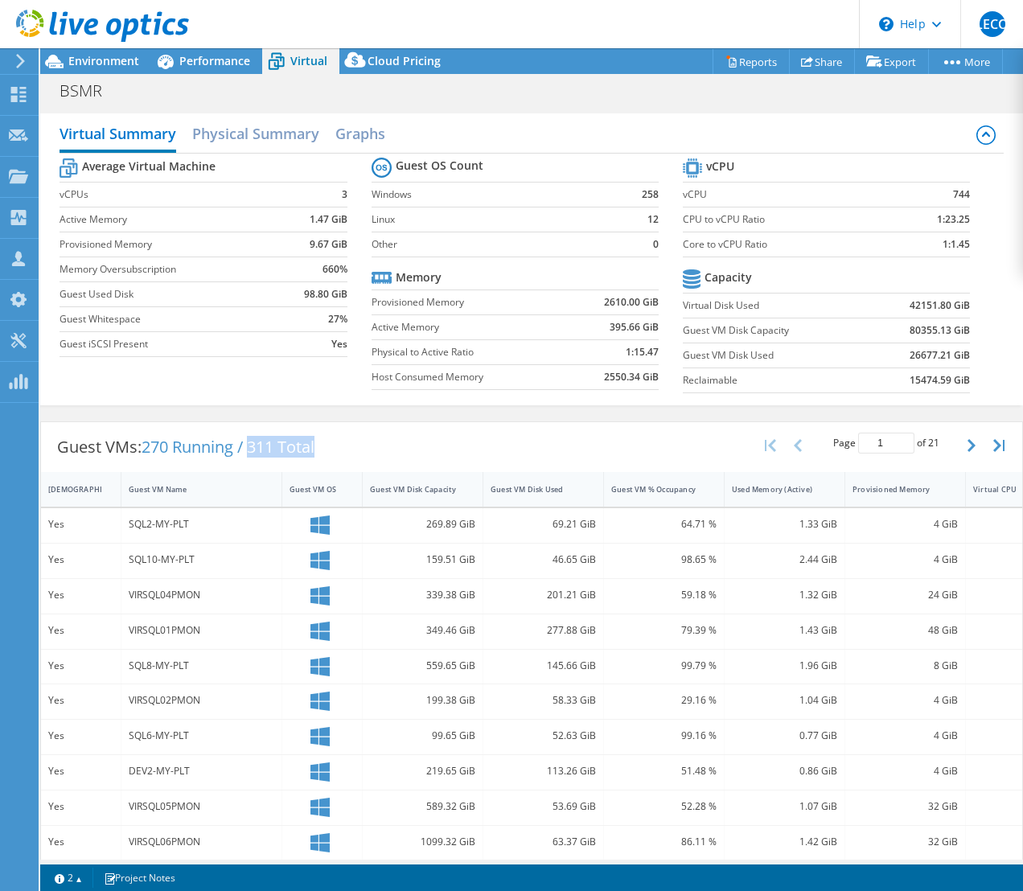
drag, startPoint x: 328, startPoint y: 449, endPoint x: 256, endPoint y: 447, distance: 71.6
click at [256, 447] on div "Guest VMs: 270 Running / 311 Total" at bounding box center [185, 447] width 289 height 50
click at [214, 129] on h2 "Physical Summary" at bounding box center [255, 134] width 127 height 35
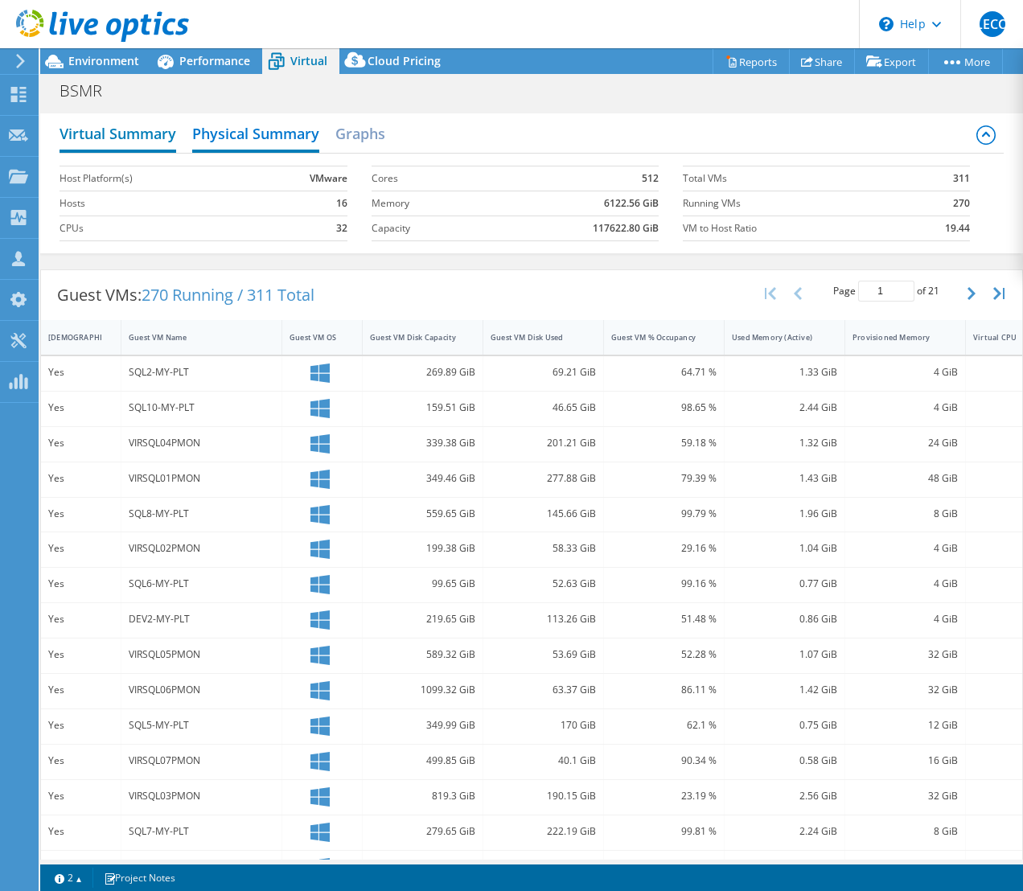
click at [120, 122] on h2 "Virtual Summary" at bounding box center [117, 134] width 117 height 35
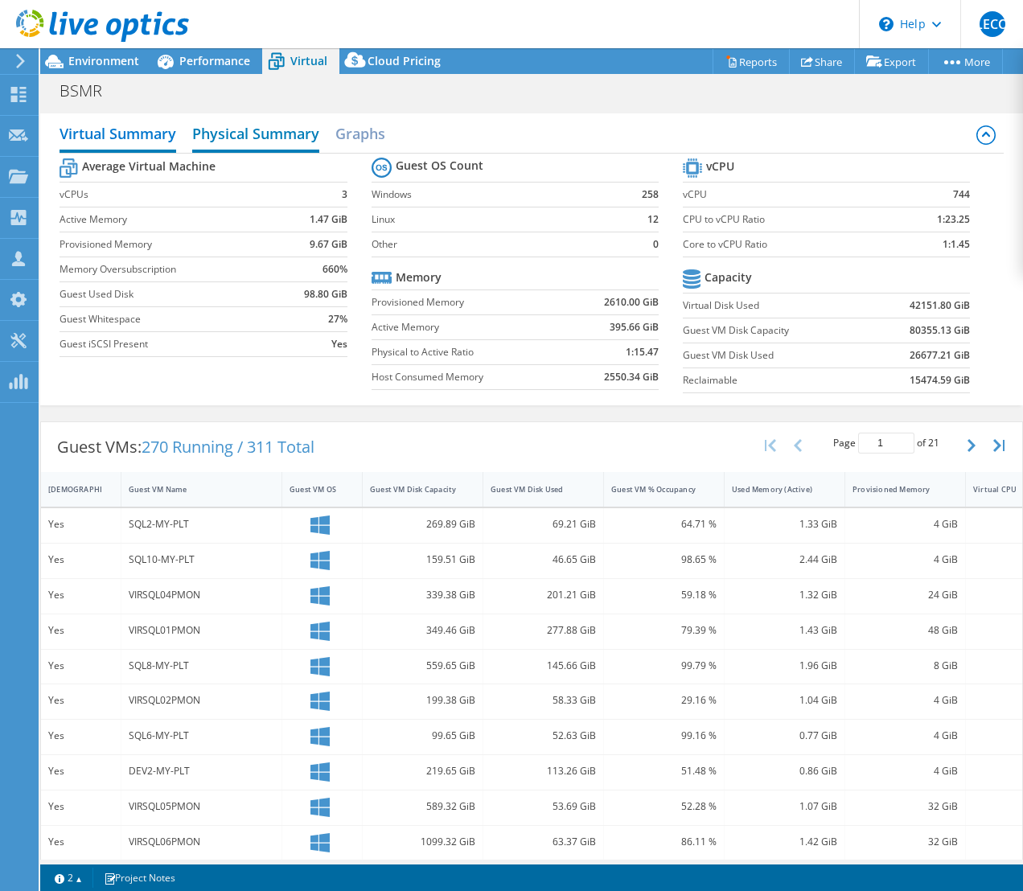
click at [265, 129] on h2 "Physical Summary" at bounding box center [255, 134] width 127 height 35
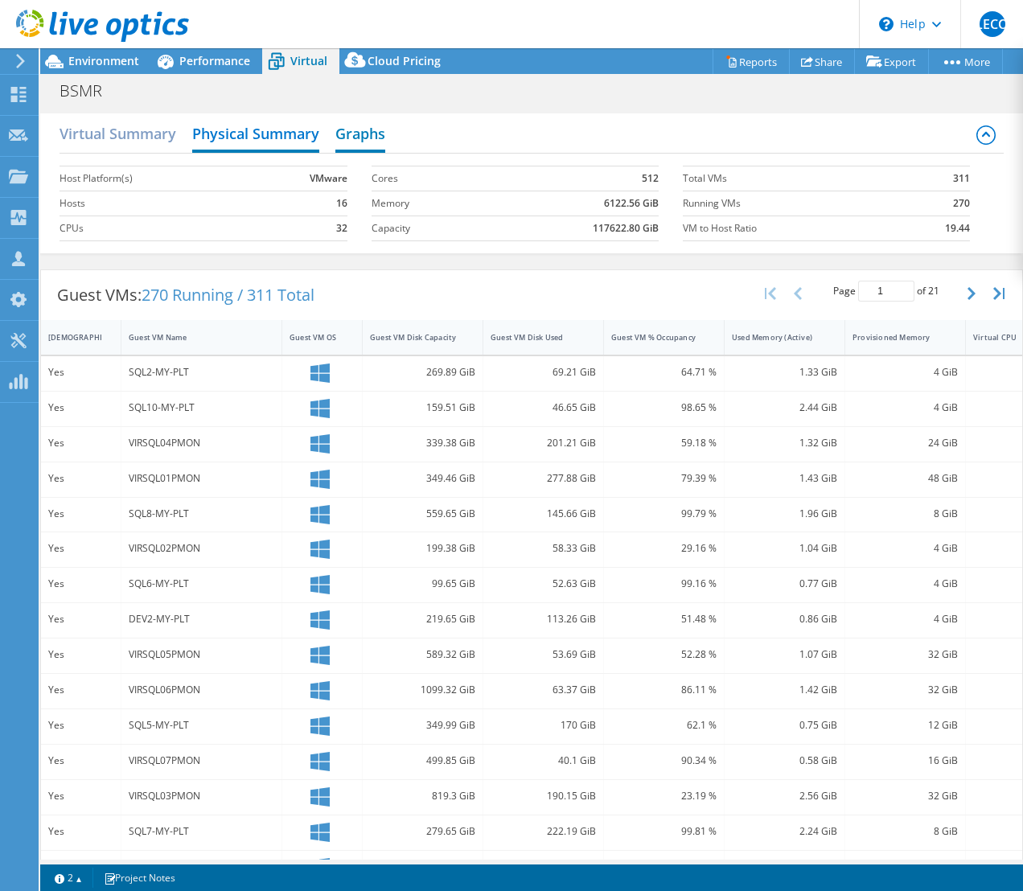
click at [345, 129] on h2 "Graphs" at bounding box center [360, 134] width 50 height 35
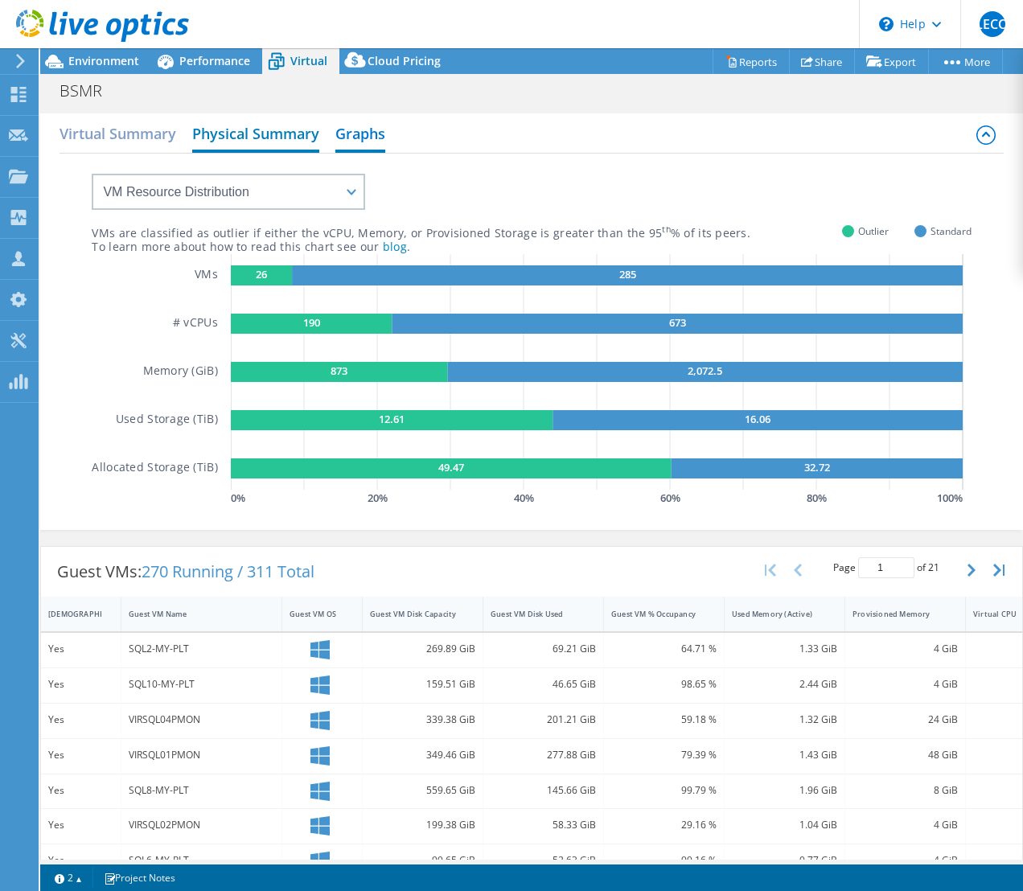
click at [294, 130] on h2 "Physical Summary" at bounding box center [255, 134] width 127 height 35
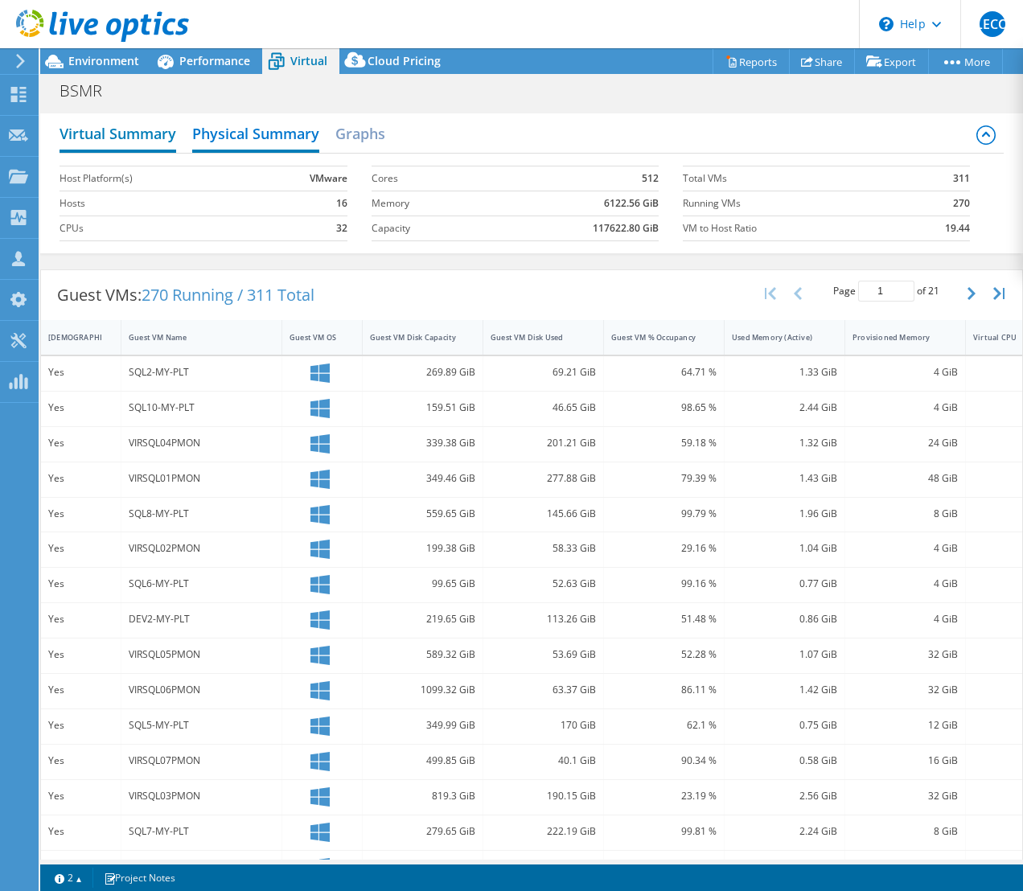
click at [158, 136] on h2 "Virtual Summary" at bounding box center [117, 134] width 117 height 35
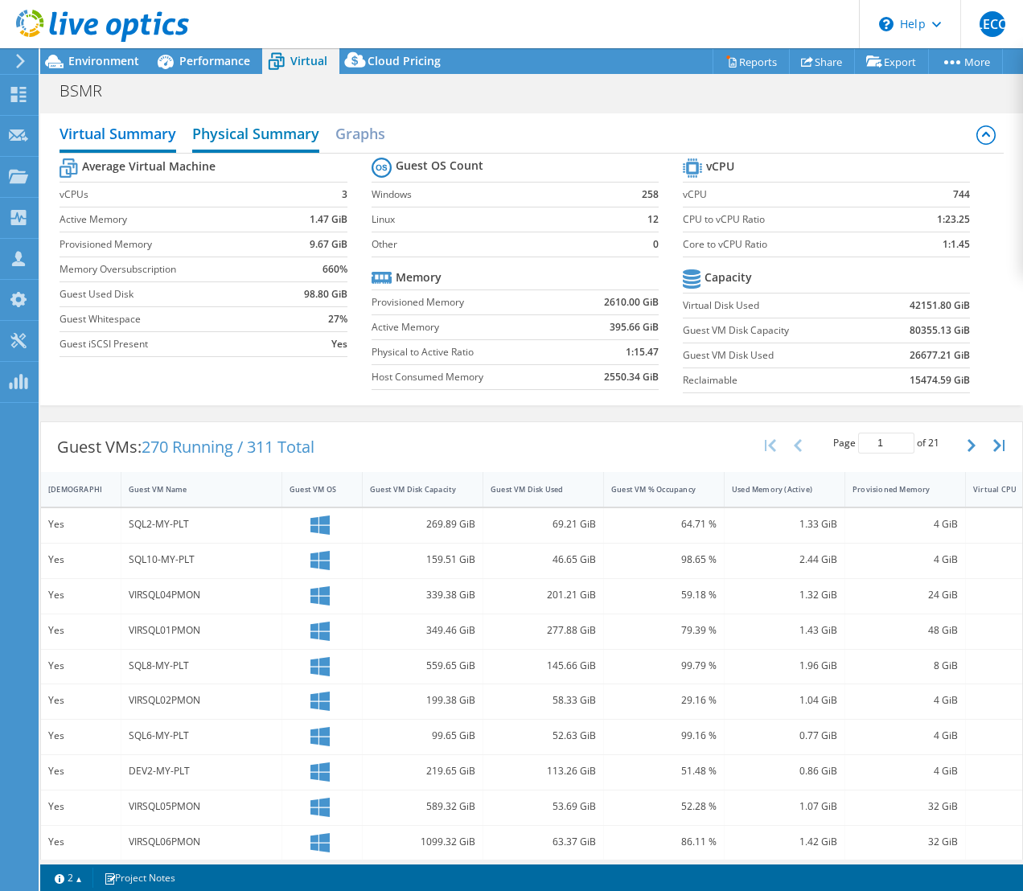
click at [221, 133] on h2 "Physical Summary" at bounding box center [255, 134] width 127 height 35
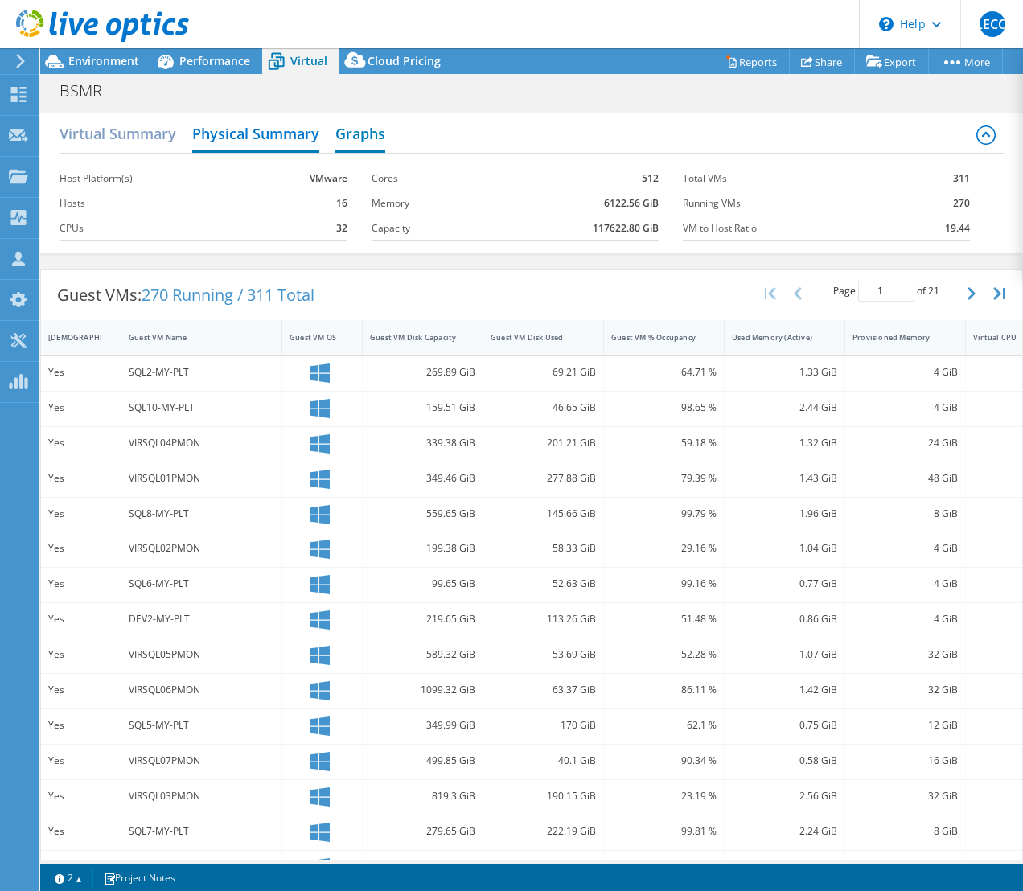
click at [348, 135] on h2 "Graphs" at bounding box center [360, 134] width 50 height 35
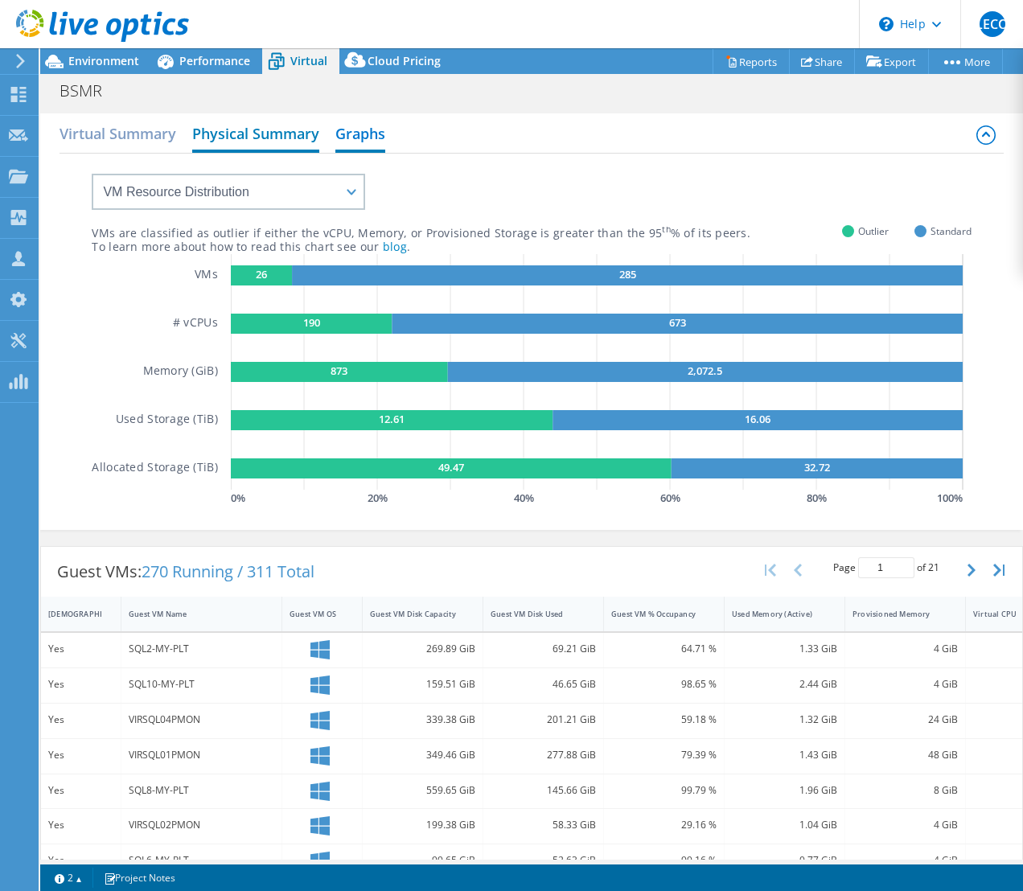
click at [222, 129] on h2 "Physical Summary" at bounding box center [255, 134] width 127 height 35
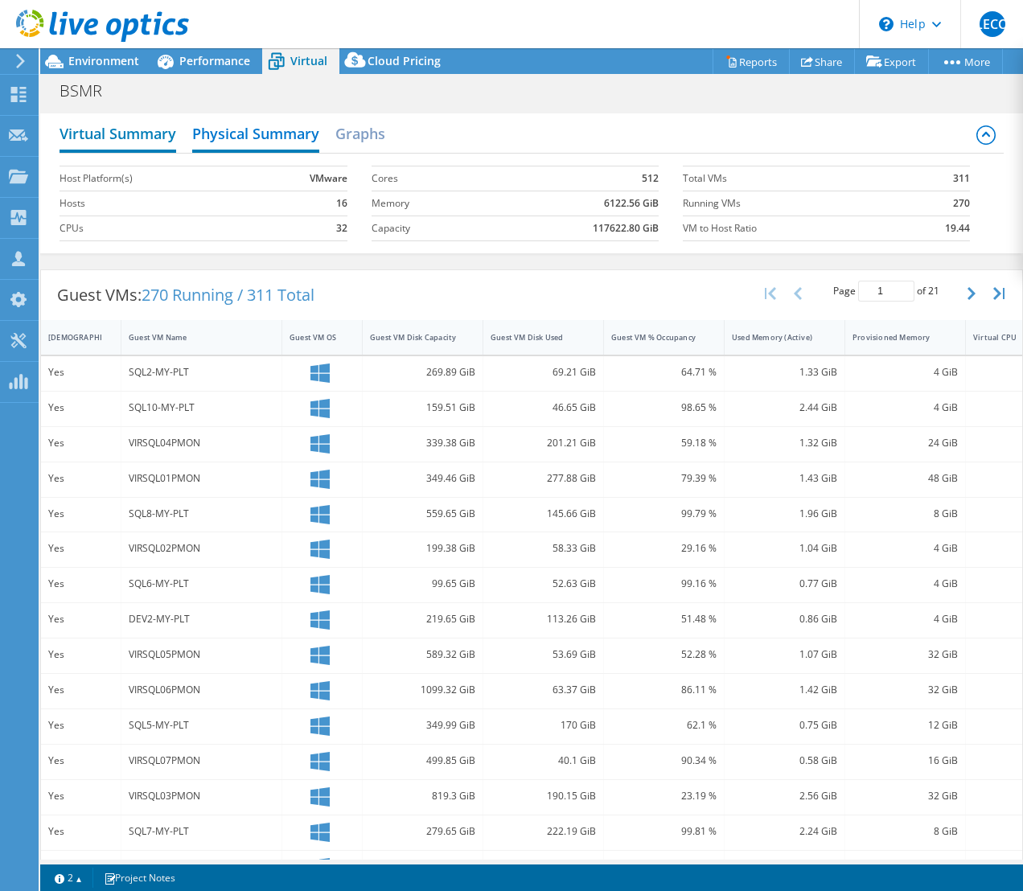
click at [104, 136] on h2 "Virtual Summary" at bounding box center [117, 134] width 117 height 35
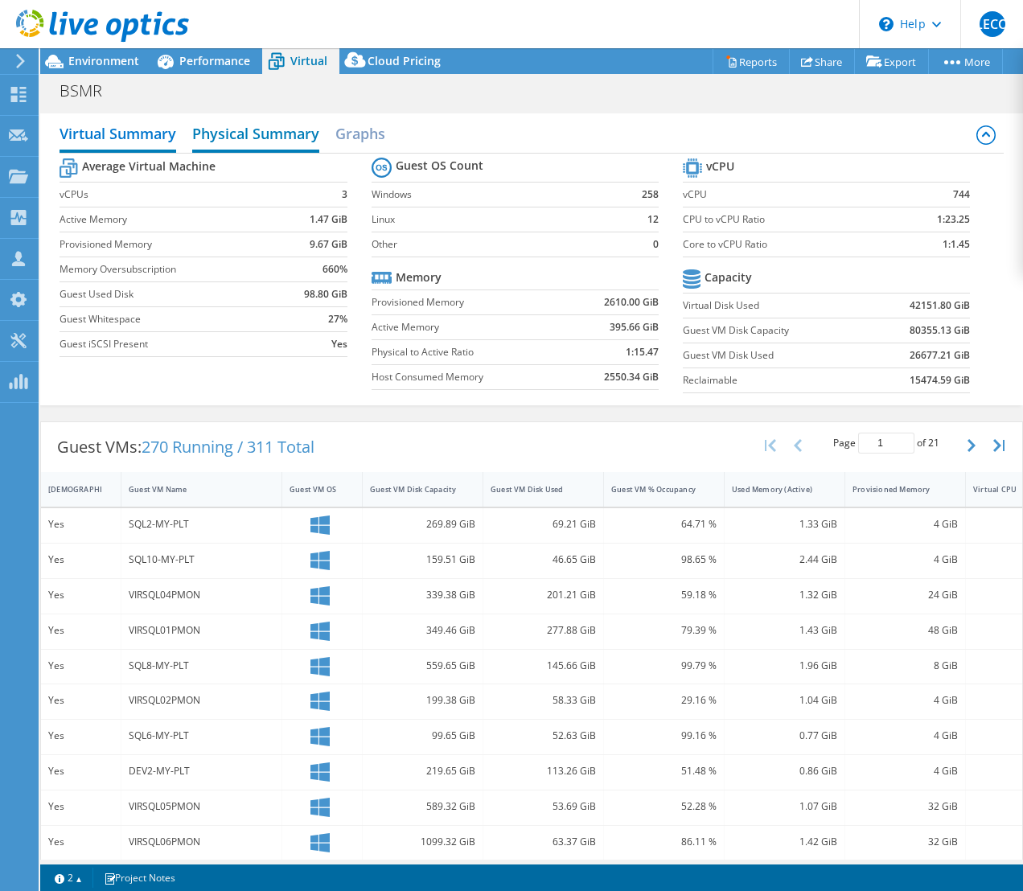
click at [232, 130] on h2 "Physical Summary" at bounding box center [255, 134] width 127 height 35
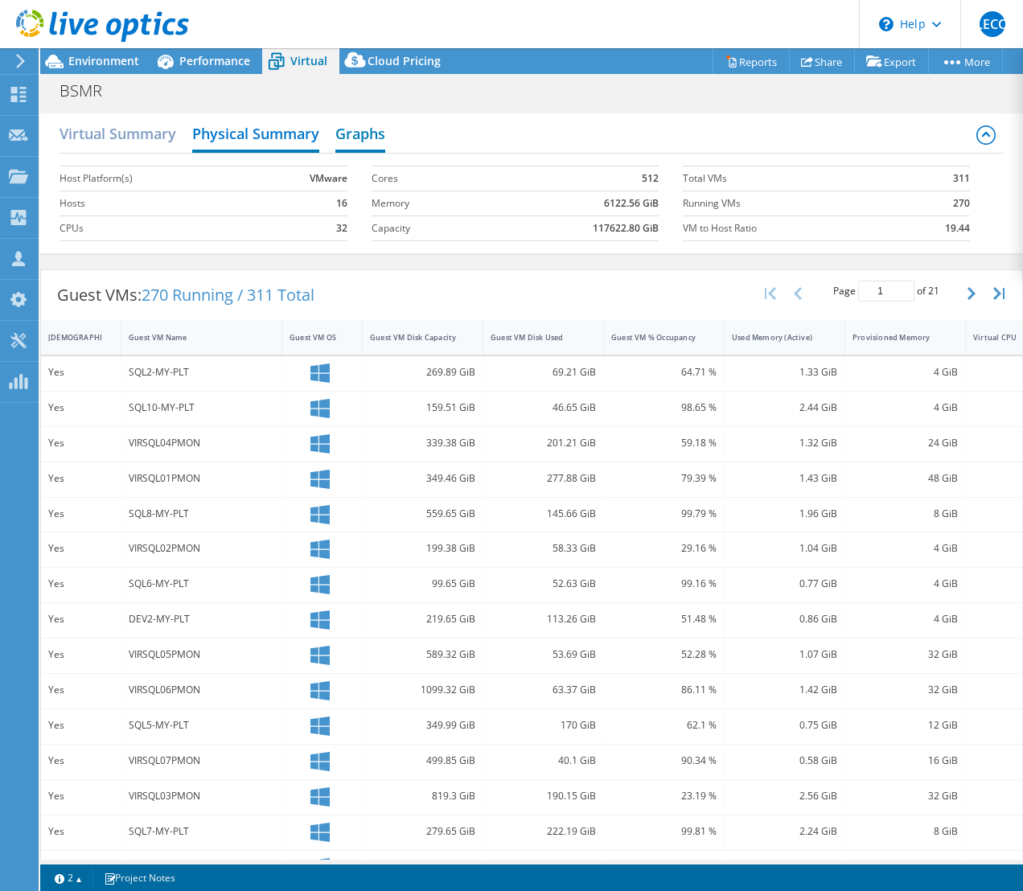
click at [382, 135] on h2 "Graphs" at bounding box center [360, 134] width 50 height 35
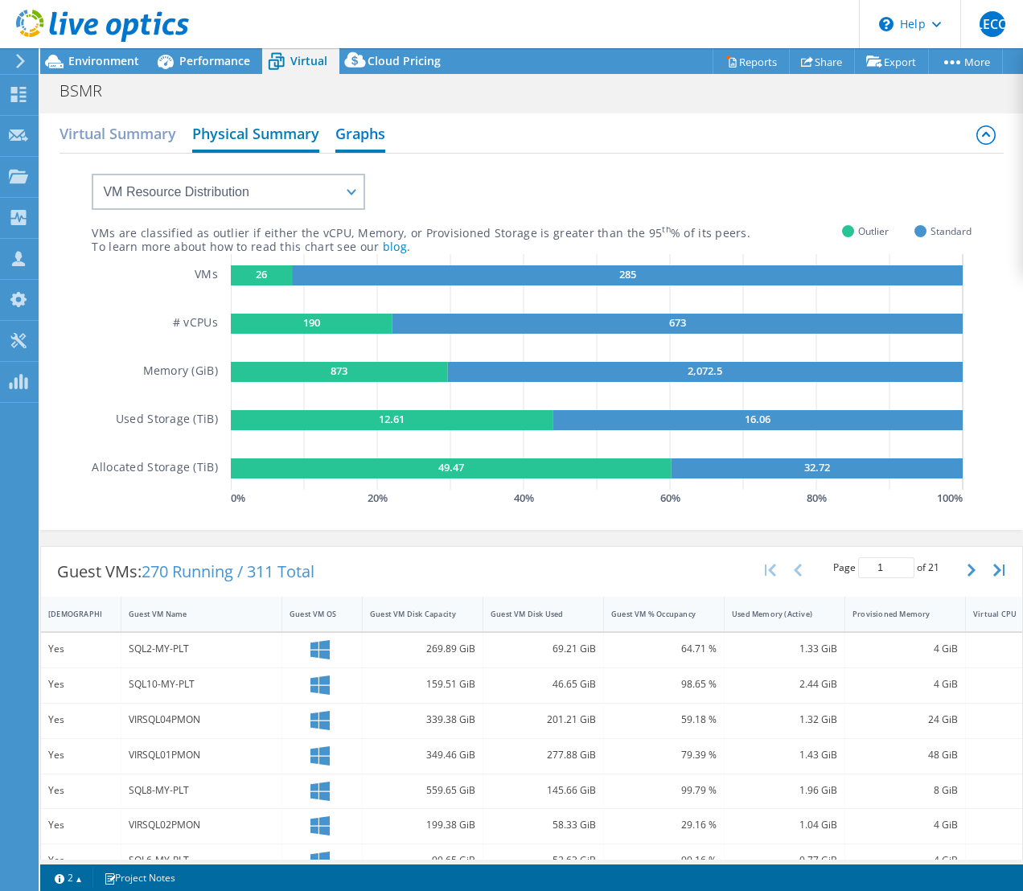
click at [273, 136] on h2 "Physical Summary" at bounding box center [255, 134] width 127 height 35
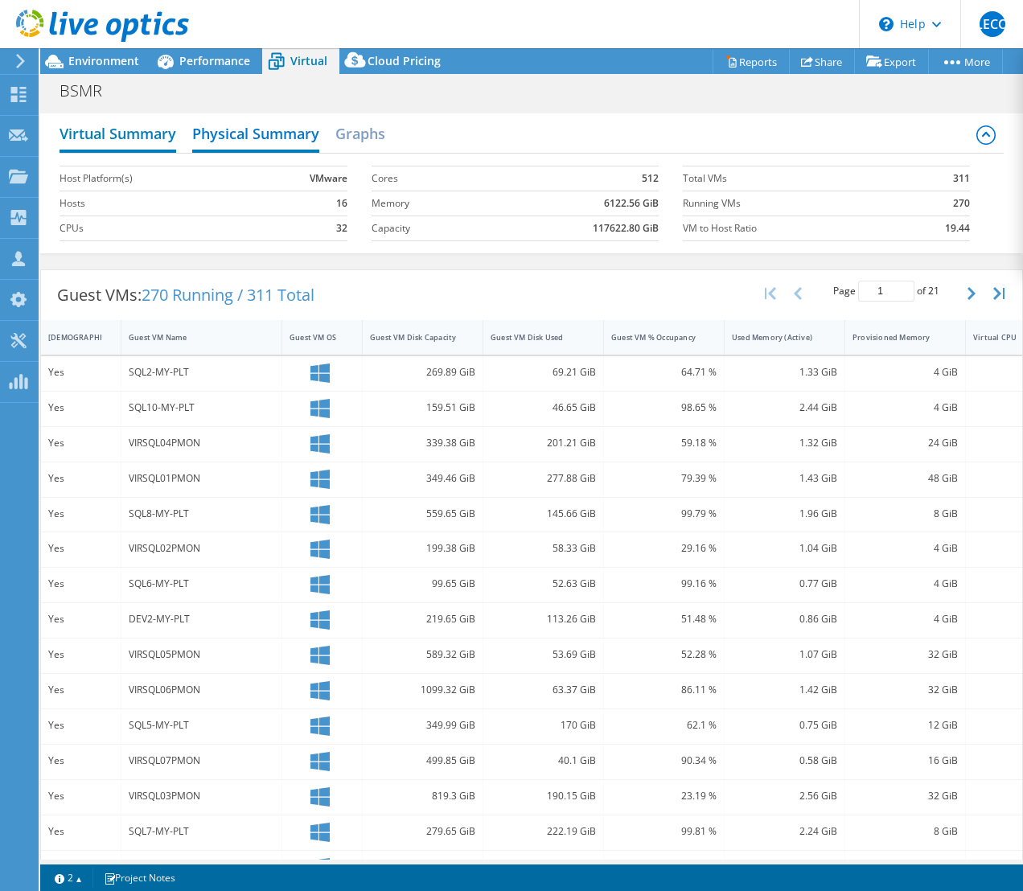
click at [121, 139] on h2 "Virtual Summary" at bounding box center [117, 134] width 117 height 35
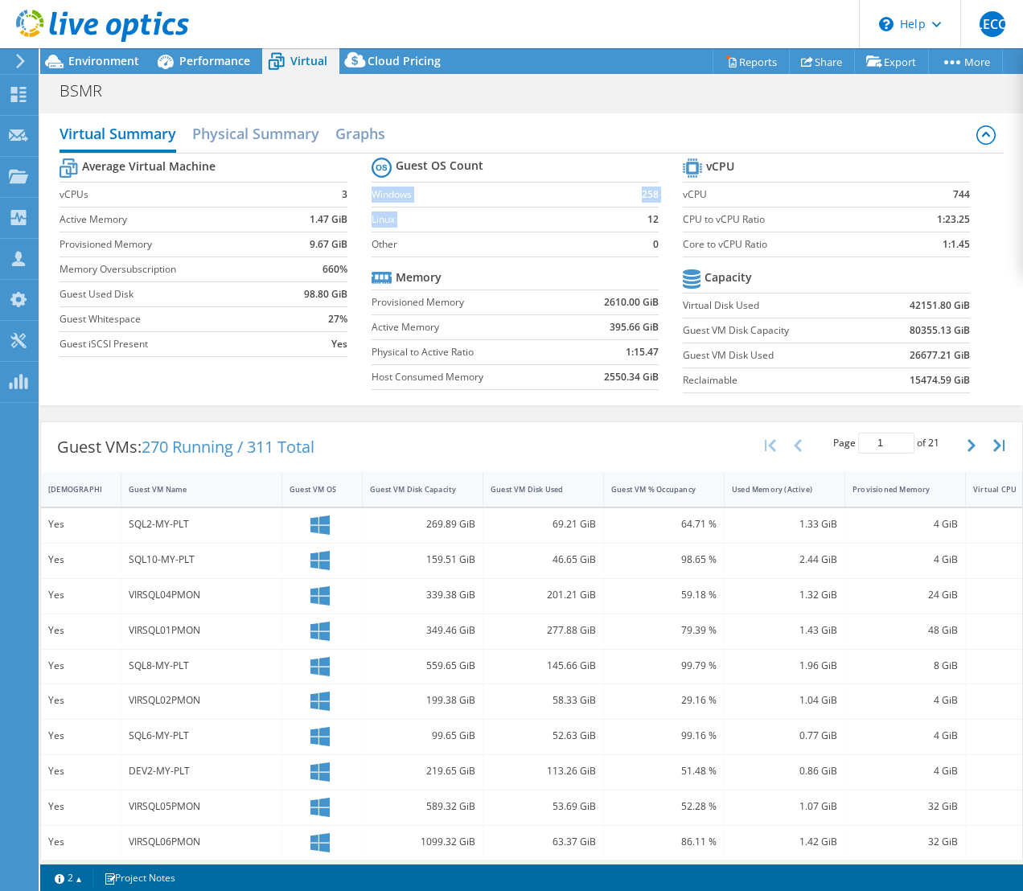
drag, startPoint x: 368, startPoint y: 192, endPoint x: 624, endPoint y: 216, distance: 256.8
click at [624, 216] on tbody "Guest OS Count Windows 258 Linux 12 Other 0" at bounding box center [514, 206] width 287 height 104
click at [396, 58] on span "Cloud Pricing" at bounding box center [403, 60] width 73 height 15
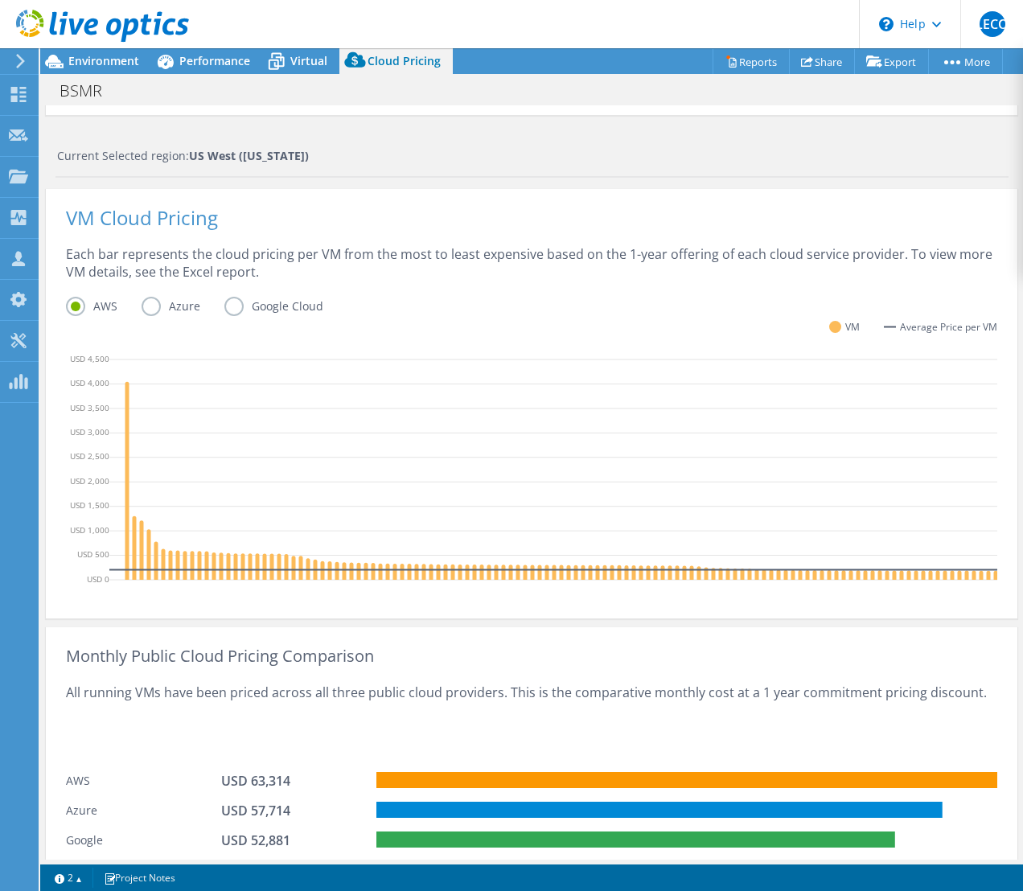
scroll to position [821, 0]
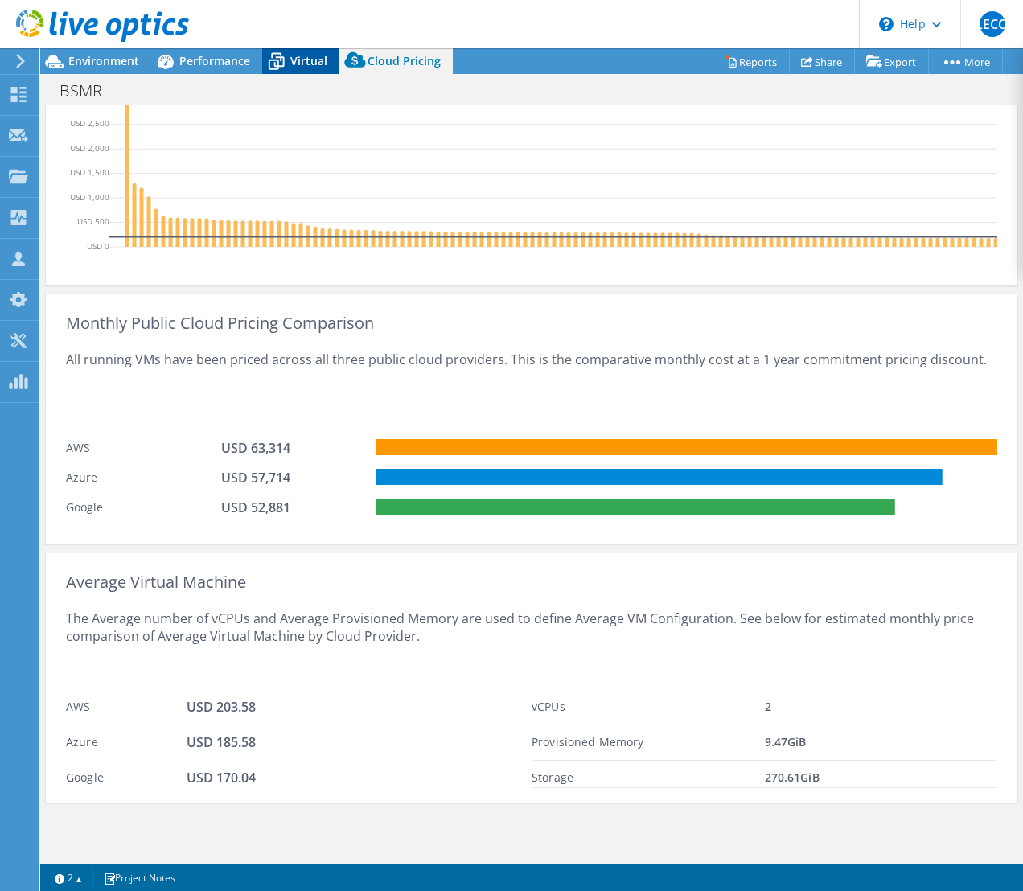
click at [302, 59] on span "Virtual" at bounding box center [308, 60] width 37 height 15
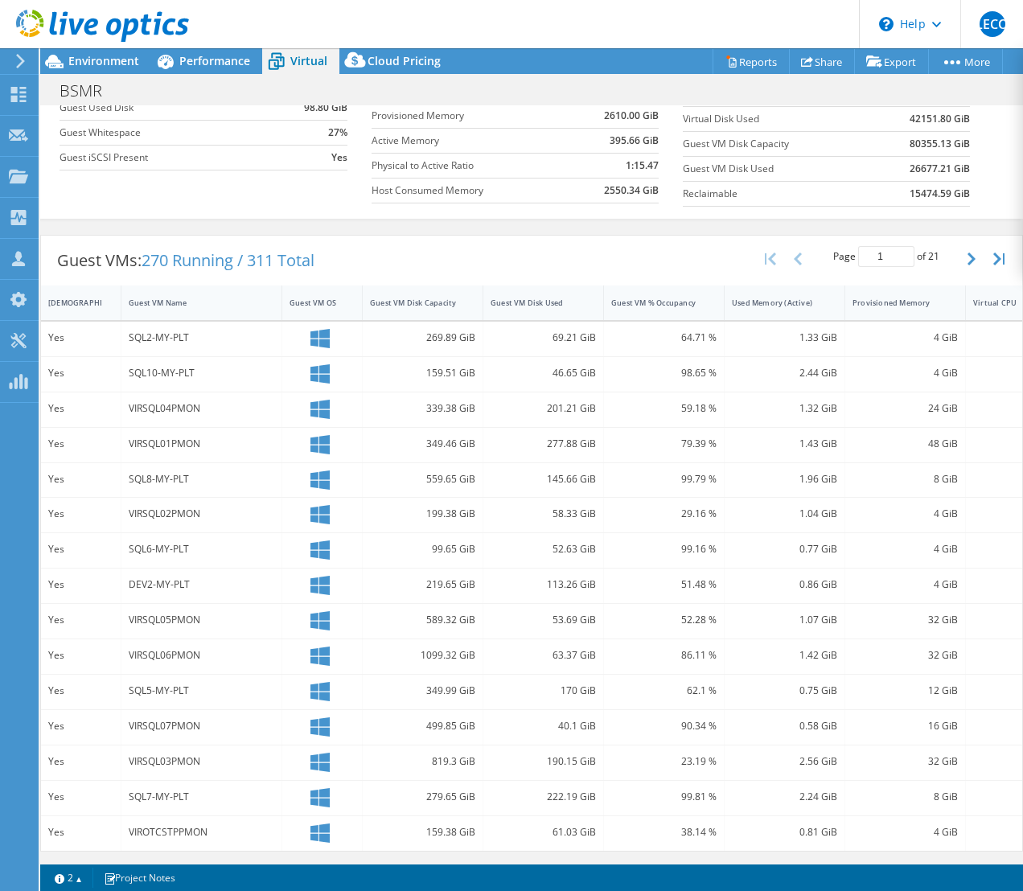
scroll to position [198, 0]
click at [175, 52] on div at bounding box center [94, 27] width 189 height 54
click at [170, 59] on icon at bounding box center [166, 62] width 16 height 14
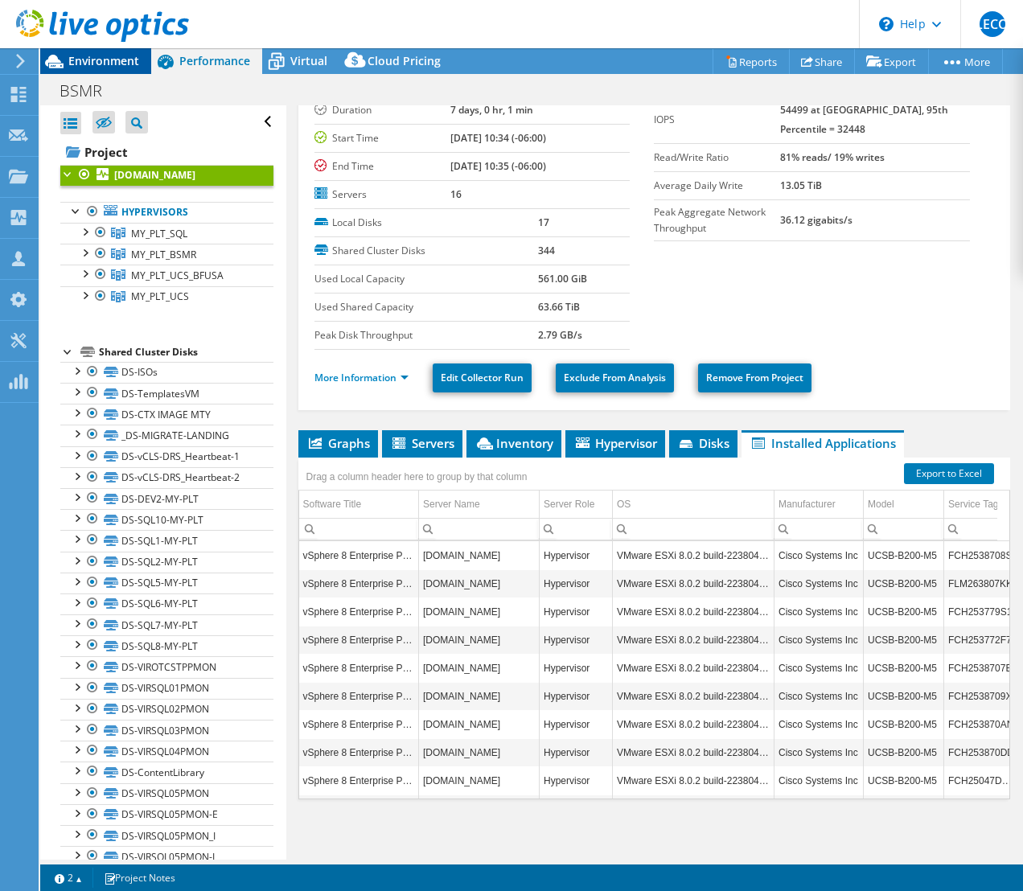
click at [92, 62] on span "Environment" at bounding box center [103, 60] width 71 height 15
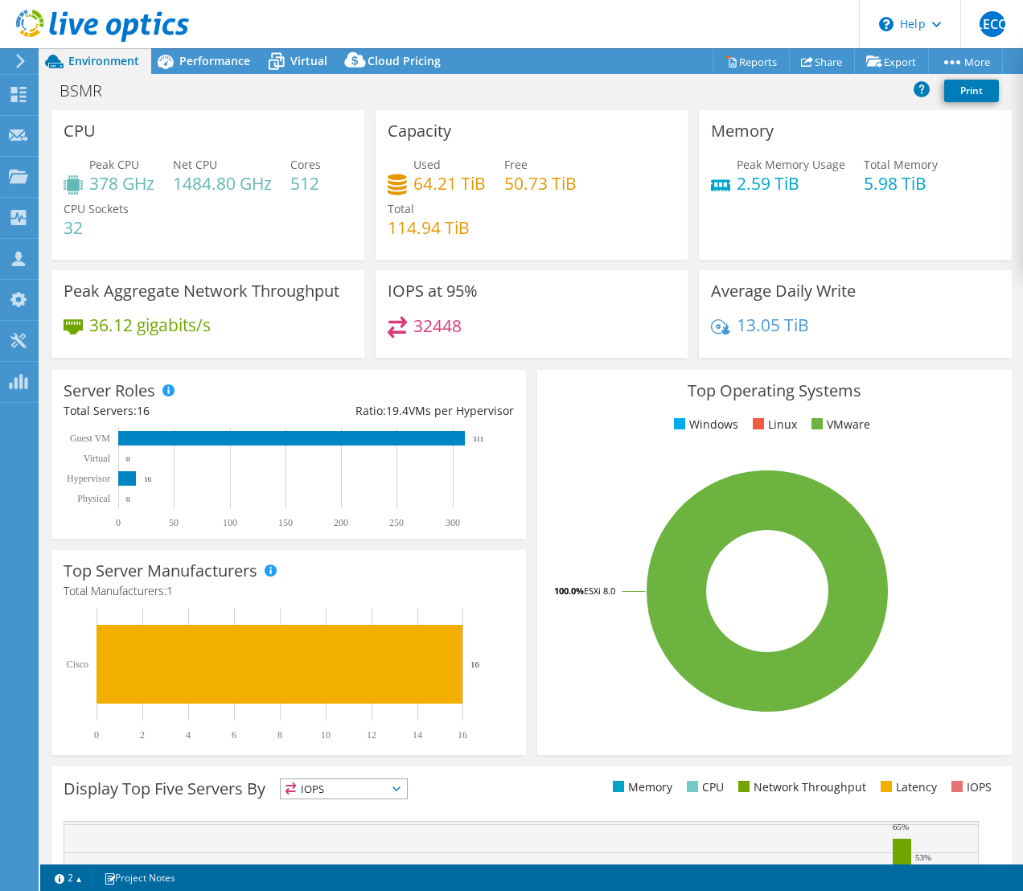
click at [271, 46] on header "LECO Channel Partner LINDA ELIZABETH Cervantes Oviedo lcervantes@larsontec.com.…" at bounding box center [511, 24] width 1023 height 48
click at [216, 50] on div "Performance" at bounding box center [206, 61] width 111 height 26
